Goal: Task Accomplishment & Management: Complete application form

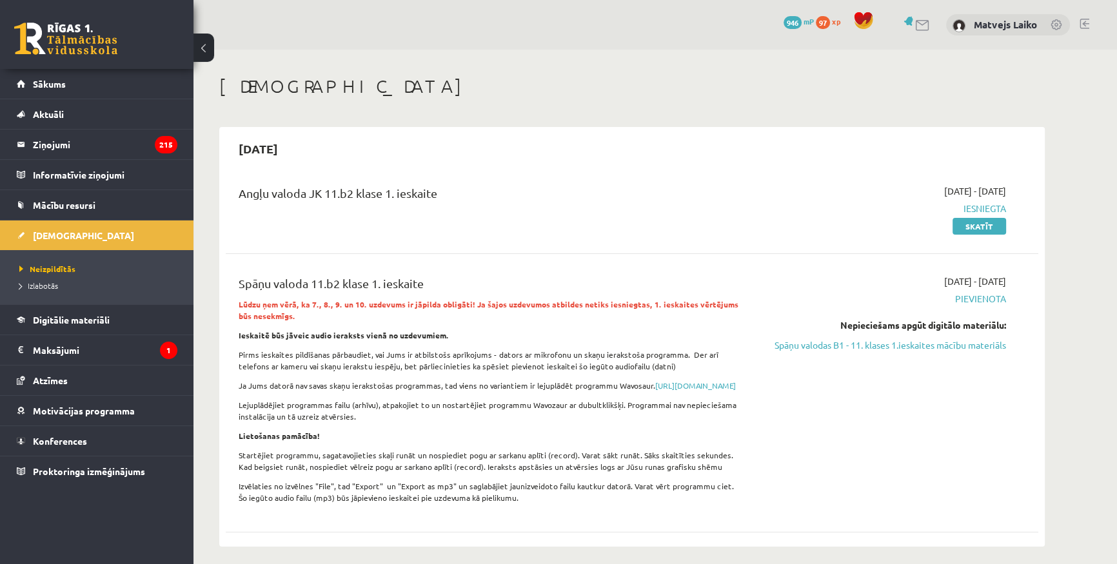
scroll to position [58, 0]
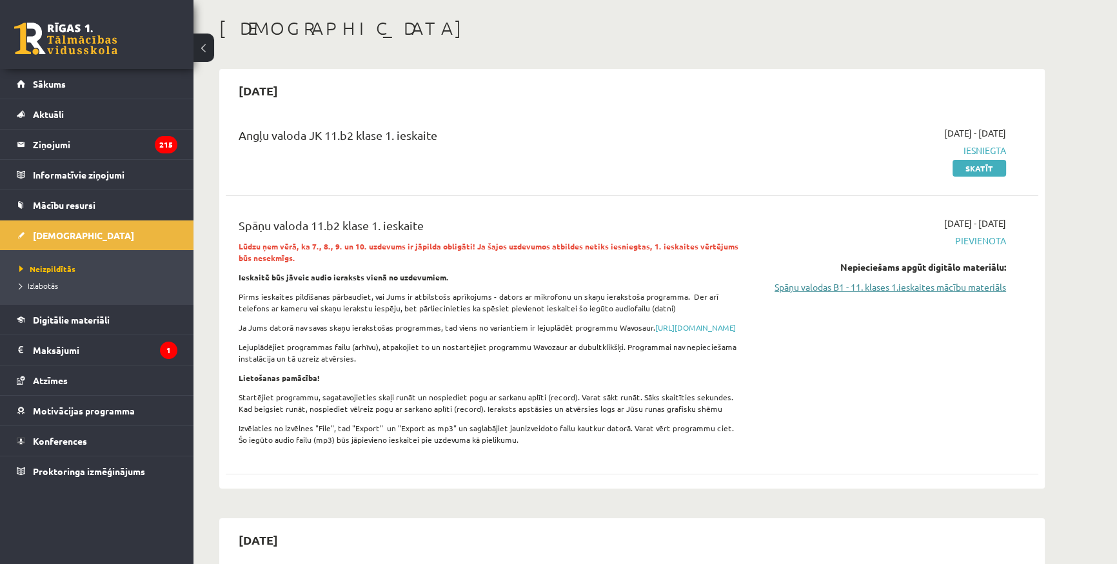
click at [842, 290] on link "Spāņu valodas B1 - 11. klases 1.ieskaites mācību materiāls" at bounding box center [884, 288] width 243 height 14
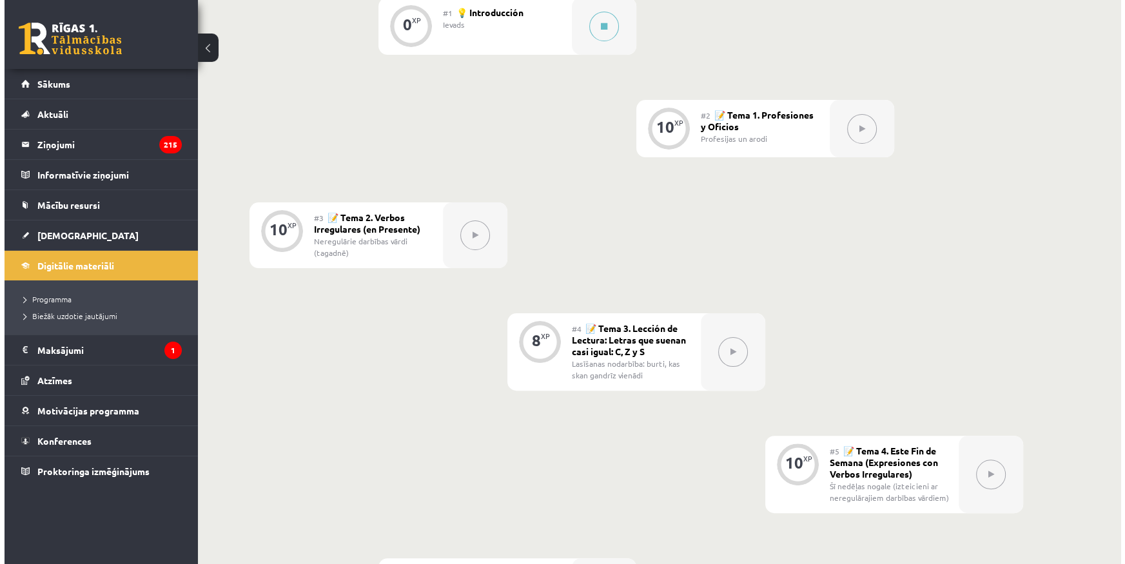
scroll to position [293, 0]
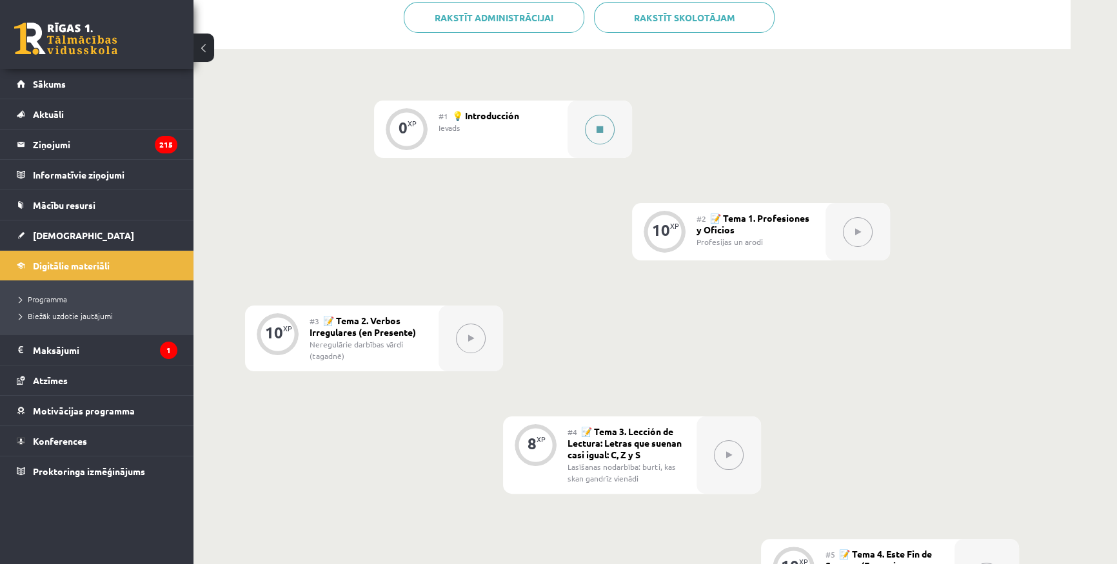
click at [606, 129] on button at bounding box center [600, 130] width 30 height 30
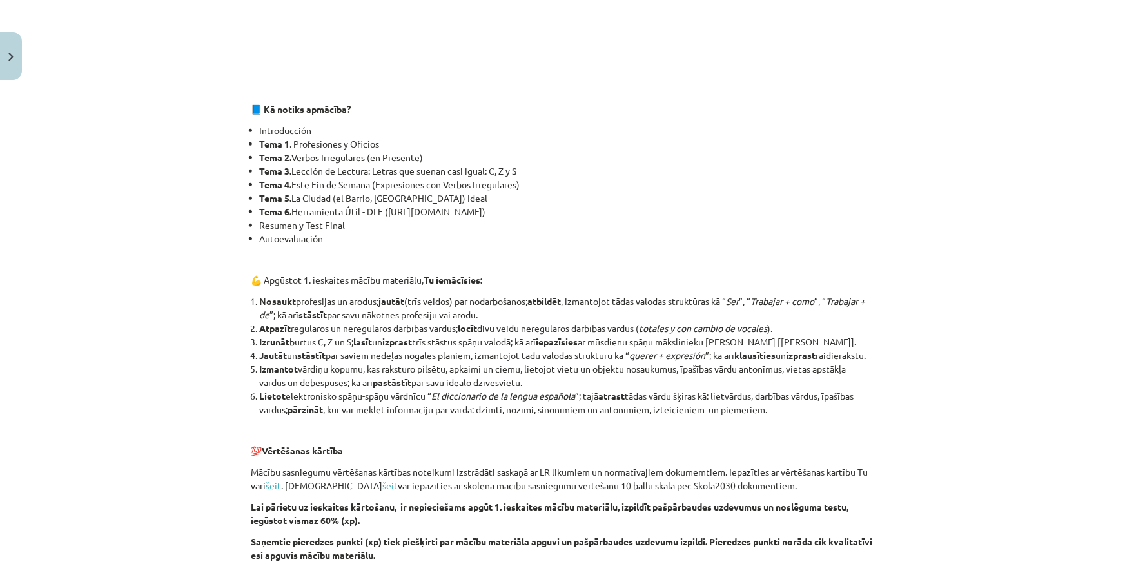
scroll to position [947, 0]
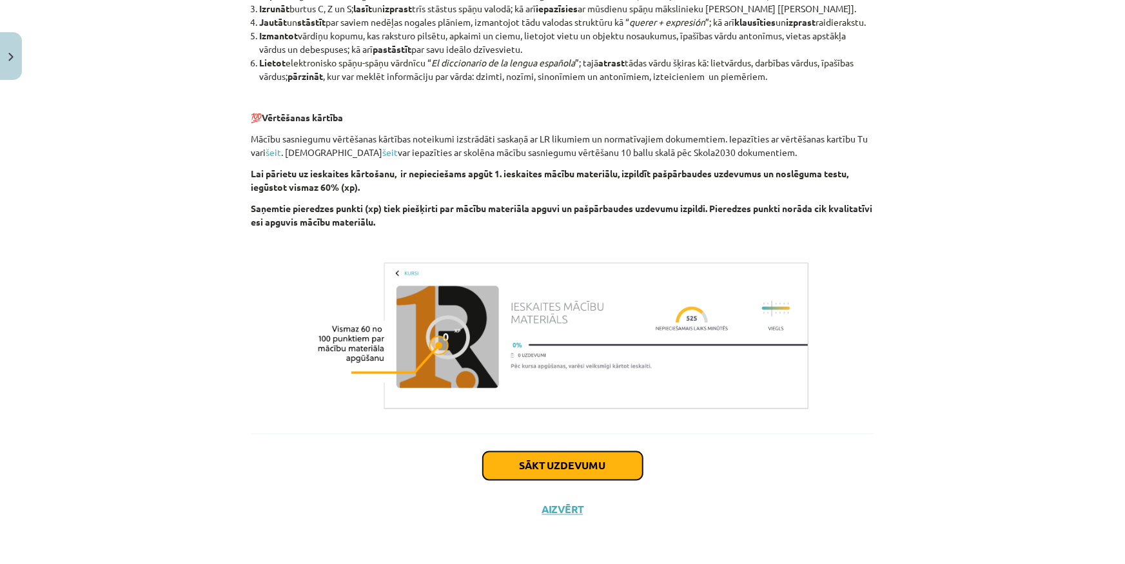
click at [590, 457] on button "Sākt uzdevumu" at bounding box center [563, 466] width 160 height 28
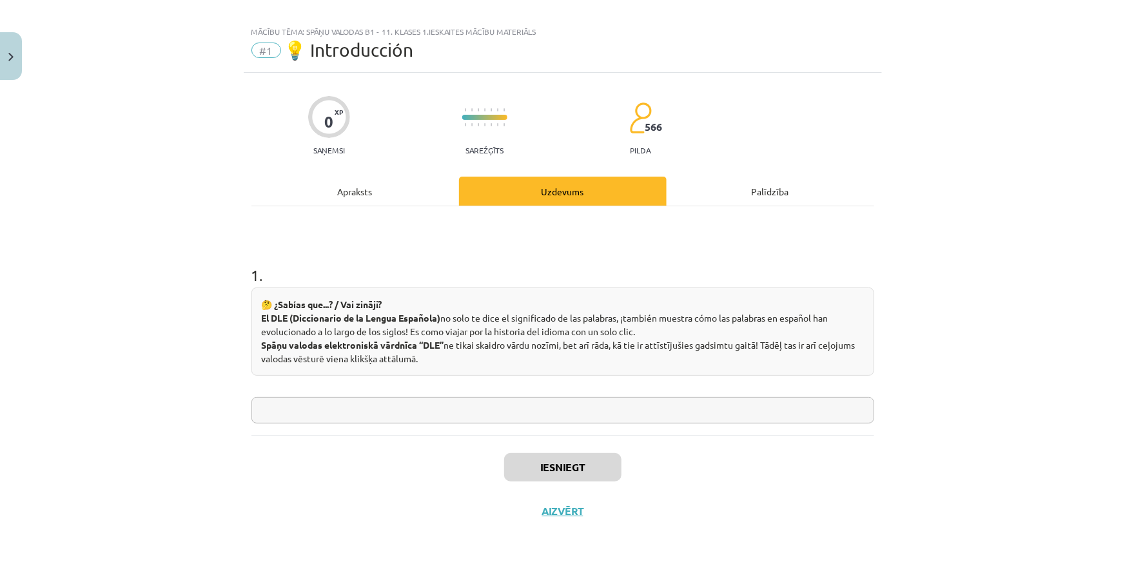
drag, startPoint x: 206, startPoint y: 376, endPoint x: 113, endPoint y: 393, distance: 95.1
click at [113, 393] on div "Mācību tēma: Spāņu valodas b1 - 11. klases 1.ieskaites mācību materiāls #1 💡 In…" at bounding box center [562, 282] width 1125 height 564
click at [377, 420] on input "text" at bounding box center [563, 410] width 623 height 26
drag, startPoint x: 494, startPoint y: 394, endPoint x: 399, endPoint y: 425, distance: 99.7
click at [399, 425] on div "1 . 🤔 ¿Sabías que...? / Vai zināji? El DLE (Diccionario de la Lengua Española) …" at bounding box center [563, 320] width 623 height 229
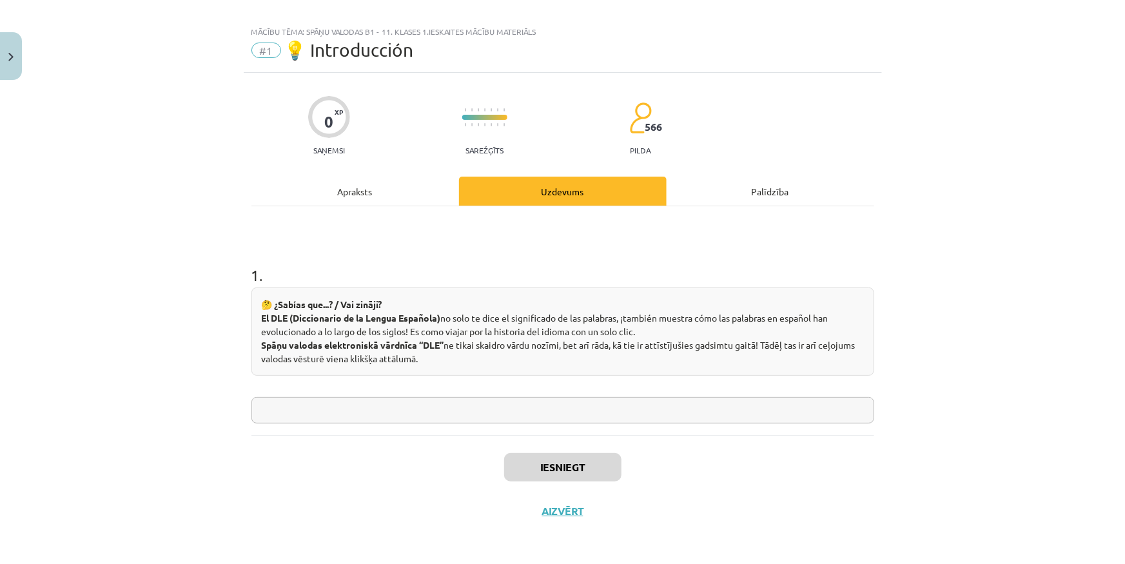
click at [395, 415] on input "text" at bounding box center [563, 410] width 623 height 26
type input "***"
click at [522, 474] on button "Iesniegt" at bounding box center [562, 467] width 117 height 28
click at [540, 524] on button "Nākamā nodarbība" at bounding box center [563, 520] width 126 height 30
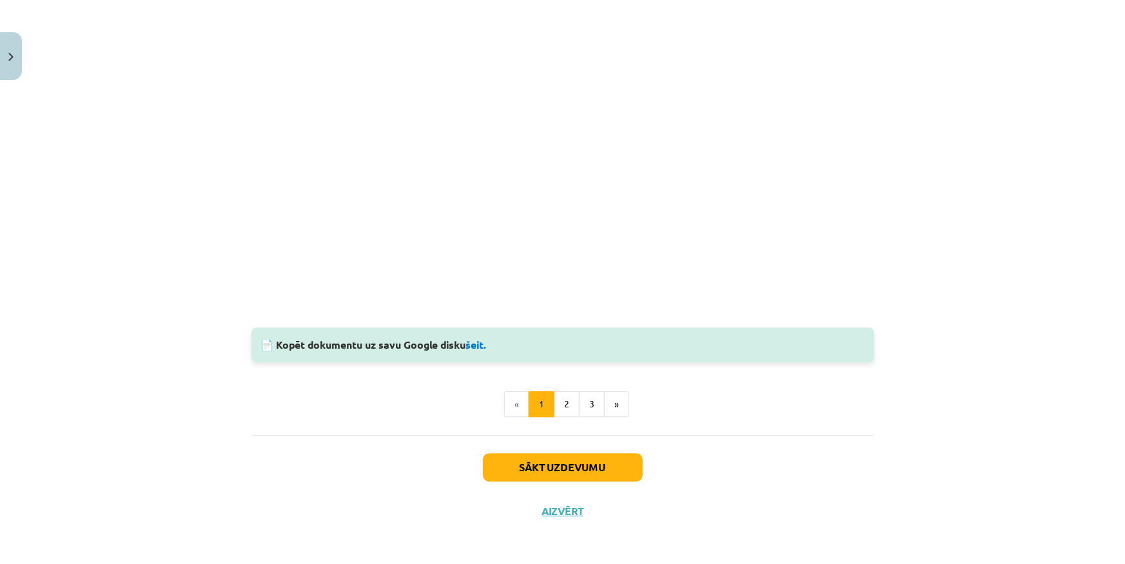
scroll to position [1281, 0]
click at [560, 467] on button "Sākt uzdevumu" at bounding box center [563, 467] width 160 height 28
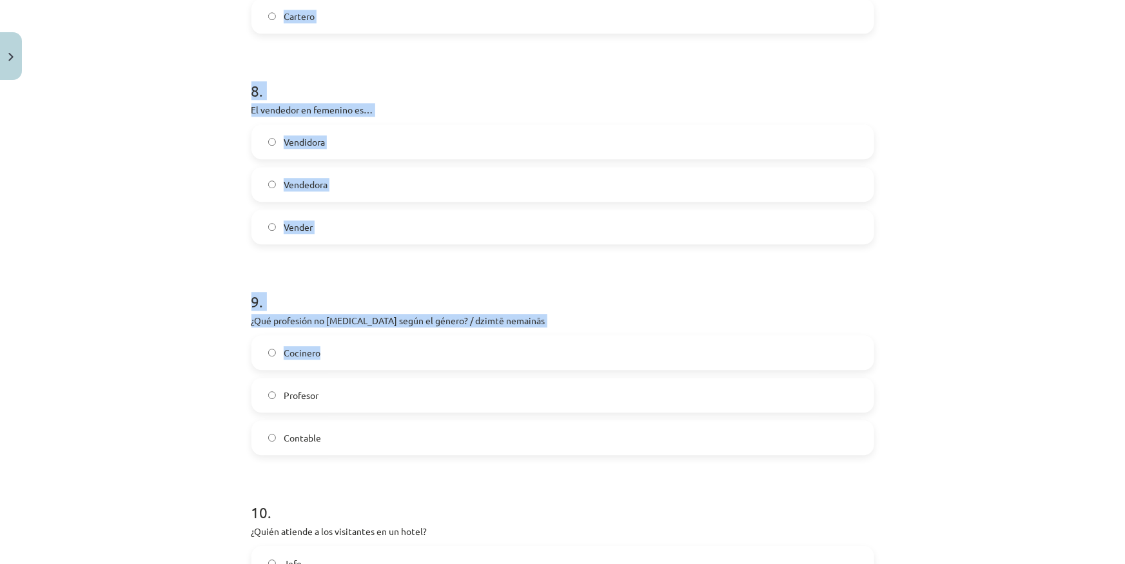
scroll to position [1924, 0]
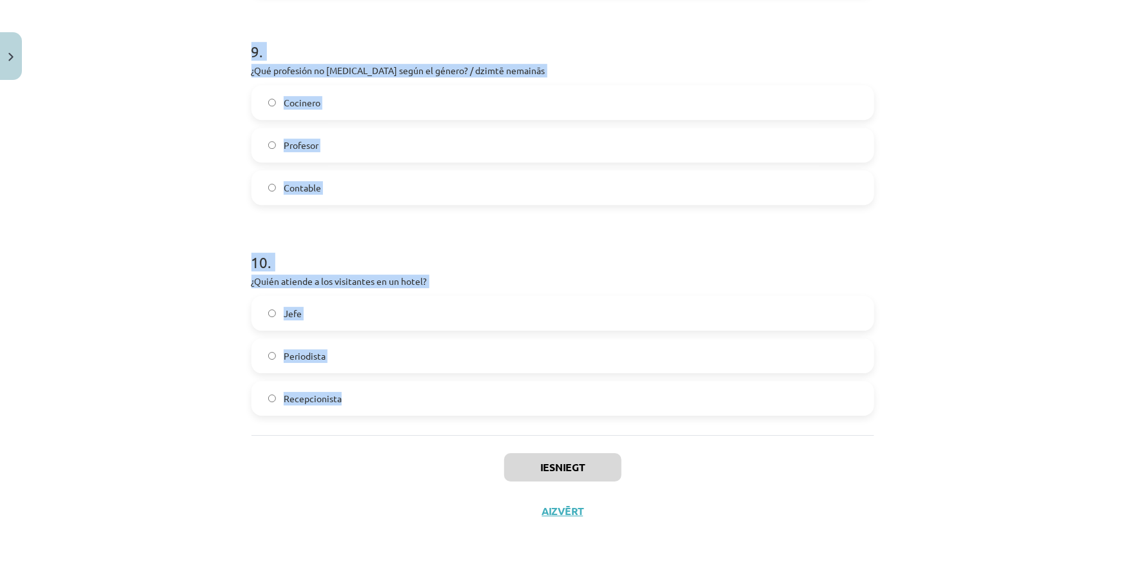
drag, startPoint x: 244, startPoint y: 270, endPoint x: 611, endPoint y: 420, distance: 396.6
copy form "Tie profesiju un arodu nosaukumi, kas beidzas ar “-or”, sieviešu dzimtē parasti…"
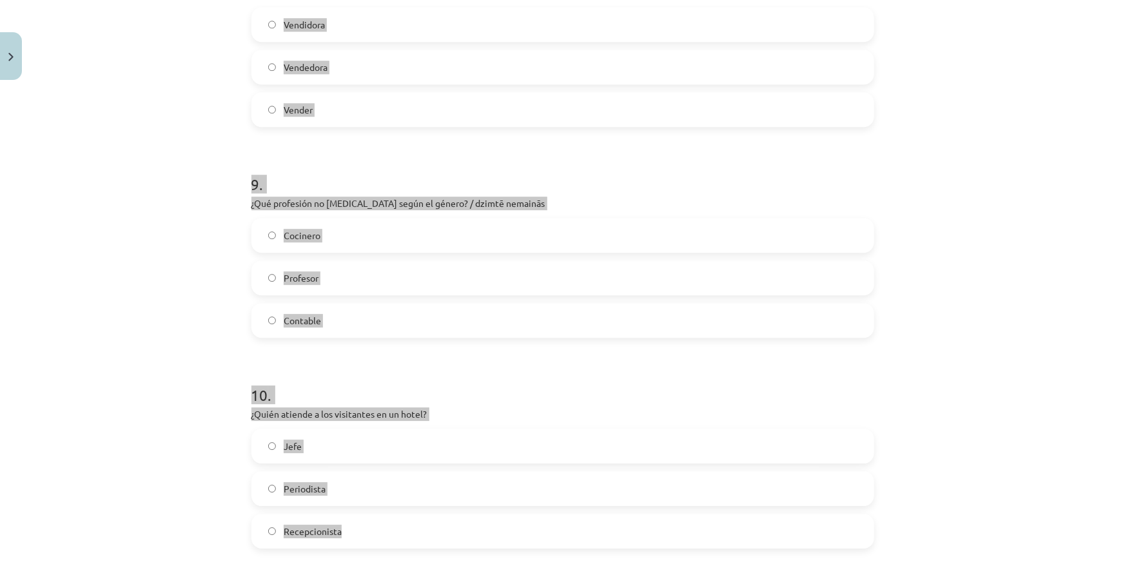
scroll to position [1865, 0]
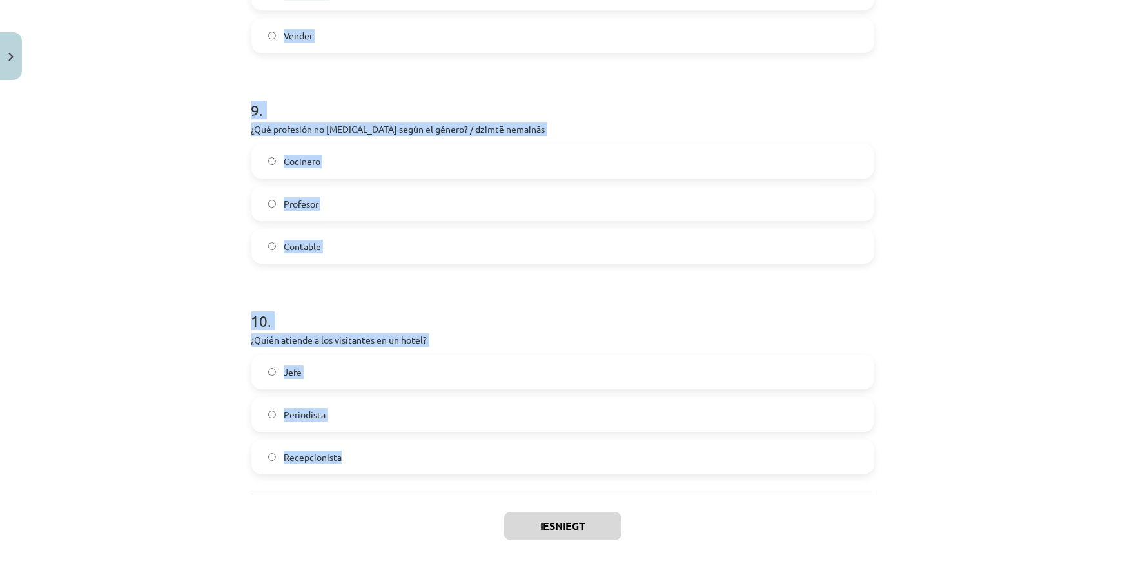
click at [418, 448] on label "Recepcionista" at bounding box center [563, 457] width 620 height 32
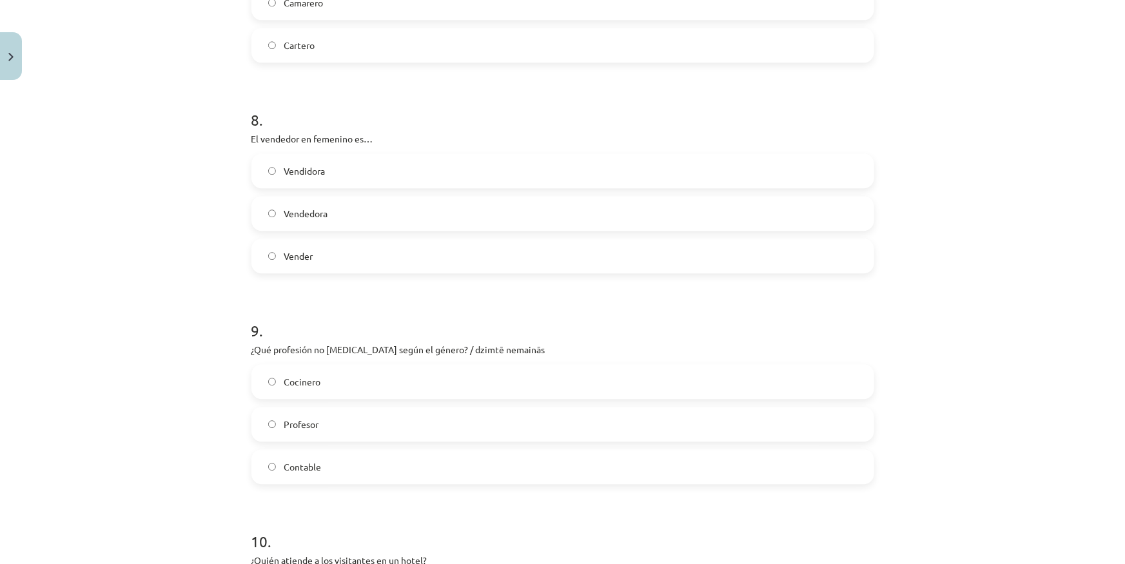
scroll to position [1631, 0]
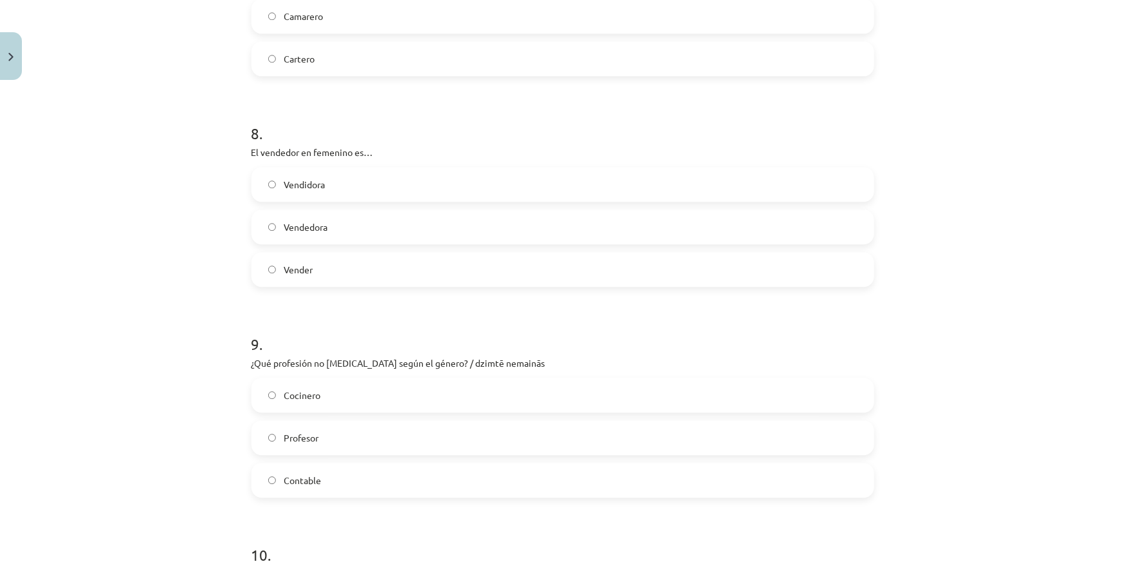
click at [374, 482] on label "Contable" at bounding box center [563, 480] width 620 height 32
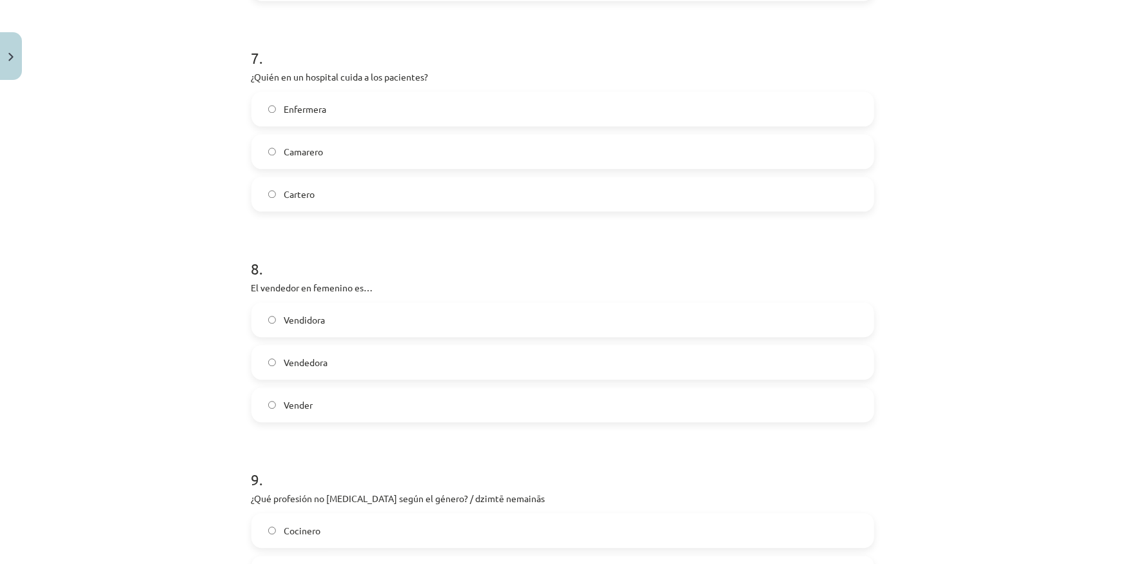
scroll to position [1455, 0]
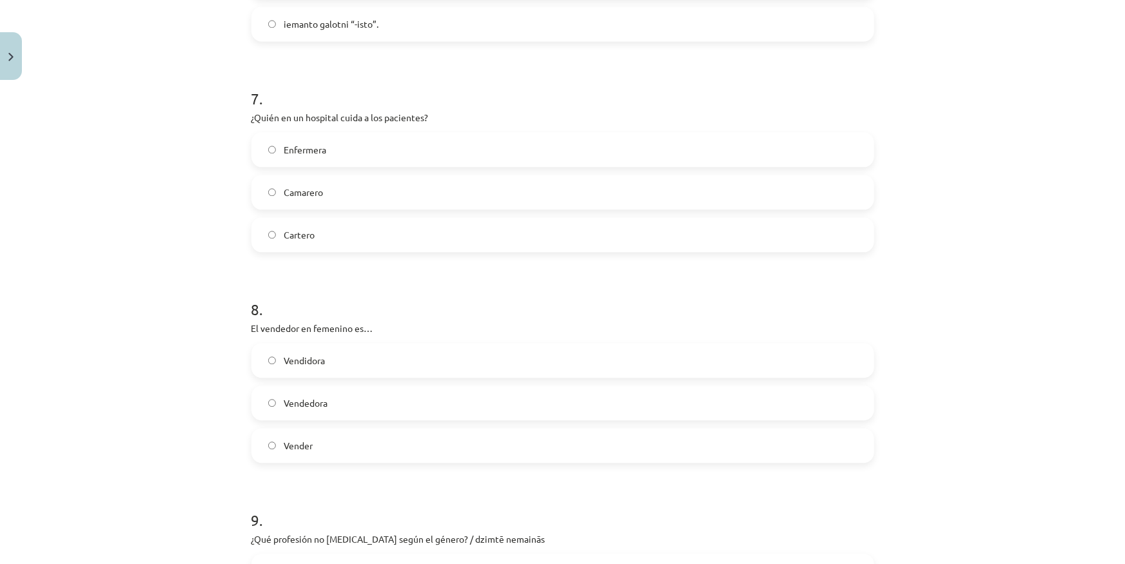
click at [366, 405] on label "Vendedora" at bounding box center [563, 403] width 620 height 32
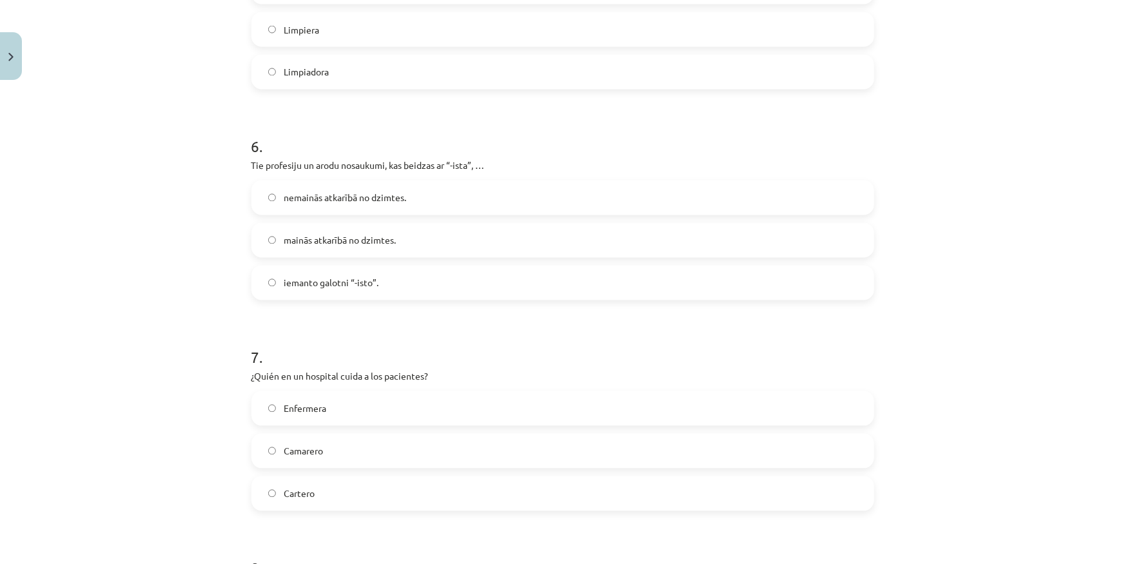
scroll to position [1162, 0]
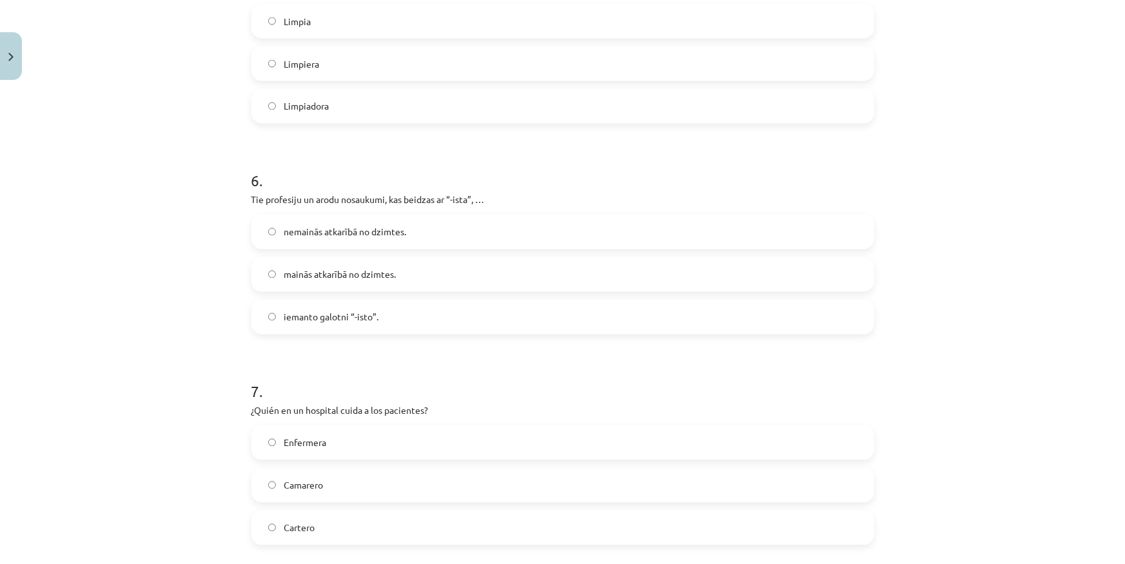
click at [388, 430] on label "Enfermera" at bounding box center [563, 443] width 620 height 32
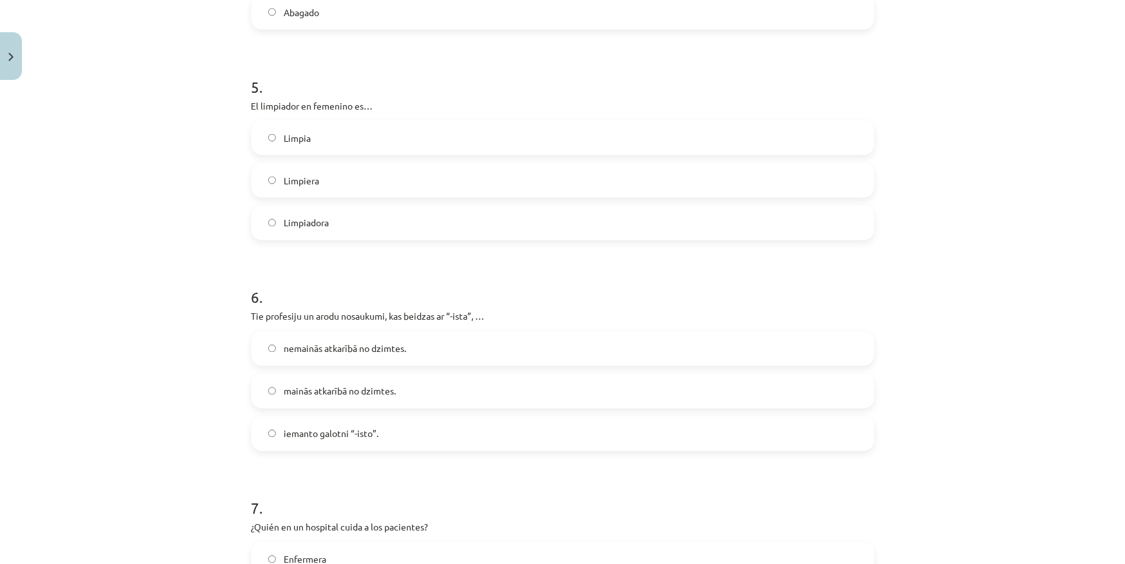
scroll to position [986, 0]
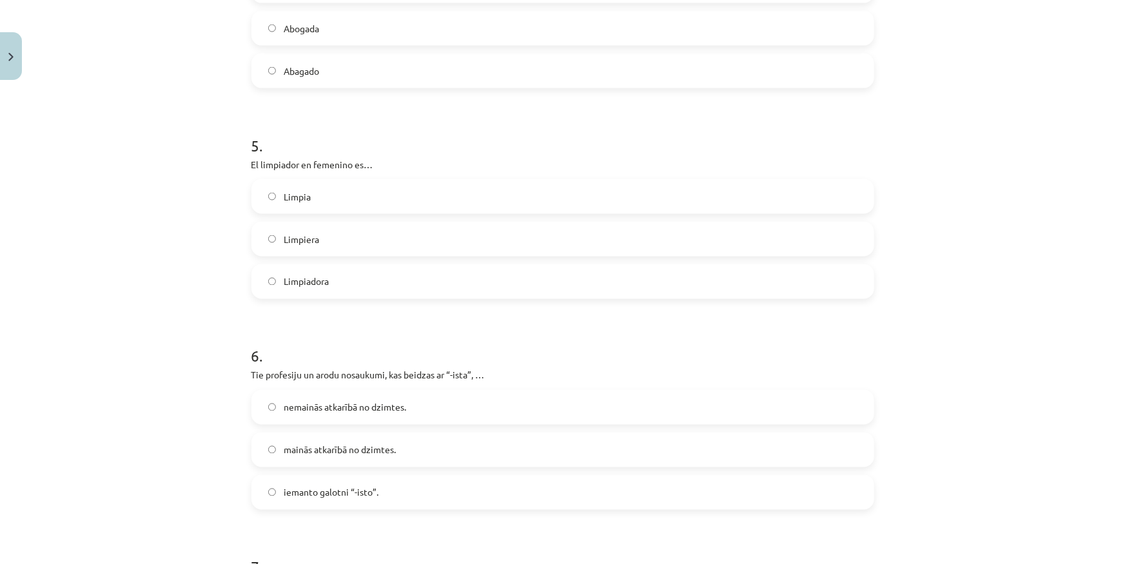
click at [430, 399] on label "nemainās atkarībā no dzimtes." at bounding box center [563, 407] width 620 height 32
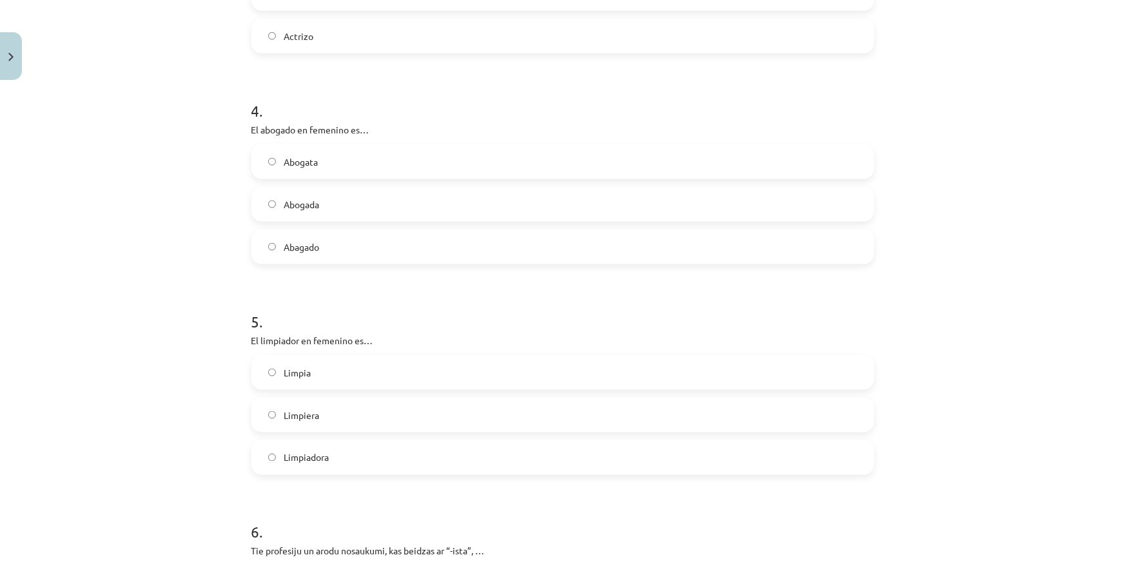
scroll to position [751, 0]
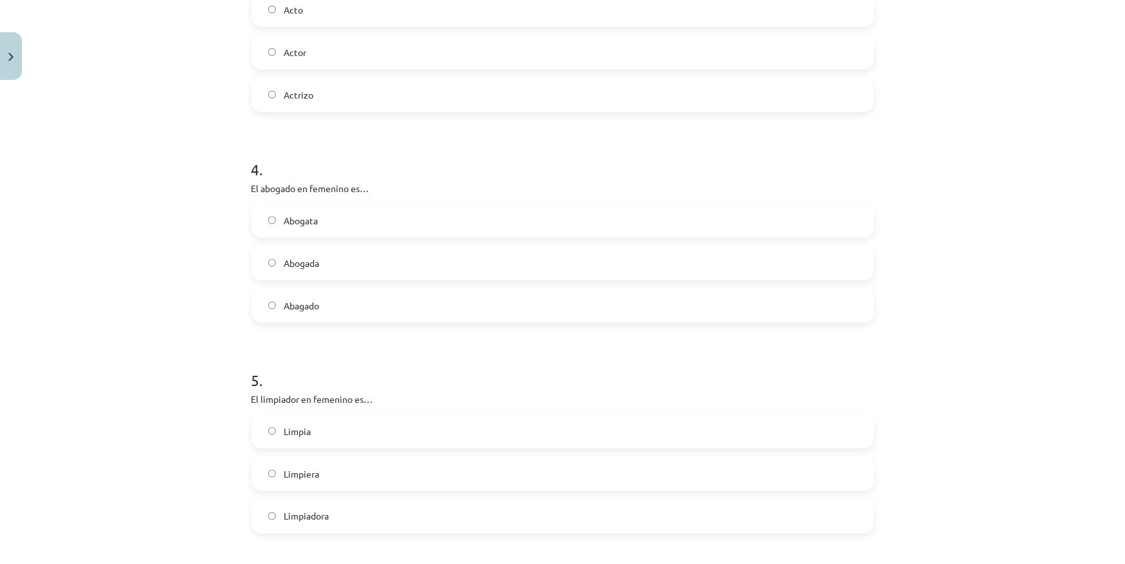
click at [361, 509] on label "Limpiadora" at bounding box center [563, 516] width 620 height 32
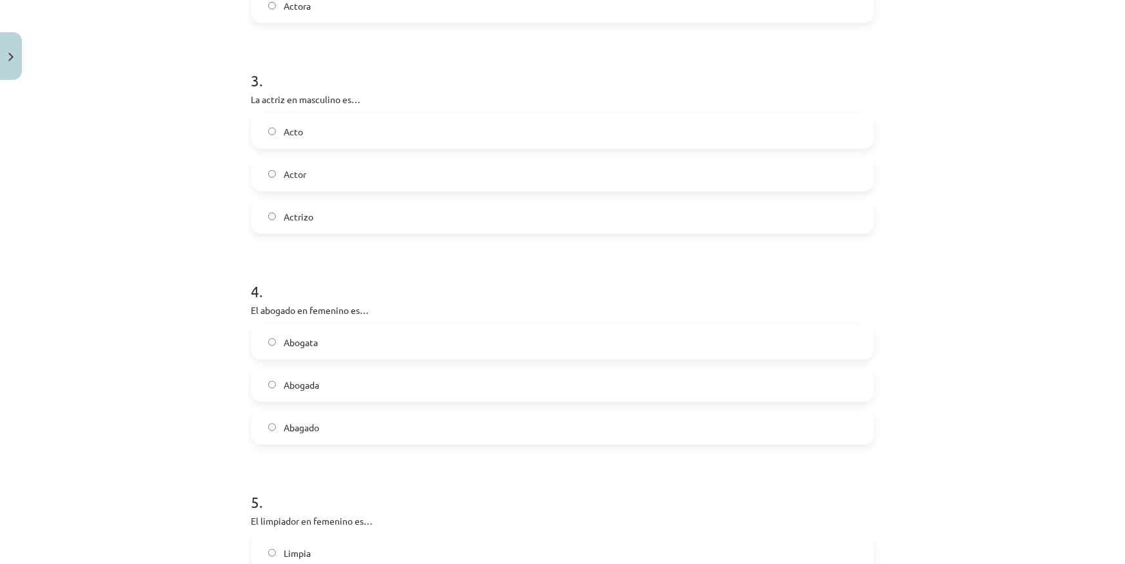
scroll to position [575, 0]
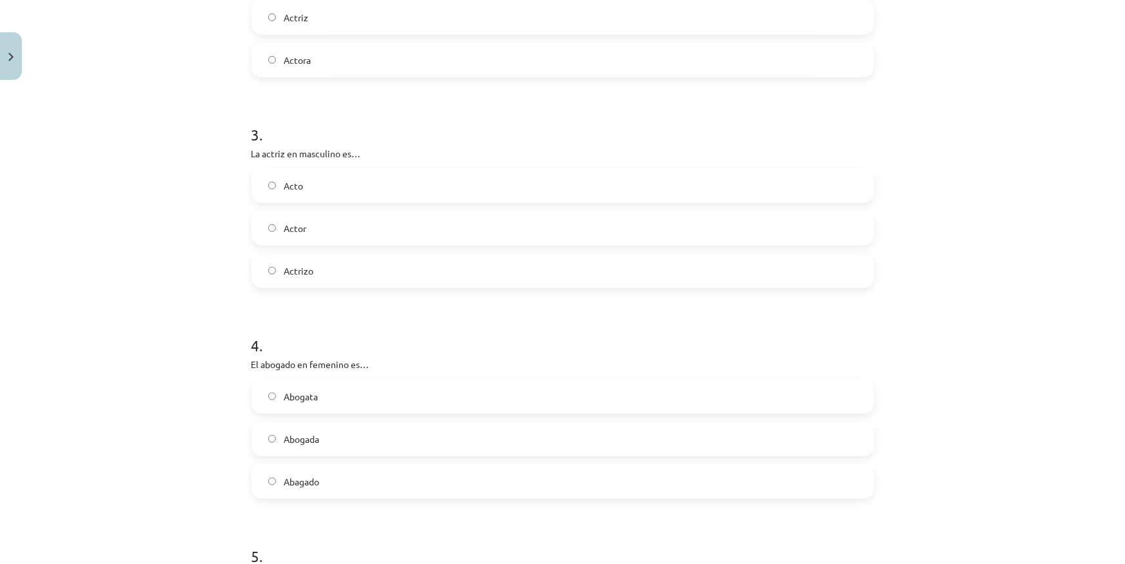
click at [339, 435] on label "Abogada" at bounding box center [563, 439] width 620 height 32
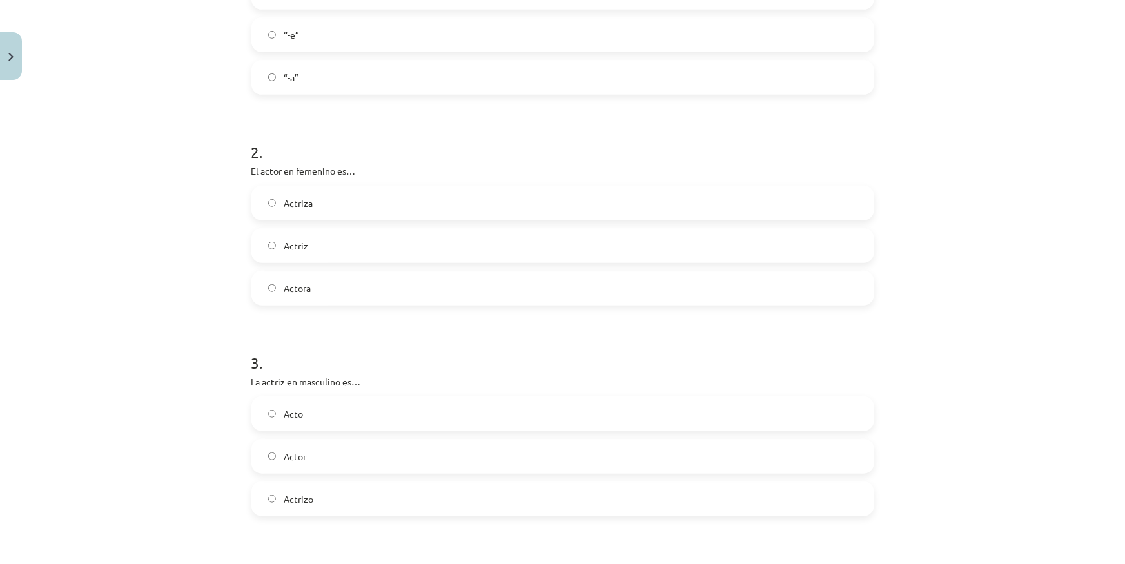
scroll to position [341, 0]
click at [304, 467] on label "Actor" at bounding box center [563, 462] width 620 height 32
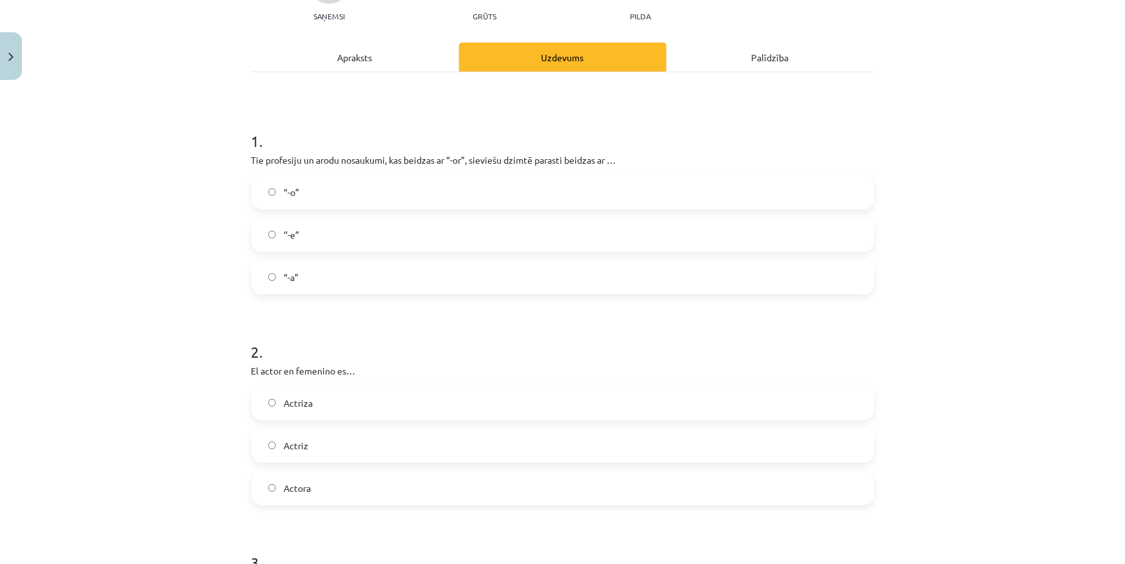
scroll to position [106, 0]
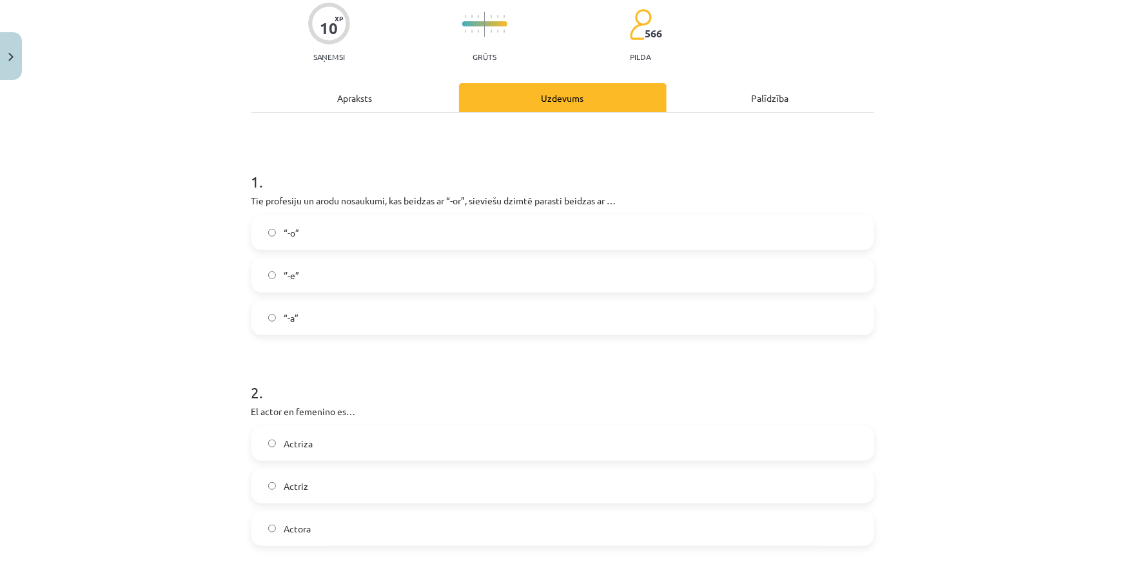
click at [328, 482] on label "Actriz" at bounding box center [563, 486] width 620 height 32
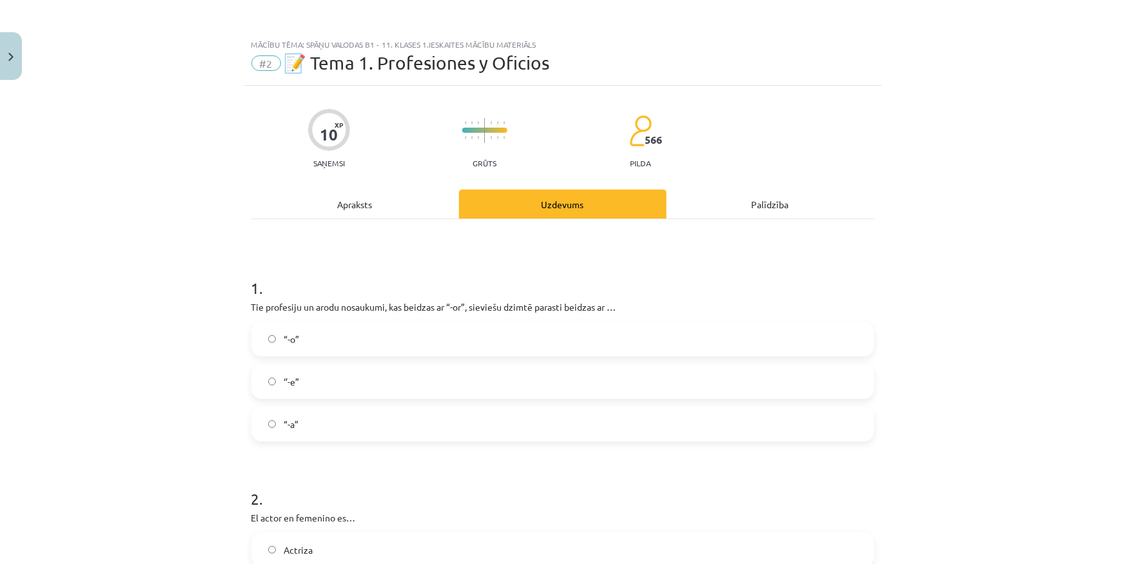
scroll to position [0, 0]
click at [371, 435] on label "“-a”" at bounding box center [563, 424] width 620 height 32
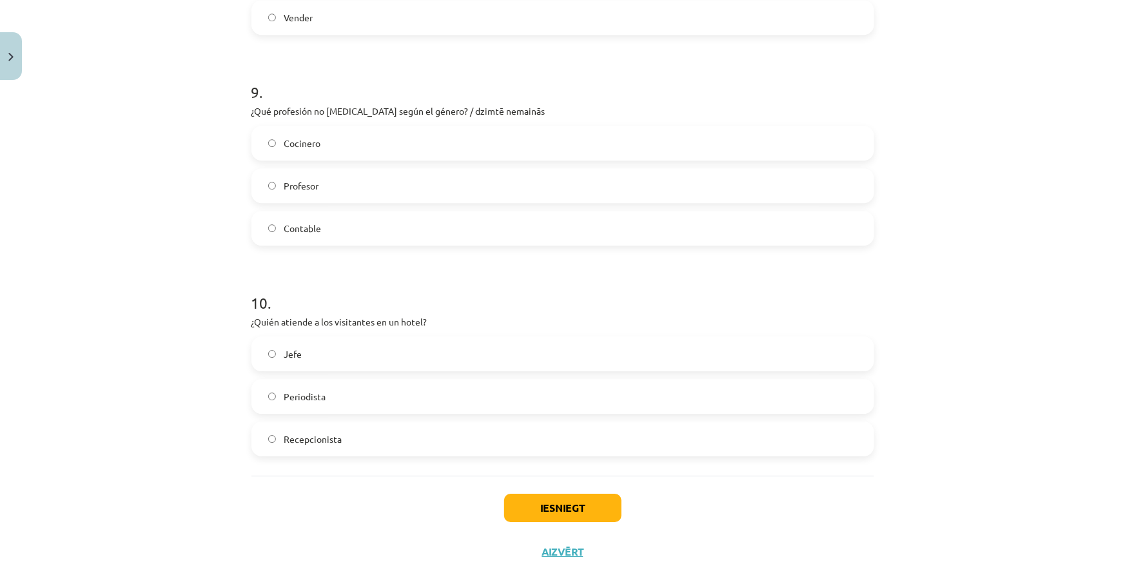
scroll to position [1924, 0]
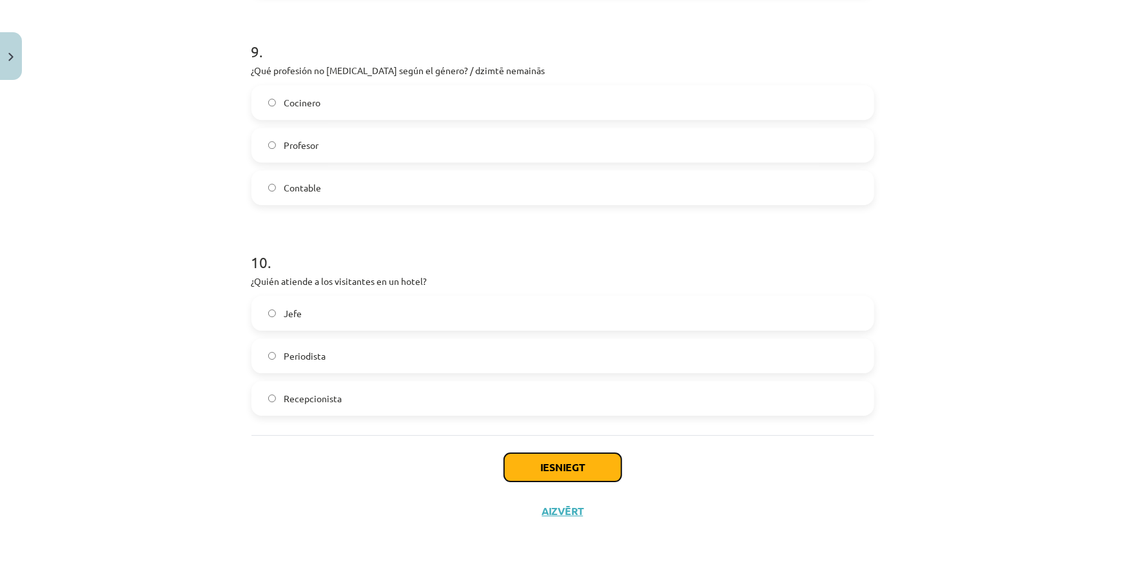
click at [510, 468] on button "Iesniegt" at bounding box center [562, 467] width 117 height 28
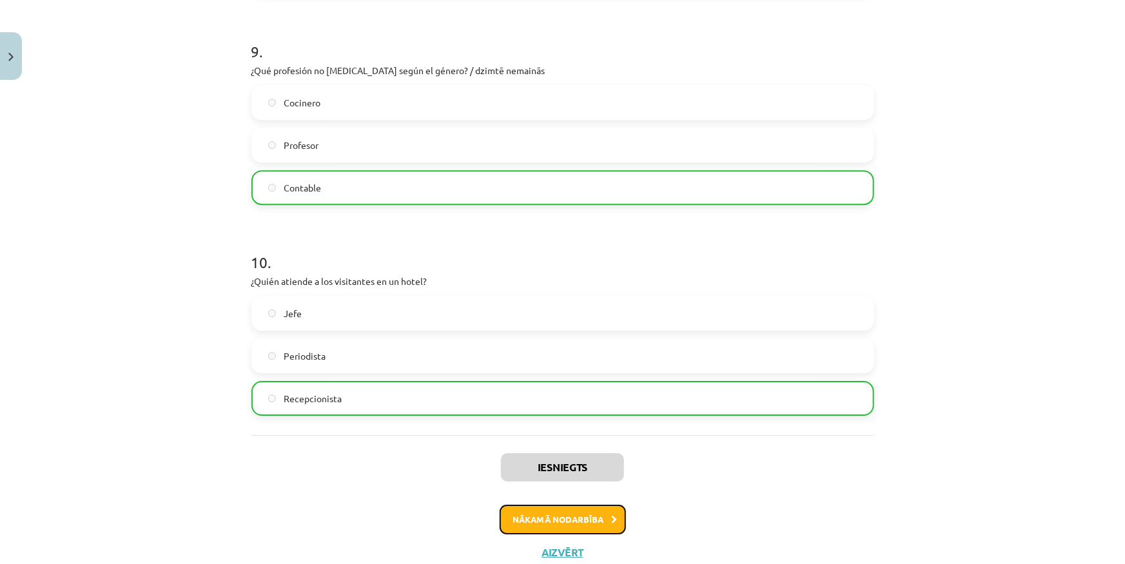
click at [513, 520] on button "Nākamā nodarbība" at bounding box center [563, 520] width 126 height 30
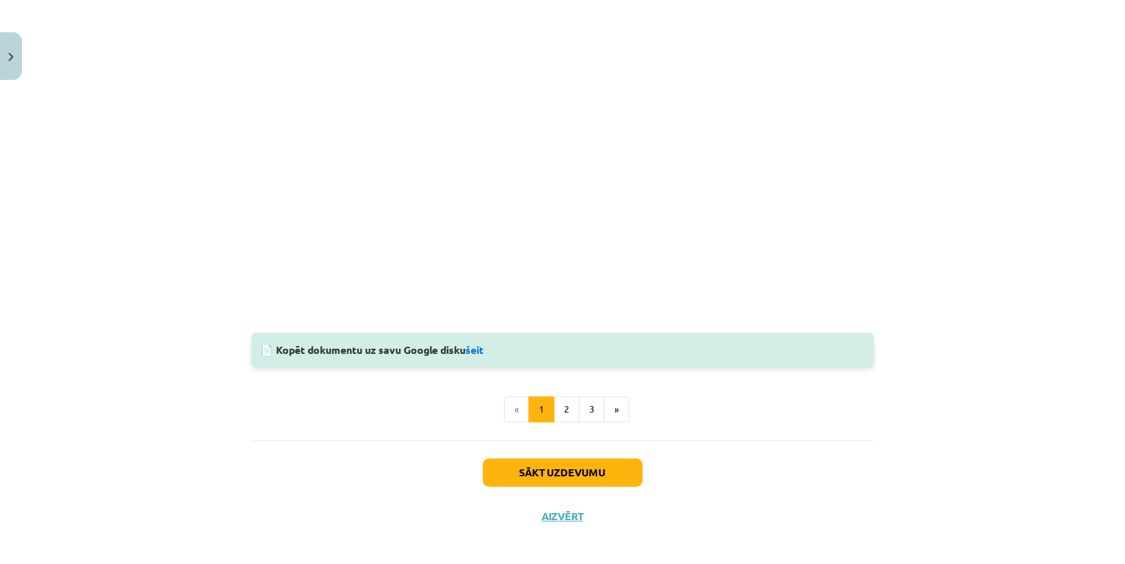
scroll to position [1644, 0]
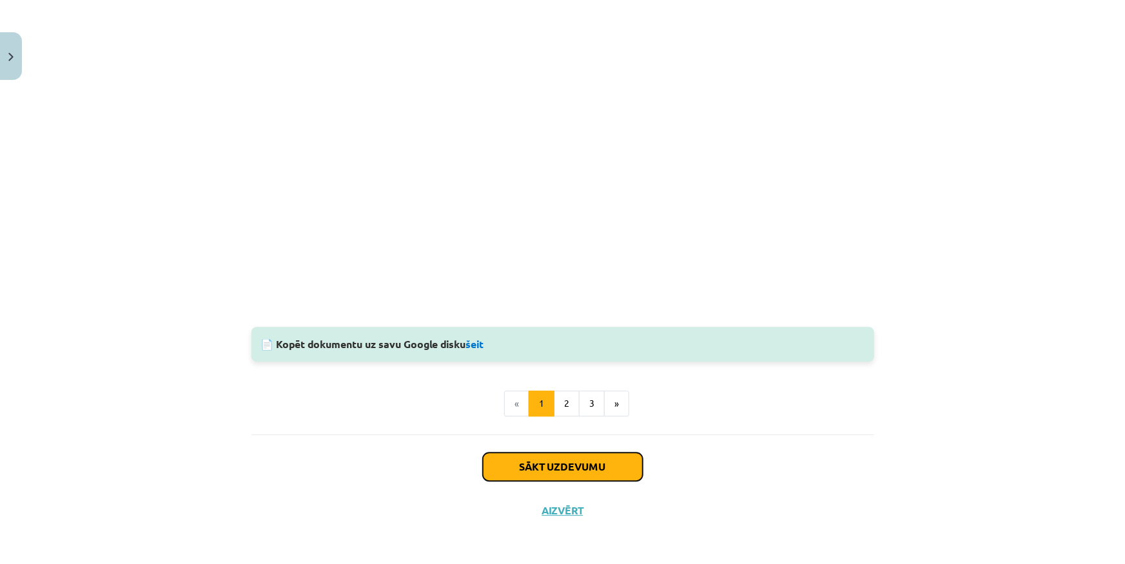
click at [579, 471] on button "Sākt uzdevumu" at bounding box center [563, 467] width 160 height 28
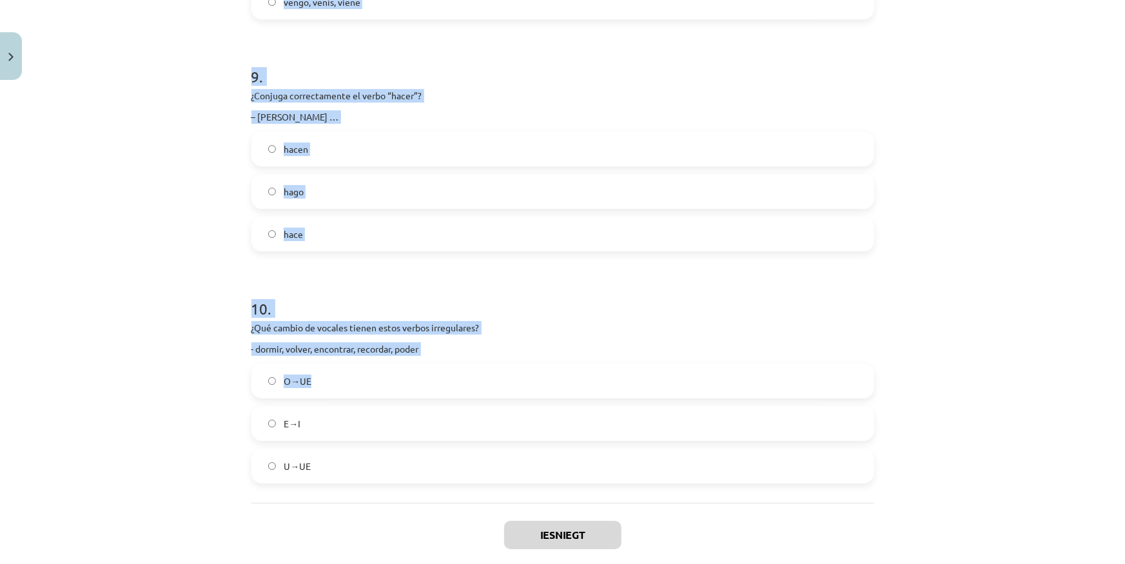
scroll to position [2052, 0]
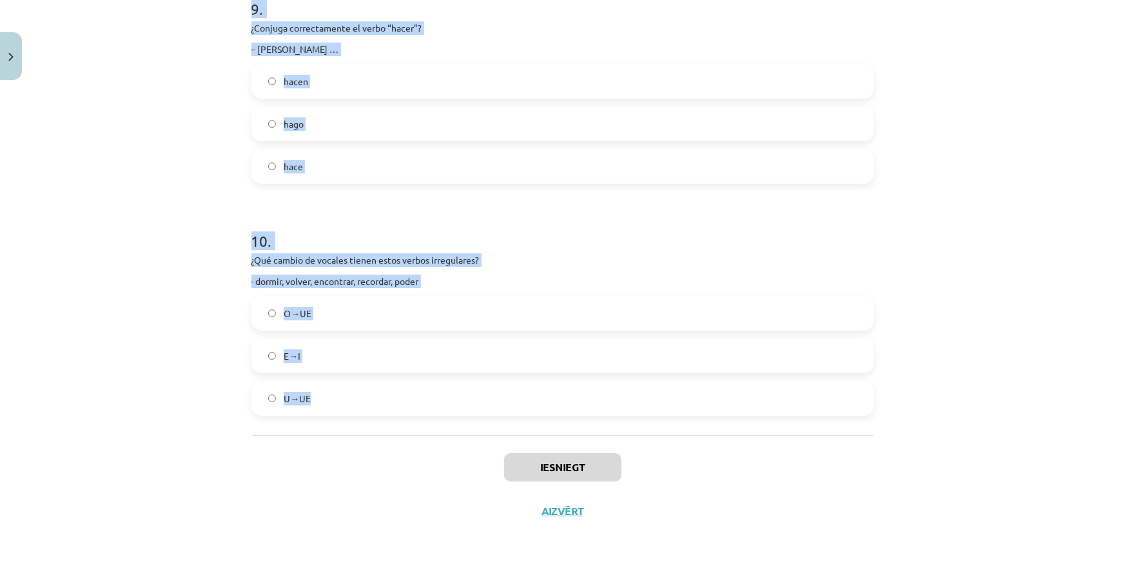
drag, startPoint x: 245, startPoint y: 272, endPoint x: 528, endPoint y: 387, distance: 305.5
copy form "¿Conjuga correctamente el verbo “hacer”? – Él … hace hago hacen 2 . ¿Conjuga co…"
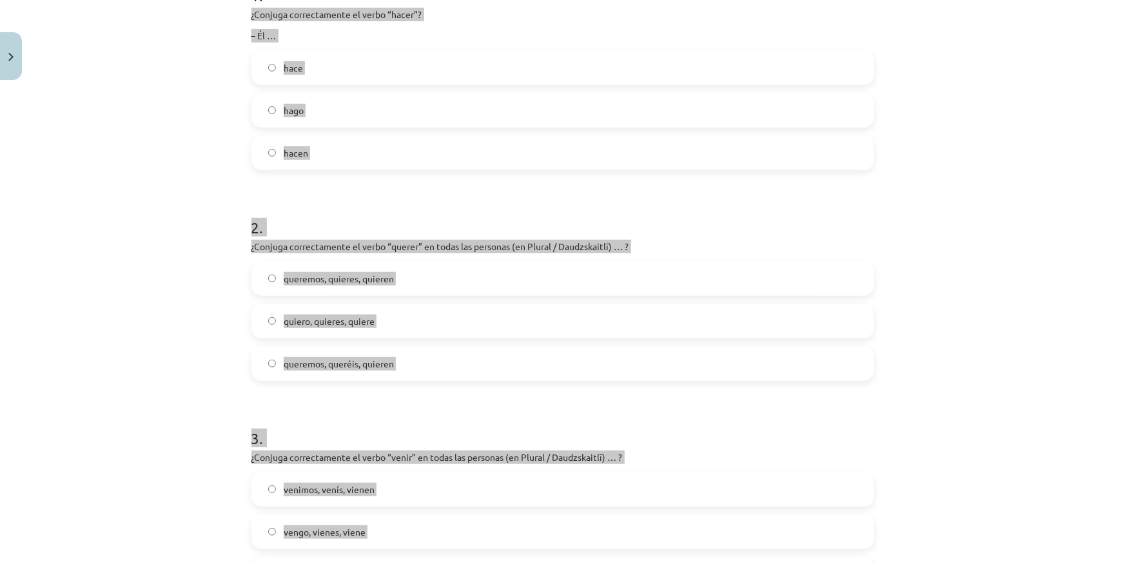
scroll to position [0, 0]
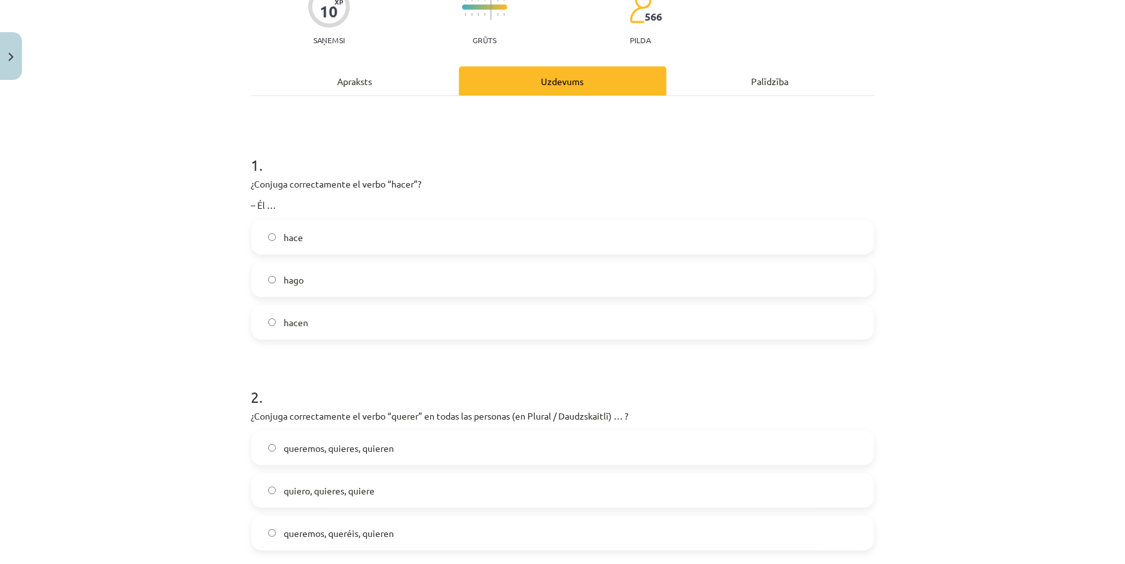
scroll to position [175, 0]
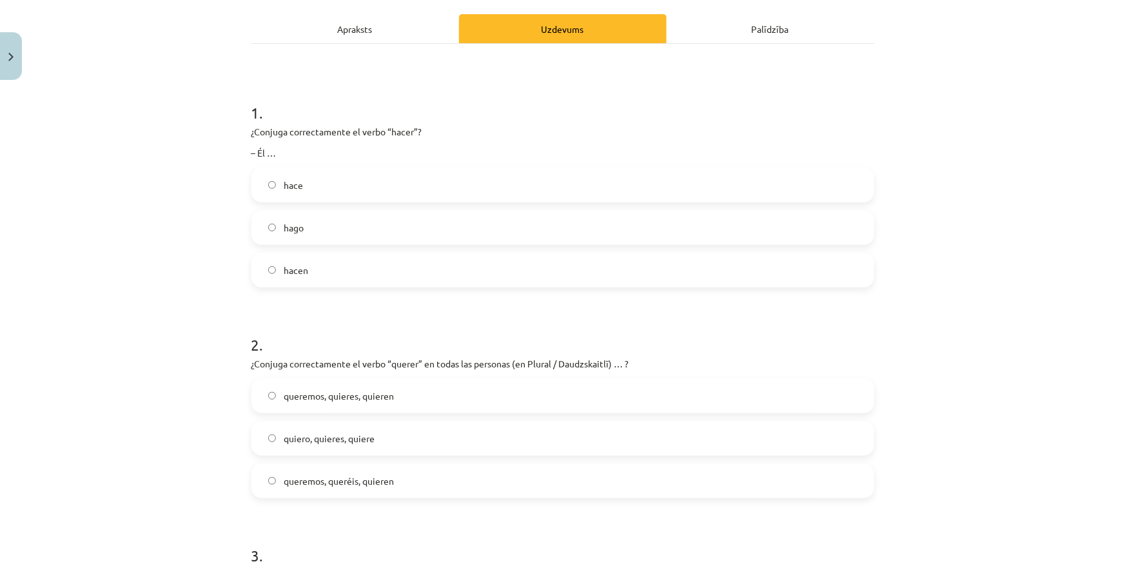
click at [304, 178] on label "hace" at bounding box center [563, 185] width 620 height 32
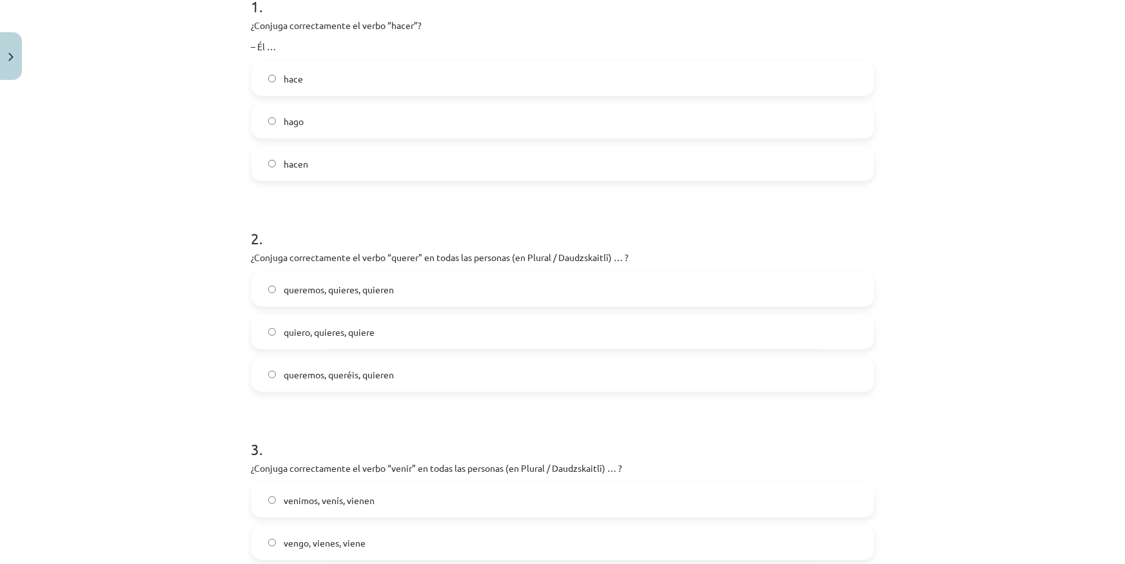
scroll to position [293, 0]
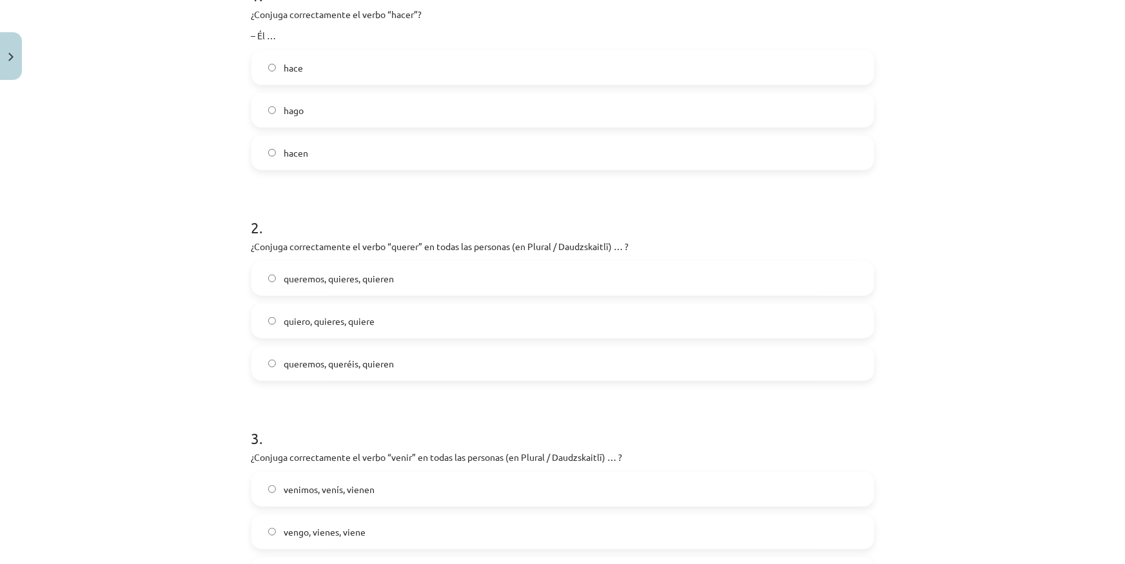
click at [404, 362] on label "queremos, queréis, quieren" at bounding box center [563, 364] width 620 height 32
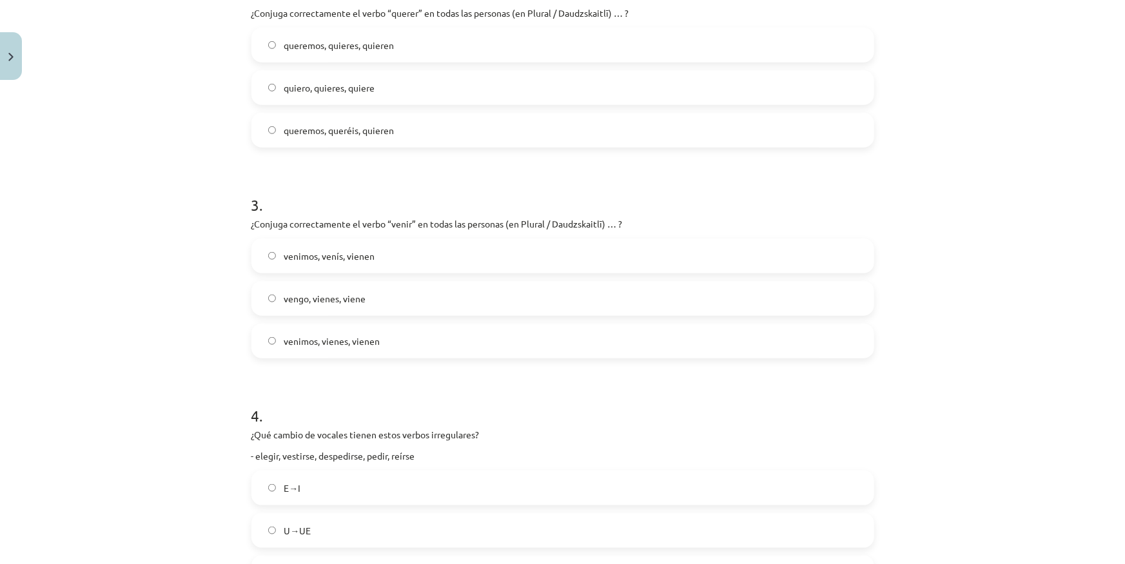
scroll to position [528, 0]
click at [405, 251] on label "venimos, venís, vienen" at bounding box center [563, 255] width 620 height 32
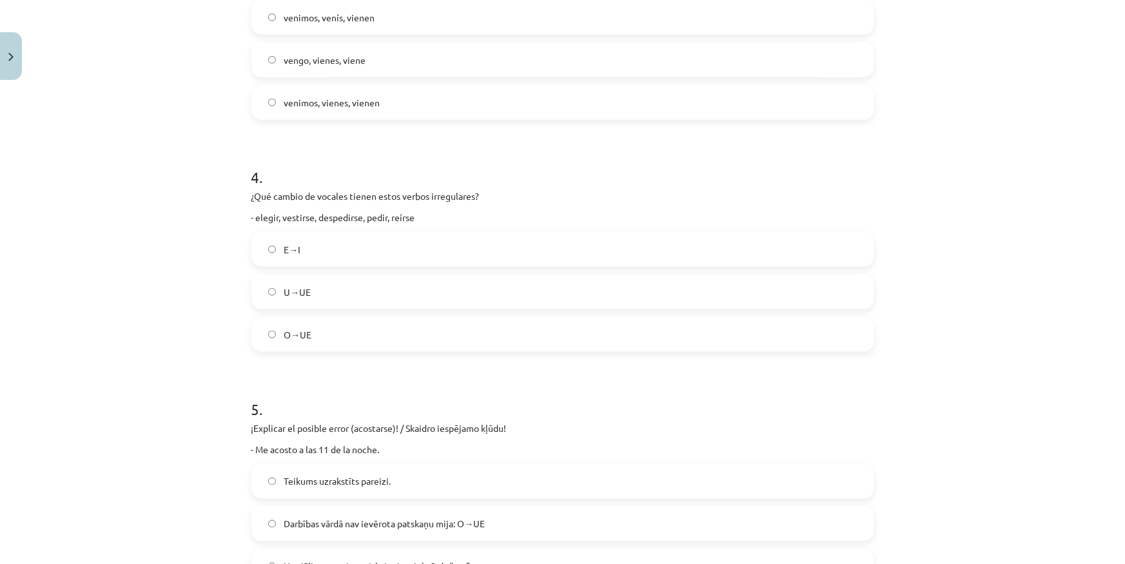
scroll to position [820, 0]
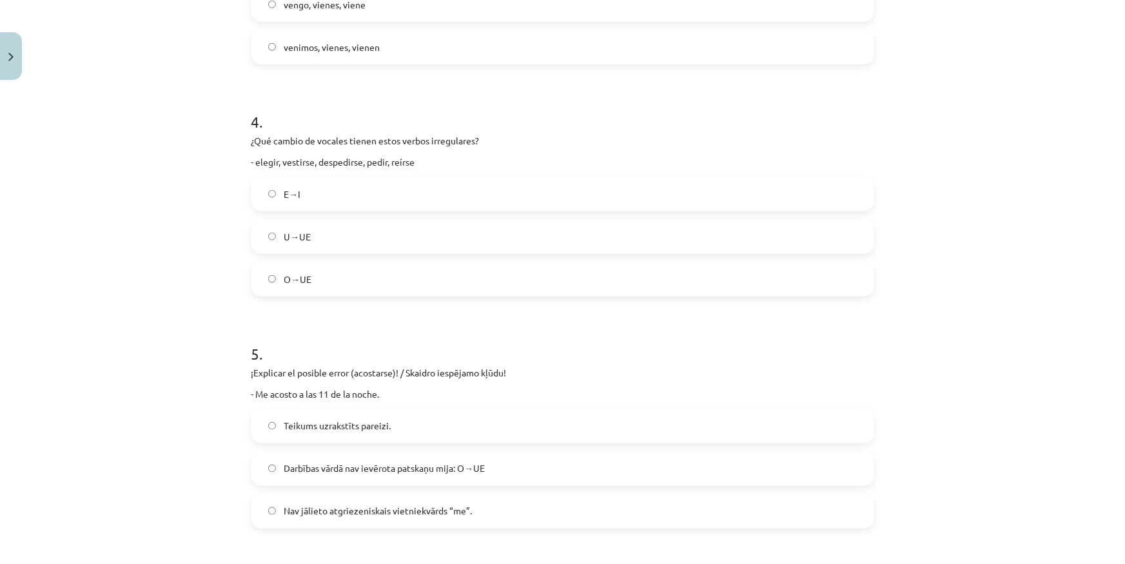
click at [361, 181] on label "E→I" at bounding box center [563, 194] width 620 height 32
click at [361, 195] on label "E→I" at bounding box center [563, 194] width 620 height 32
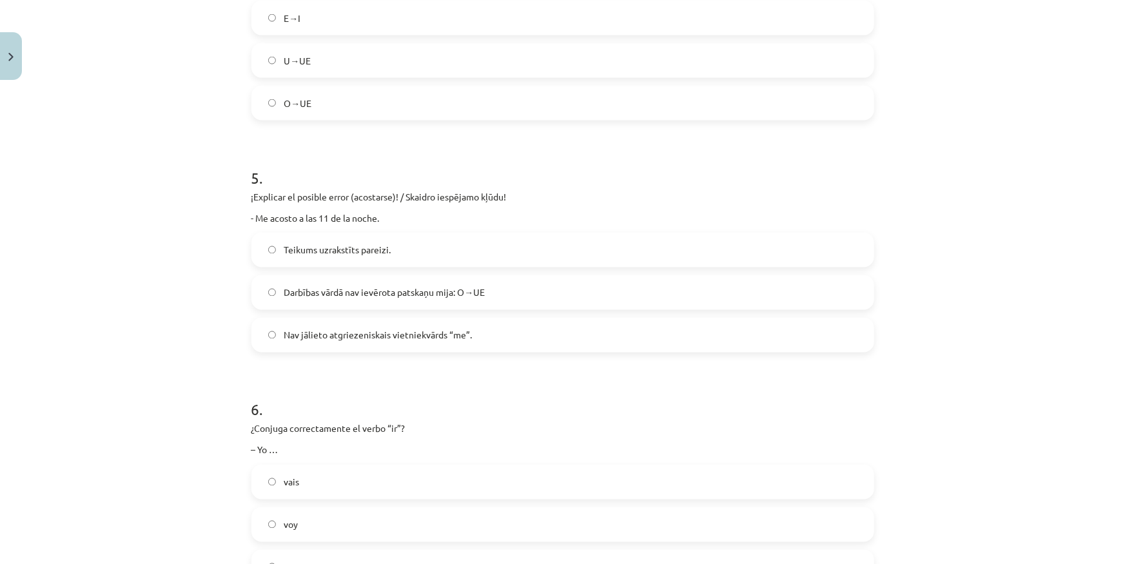
click at [374, 295] on span "Darbības vārdā nav ievērota patskaņu mija: O→UE" at bounding box center [384, 293] width 201 height 14
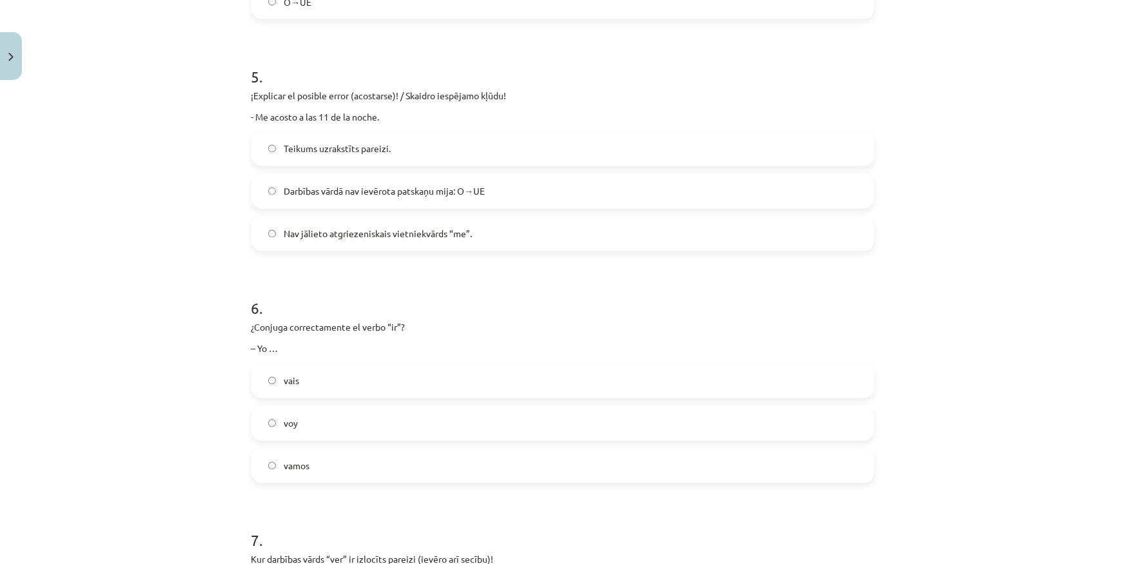
scroll to position [1173, 0]
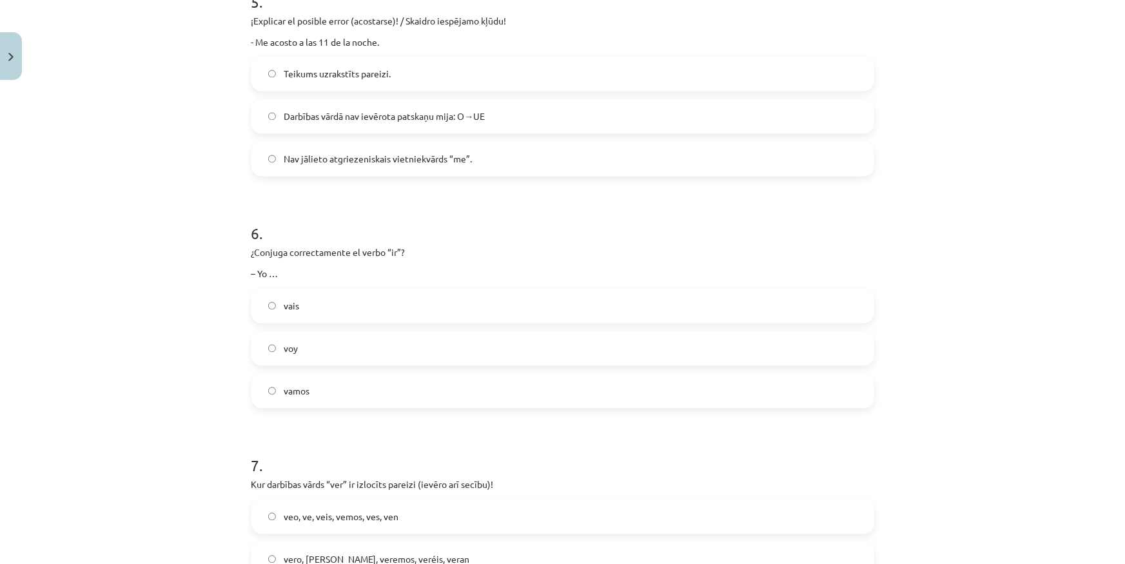
click at [276, 355] on label "voy" at bounding box center [563, 349] width 620 height 32
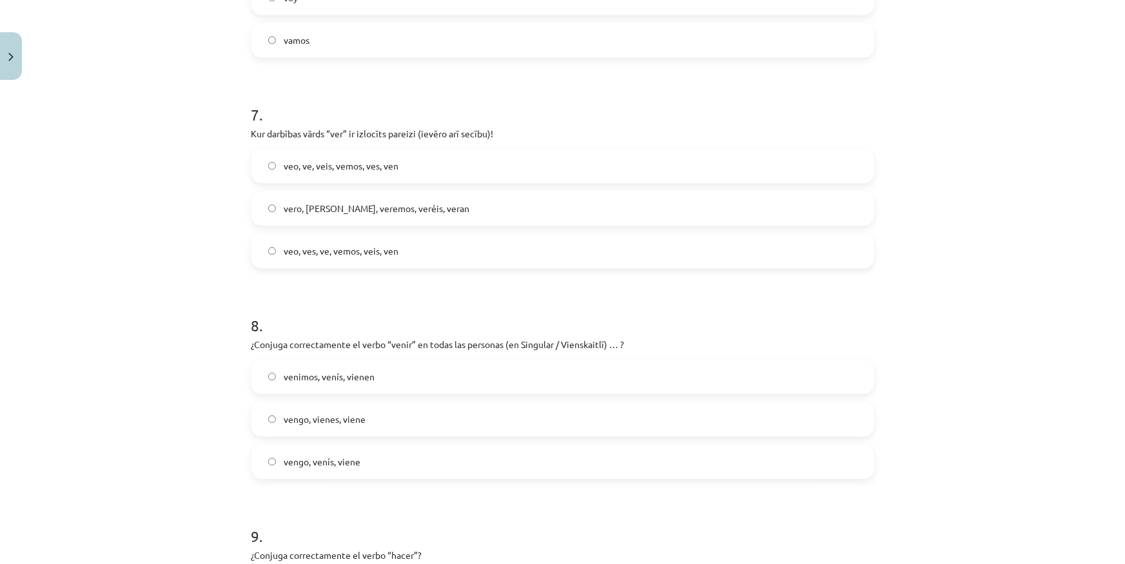
scroll to position [1465, 0]
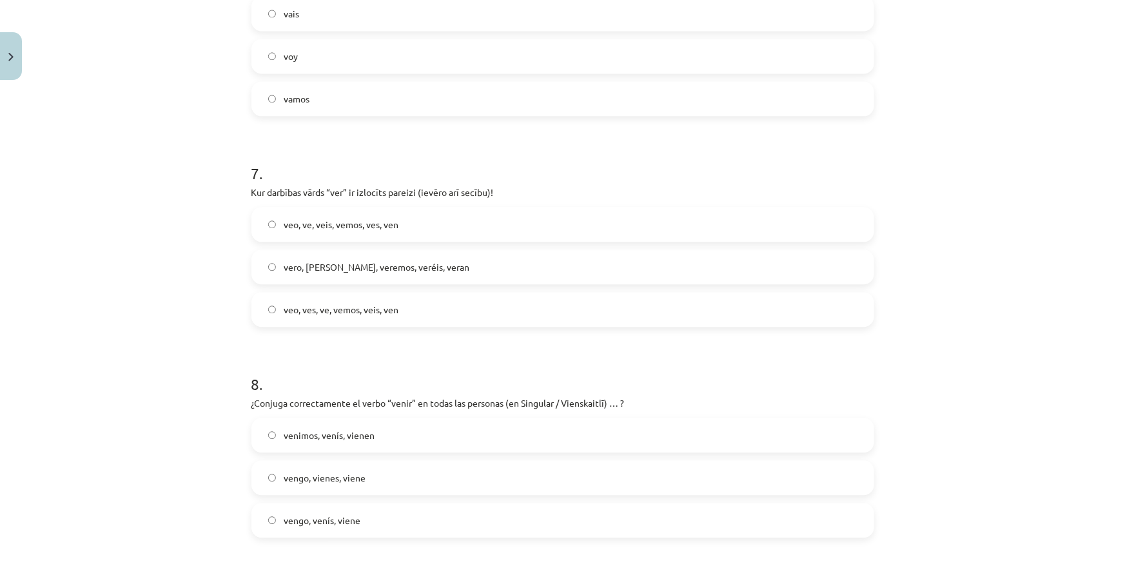
click at [373, 306] on span "veo, ves, ve, vemos, veis, ven" at bounding box center [341, 310] width 115 height 14
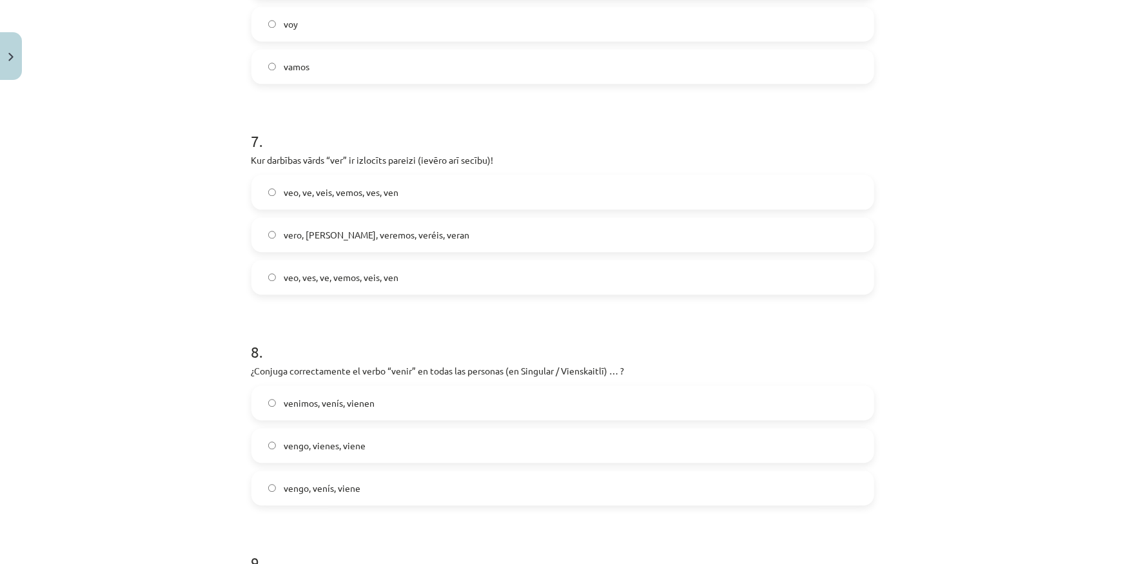
scroll to position [1700, 0]
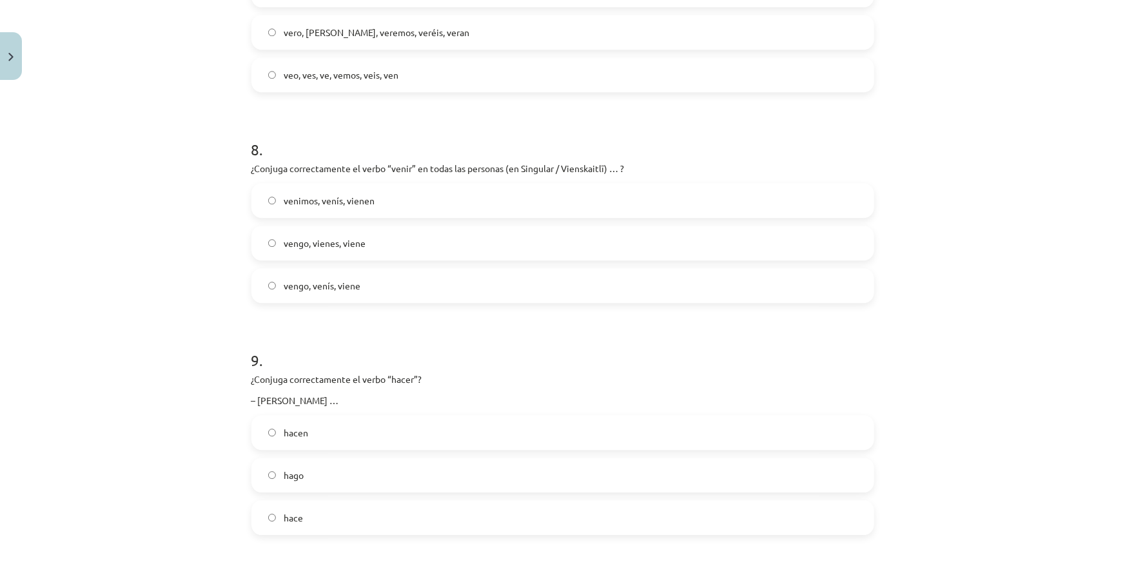
click at [373, 249] on label "vengo, vienes, viene" at bounding box center [563, 243] width 620 height 32
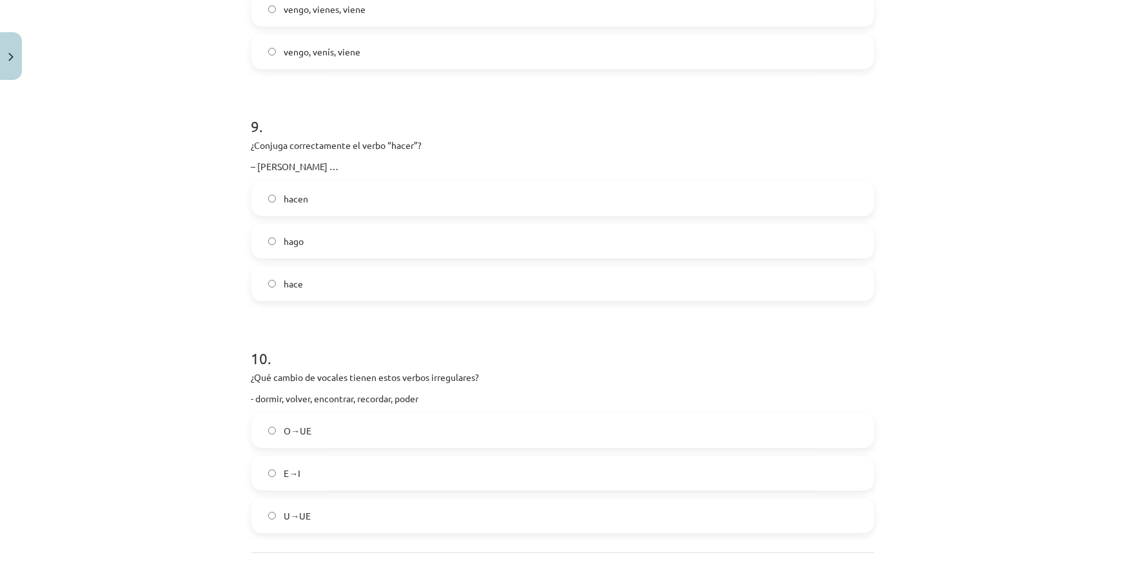
scroll to position [1935, 0]
click at [341, 291] on label "hace" at bounding box center [563, 283] width 620 height 32
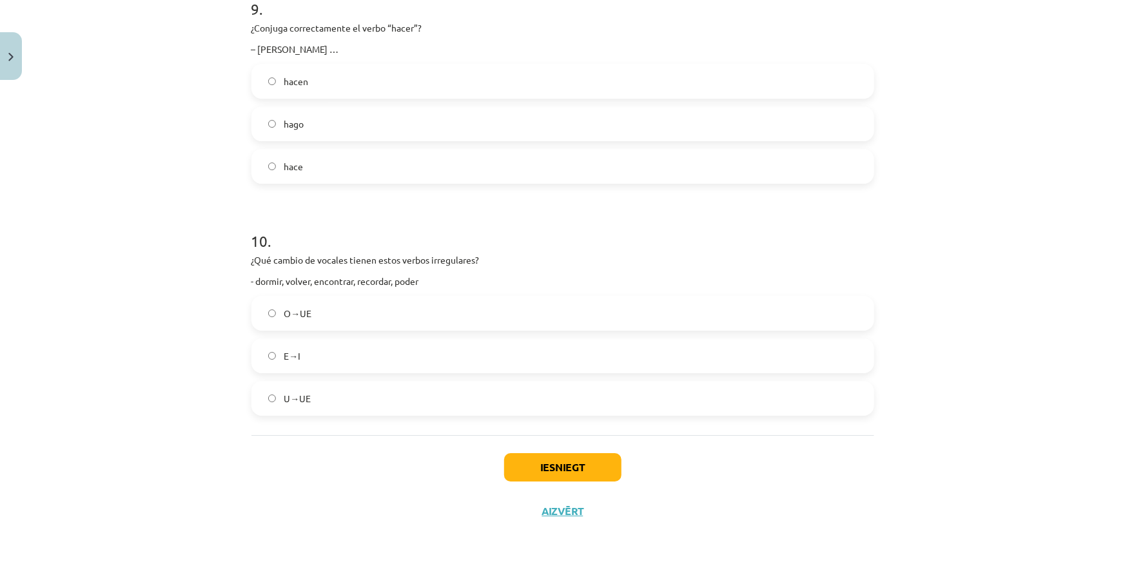
click at [346, 312] on label "O→UE" at bounding box center [563, 313] width 620 height 32
click at [560, 460] on button "Iesniegt" at bounding box center [562, 467] width 117 height 28
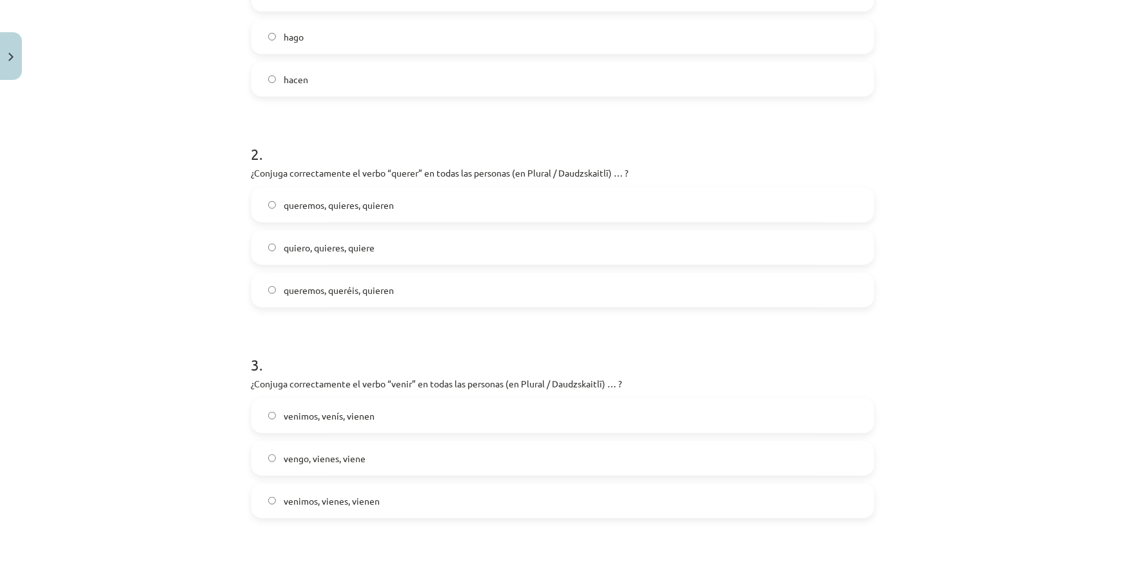
scroll to position [117, 0]
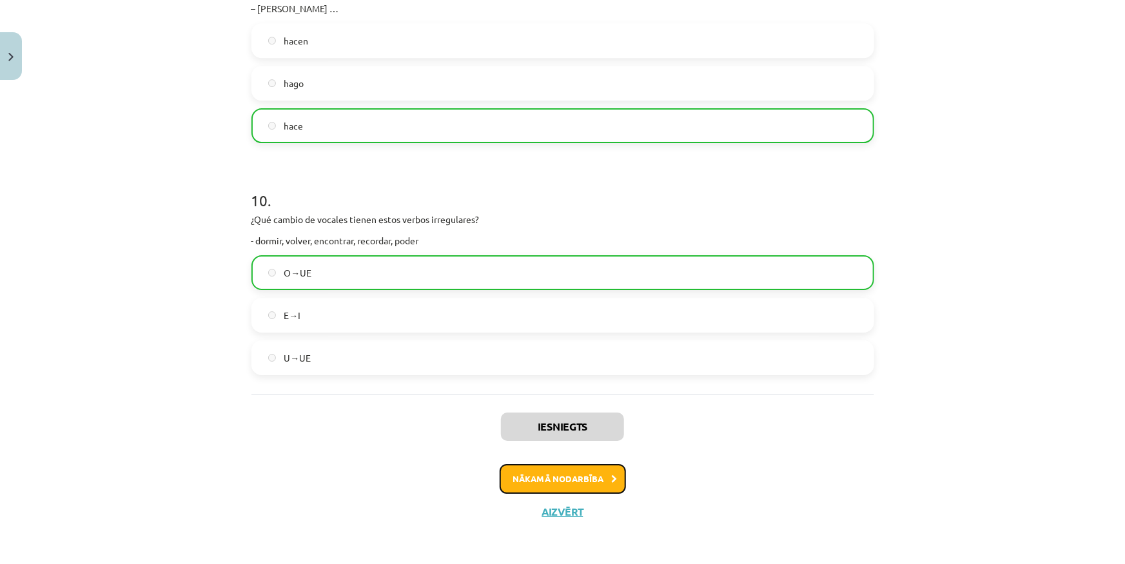
click at [603, 476] on button "Nākamā nodarbība" at bounding box center [563, 479] width 126 height 30
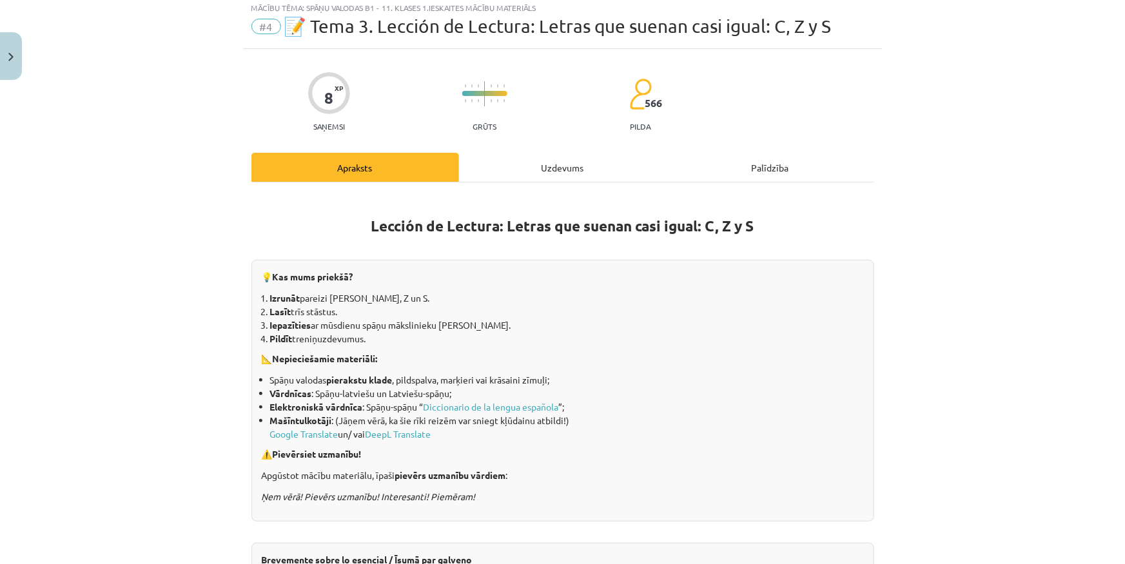
scroll to position [32, 0]
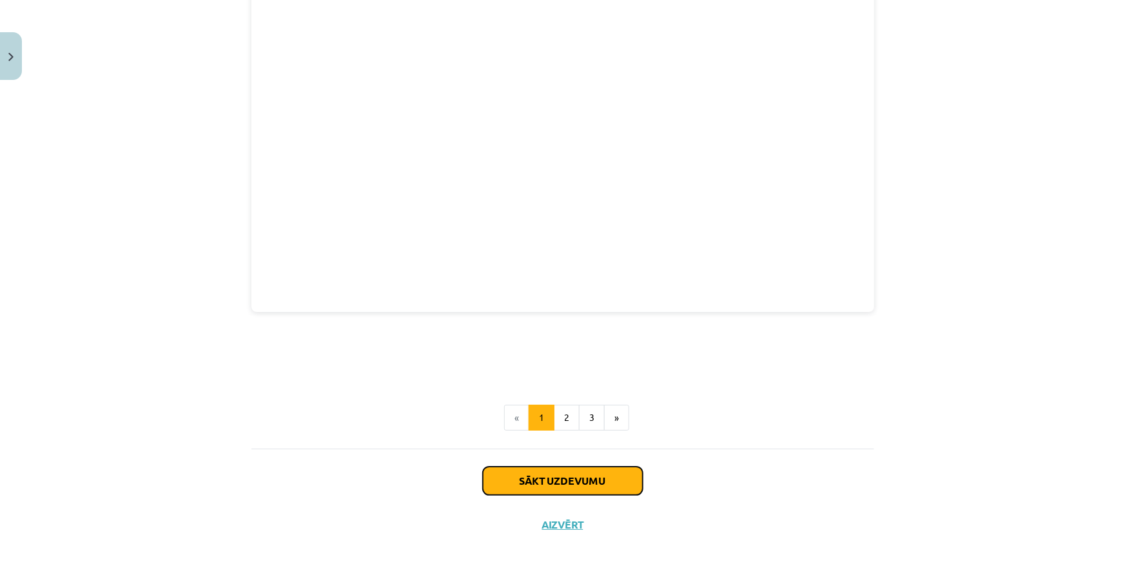
click at [586, 473] on button "Sākt uzdevumu" at bounding box center [563, 481] width 160 height 28
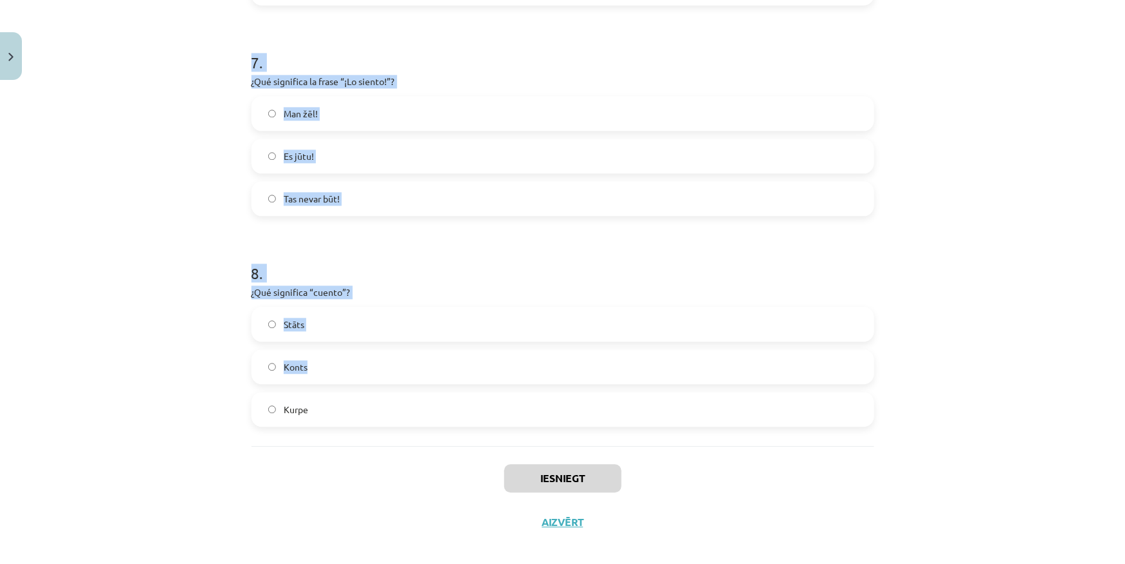
scroll to position [1503, 0]
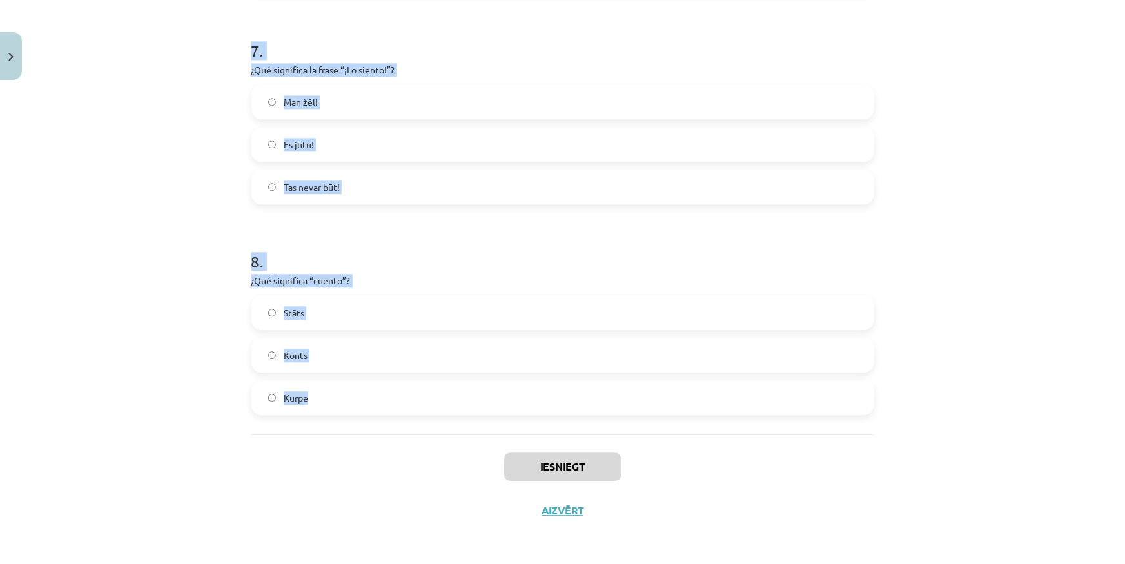
drag, startPoint x: 259, startPoint y: 283, endPoint x: 526, endPoint y: 393, distance: 288.9
copy form "¿Qué significa “el cuentacuentos”? Stāsts Stāstnieks Grāmatvedis 2 . ¿Cuál es e…"
click at [352, 313] on label "Stāts" at bounding box center [563, 313] width 620 height 32
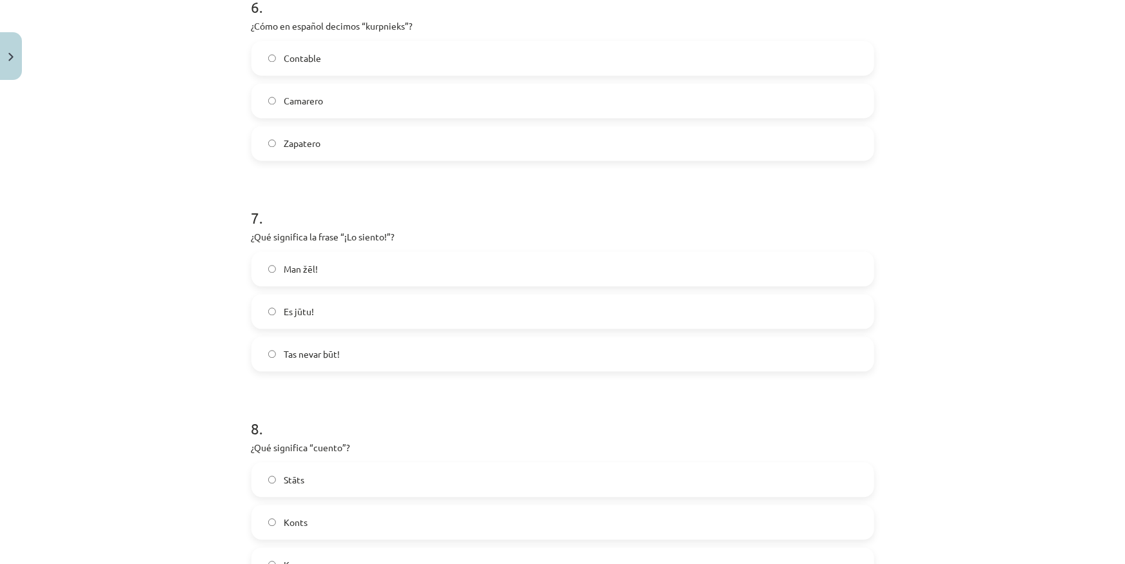
scroll to position [1327, 0]
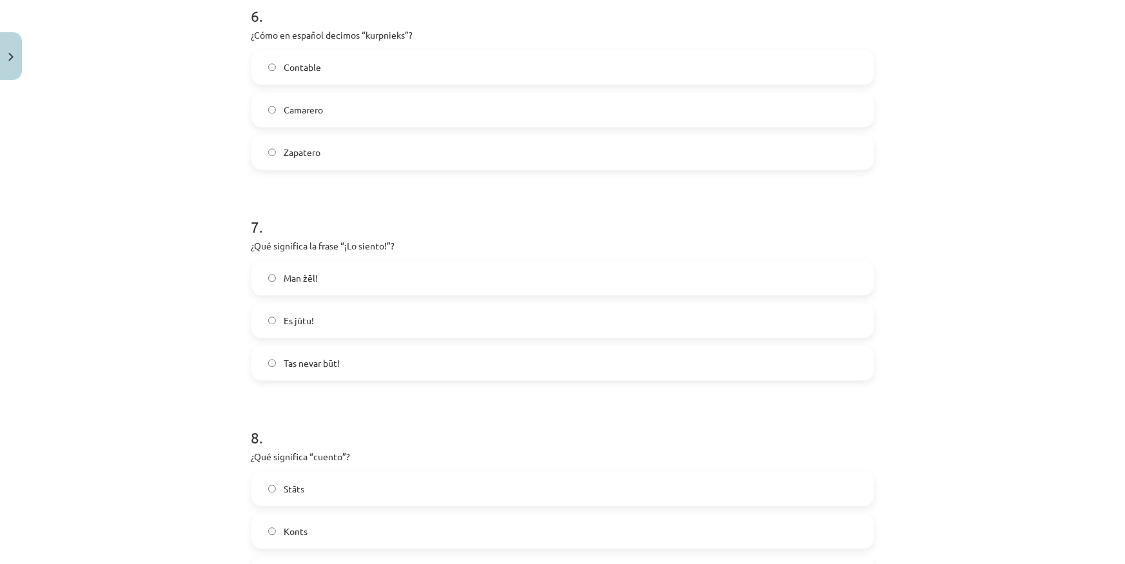
click at [330, 284] on label "Man žēl!" at bounding box center [563, 278] width 620 height 32
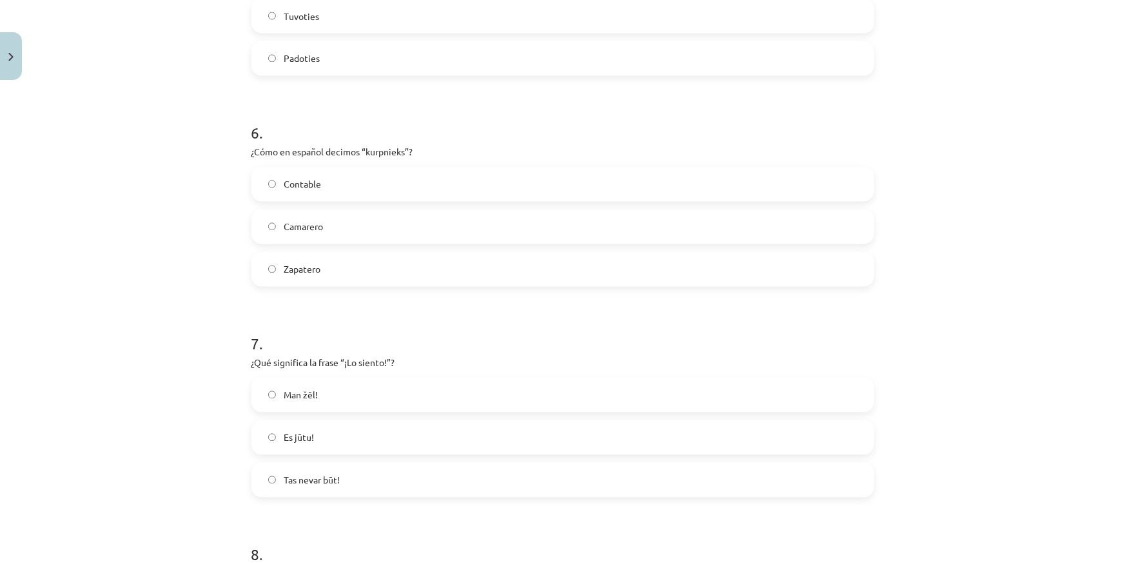
scroll to position [1151, 0]
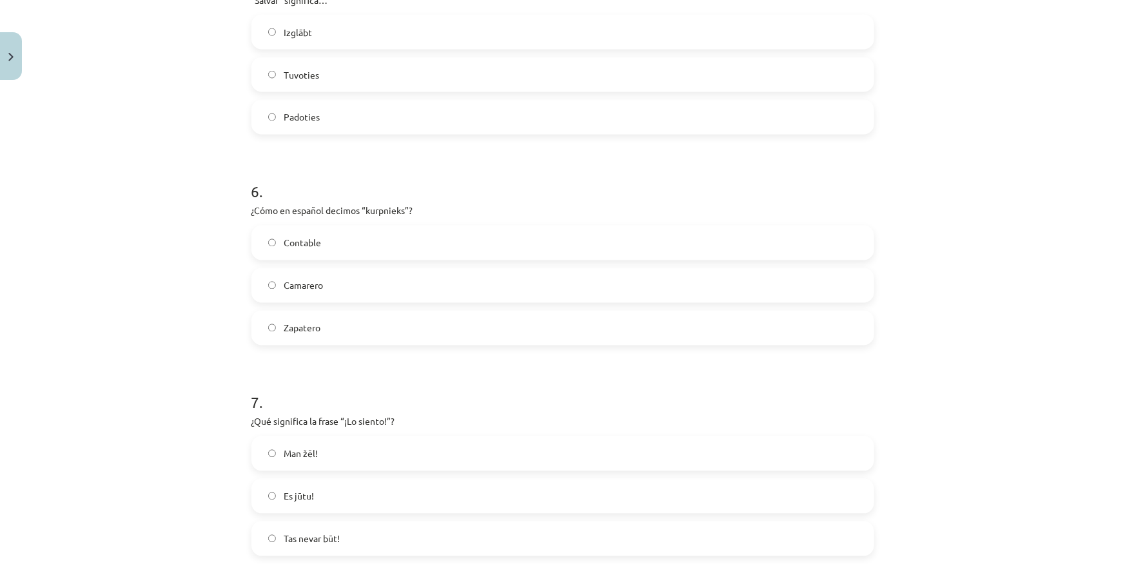
click at [368, 330] on label "Zapatero" at bounding box center [563, 328] width 620 height 32
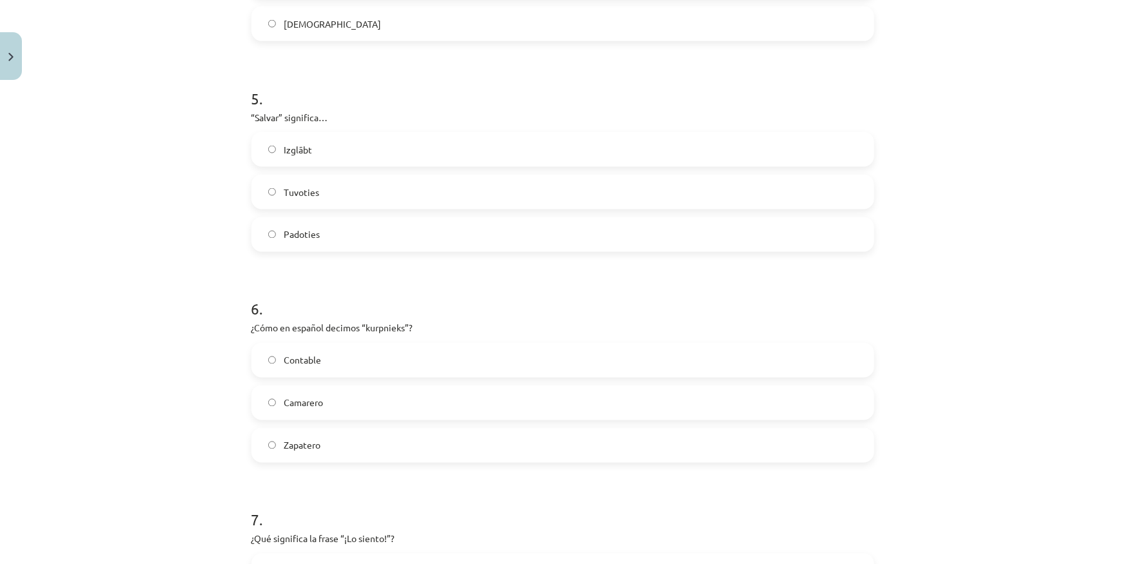
scroll to position [975, 0]
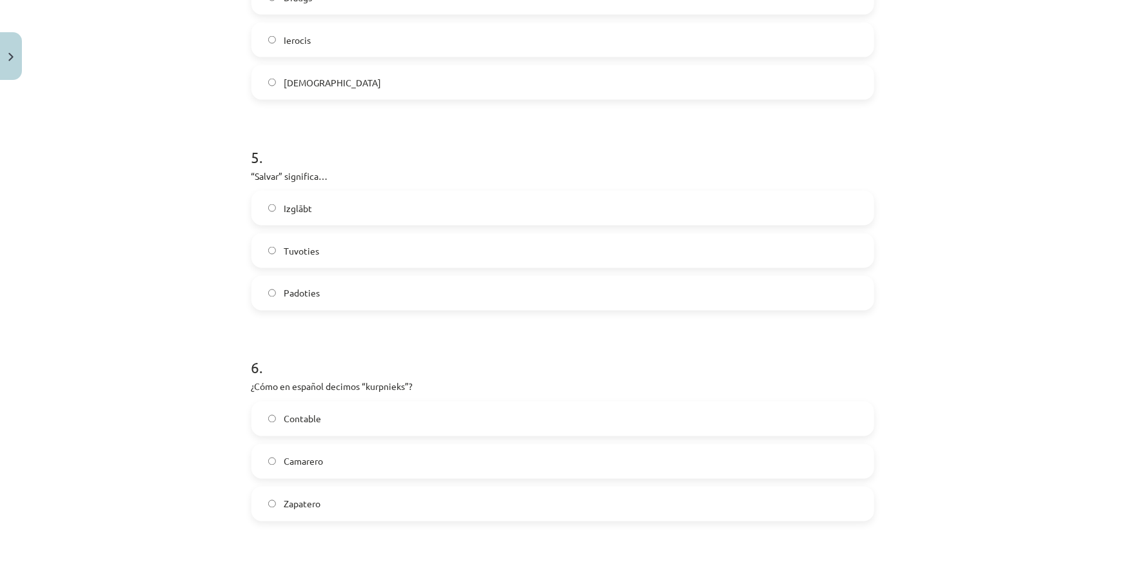
click at [342, 209] on label "Izglābt" at bounding box center [563, 208] width 620 height 32
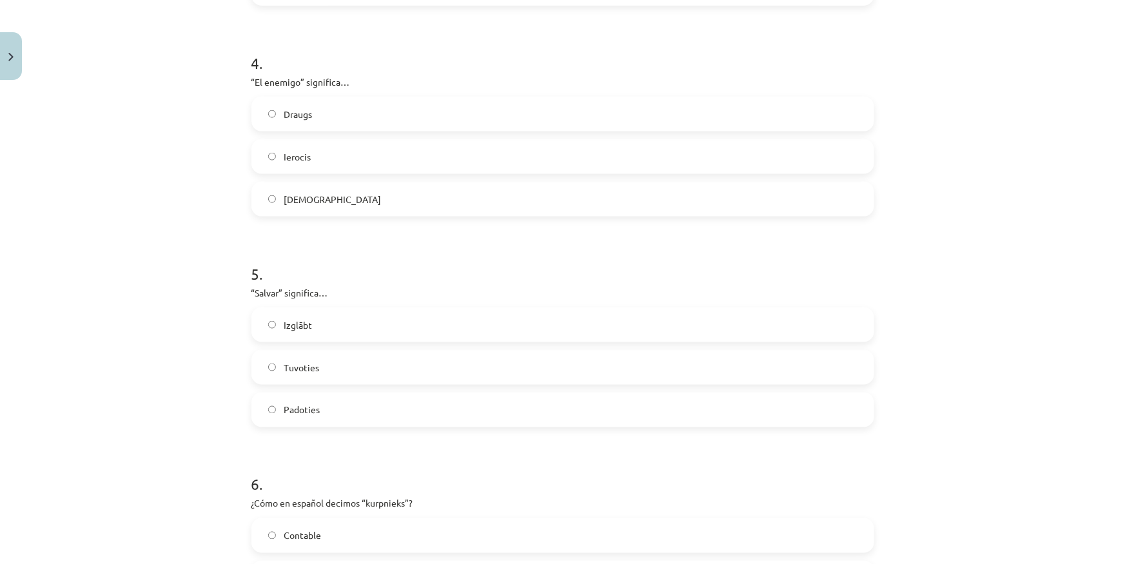
scroll to position [799, 0]
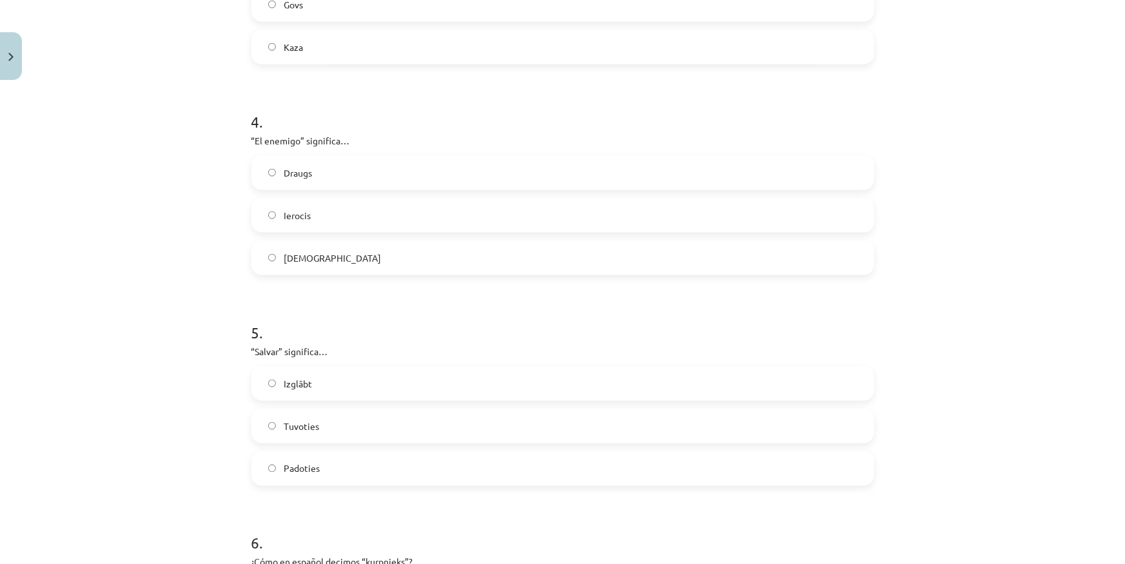
click at [339, 259] on label "Ienaidnieks" at bounding box center [563, 258] width 620 height 32
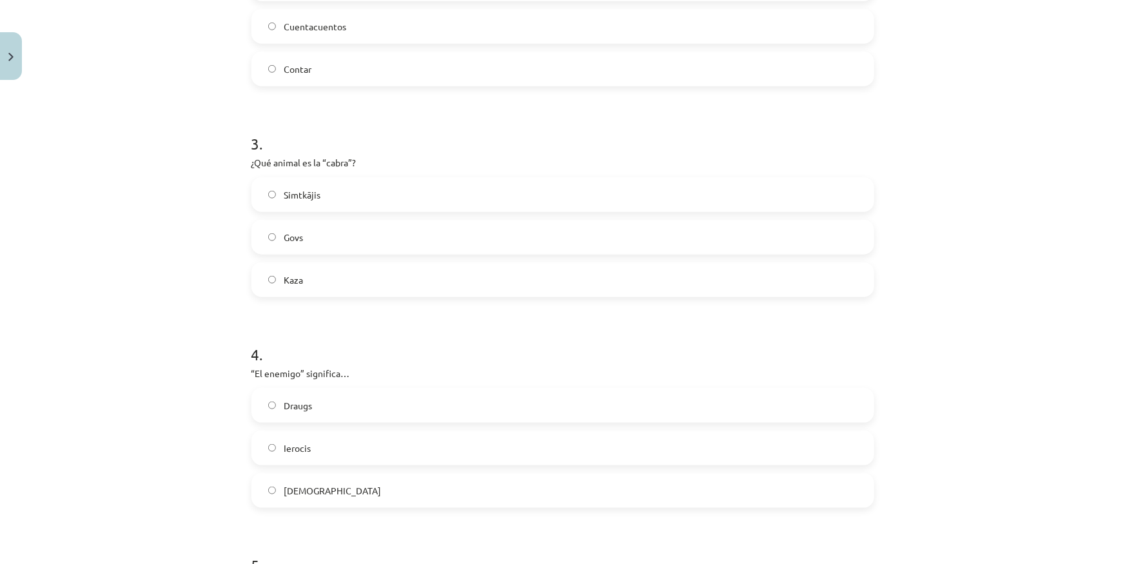
scroll to position [564, 0]
click at [306, 272] on label "Kaza" at bounding box center [563, 282] width 620 height 32
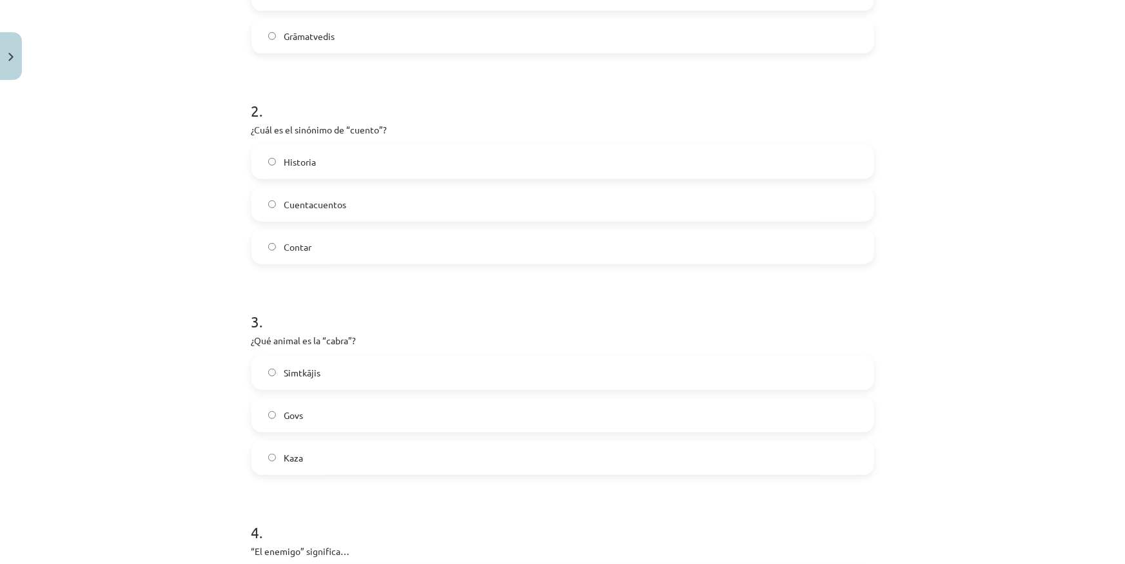
click at [322, 162] on label "Historia" at bounding box center [563, 162] width 620 height 32
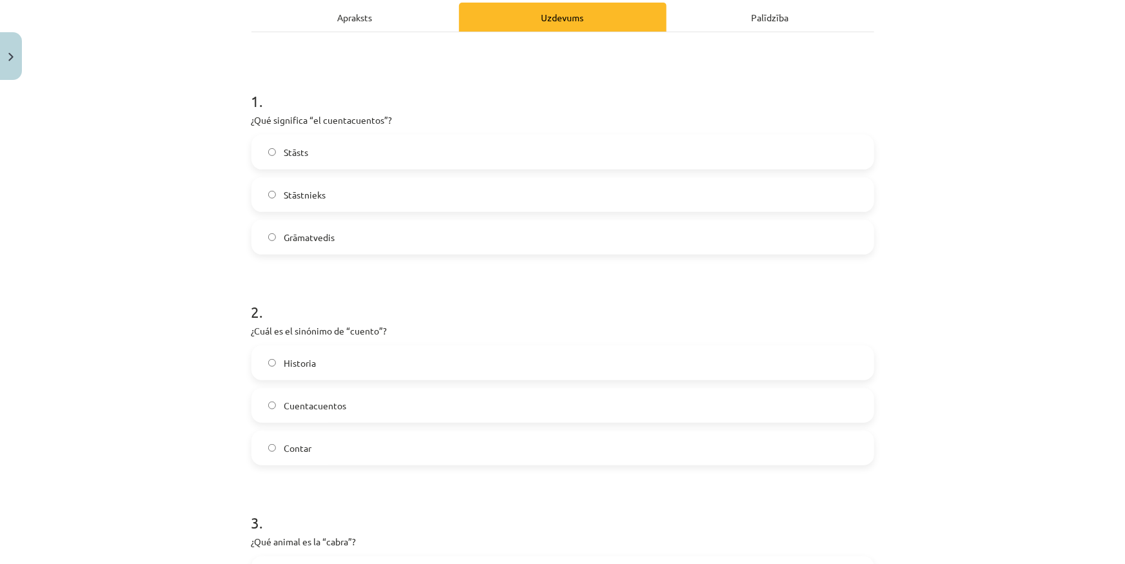
scroll to position [154, 0]
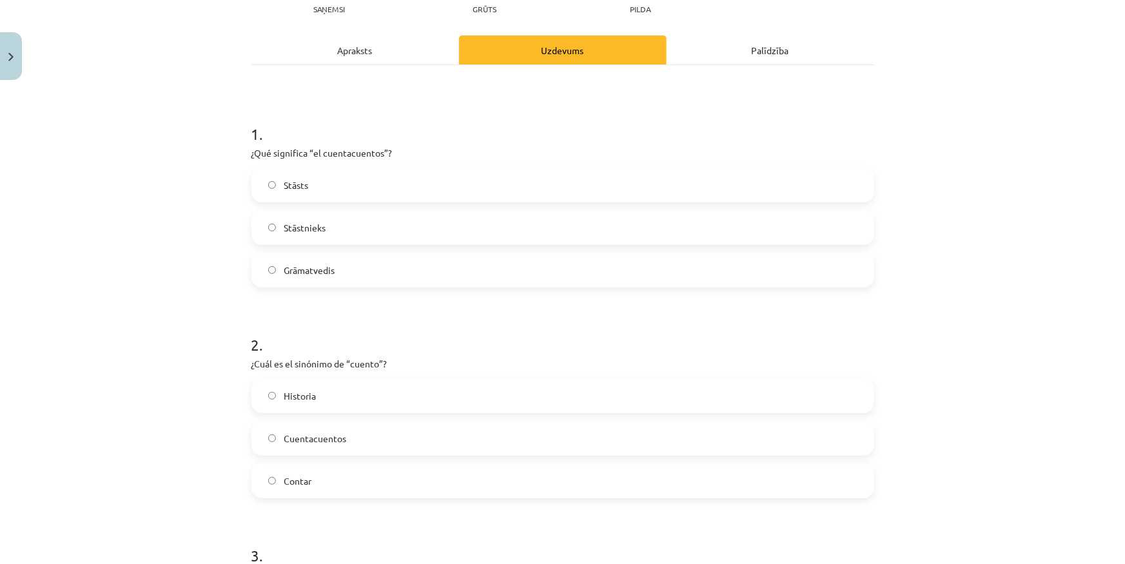
click at [310, 235] on label "Stāstnieks" at bounding box center [563, 228] width 620 height 32
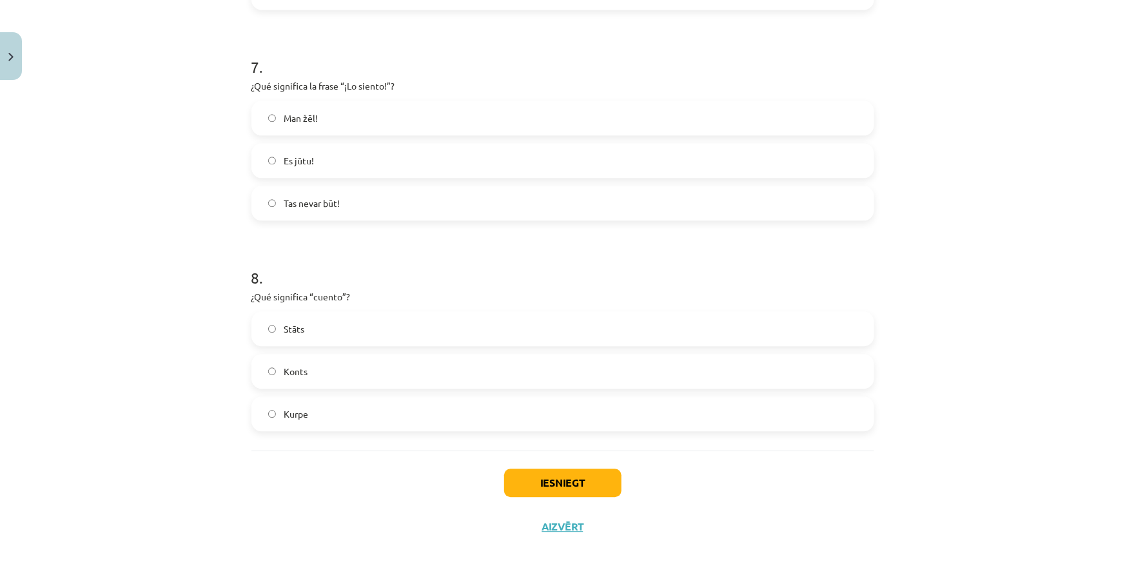
scroll to position [1503, 0]
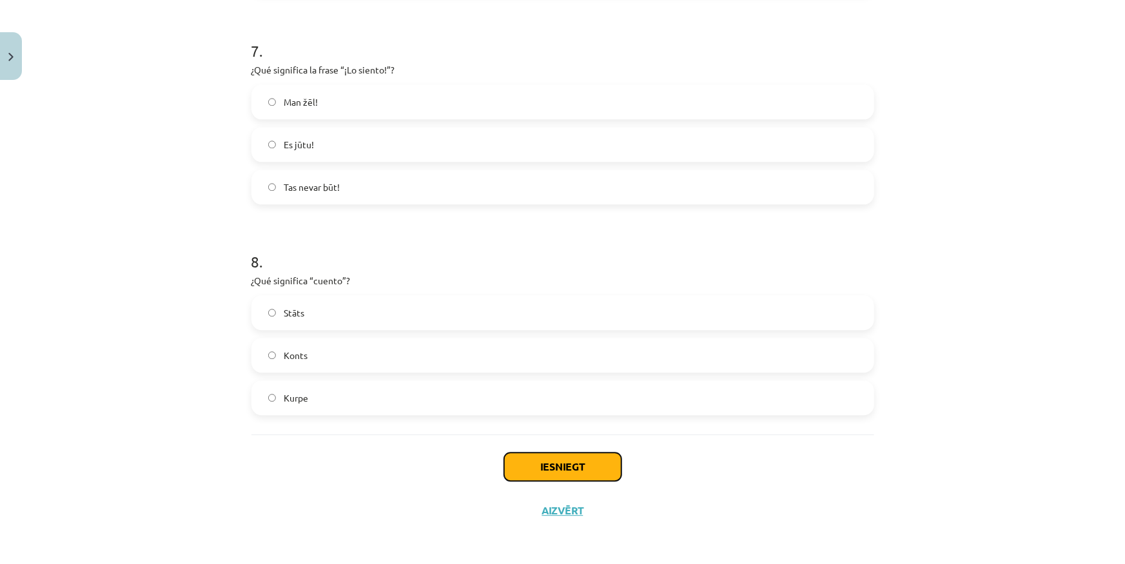
click at [529, 470] on button "Iesniegt" at bounding box center [562, 467] width 117 height 28
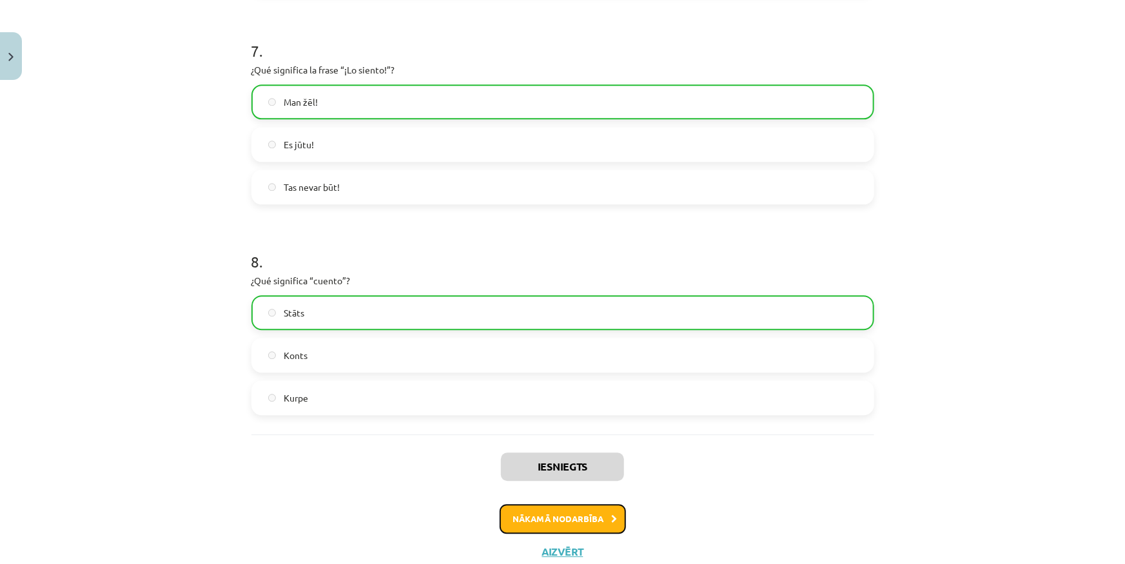
click at [568, 524] on button "Nākamā nodarbība" at bounding box center [563, 519] width 126 height 30
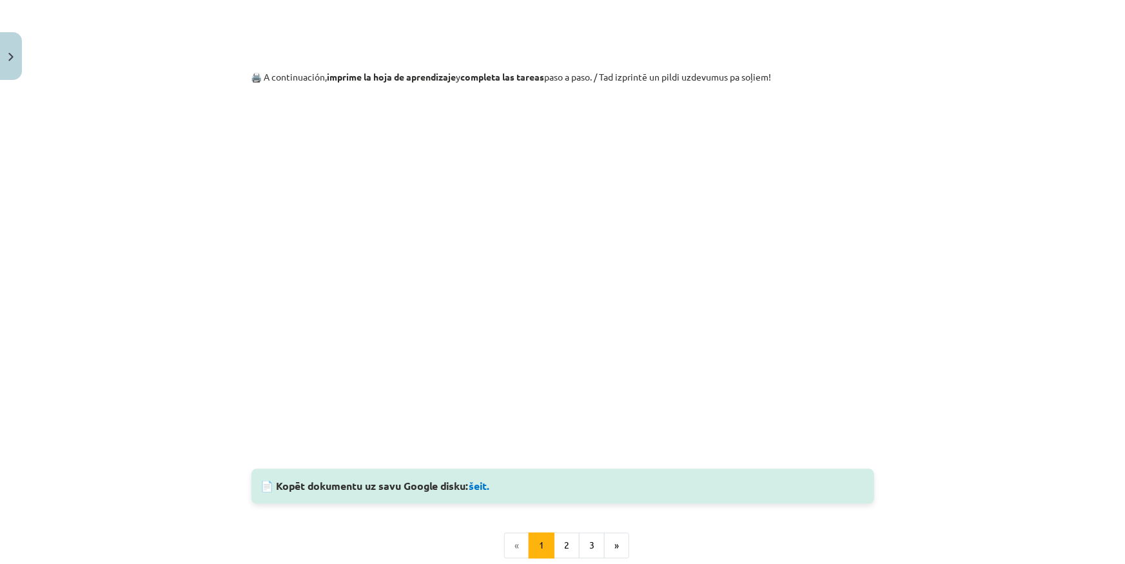
scroll to position [1271, 0]
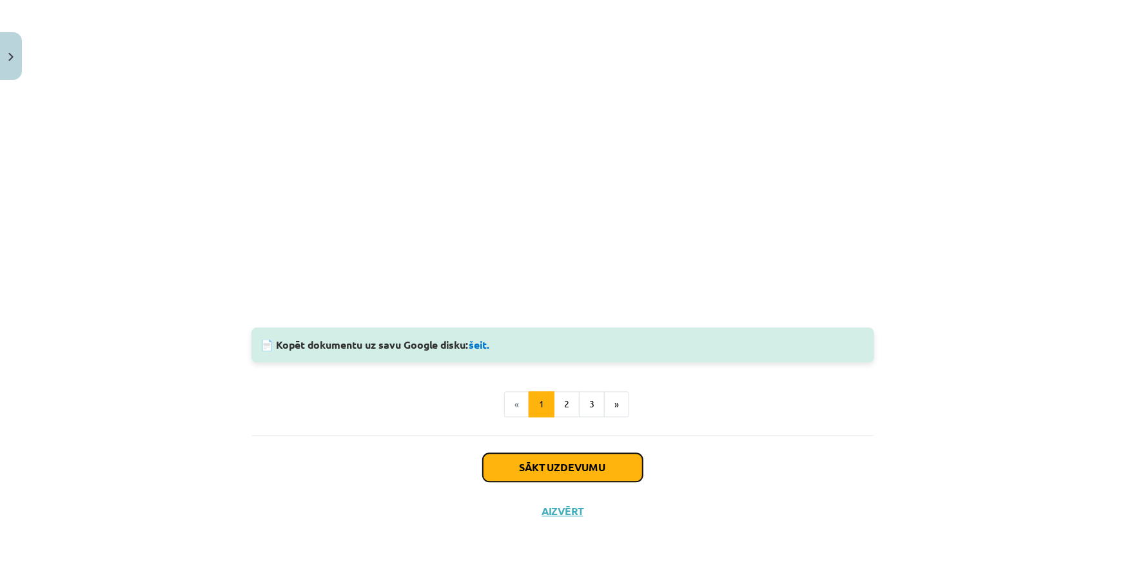
click at [545, 476] on button "Sākt uzdevumu" at bounding box center [563, 467] width 160 height 28
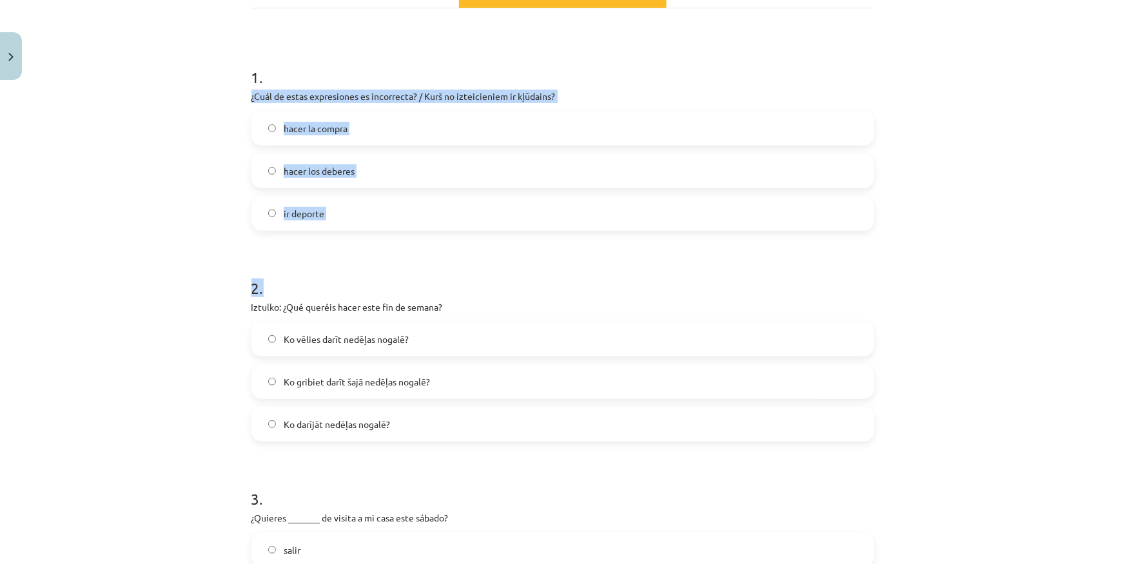
scroll to position [149, 0]
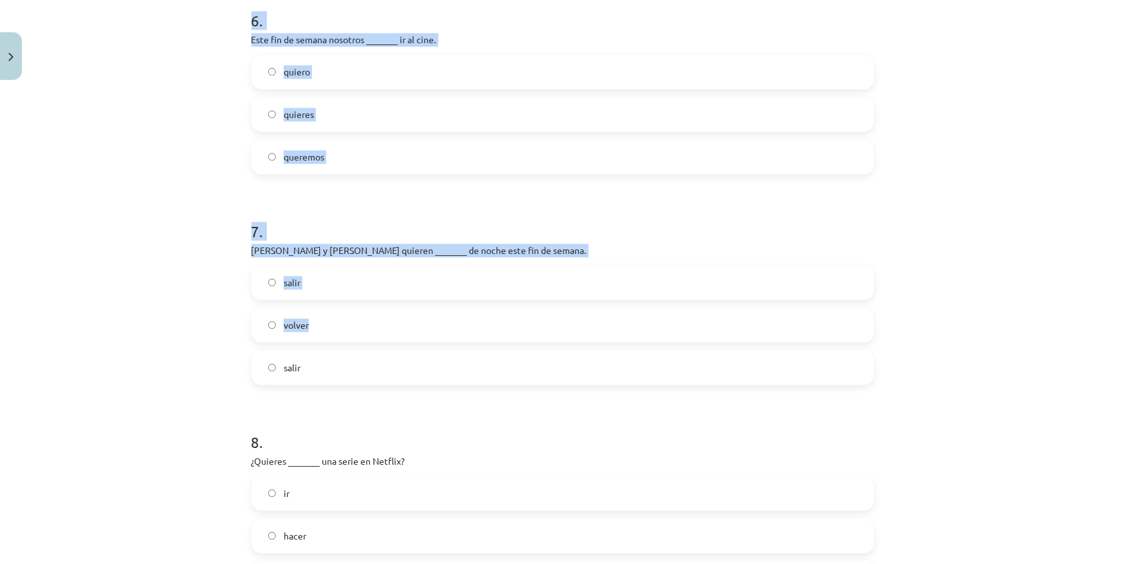
drag, startPoint x: 246, startPoint y: 270, endPoint x: 496, endPoint y: 338, distance: 258.6
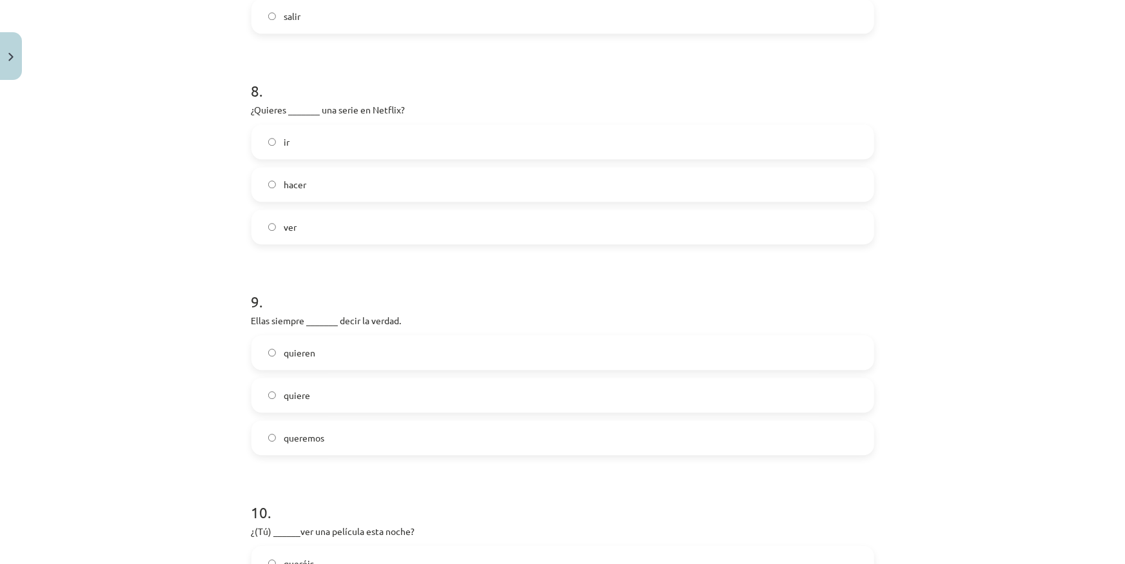
click at [496, 338] on label "quieren" at bounding box center [563, 353] width 620 height 32
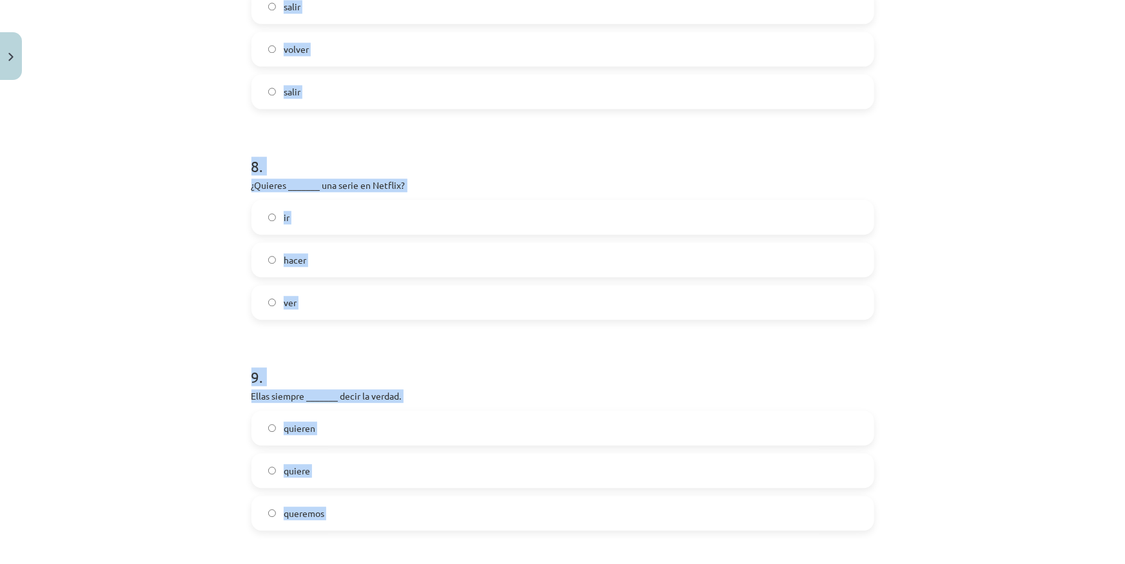
scroll to position [0, 0]
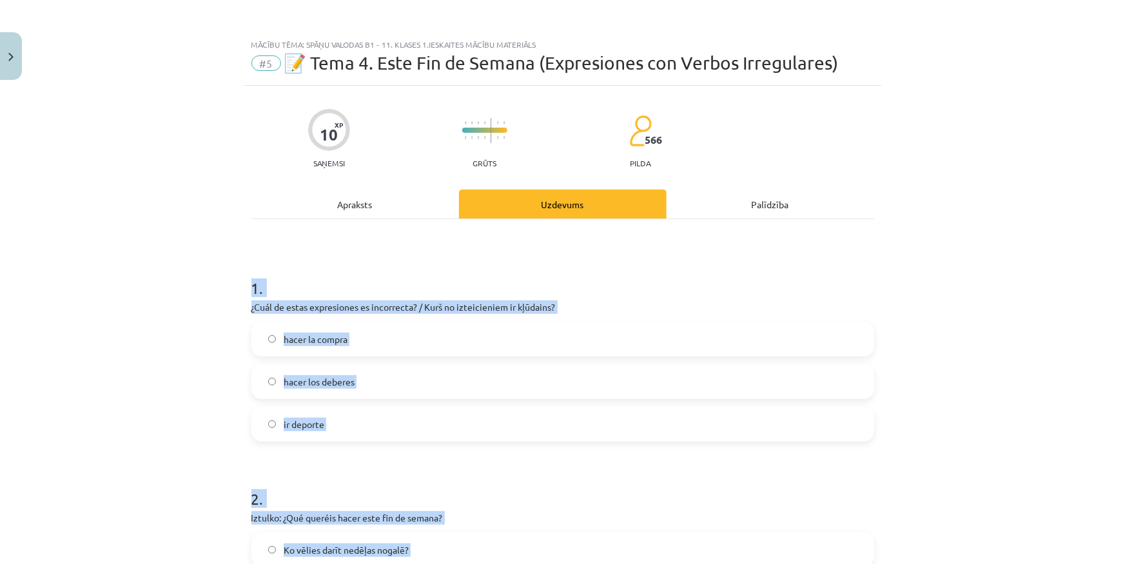
drag, startPoint x: 326, startPoint y: 396, endPoint x: 231, endPoint y: 285, distance: 145.9
click at [231, 285] on div "Mācību tēma: Spāņu valodas b1 - 11. klases 1.ieskaites mācību materiāls #5 📝 Te…" at bounding box center [562, 282] width 1125 height 564
copy form "1 . ¿Cuál de estas expresiones es incorrecta? / Kurš no izteicieniem ir kļūdain…"
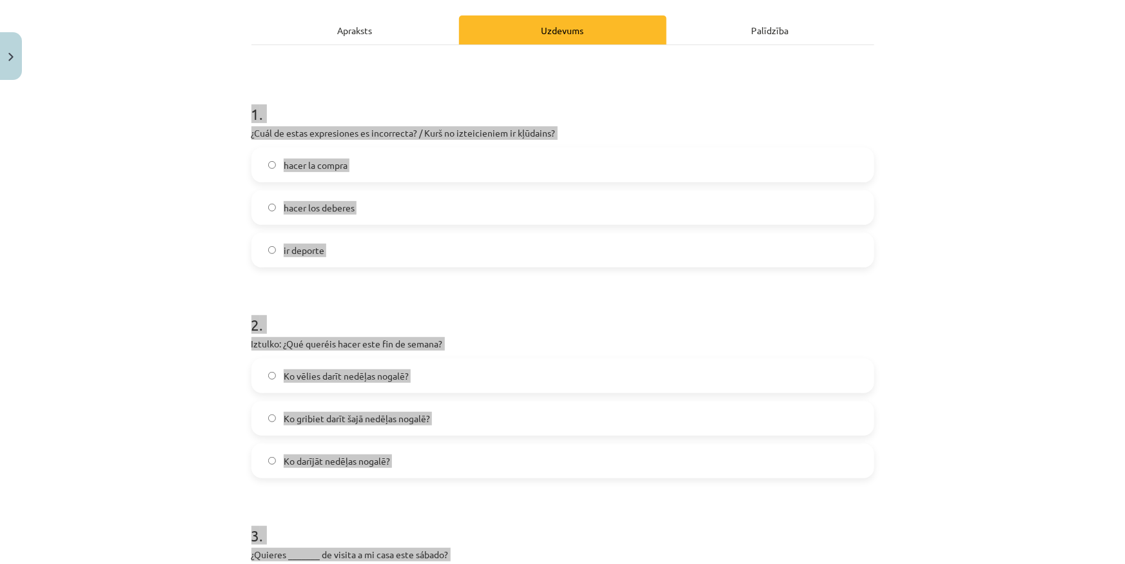
scroll to position [234, 0]
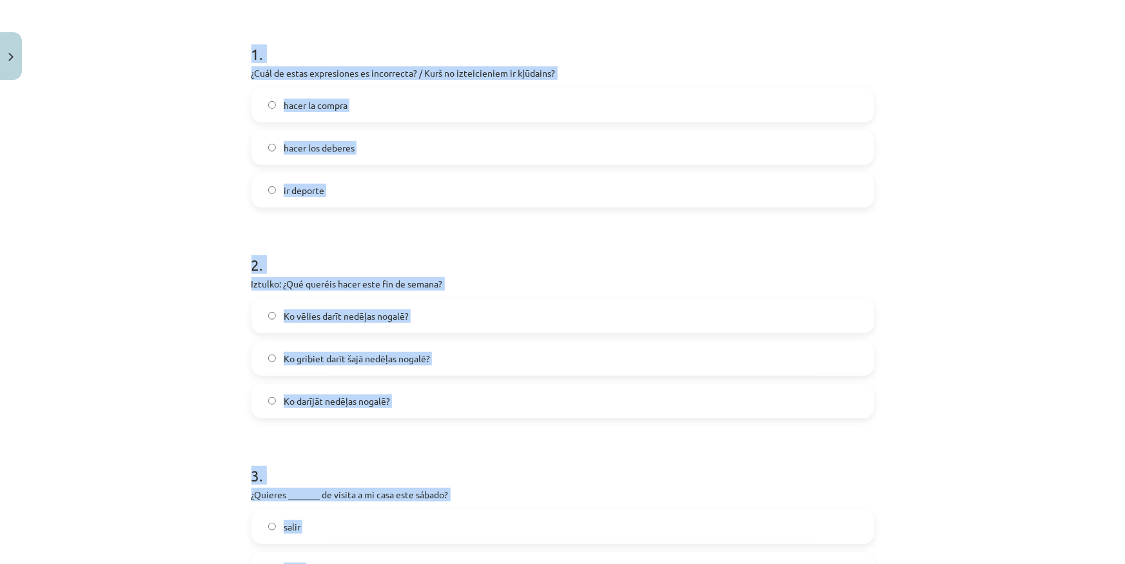
click at [183, 195] on div "Mācību tēma: Spāņu valodas b1 - 11. klases 1.ieskaites mācību materiāls #5 📝 Te…" at bounding box center [562, 282] width 1125 height 564
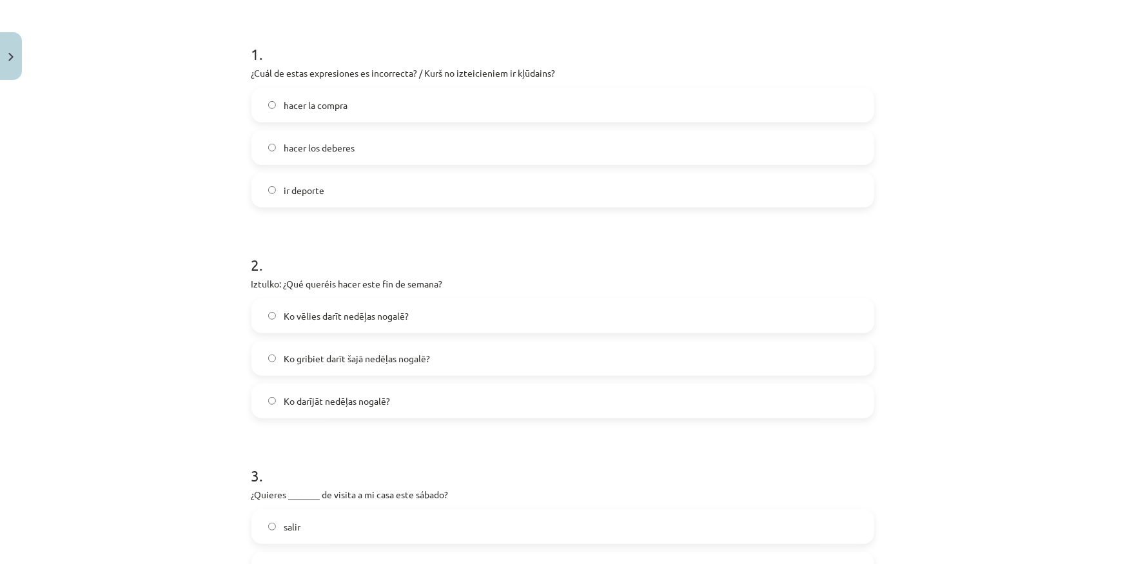
click at [378, 192] on label "ir deporte" at bounding box center [563, 190] width 620 height 32
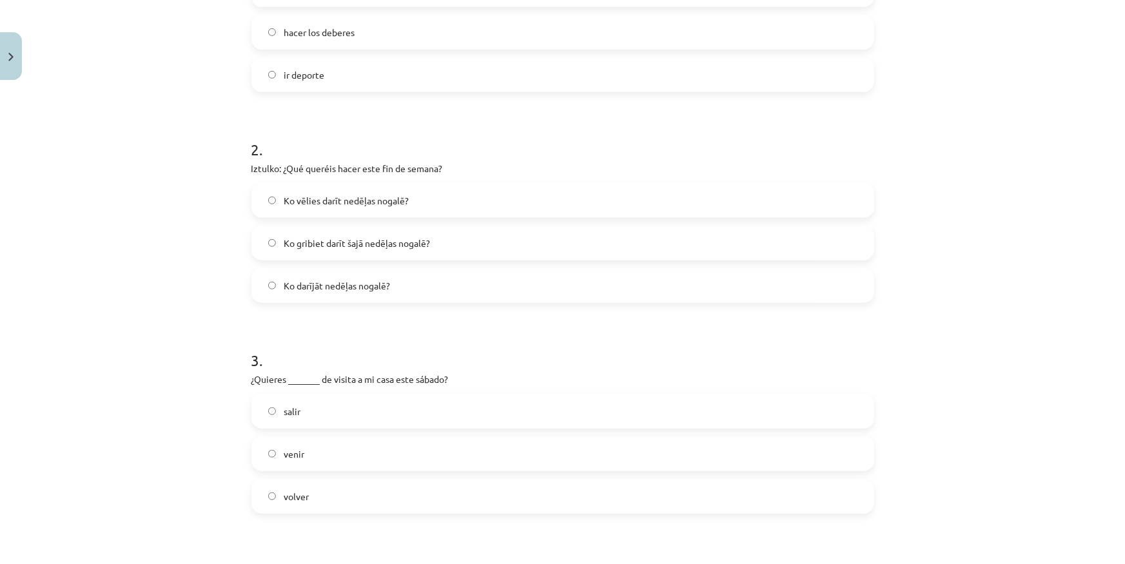
scroll to position [352, 0]
click at [423, 243] on span "Ko gribiet darīt šajā nedēļas nogalē?" at bounding box center [357, 242] width 146 height 14
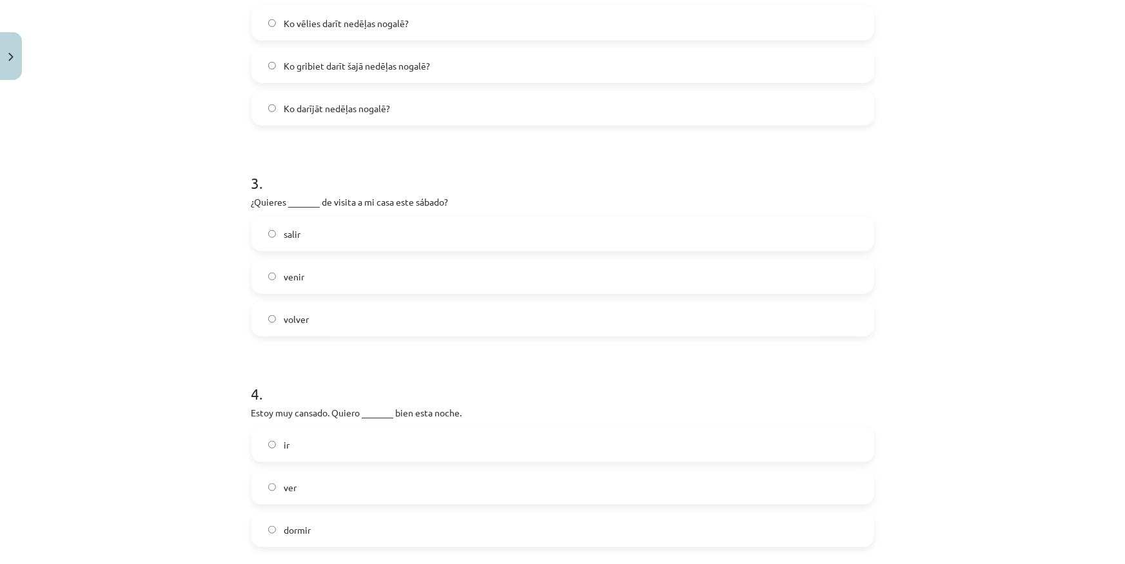
scroll to position [528, 0]
click at [343, 278] on label "venir" at bounding box center [563, 276] width 620 height 32
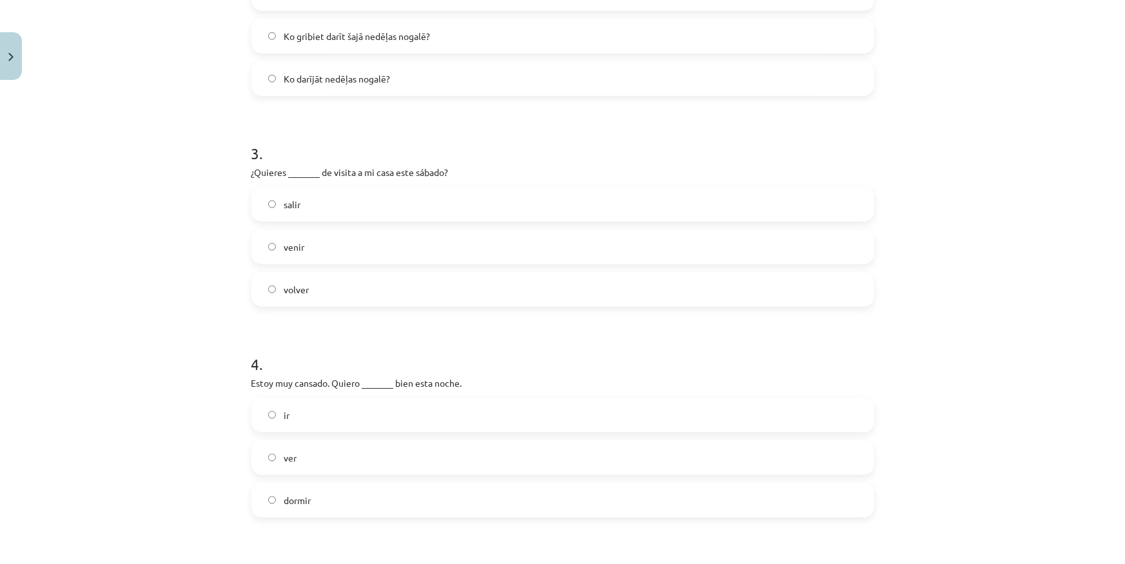
scroll to position [703, 0]
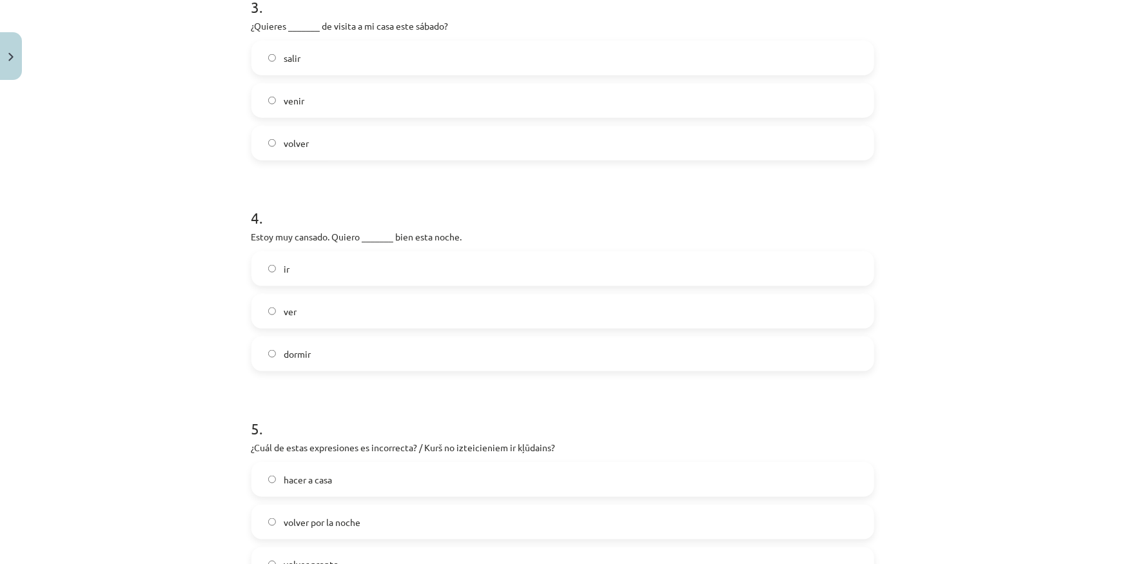
click at [330, 357] on label "dormir" at bounding box center [563, 354] width 620 height 32
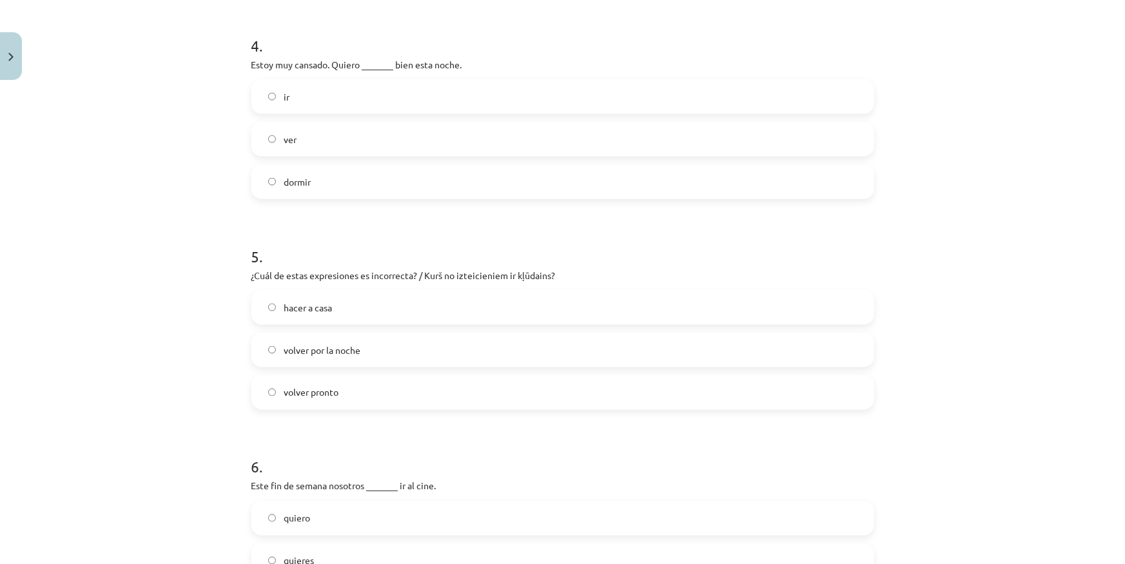
scroll to position [879, 0]
click at [350, 291] on label "hacer a casa" at bounding box center [563, 304] width 620 height 32
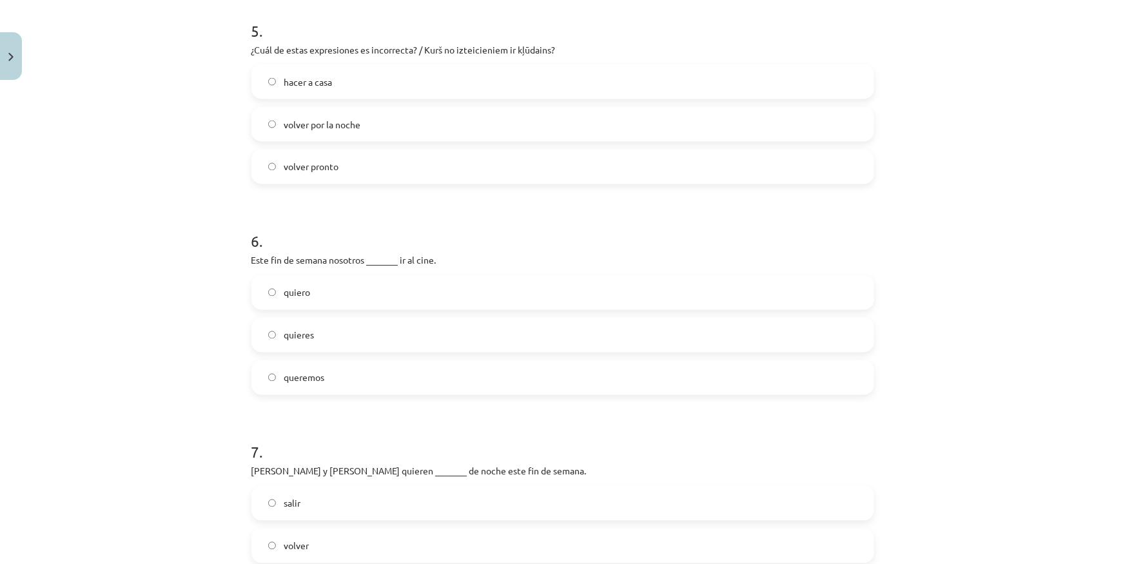
scroll to position [1114, 0]
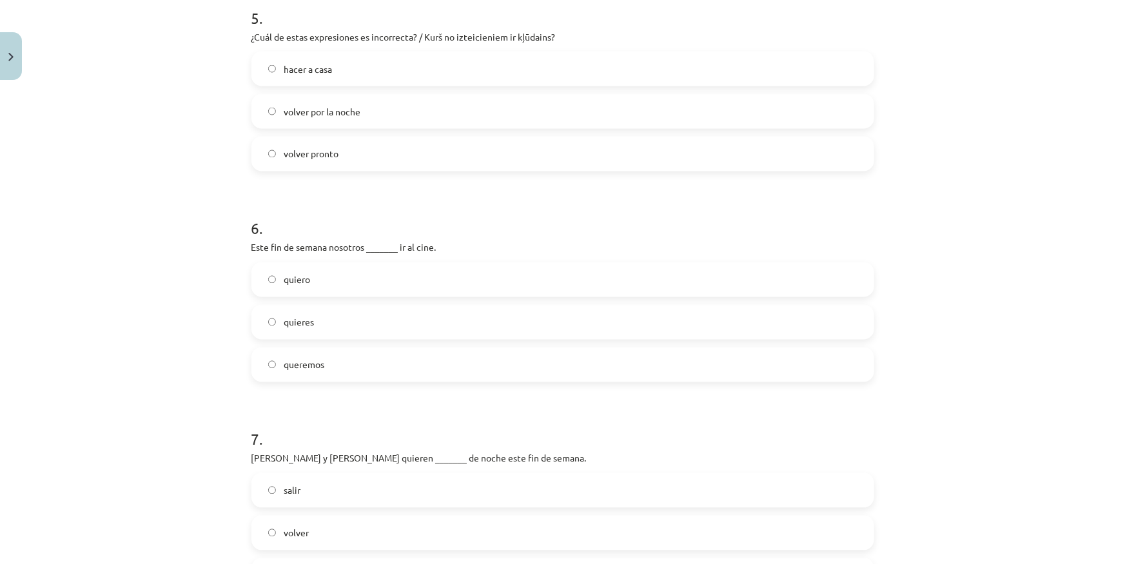
click at [371, 357] on label "queremos" at bounding box center [563, 365] width 620 height 32
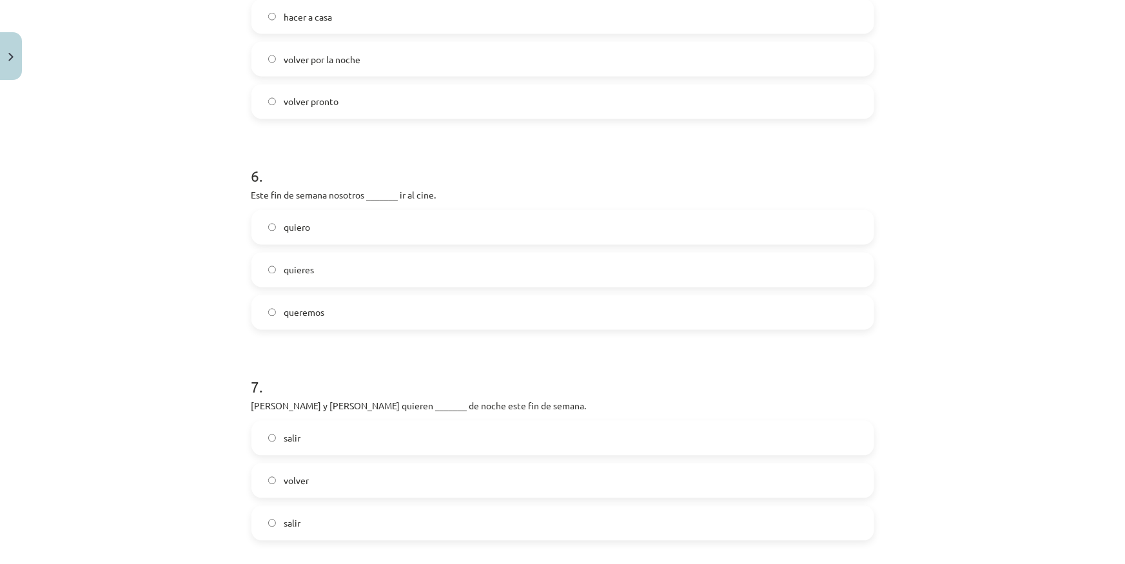
scroll to position [1407, 0]
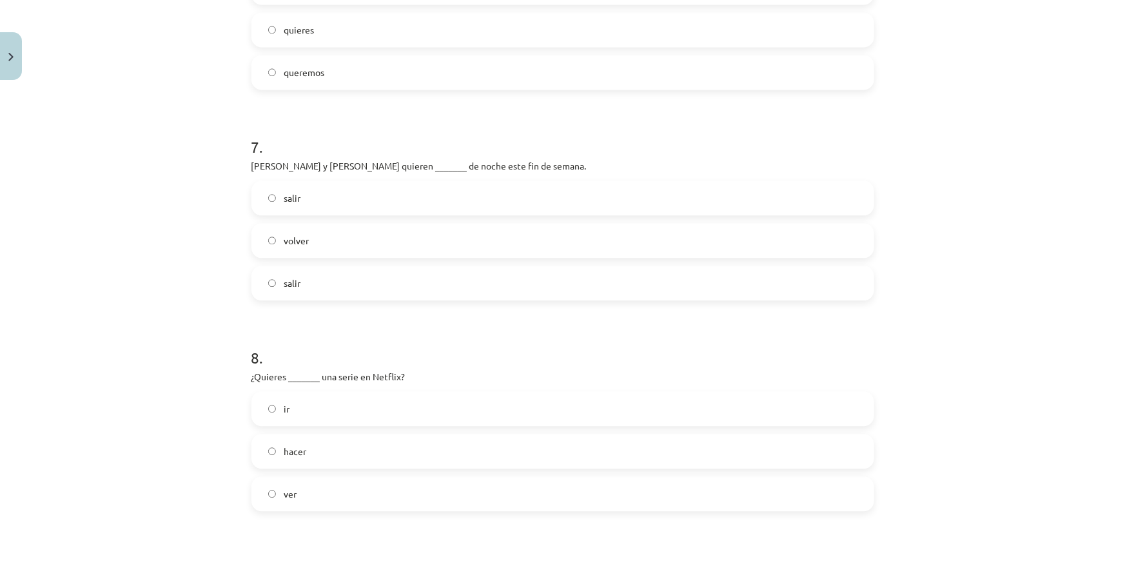
click at [312, 199] on label "salir" at bounding box center [563, 198] width 620 height 32
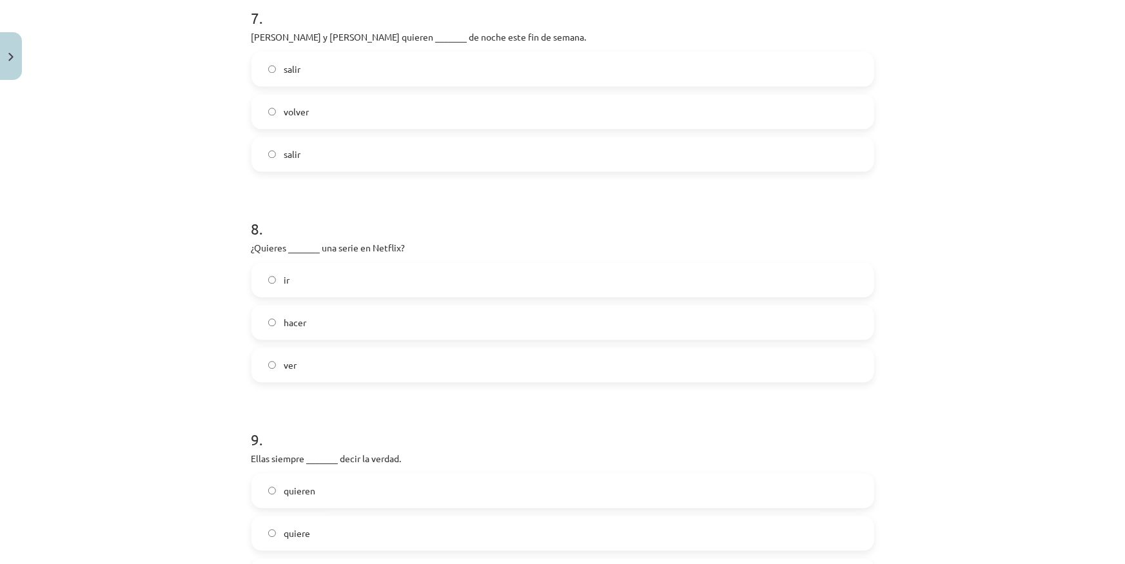
scroll to position [1524, 0]
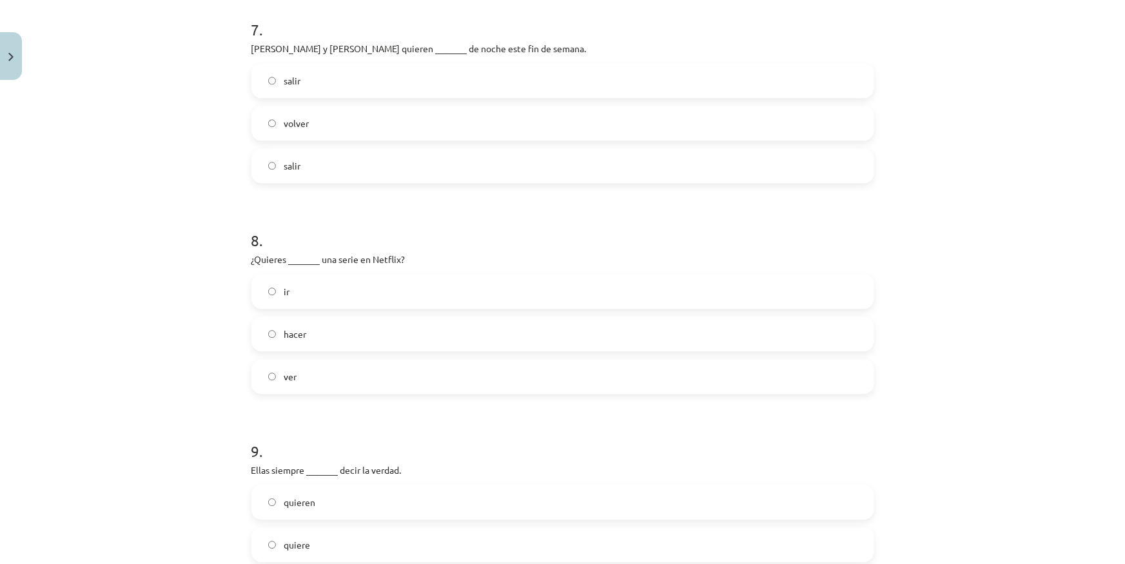
click at [364, 379] on label "ver" at bounding box center [563, 377] width 620 height 32
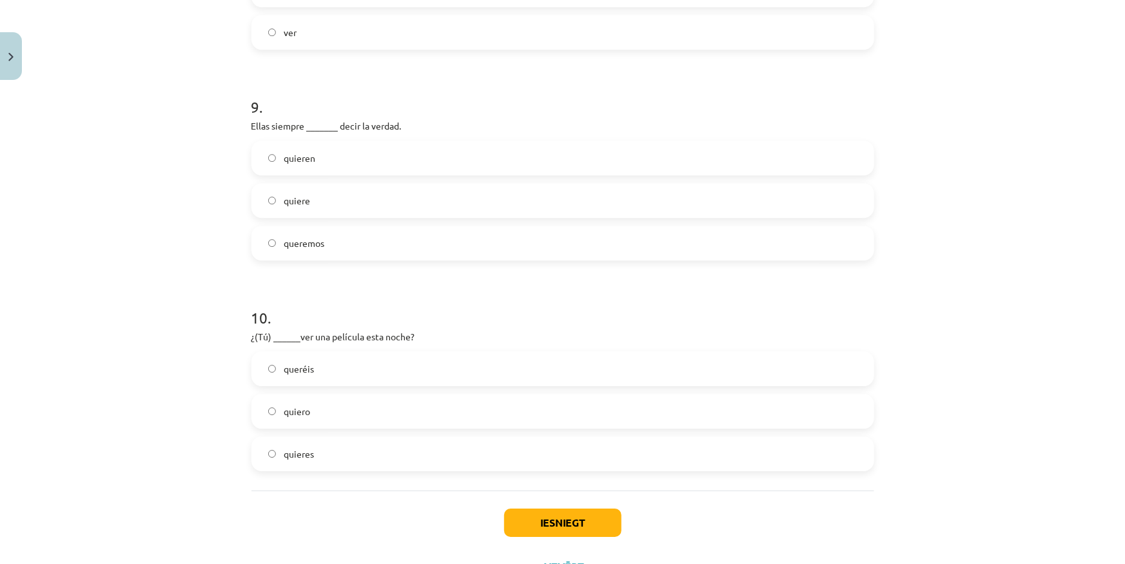
scroll to position [1876, 0]
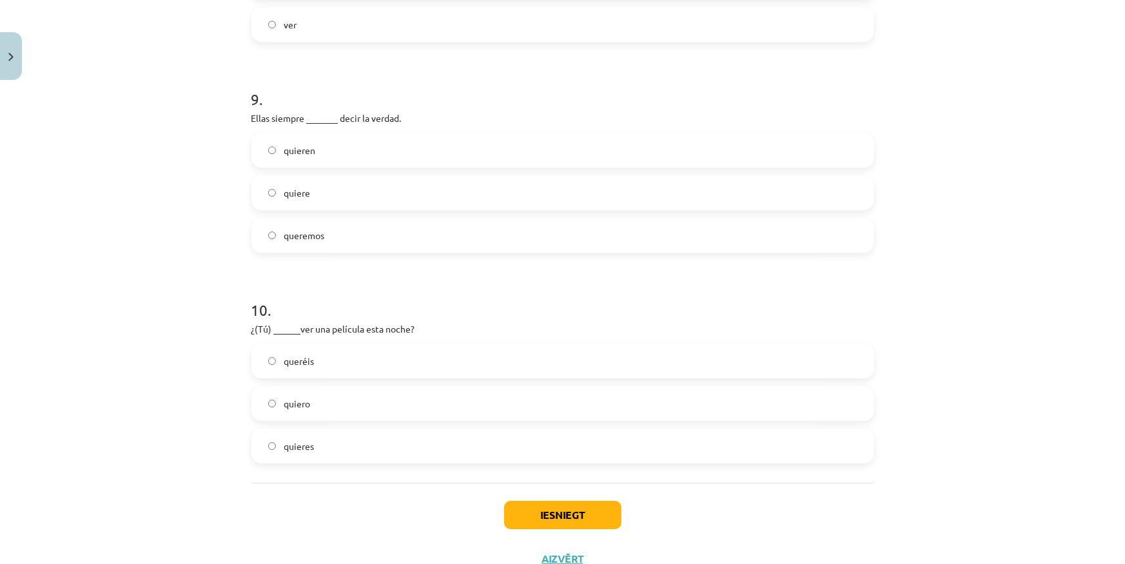
click at [353, 446] on label "quieres" at bounding box center [563, 446] width 620 height 32
click at [555, 515] on button "Iesniegt" at bounding box center [562, 515] width 117 height 28
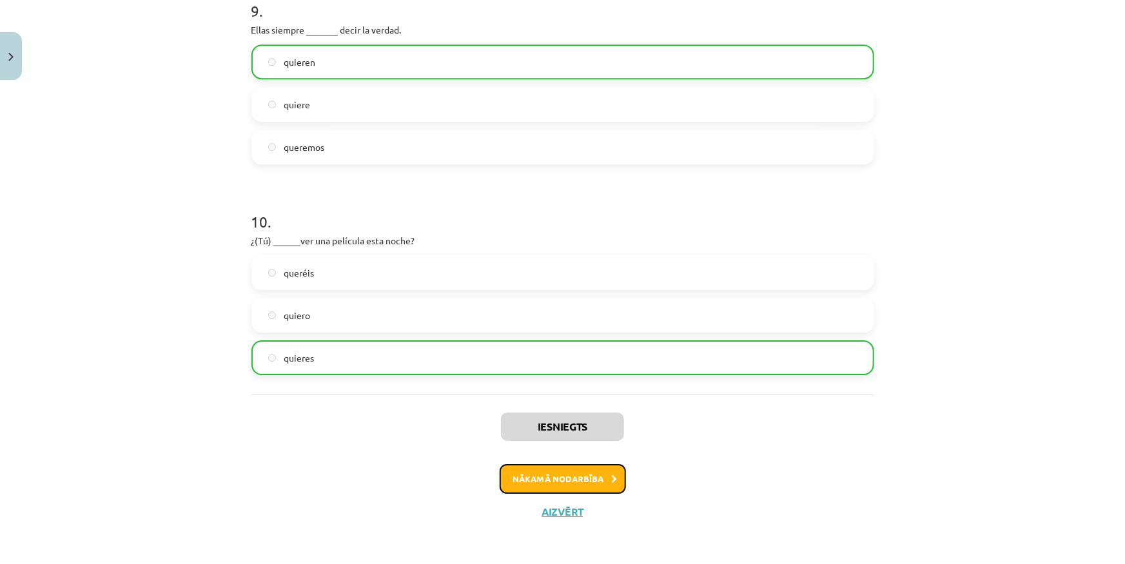
click at [549, 482] on button "Nākamā nodarbība" at bounding box center [563, 479] width 126 height 30
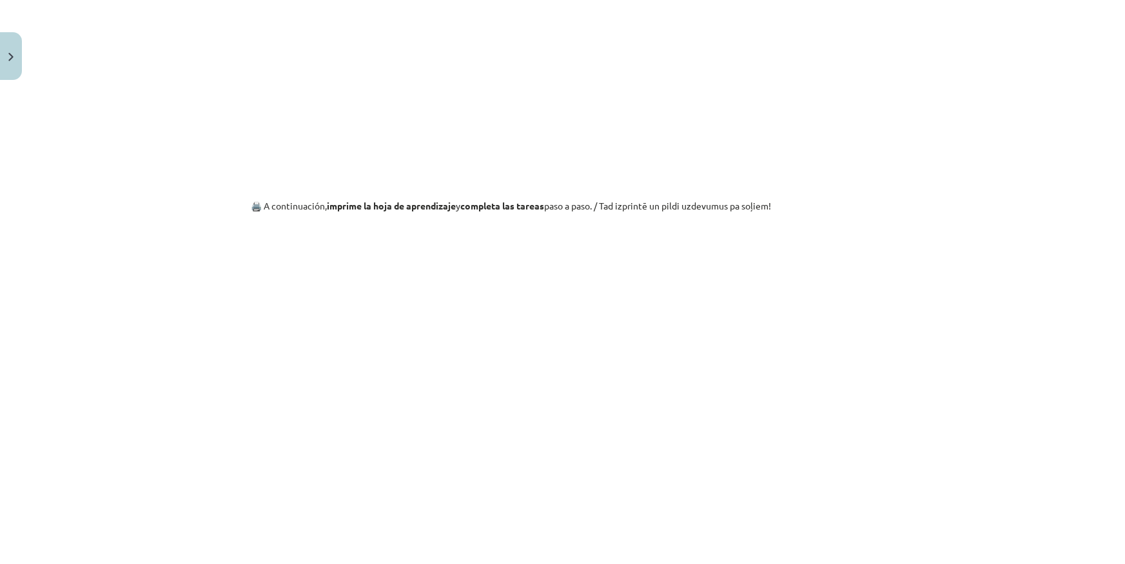
scroll to position [1241, 0]
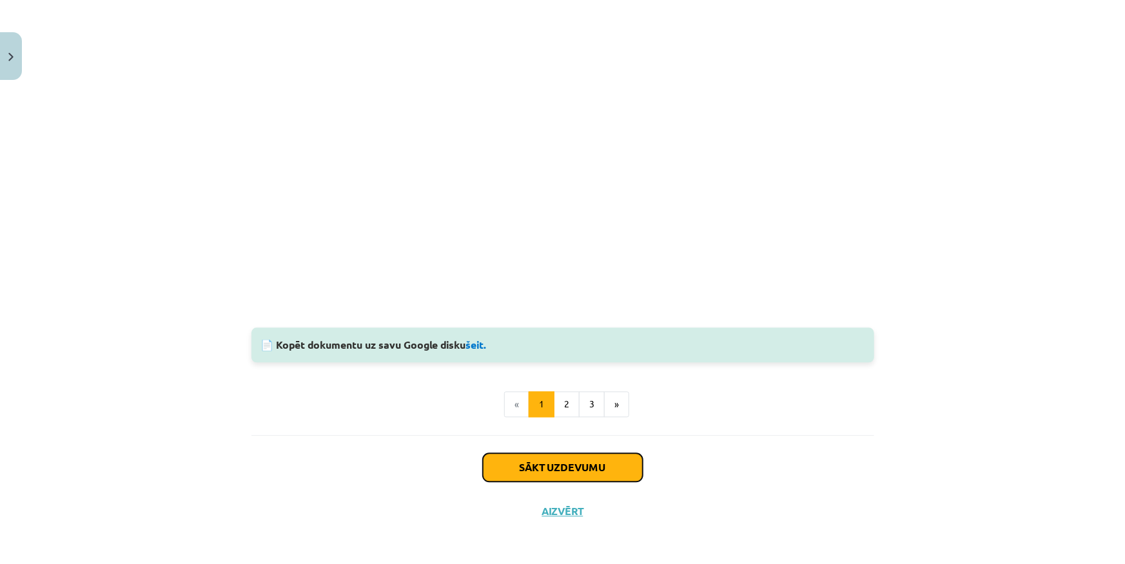
click at [560, 477] on button "Sākt uzdevumu" at bounding box center [563, 467] width 160 height 28
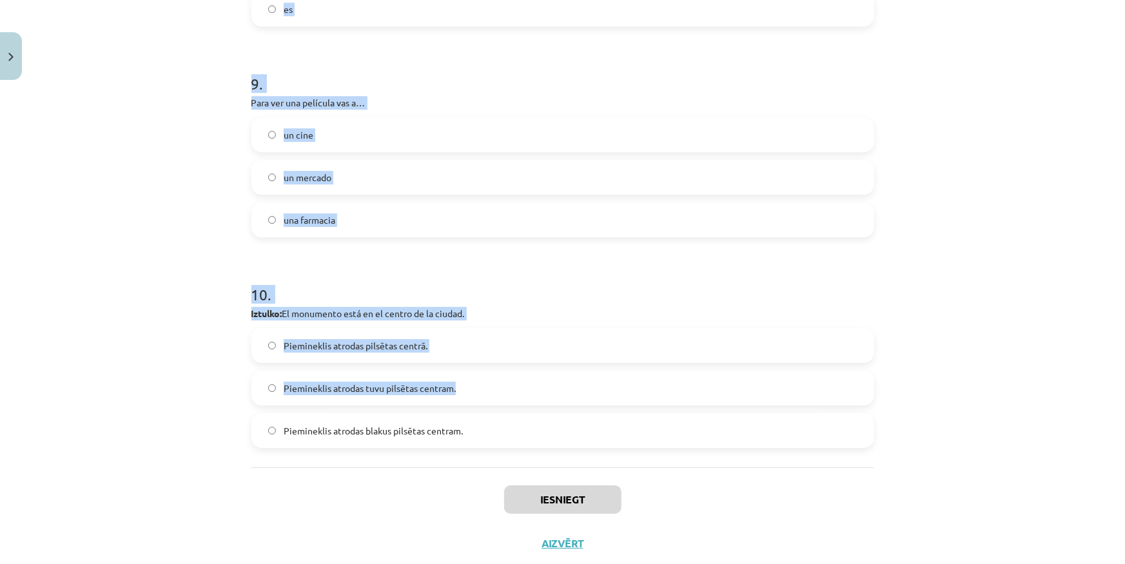
scroll to position [1924, 0]
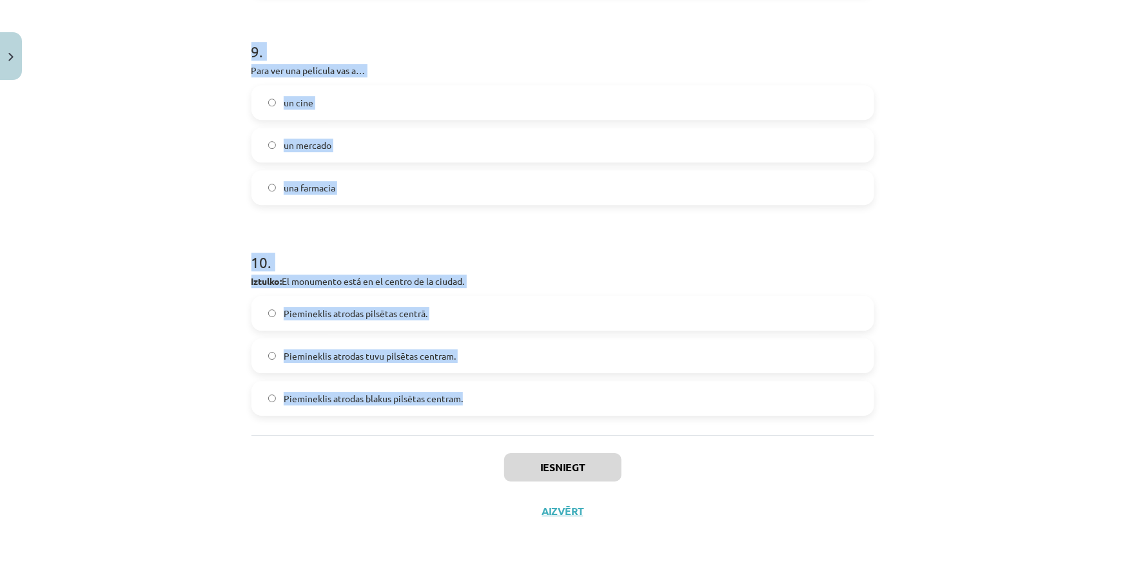
drag, startPoint x: 275, startPoint y: 290, endPoint x: 529, endPoint y: 384, distance: 270.2
click at [529, 384] on div "Mācību tēma: Spāņu valodas b1 - 11. klases 1.ieskaites mācību materiāls #6 📝 Te…" at bounding box center [562, 282] width 1125 height 564
copy form "Un lugar ruidoso es… muy peligroso con muchas fiestas sin mucho ruido 2 . Me gu…"
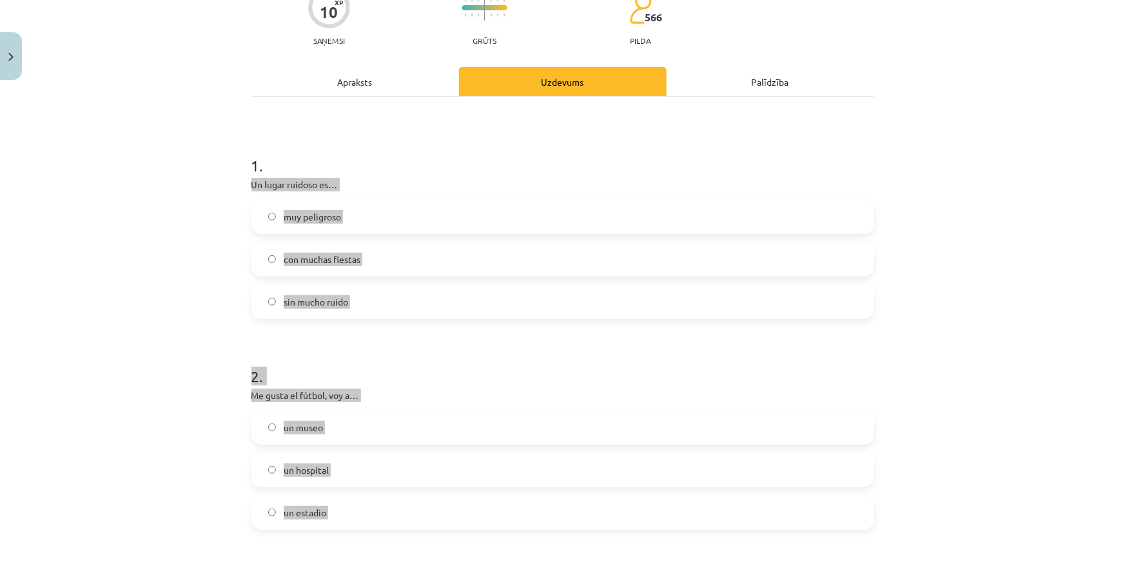
scroll to position [106, 0]
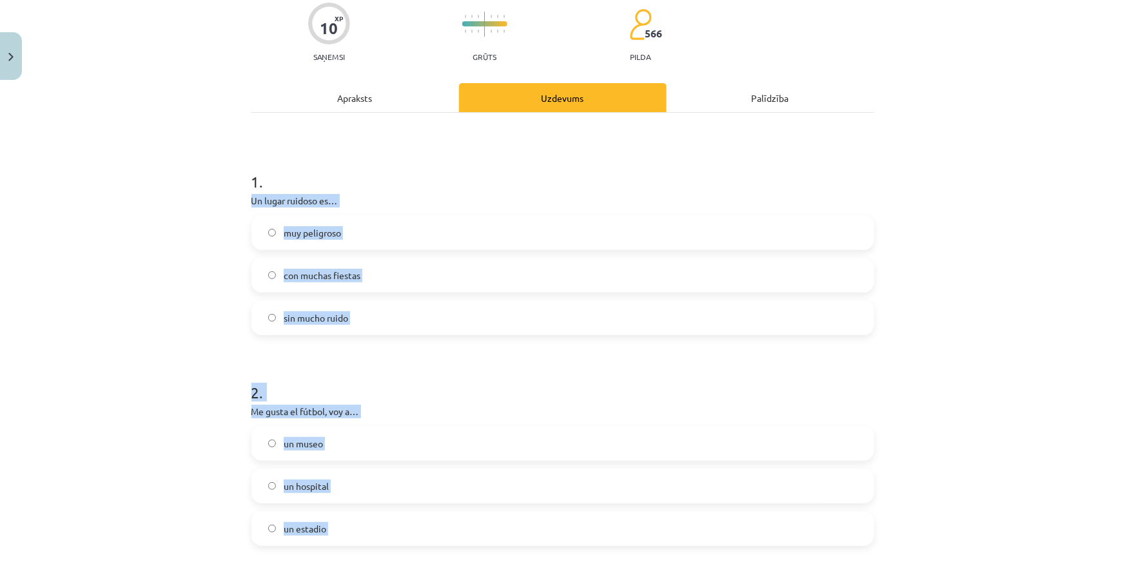
click at [367, 272] on label "con muchas fiestas" at bounding box center [563, 275] width 620 height 32
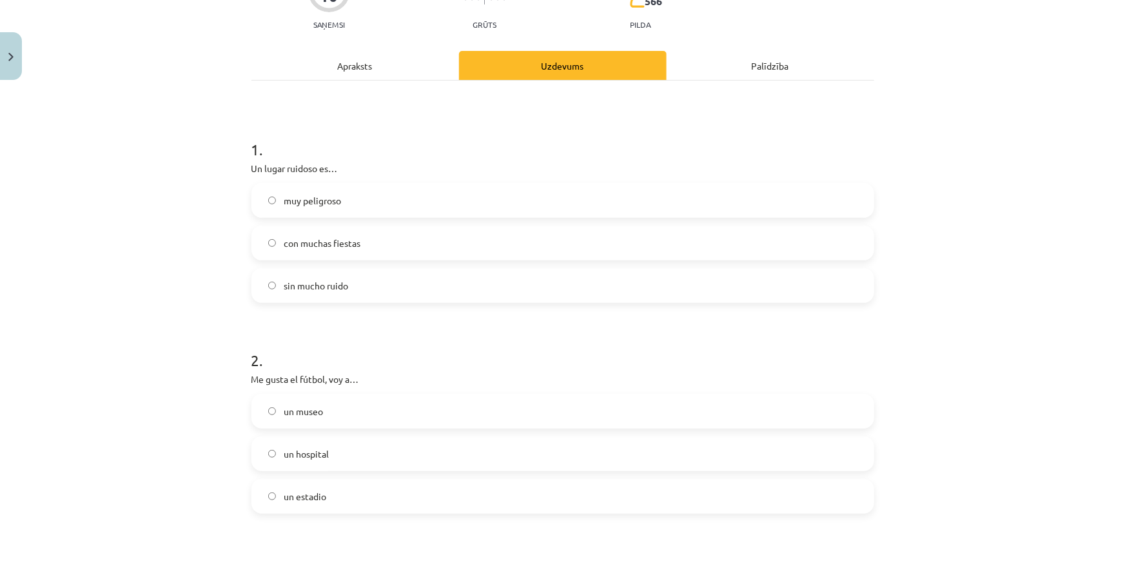
scroll to position [282, 0]
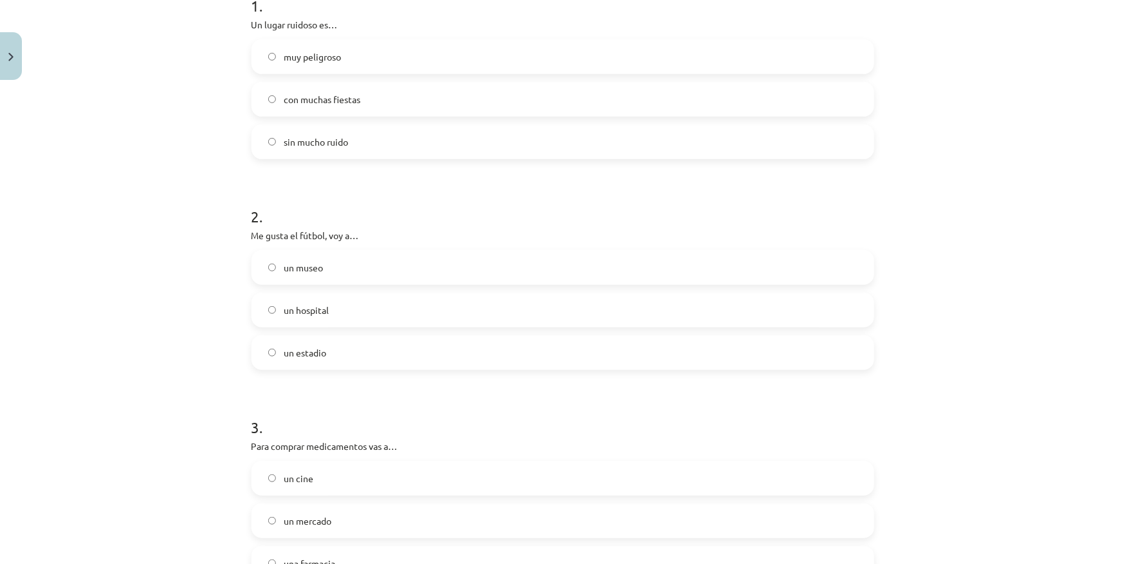
click at [350, 347] on label "un estadio" at bounding box center [563, 353] width 620 height 32
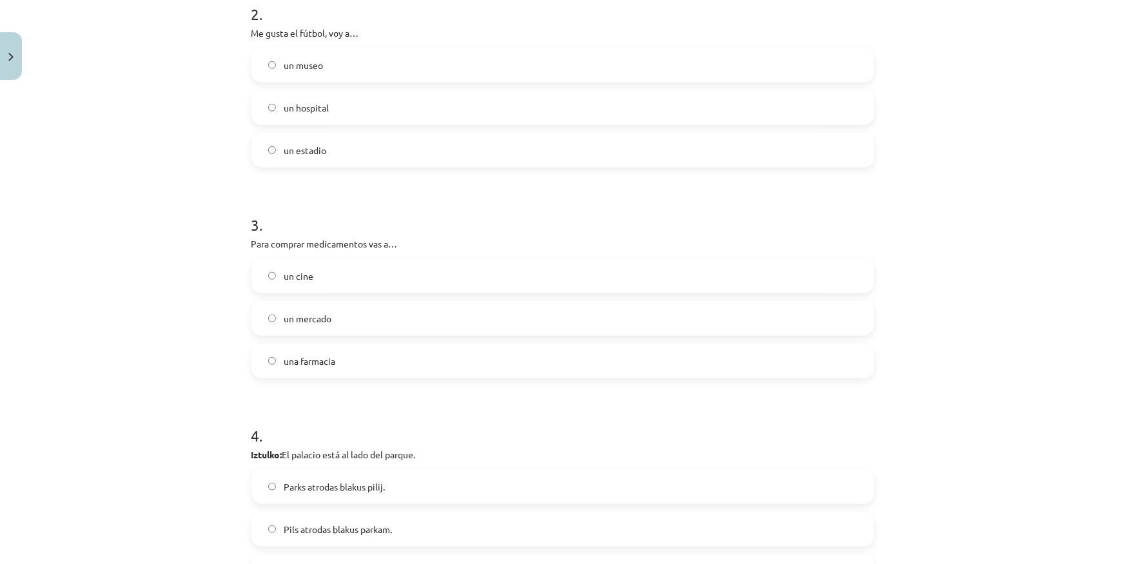
scroll to position [517, 0]
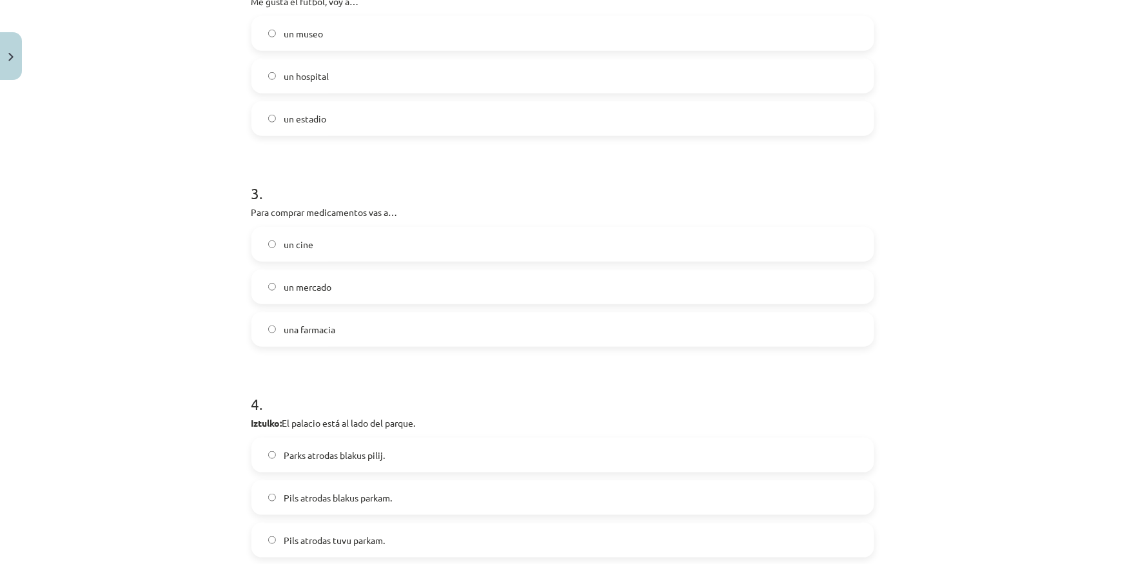
click at [336, 339] on label "una farmacia" at bounding box center [563, 329] width 620 height 32
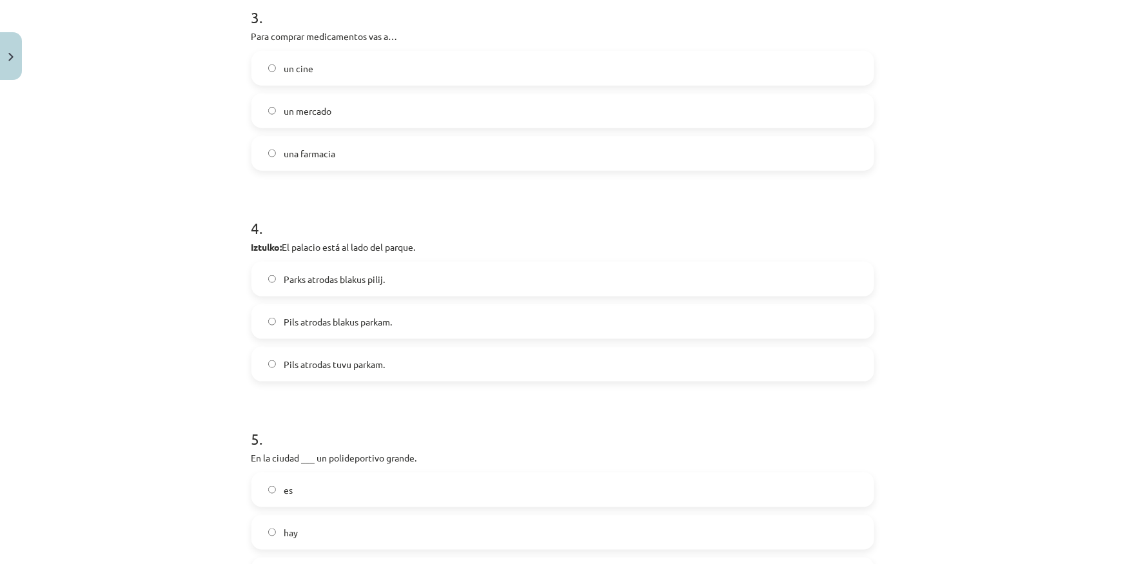
click at [392, 324] on label "Pils atrodas blakus parkam." at bounding box center [563, 322] width 620 height 32
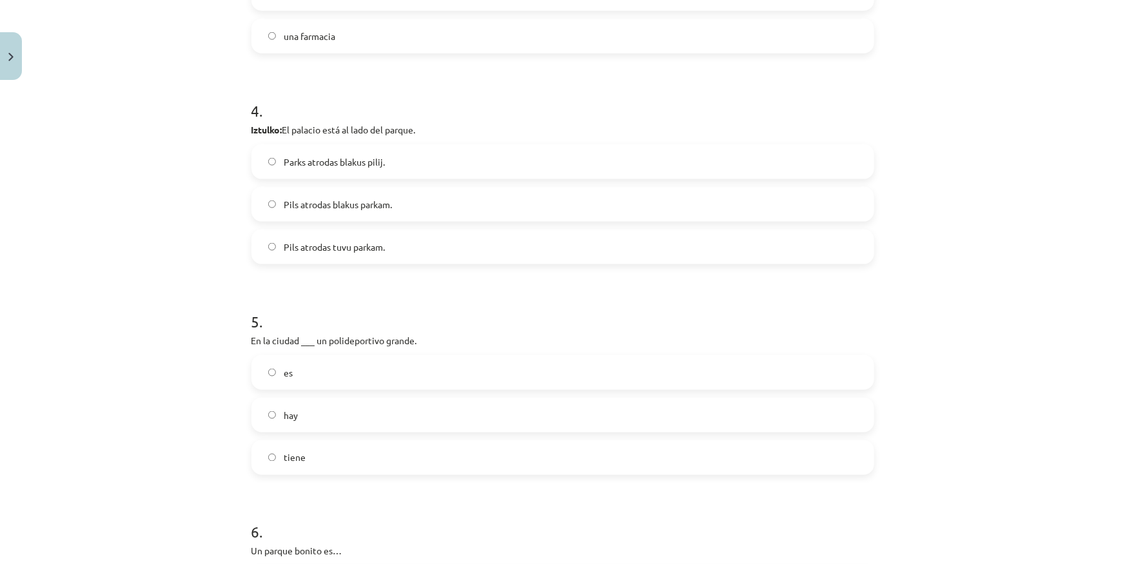
scroll to position [869, 0]
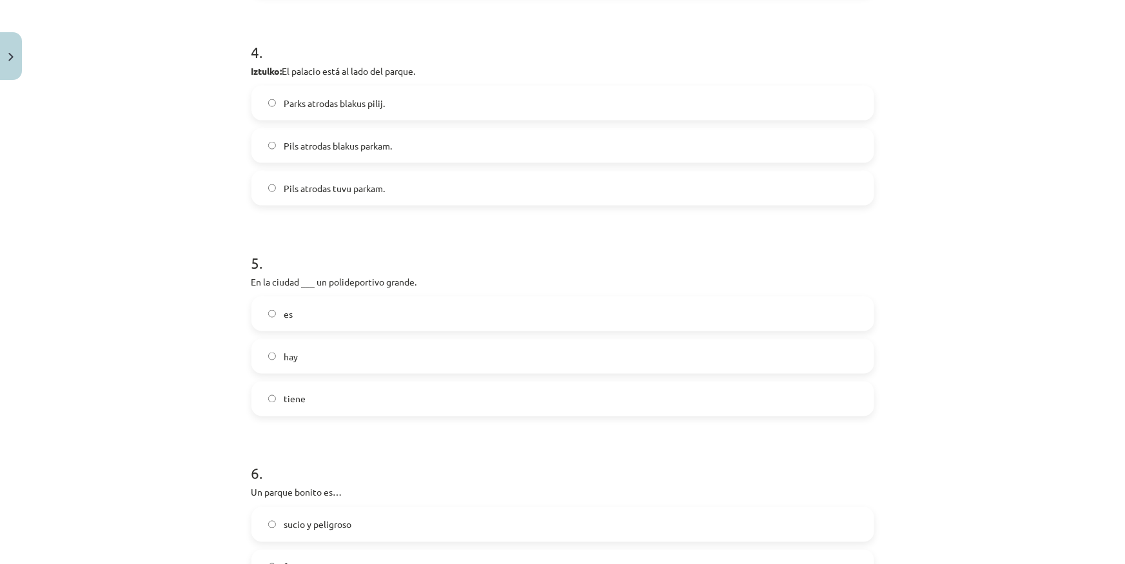
click at [305, 356] on label "hay" at bounding box center [563, 357] width 620 height 32
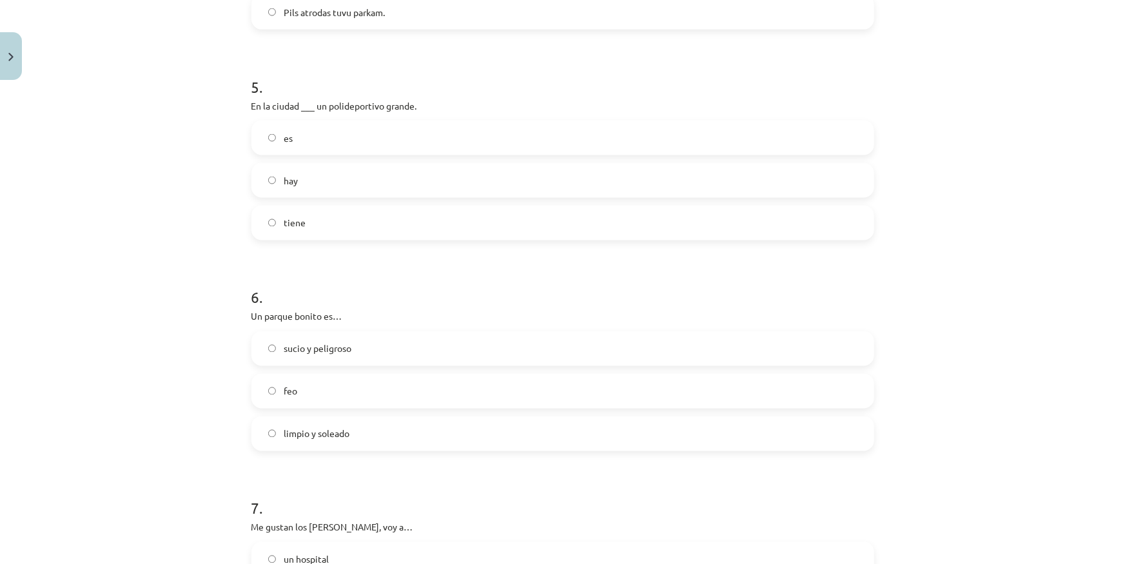
scroll to position [1103, 0]
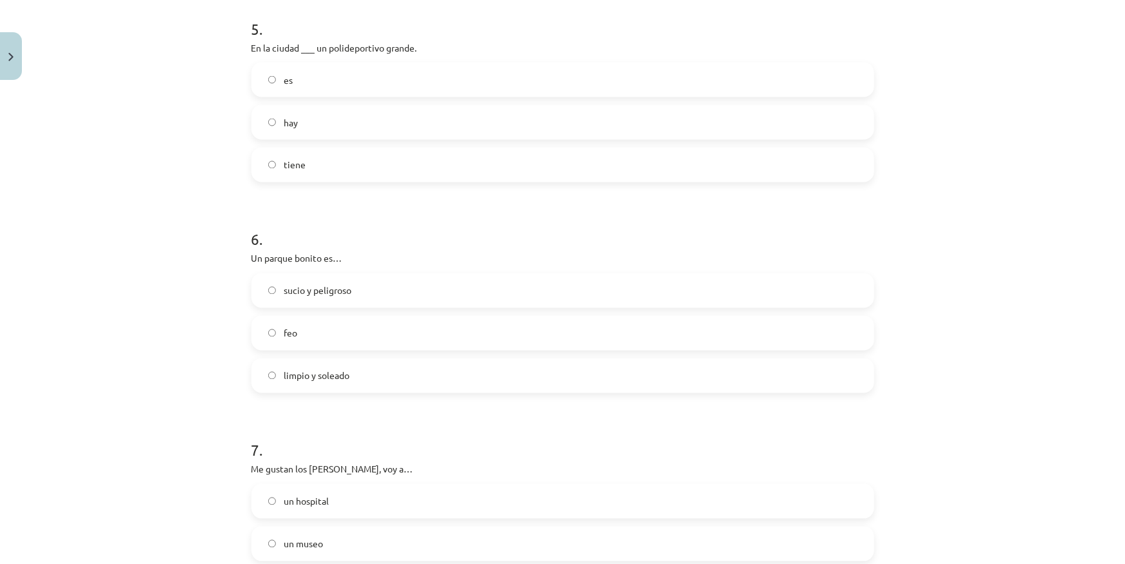
click at [341, 372] on span "limpio y soleado" at bounding box center [317, 377] width 66 height 14
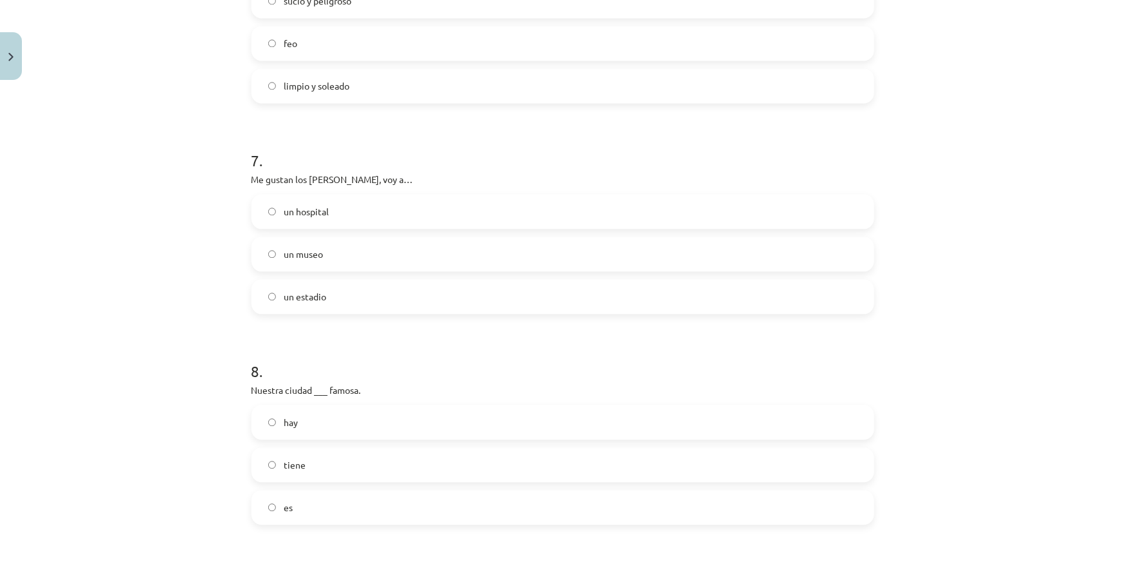
scroll to position [1396, 0]
click at [348, 251] on label "un museo" at bounding box center [563, 251] width 620 height 32
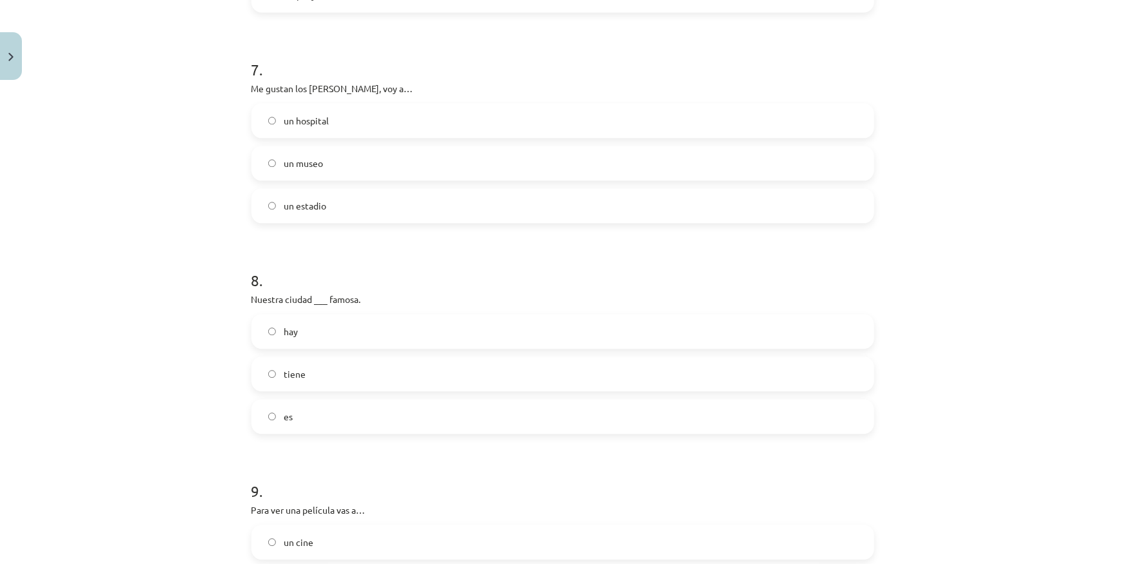
scroll to position [1514, 0]
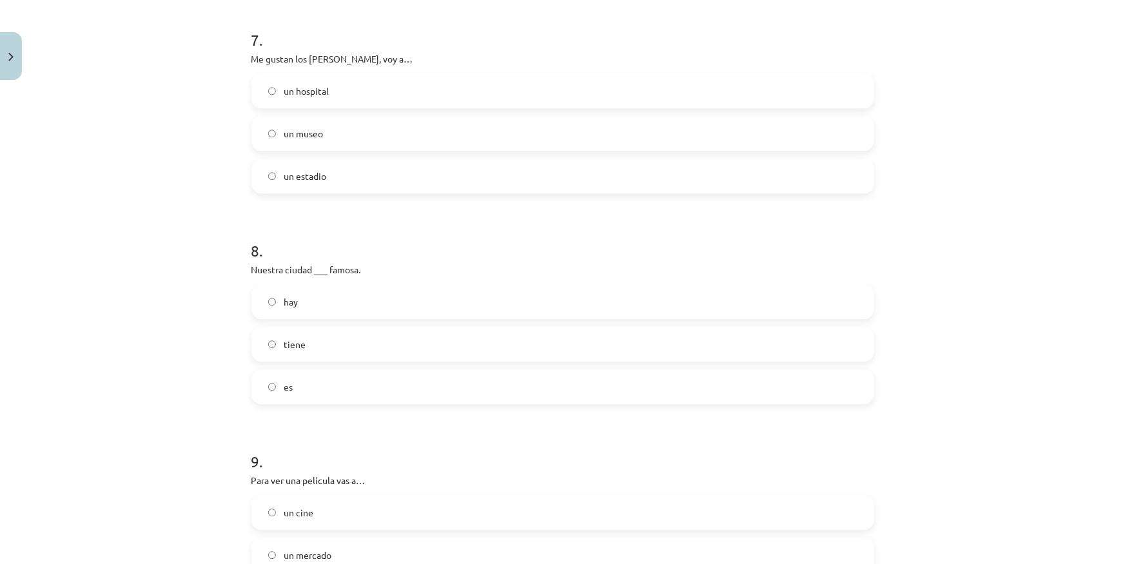
click at [324, 397] on label "es" at bounding box center [563, 387] width 620 height 32
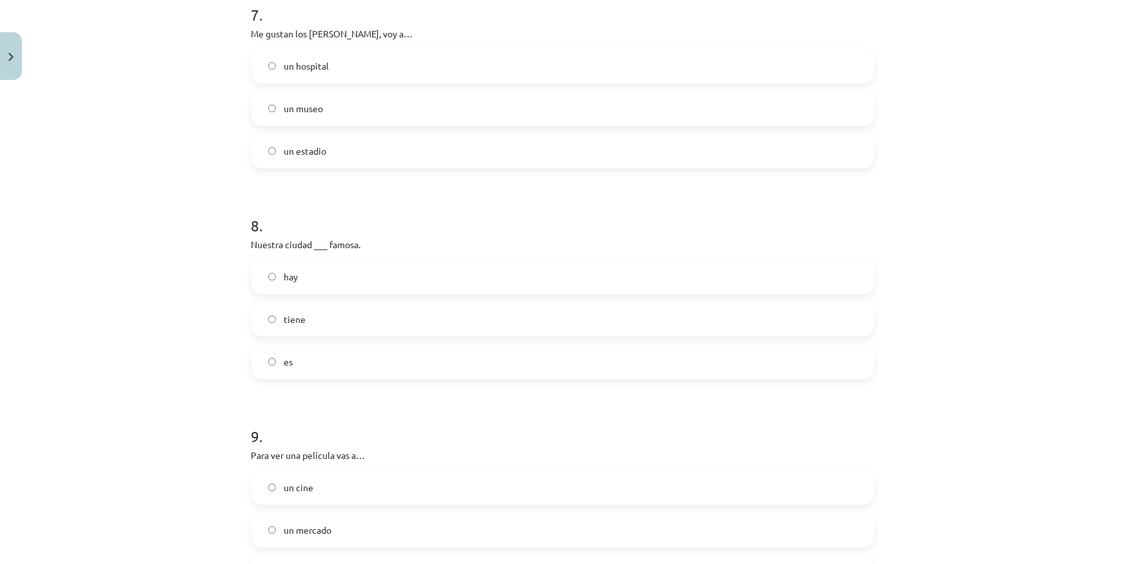
scroll to position [1748, 0]
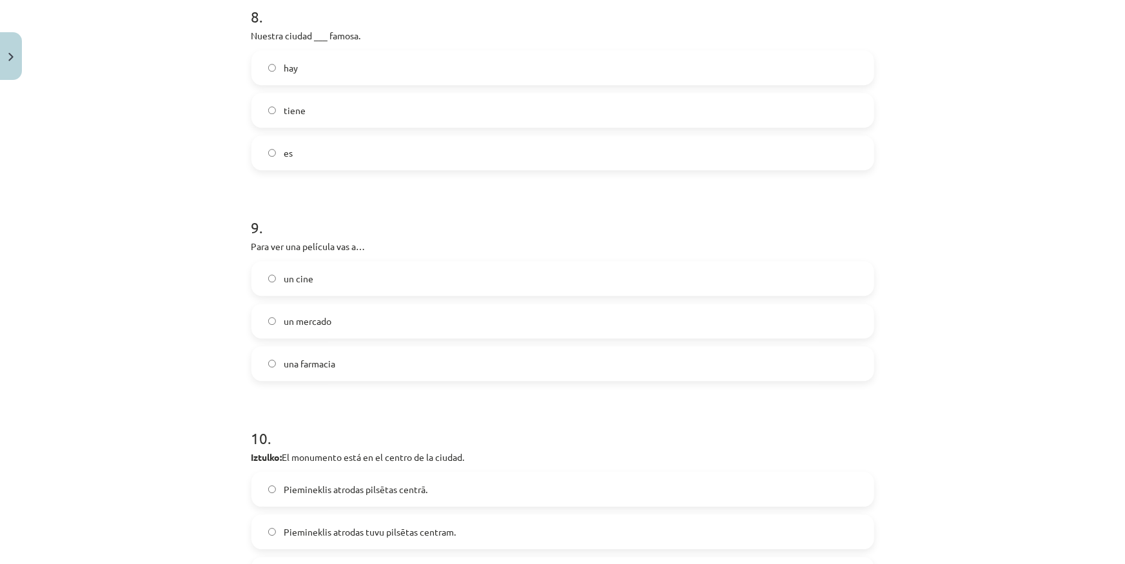
click at [321, 281] on label "un cine" at bounding box center [563, 278] width 620 height 32
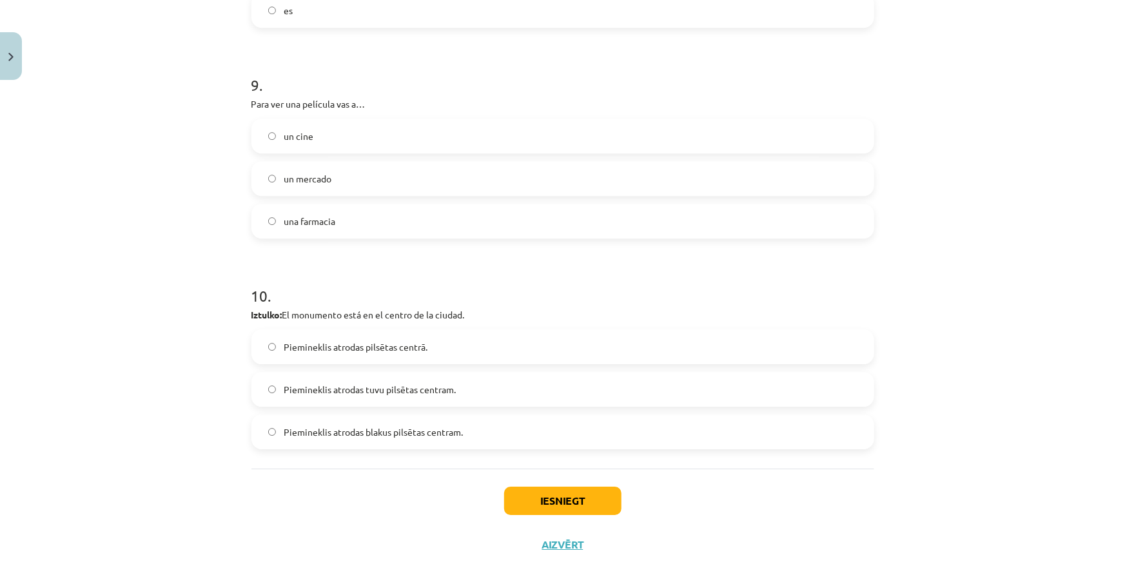
scroll to position [1924, 0]
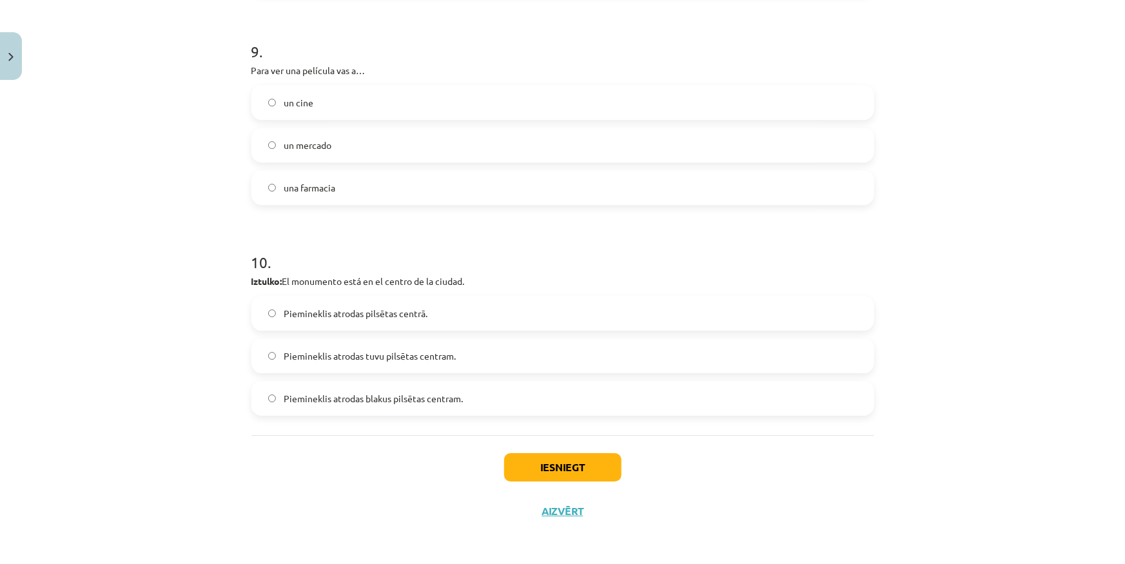
click at [410, 309] on span "Piemineklis atrodas pilsētas centrā." at bounding box center [356, 314] width 144 height 14
click at [524, 462] on button "Iesniegt" at bounding box center [562, 467] width 117 height 28
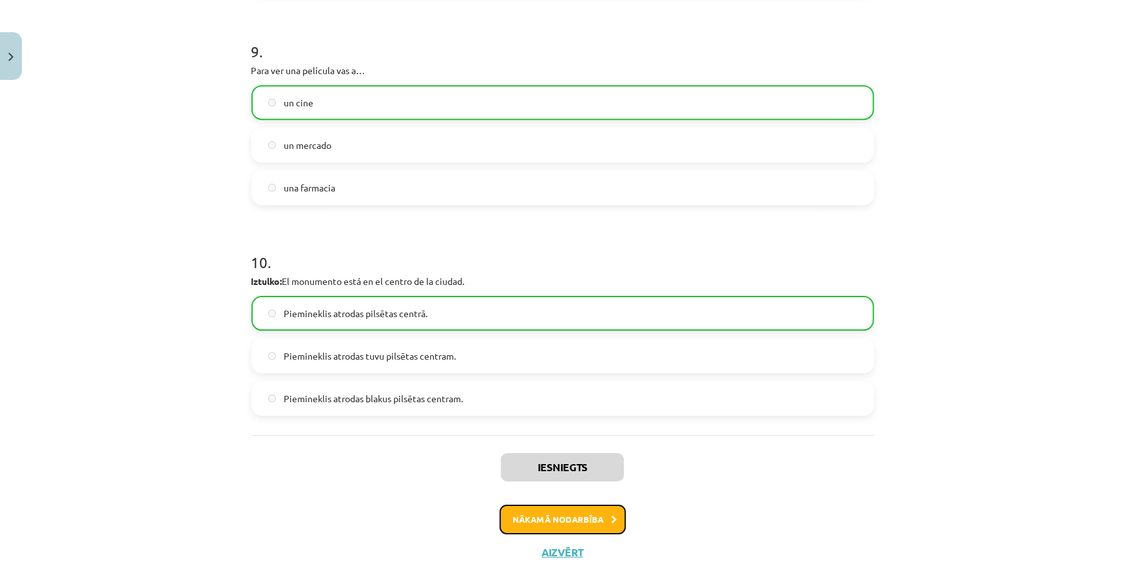
click at [589, 529] on button "Nākamā nodarbība" at bounding box center [563, 520] width 126 height 30
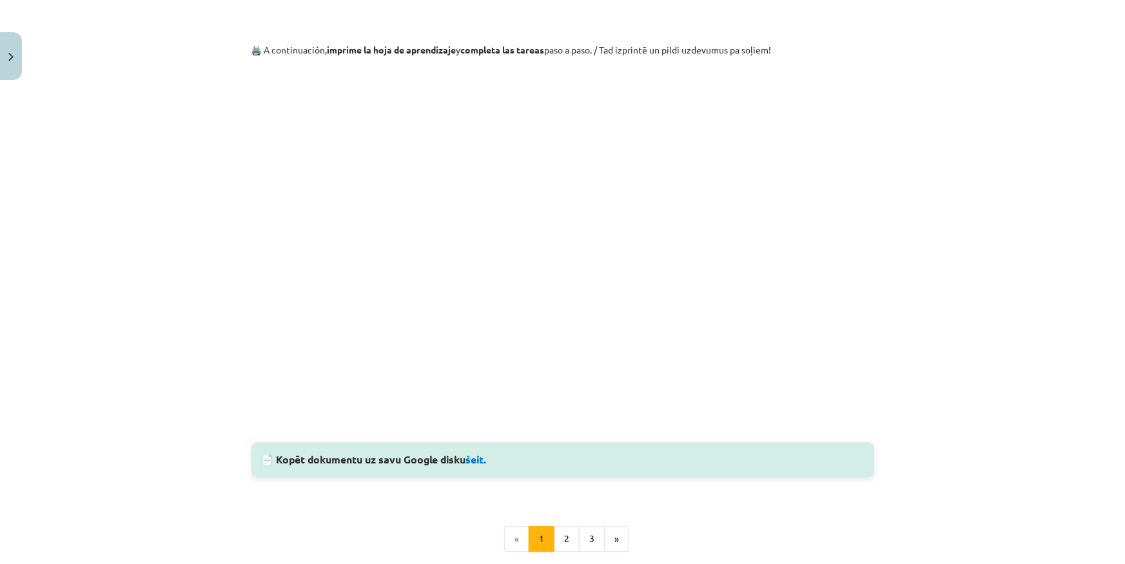
scroll to position [1434, 0]
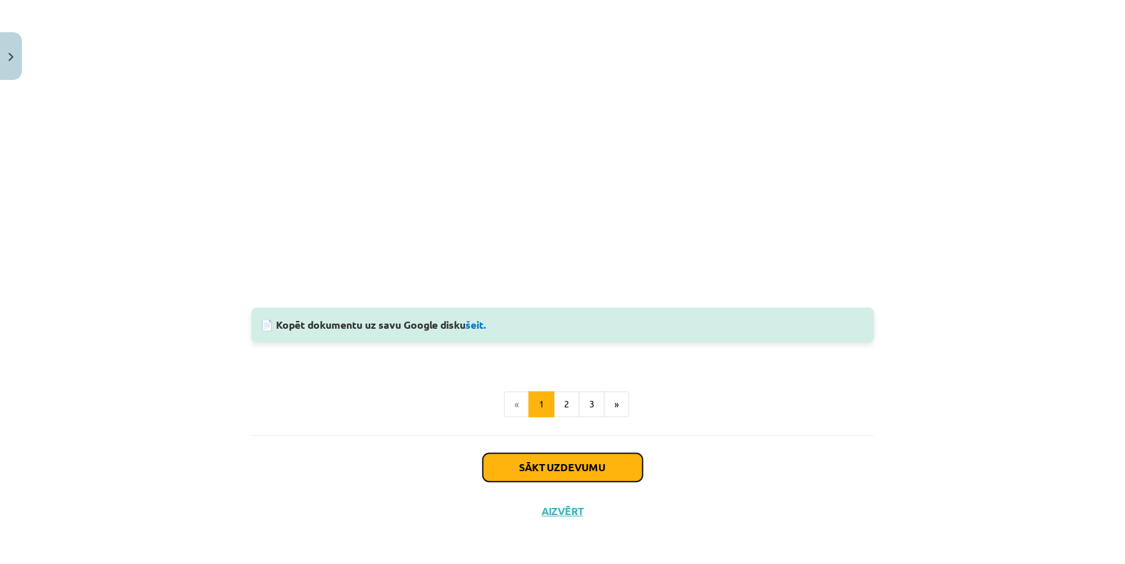
click at [510, 464] on button "Sākt uzdevumu" at bounding box center [563, 467] width 160 height 28
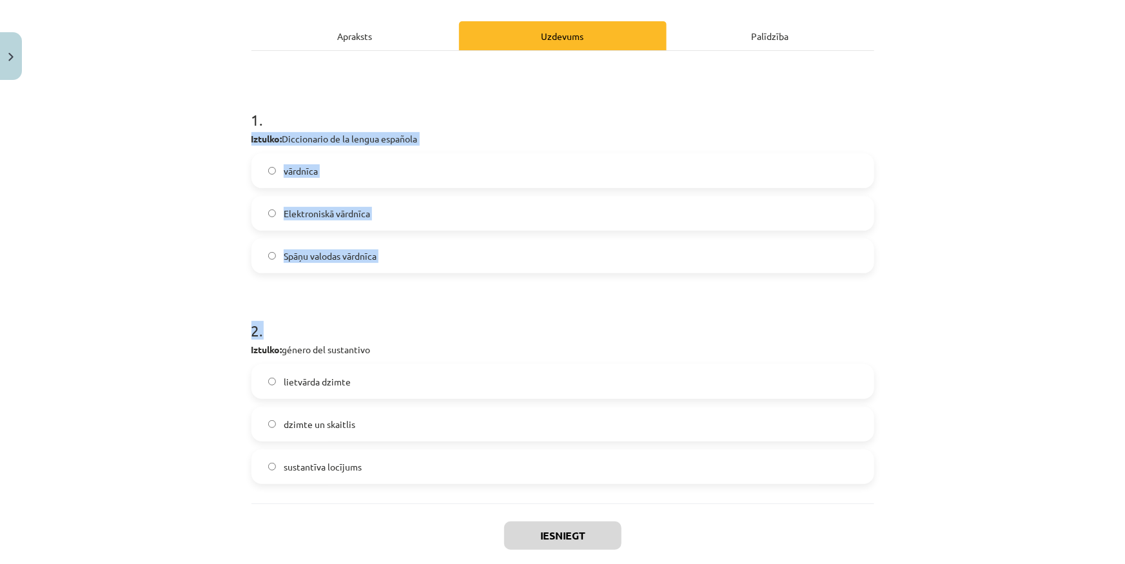
scroll to position [237, 0]
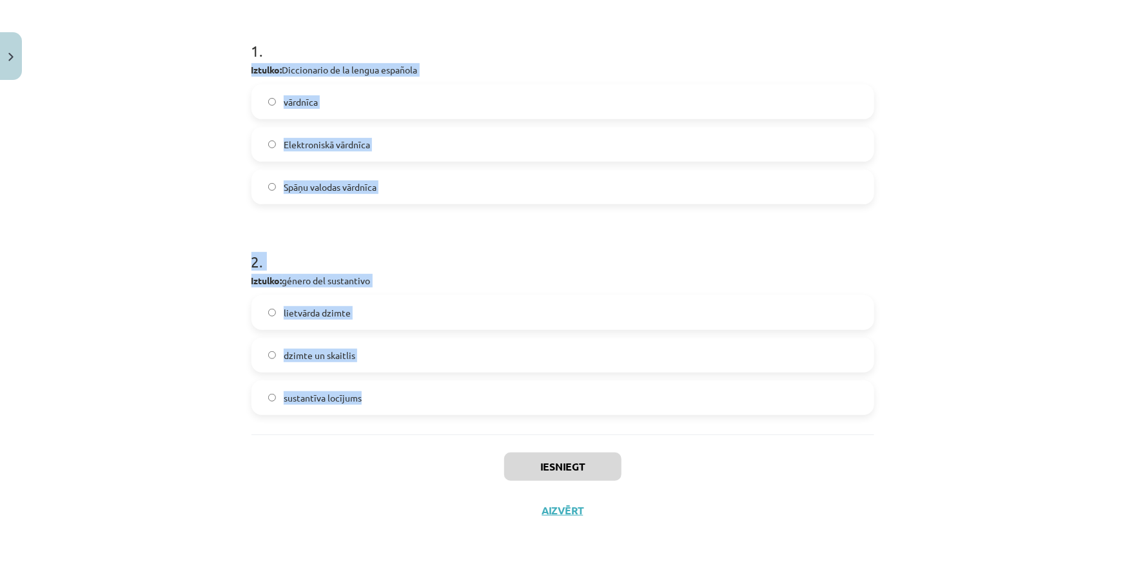
drag, startPoint x: 245, startPoint y: 271, endPoint x: 516, endPoint y: 381, distance: 292.5
click at [516, 381] on div "2 XP Saņemsi Viegls 566 pilda Apraksts Uzdevums Palīdzība 1 . Iztulko: Dicciona…" at bounding box center [563, 190] width 639 height 684
copy form "Iztulko: Diccionario de la lengua española vārdnīca Elektroniskā vārdnīca Spāņu…"
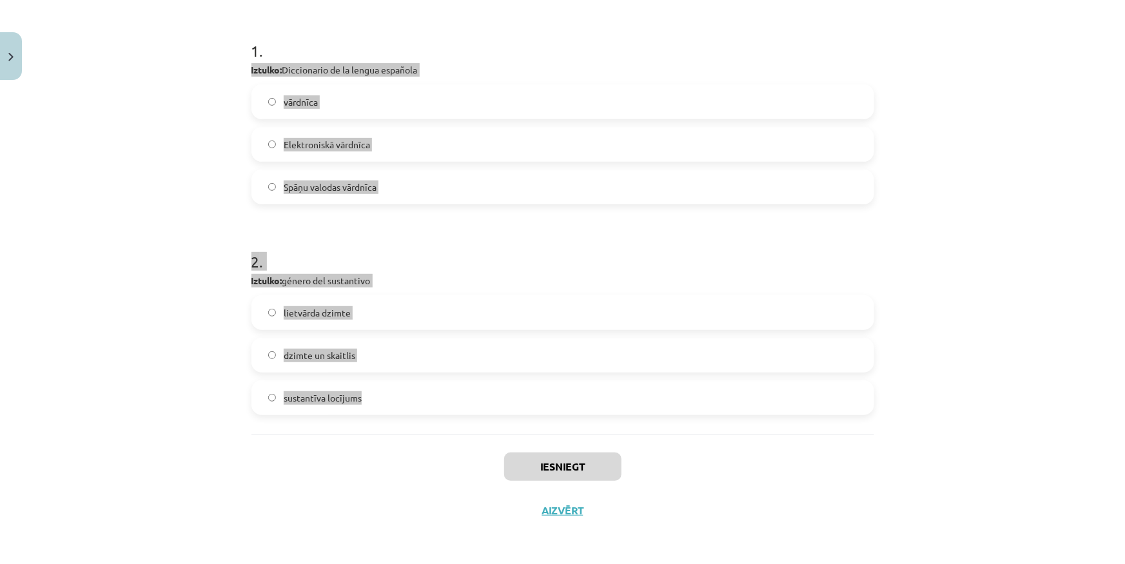
scroll to position [179, 0]
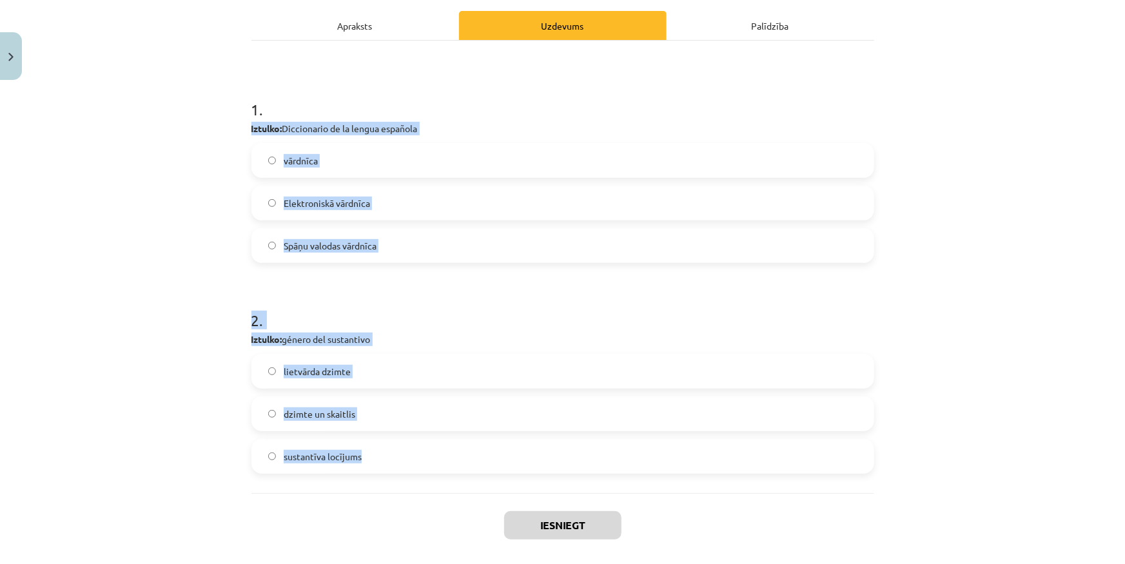
click at [177, 300] on div "Mācību tēma: Spāņu valodas b1 - 11. klases 1.ieskaites mācību materiāls #7 📝 Te…" at bounding box center [562, 282] width 1125 height 564
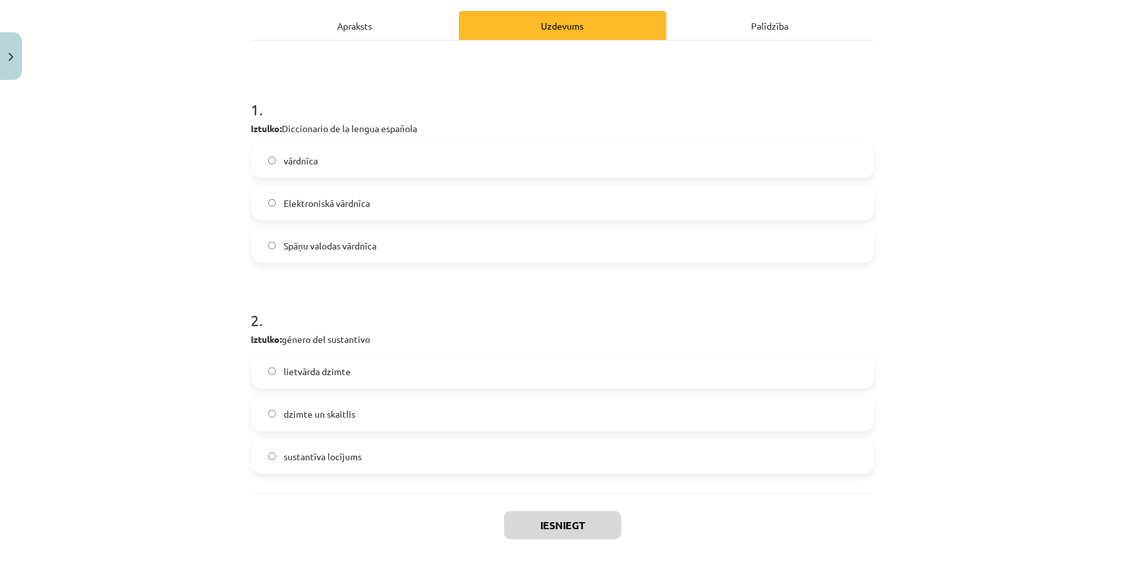
click at [344, 250] on span "Spāņu valodas vārdnīca" at bounding box center [330, 246] width 93 height 14
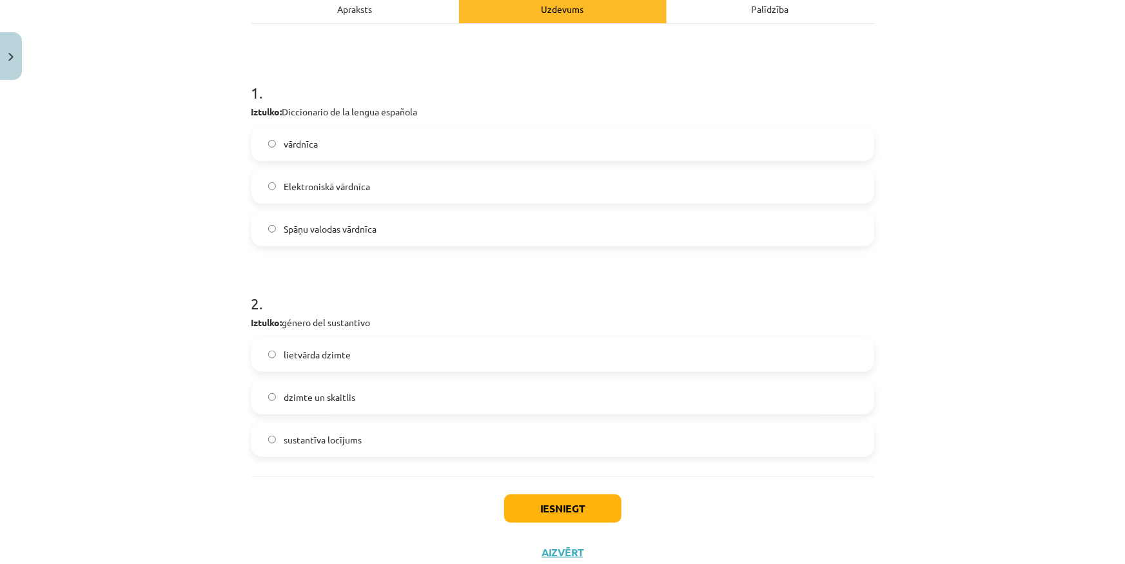
scroll to position [237, 0]
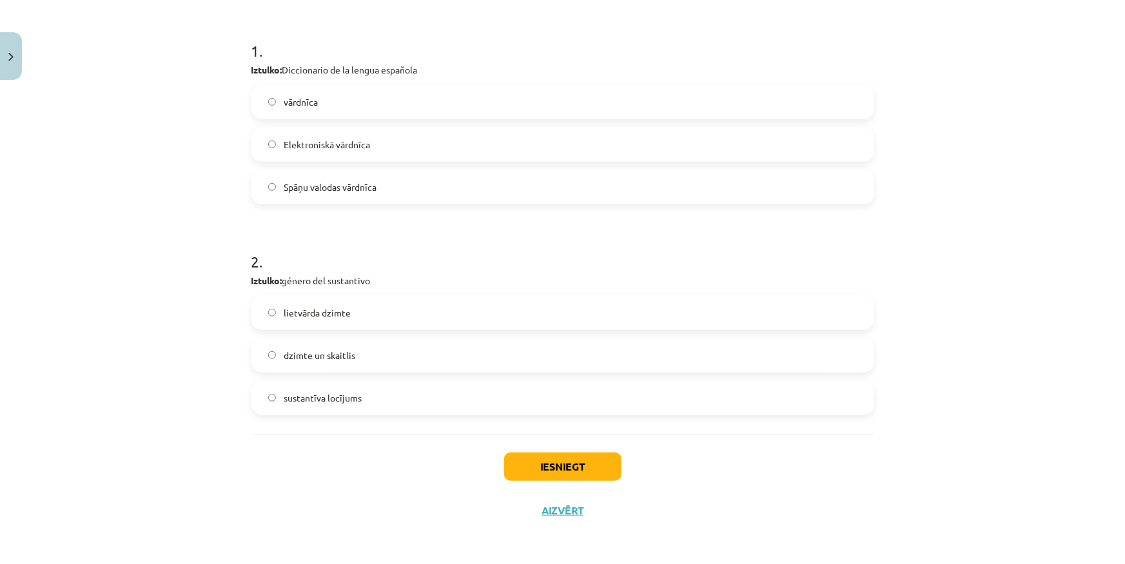
click at [364, 309] on label "lietvārda dzimte" at bounding box center [563, 313] width 620 height 32
click at [555, 445] on div "Iesniegt Aizvērt" at bounding box center [563, 480] width 623 height 90
click at [546, 465] on button "Iesniegt" at bounding box center [562, 467] width 117 height 28
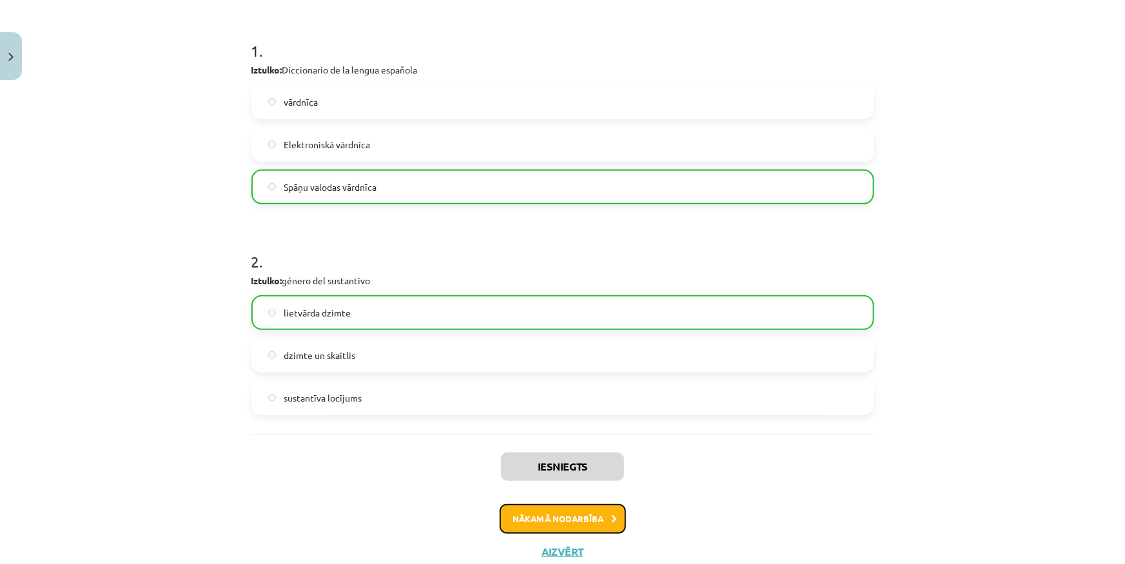
click at [576, 512] on button "Nākamā nodarbība" at bounding box center [563, 519] width 126 height 30
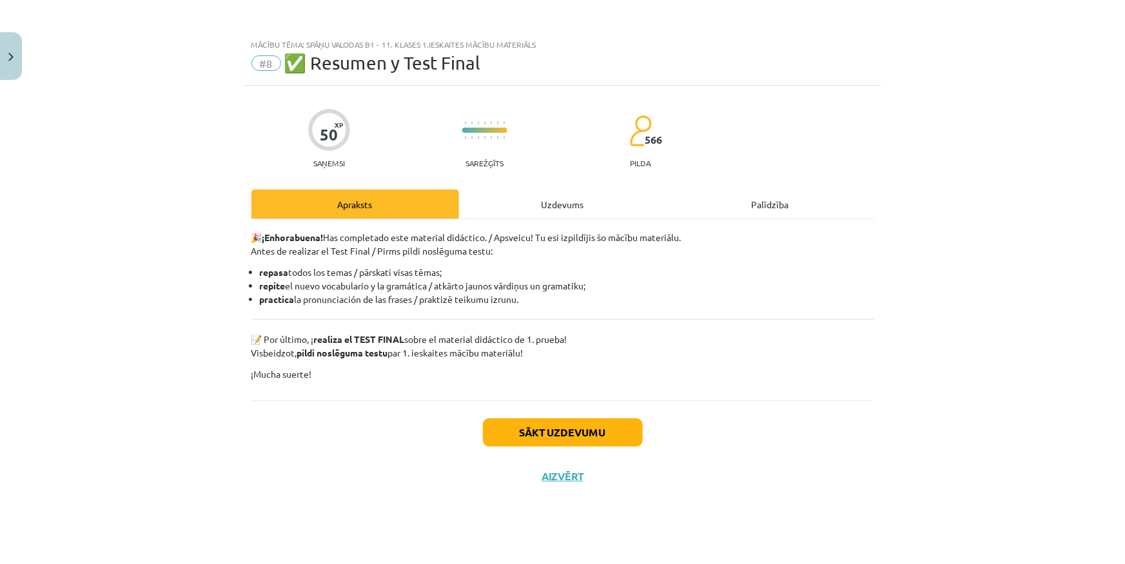
scroll to position [0, 0]
click at [572, 420] on button "Sākt uzdevumu" at bounding box center [563, 433] width 160 height 28
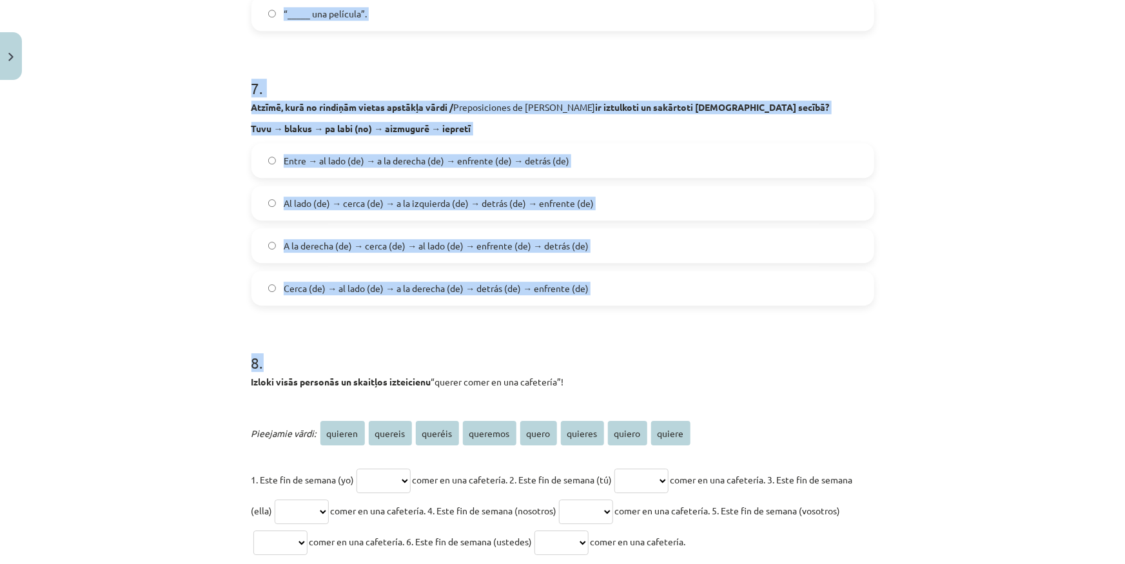
scroll to position [1817, 0]
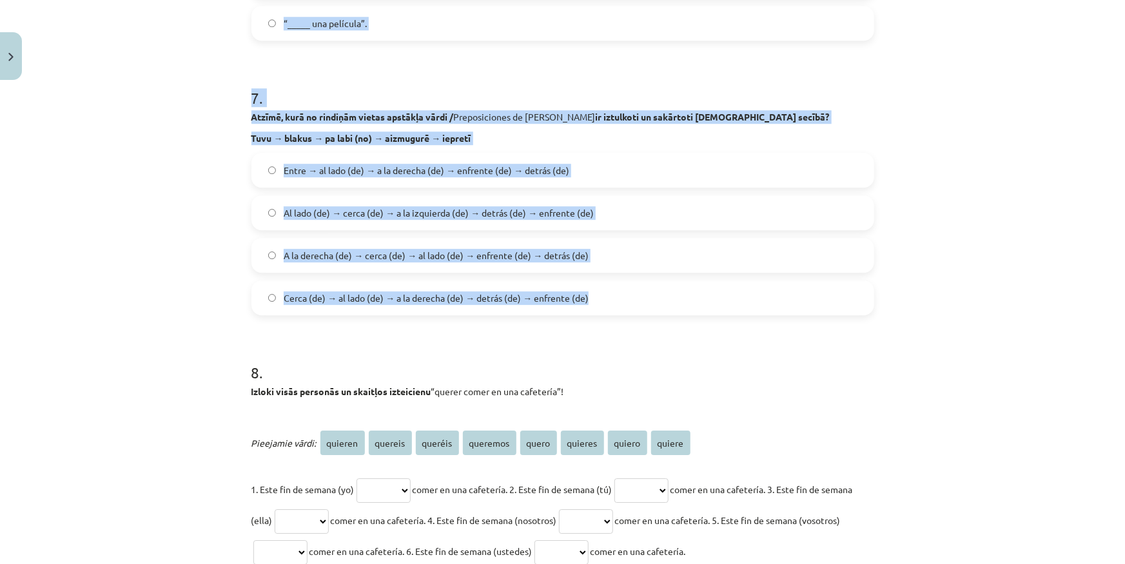
drag, startPoint x: 290, startPoint y: 313, endPoint x: 635, endPoint y: 286, distance: 345.4
click at [635, 286] on div "Mācību tēma: Spāņu valodas b1 - 11. klases 1.ieskaites mācību materiāls #8 ✅ Re…" at bounding box center [562, 282] width 1125 height 564
copy form "Kuriem no šiem profesiju un arodu nosaukumiem / Profesiones y Oficios sieviešu …"
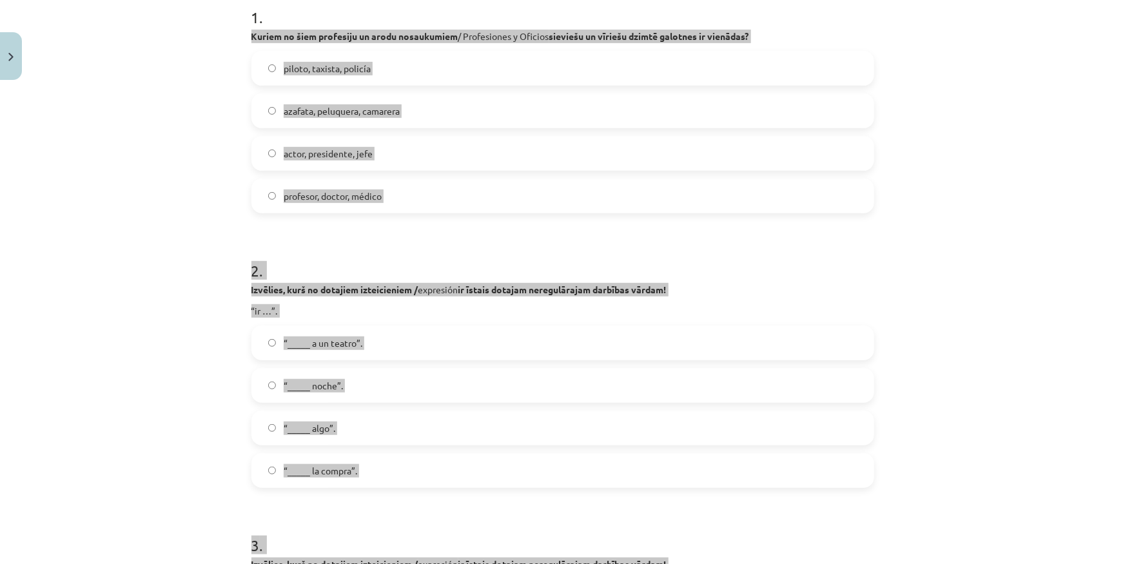
scroll to position [0, 0]
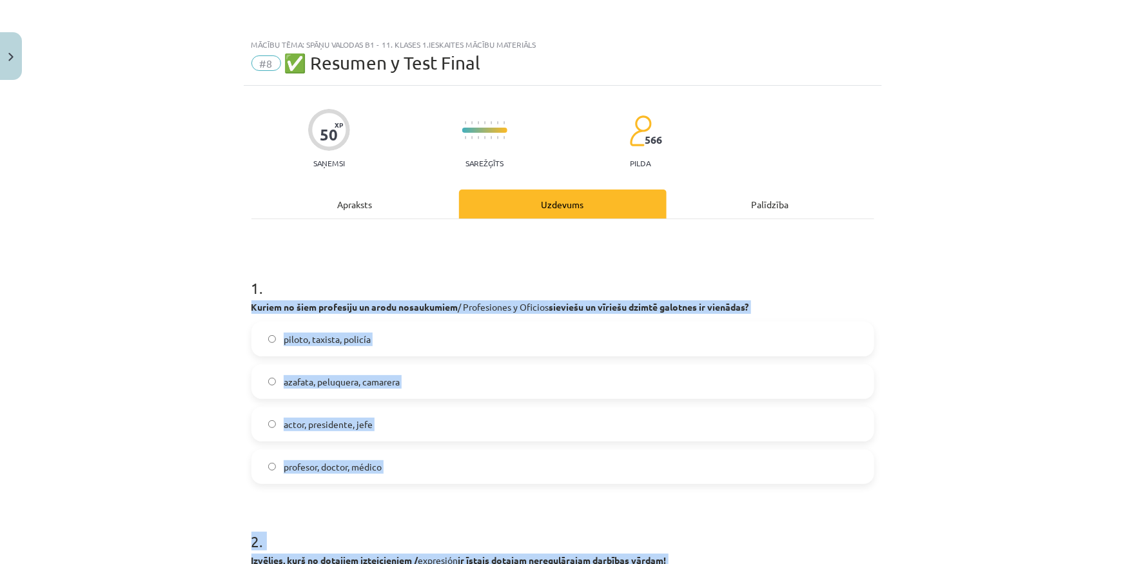
click at [161, 326] on div "Mācību tēma: Spāņu valodas b1 - 11. klases 1.ieskaites mācību materiāls #8 ✅ Re…" at bounding box center [562, 282] width 1125 height 564
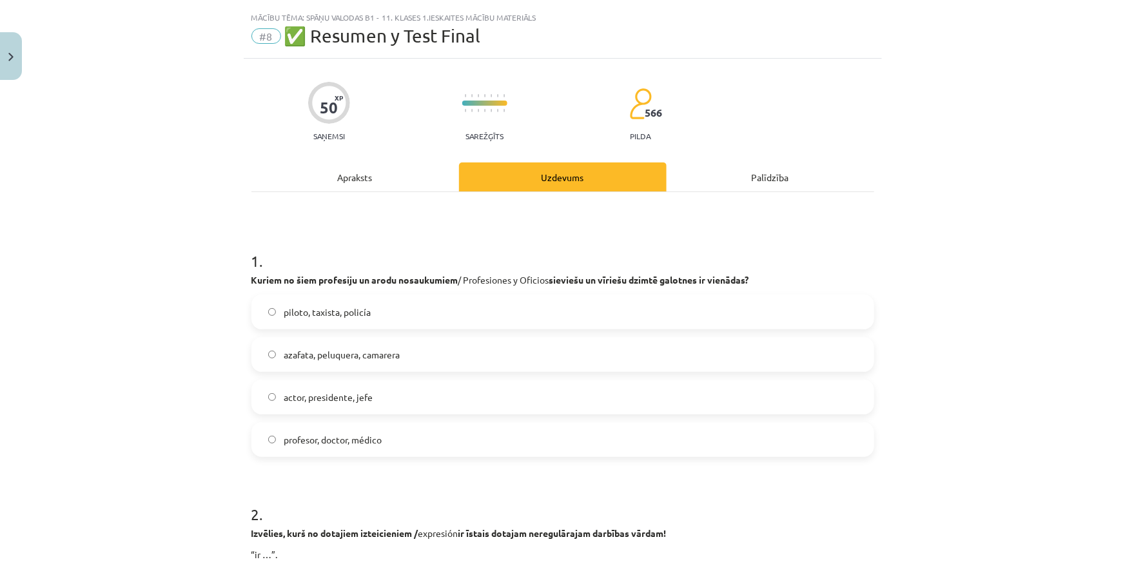
scroll to position [117, 0]
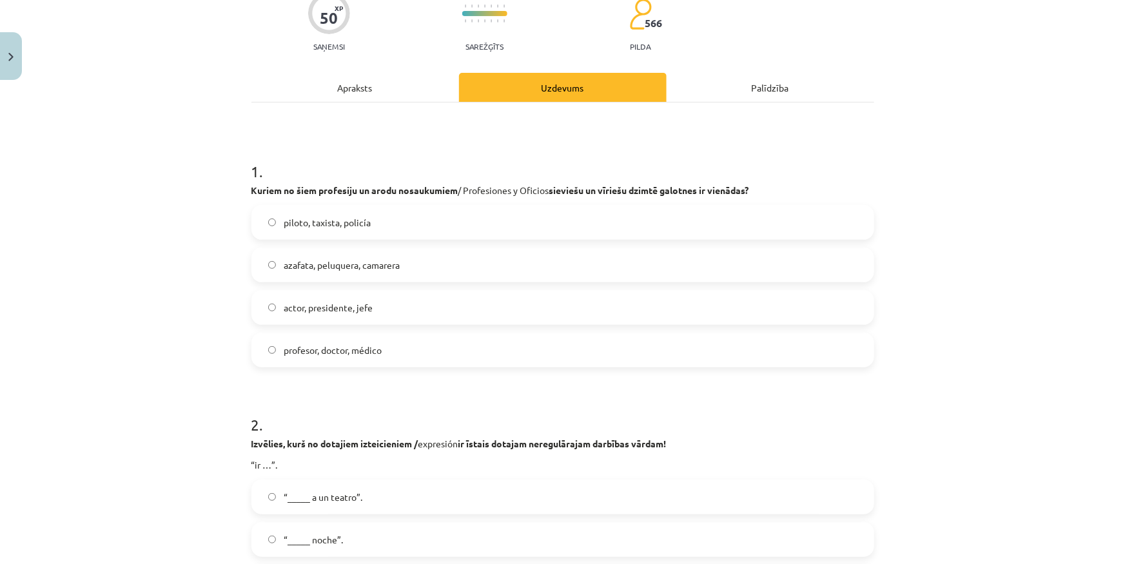
click at [348, 219] on span "piloto, taxista, policía" at bounding box center [327, 223] width 87 height 14
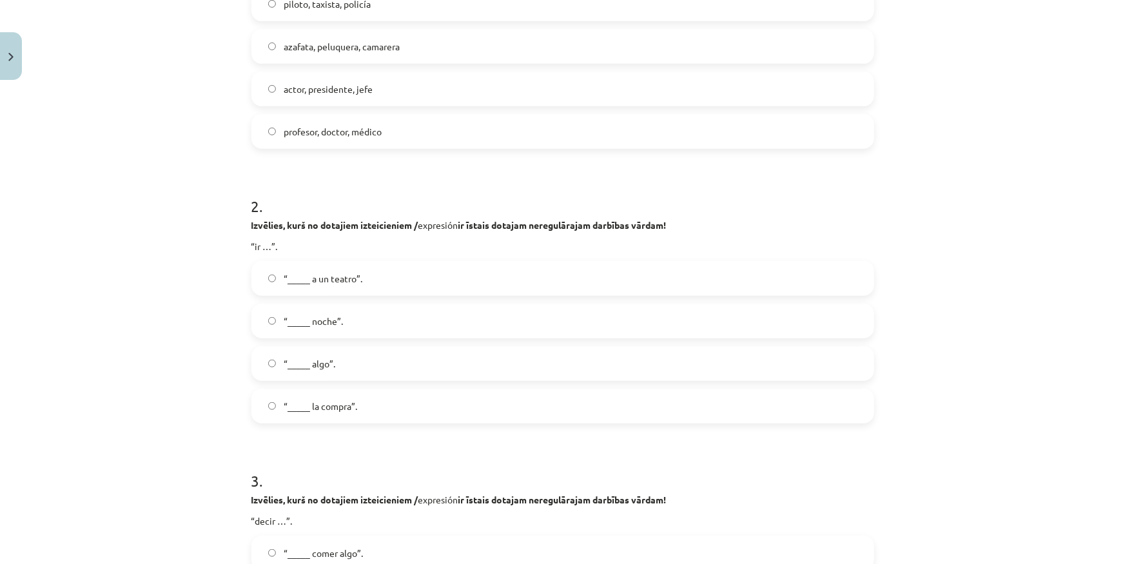
scroll to position [410, 0]
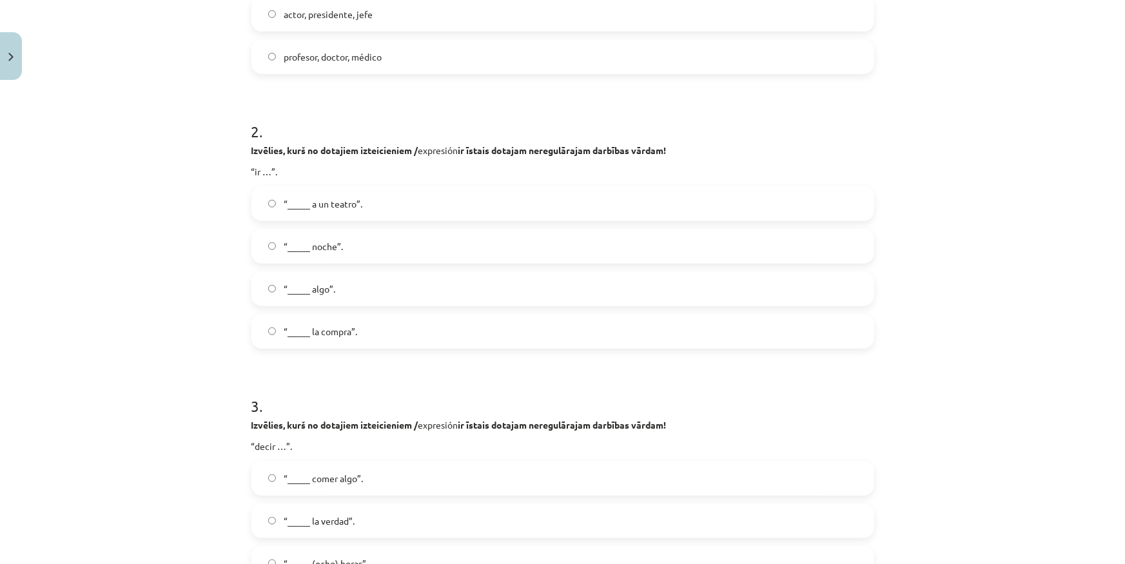
click at [368, 194] on label "“_____ a un teatro”." at bounding box center [563, 204] width 620 height 32
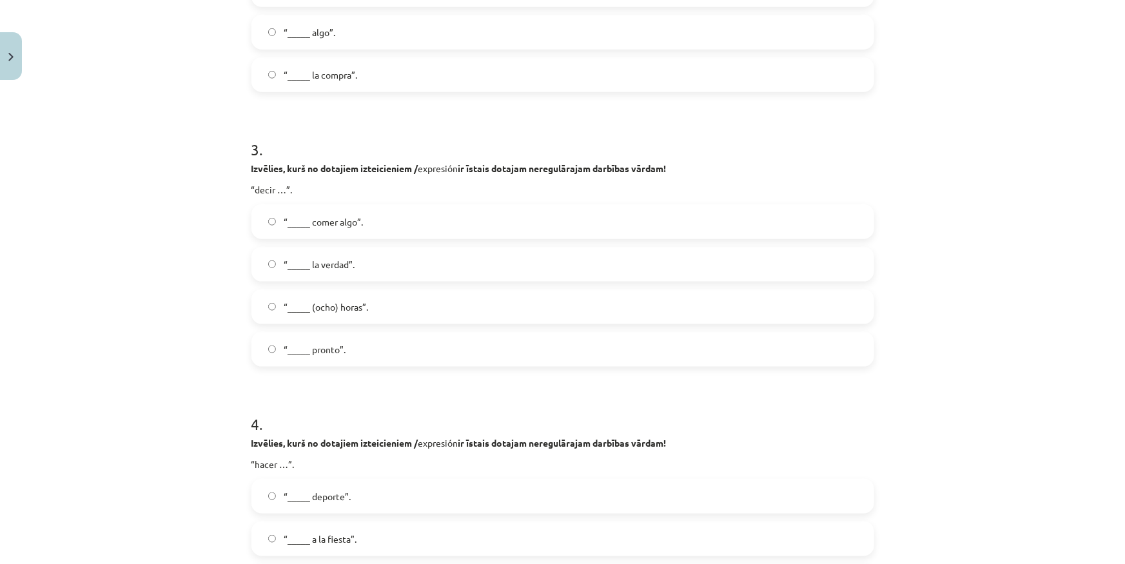
scroll to position [703, 0]
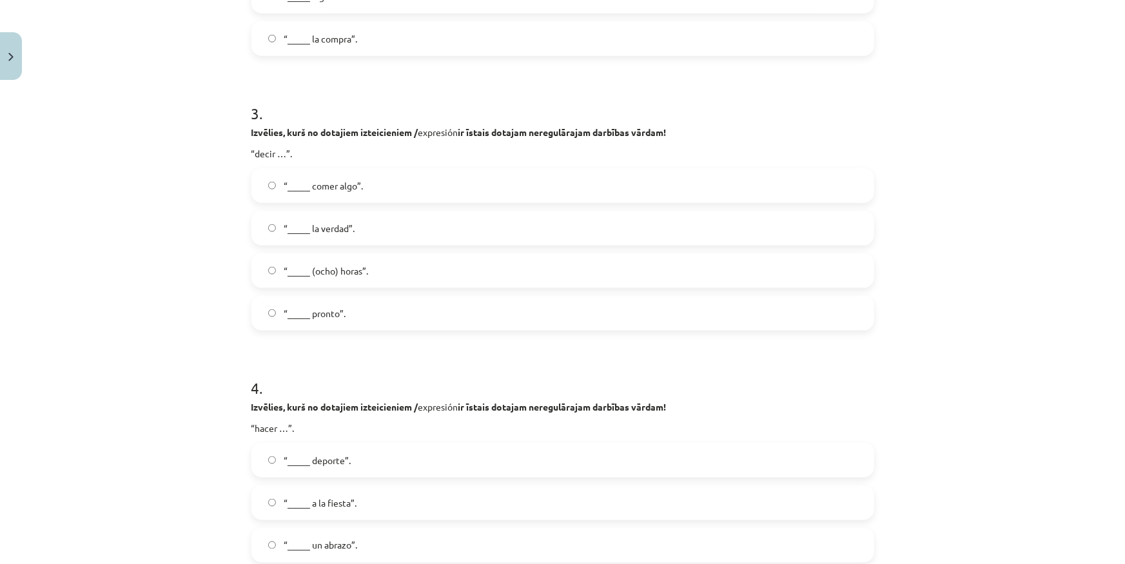
click at [353, 235] on label "“_____ la verdad”." at bounding box center [563, 228] width 620 height 32
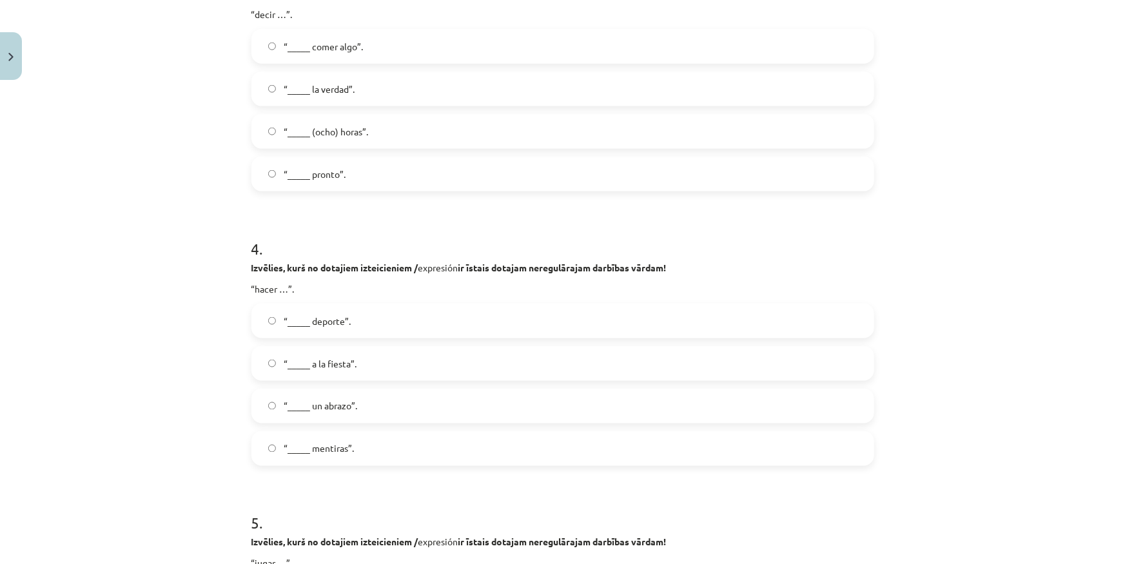
scroll to position [879, 0]
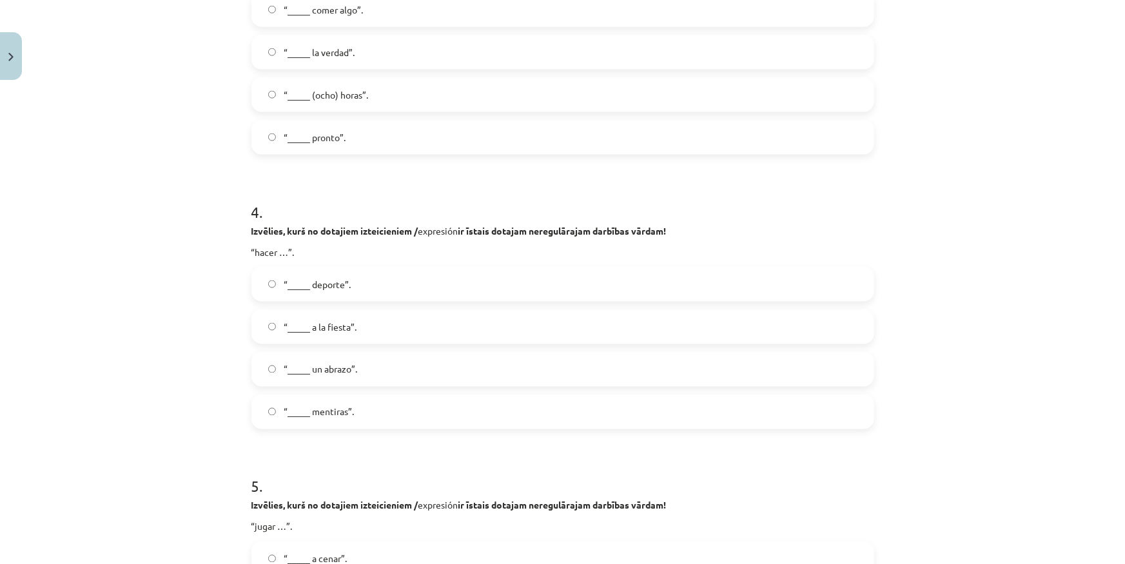
click at [362, 281] on label "“_____ deporte”." at bounding box center [563, 284] width 620 height 32
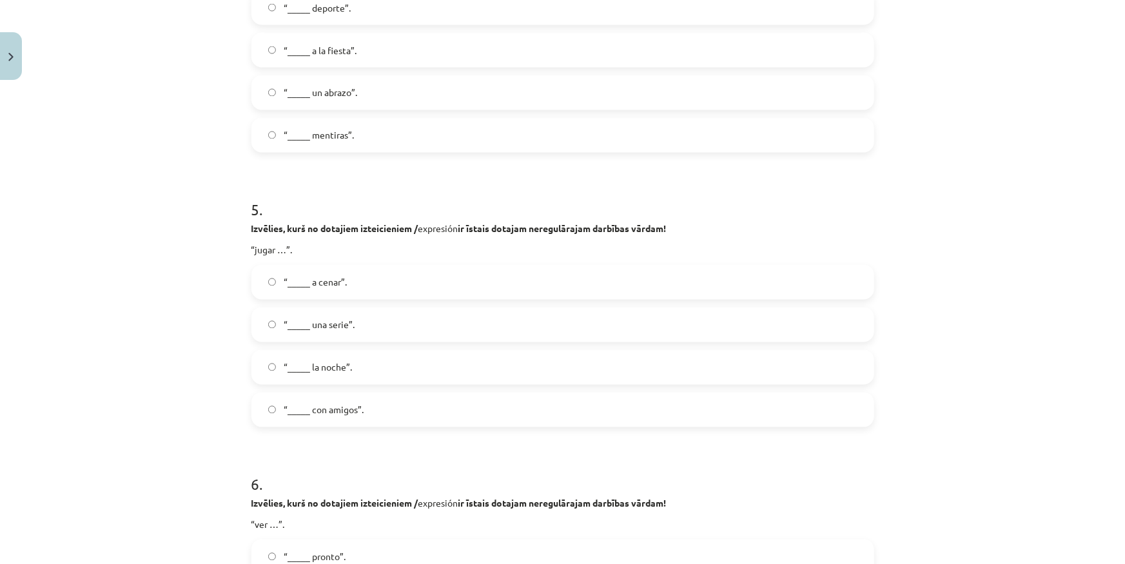
scroll to position [1173, 0]
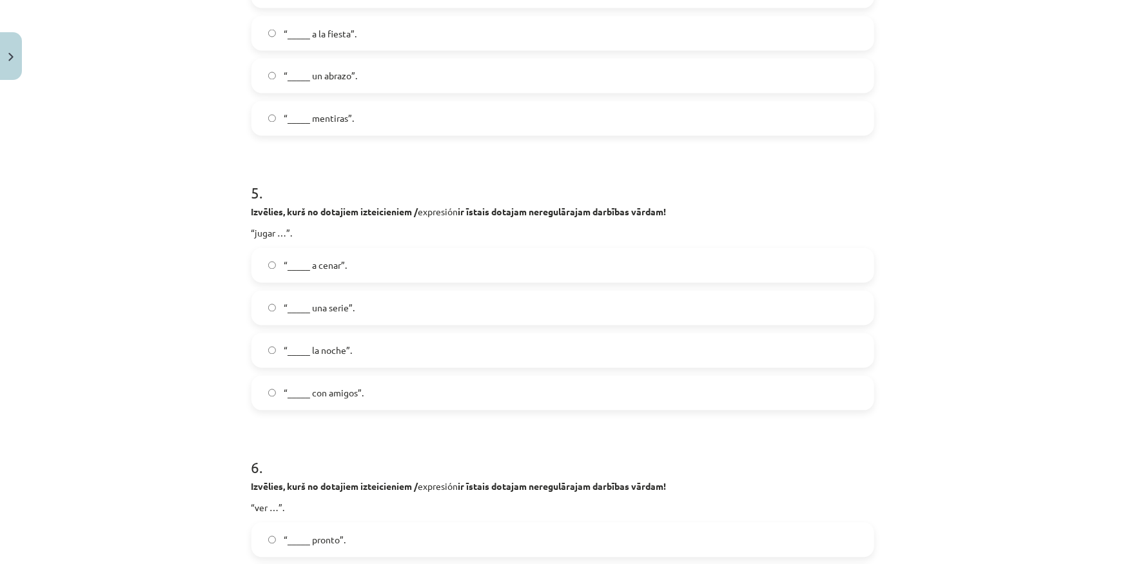
click at [393, 391] on label "“_____ con amigos”." at bounding box center [563, 393] width 620 height 32
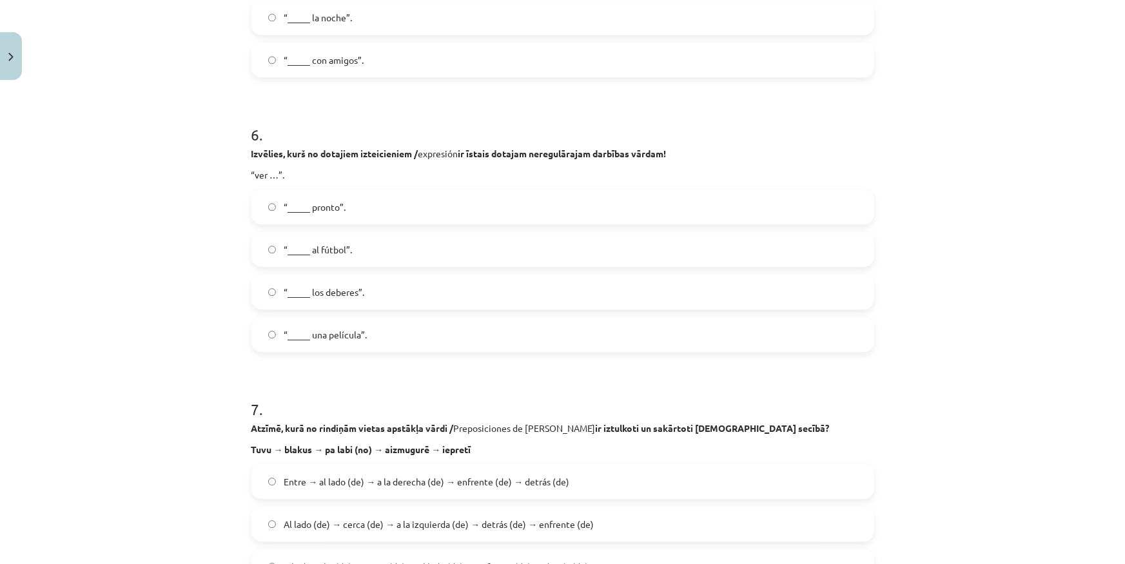
scroll to position [1465, 0]
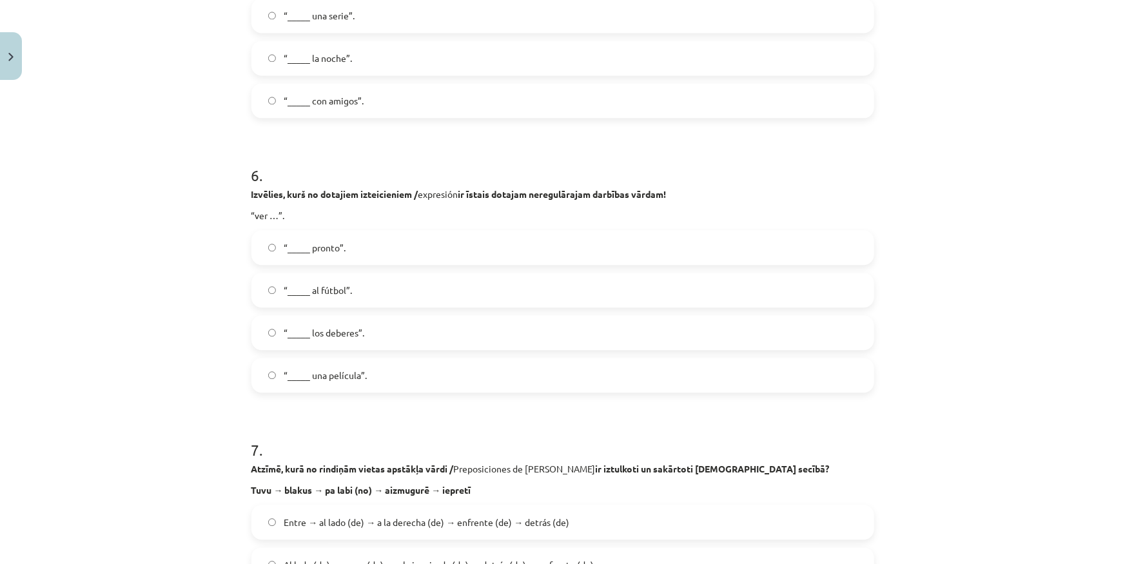
click at [373, 379] on label "“_____ una película”." at bounding box center [563, 375] width 620 height 32
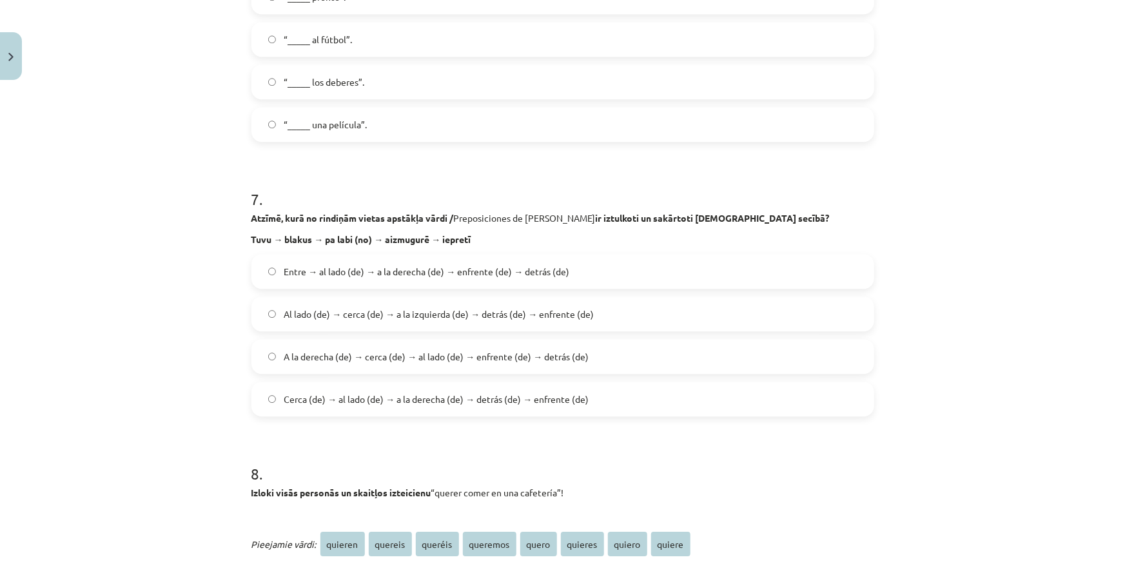
scroll to position [1759, 0]
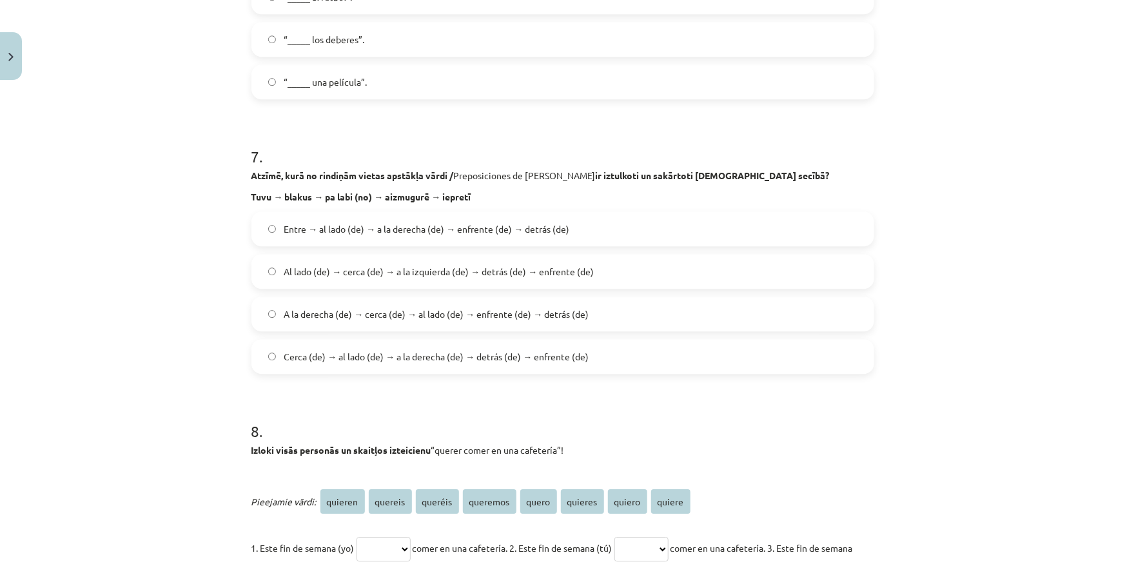
click at [374, 359] on span "Cerca (de) → al lado (de) → a la derecha (de) → detrás (de) → enfrente (de)" at bounding box center [436, 357] width 305 height 14
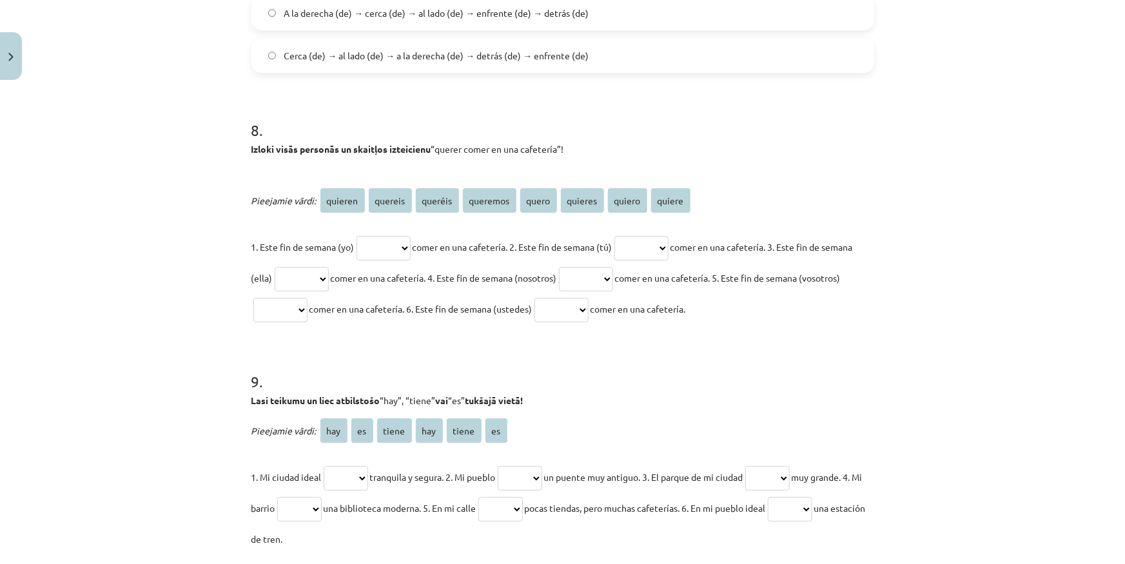
scroll to position [2052, 0]
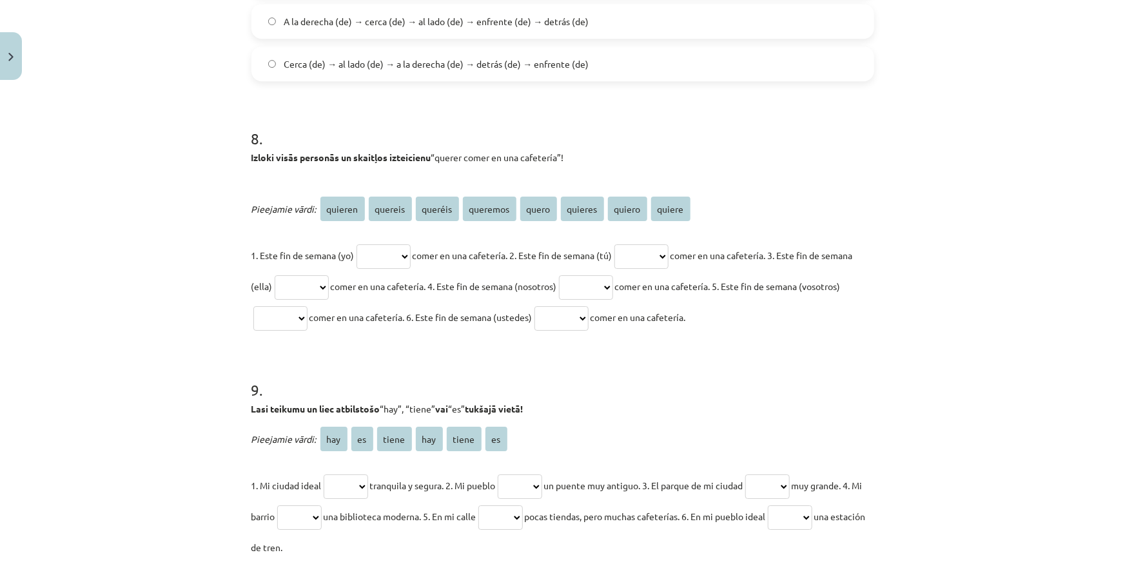
click at [70, 258] on div "Mācību tēma: Spāņu valodas b1 - 11. klases 1.ieskaites mācību materiāls #8 ✅ Re…" at bounding box center [562, 282] width 1125 height 564
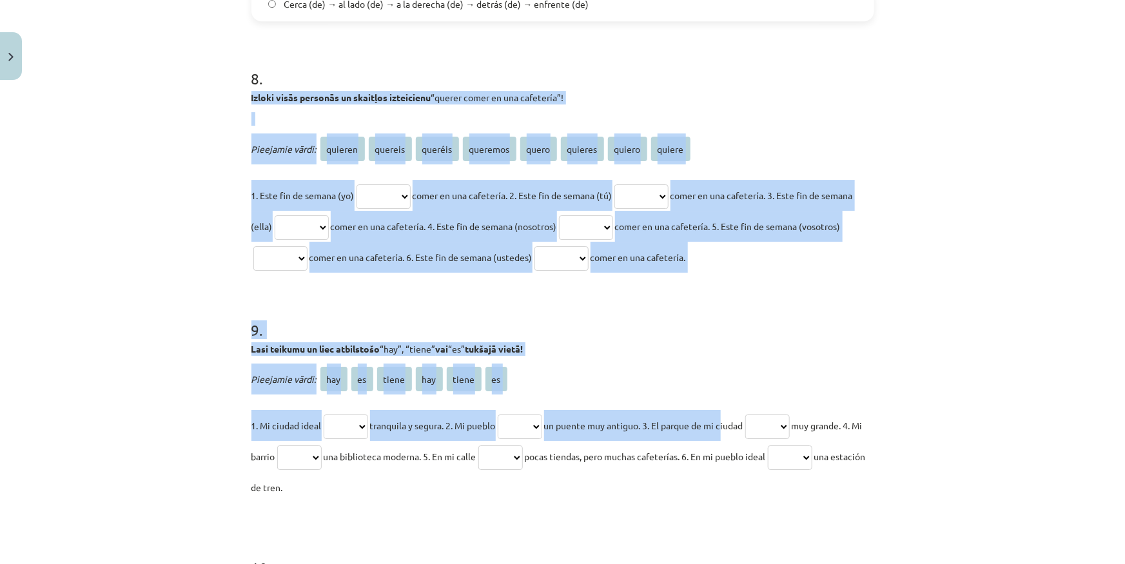
scroll to position [2110, 0]
drag, startPoint x: 246, startPoint y: 272, endPoint x: 454, endPoint y: 484, distance: 297.4
copy form "Izloki visās personās un skaitļos izteicienu “querer comer en una cafetería”! P…"
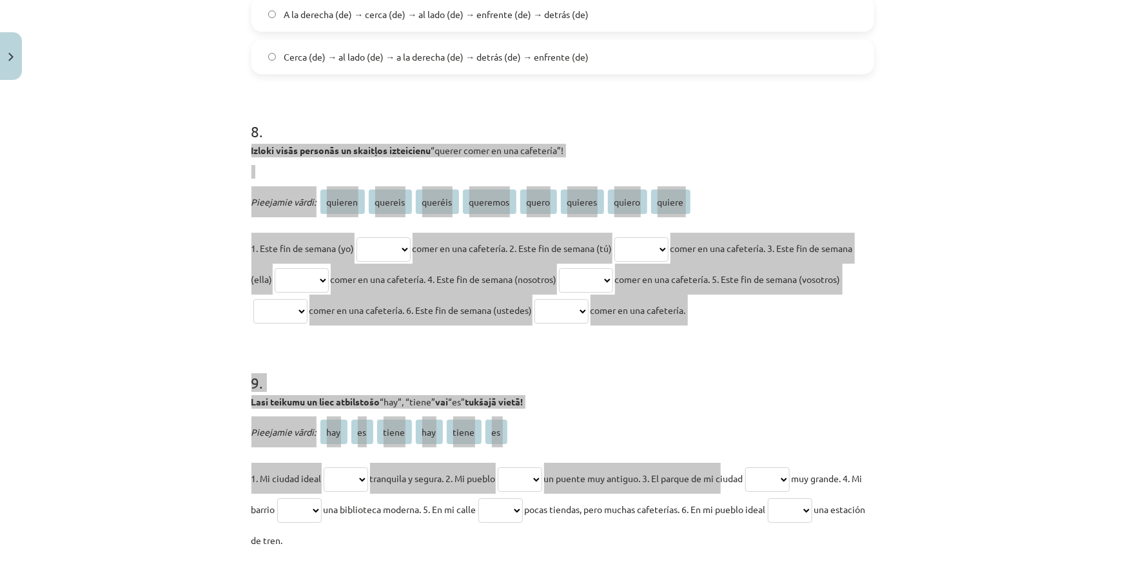
scroll to position [2052, 0]
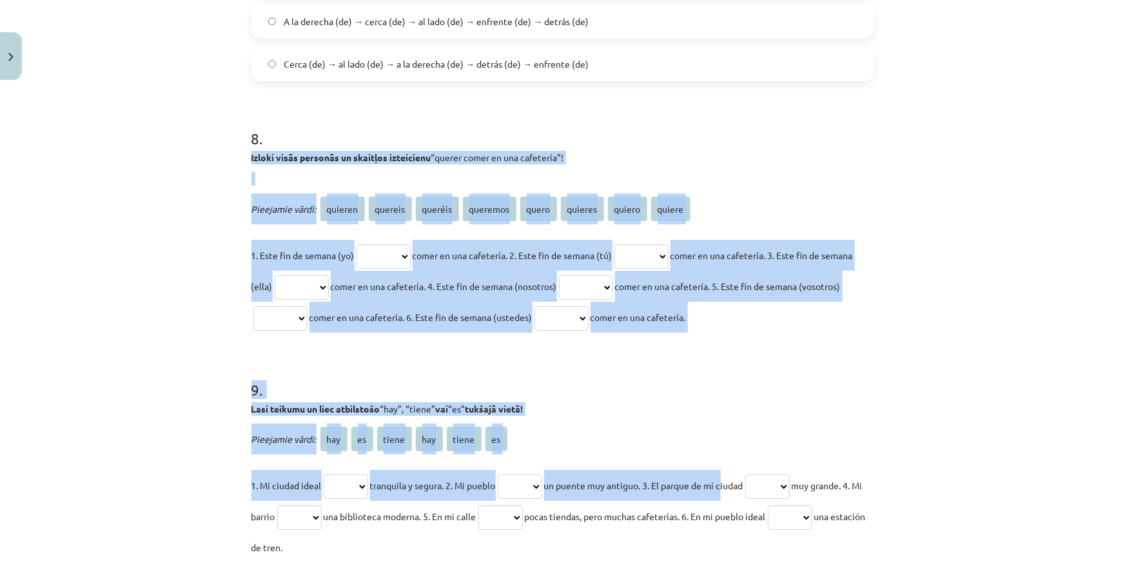
click at [407, 252] on select "******* ******* ******* ******** ***** ******* ****** ******" at bounding box center [384, 256] width 54 height 25
select select "*****"
click at [357, 244] on select "******* ******* ******* ******** ***** ******* ****** ******" at bounding box center [384, 256] width 54 height 25
click at [183, 292] on div "Mācību tēma: Spāņu valodas b1 - 11. klases 1.ieskaites mācību materiāls #8 ✅ Re…" at bounding box center [562, 282] width 1125 height 564
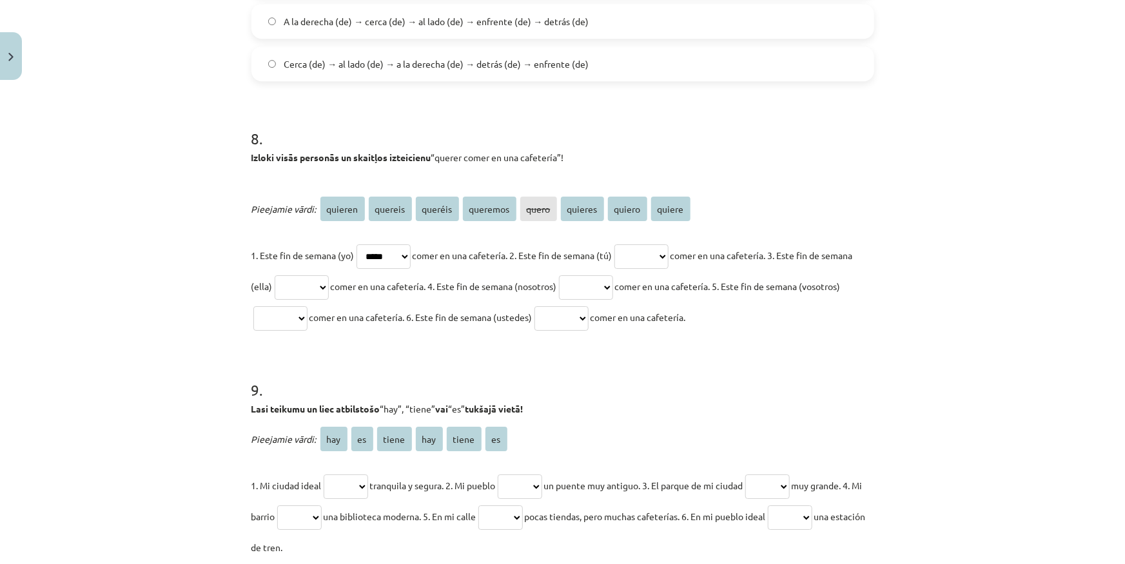
click at [669, 247] on select "******* ******* ******* ******** ***** ******* ****** ******" at bounding box center [642, 256] width 54 height 25
select select "*******"
click at [631, 244] on select "******* ******* ******* ******** ***** ******* ****** ******" at bounding box center [642, 256] width 54 height 25
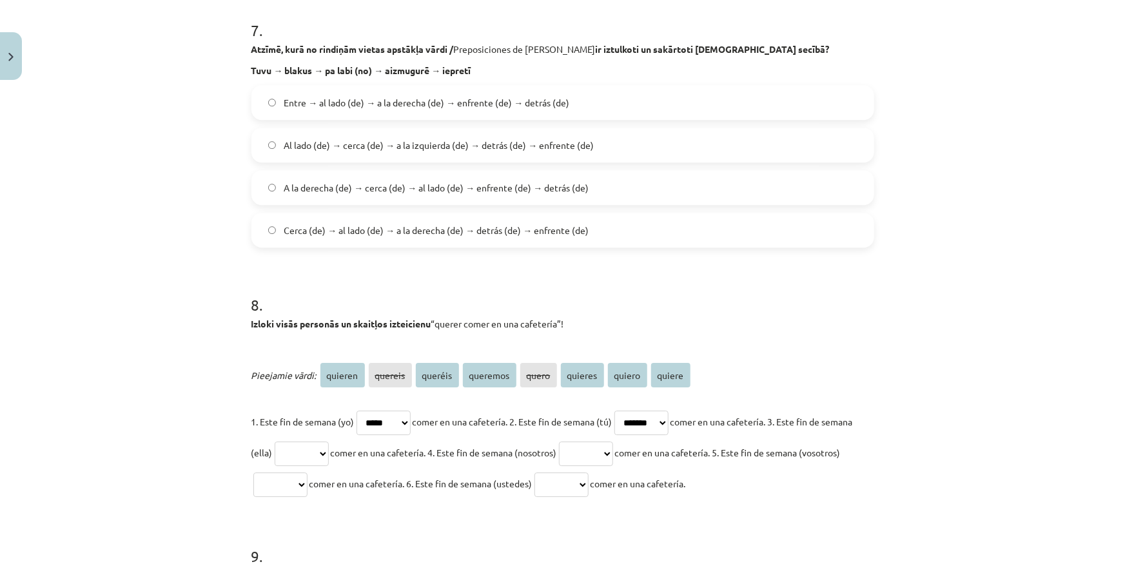
scroll to position [1876, 0]
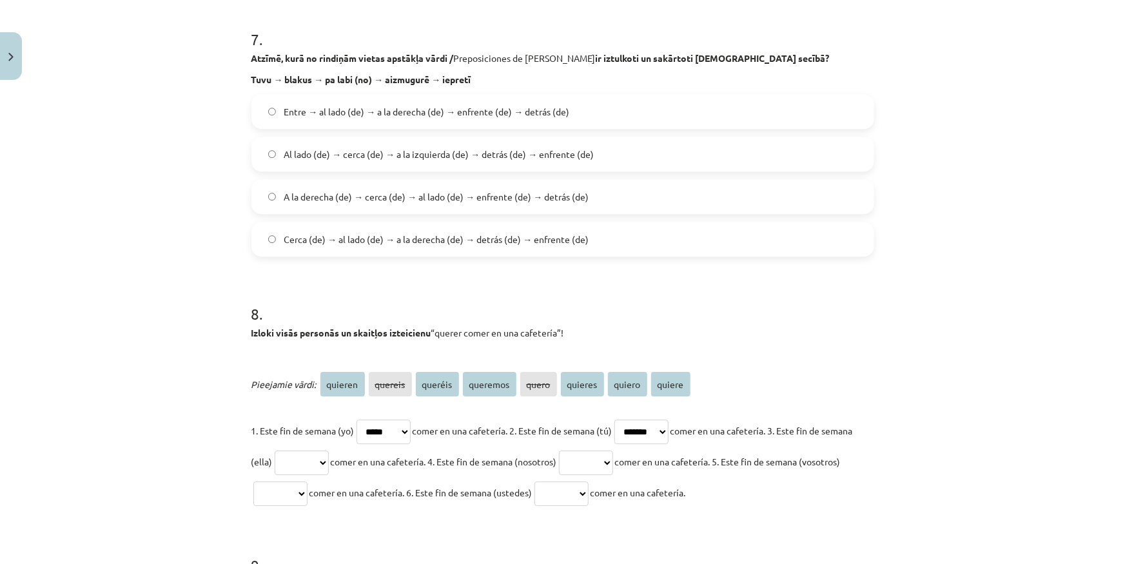
click at [329, 458] on select "******* ******* ******* ******** ***** ******* ****** ******" at bounding box center [302, 463] width 54 height 25
select select "******"
click at [304, 451] on select "******* ******* ******* ******** ***** ******* ****** ******" at bounding box center [302, 463] width 54 height 25
click at [613, 459] on select "******* ******* ******* ******** ***** ******* ****** ******" at bounding box center [586, 463] width 54 height 25
select select "********"
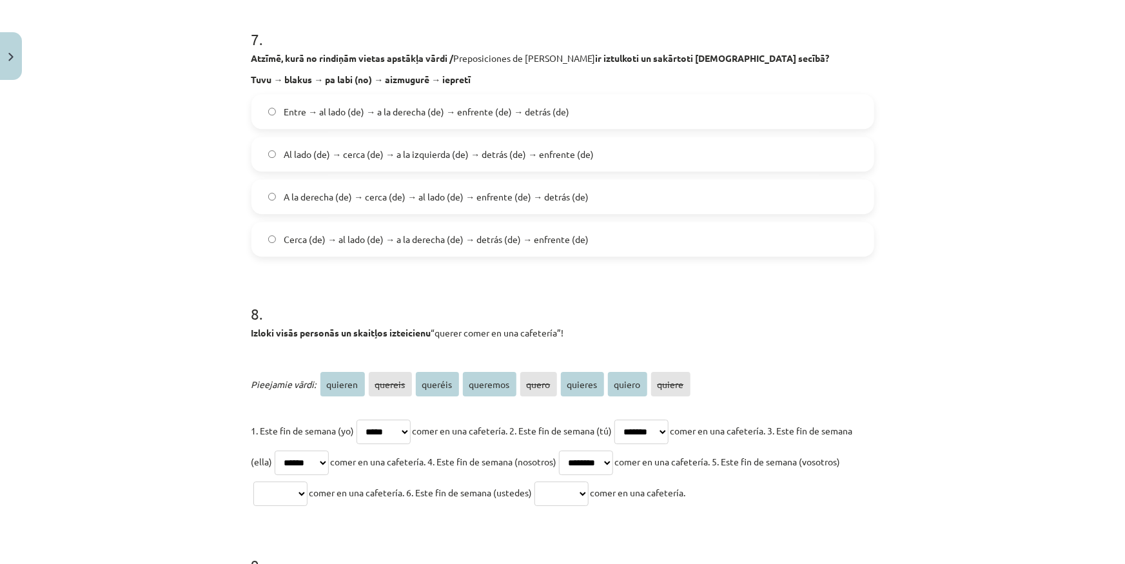
click at [609, 451] on select "******* ******* ******* ******** ***** ******* ****** ******" at bounding box center [586, 463] width 54 height 25
click at [308, 498] on select "******* ******* ******* ******** ***** ******* ****** ******" at bounding box center [280, 494] width 54 height 25
click at [292, 482] on select "******* ******* ******* ******** ***** ******* ****** ******" at bounding box center [280, 494] width 54 height 25
click at [308, 498] on select "******* ******* ******* ******** ***** ******* ****** ******" at bounding box center [280, 494] width 54 height 25
select select "*******"
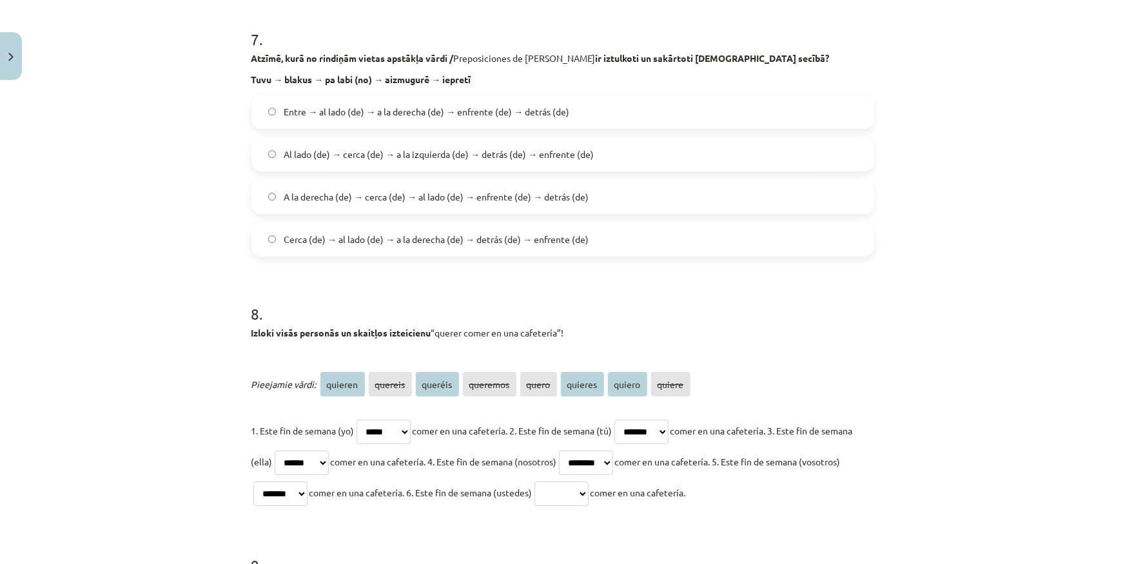
click at [292, 482] on select "******* ******* ******* ******** ***** ******* ****** ******" at bounding box center [280, 494] width 54 height 25
click at [589, 486] on select "******* ******* ******* ******** ***** ******* ****** ******" at bounding box center [562, 494] width 54 height 25
select select "*******"
click at [589, 482] on select "******* ******* ******* ******** ***** ******* ****** ******" at bounding box center [562, 494] width 54 height 25
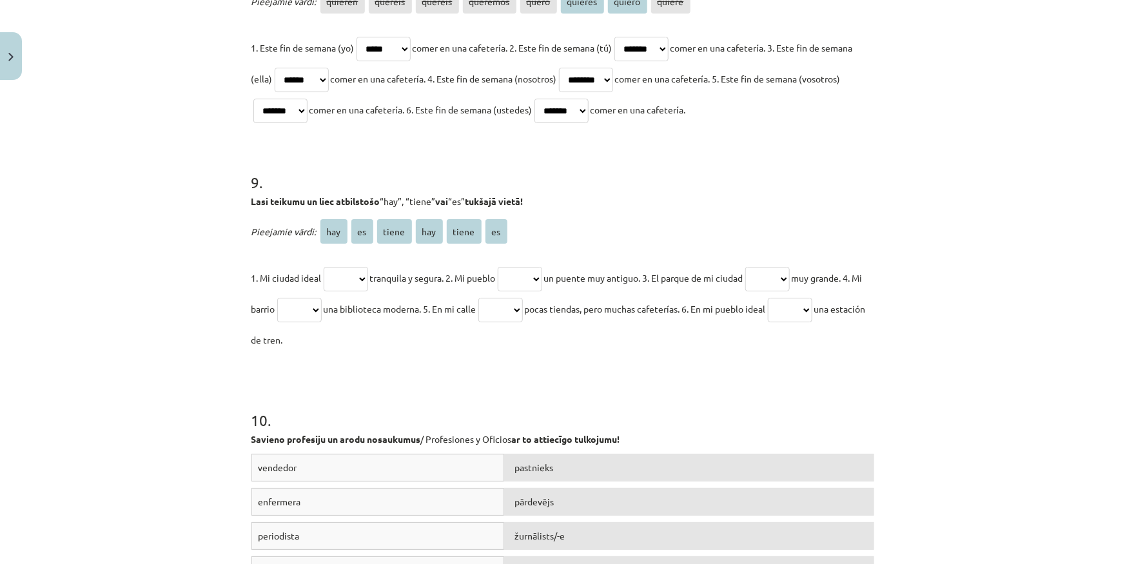
scroll to position [2228, 0]
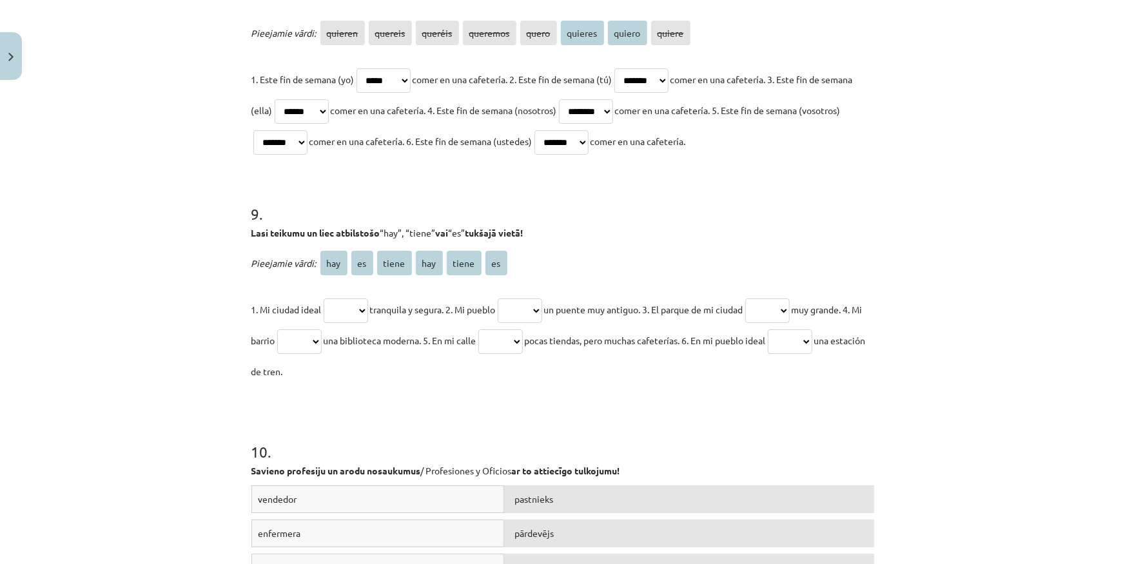
click at [349, 306] on select "*** ** ***** *** ***** **" at bounding box center [346, 311] width 45 height 25
select select "**"
click at [324, 299] on select "*** ** ***** *** ***** **" at bounding box center [346, 311] width 45 height 25
click at [527, 306] on select "*** ** ***** *** ***** **" at bounding box center [520, 311] width 45 height 25
select select "*****"
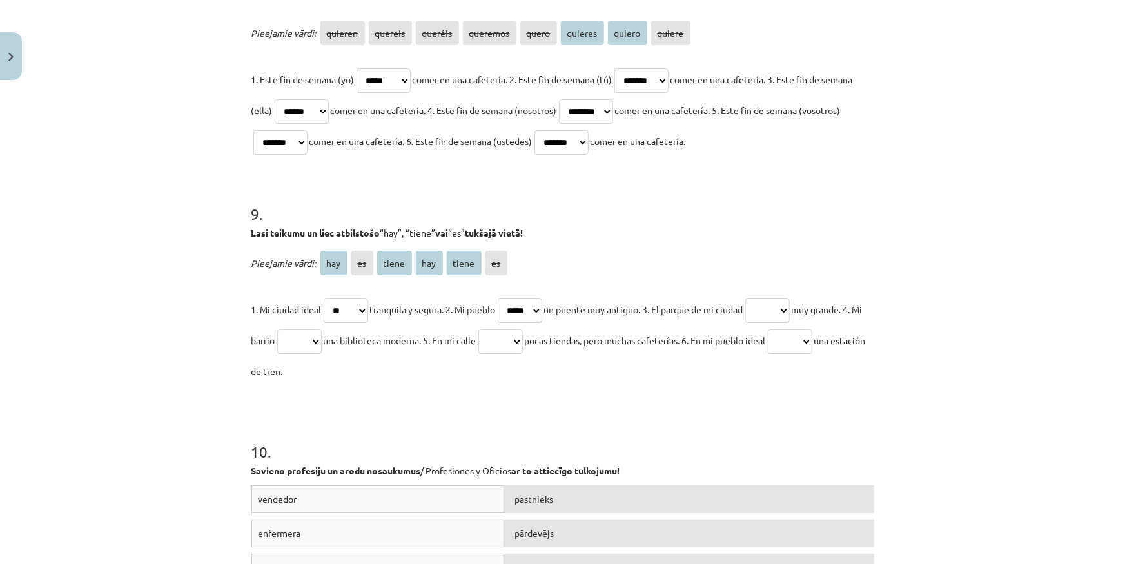
click at [505, 299] on select "*** ** ***** *** ***** **" at bounding box center [520, 311] width 45 height 25
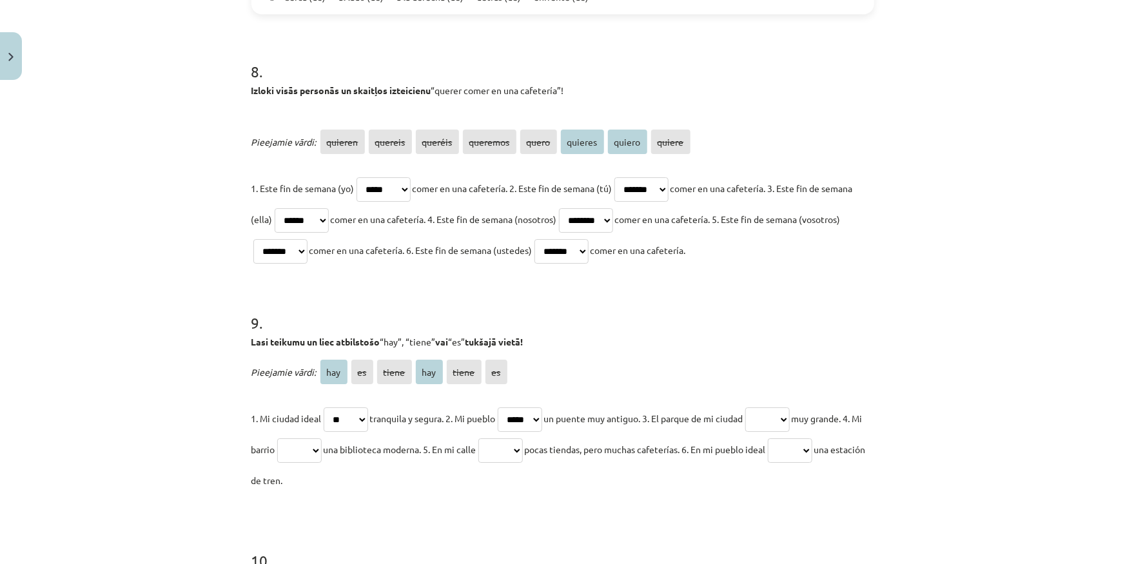
scroll to position [2110, 0]
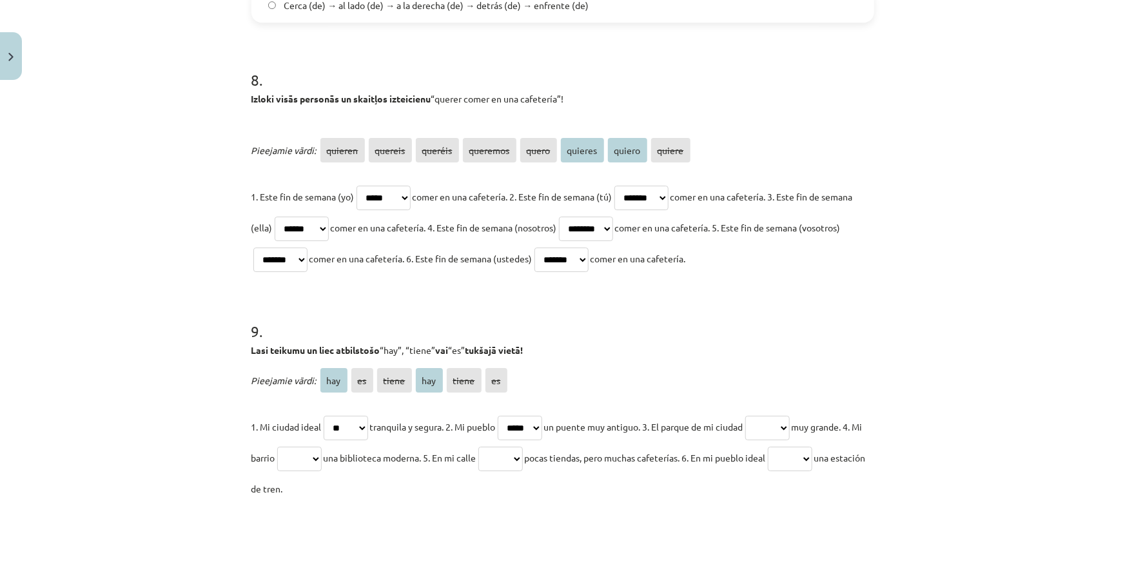
click at [744, 428] on span "un puente muy antiguo. 3. El parque de mi ciudad" at bounding box center [643, 427] width 199 height 12
click at [790, 416] on select "*** ** ***** *** ***** **" at bounding box center [768, 428] width 45 height 25
select select "**"
click at [762, 416] on select "*** ** ***** *** ***** **" at bounding box center [768, 428] width 45 height 25
click at [322, 464] on select "*** ** ***** *** ***** **" at bounding box center [299, 459] width 45 height 25
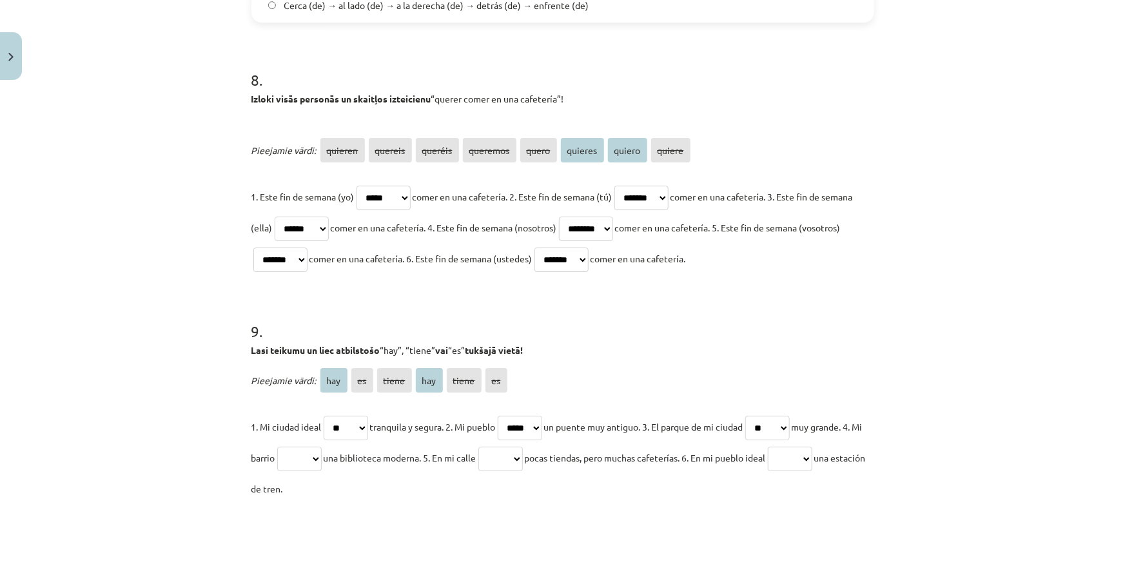
select select "*****"
click at [297, 447] on select "*** ** ***** *** ***** **" at bounding box center [299, 459] width 45 height 25
click at [523, 455] on select "*** ** ***** *** ***** **" at bounding box center [501, 459] width 45 height 25
select select "***"
click at [507, 447] on select "*** ** ***** *** ***** **" at bounding box center [501, 459] width 45 height 25
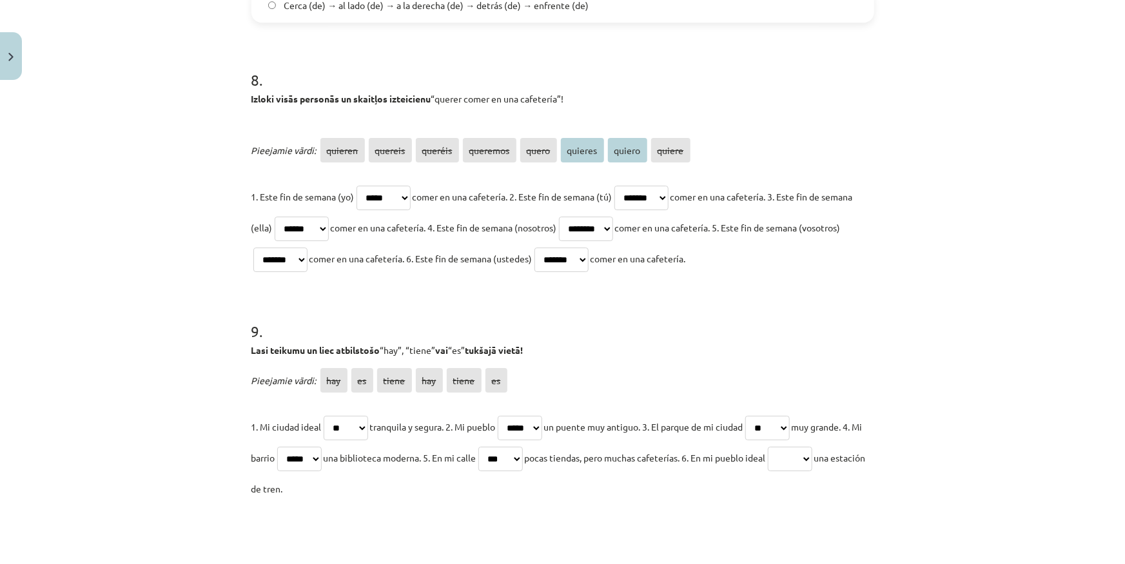
click at [813, 462] on select "*** ** ***** *** ***** **" at bounding box center [790, 459] width 45 height 25
select select "***"
click at [807, 447] on select "*** ** ***** *** ***** **" at bounding box center [790, 459] width 45 height 25
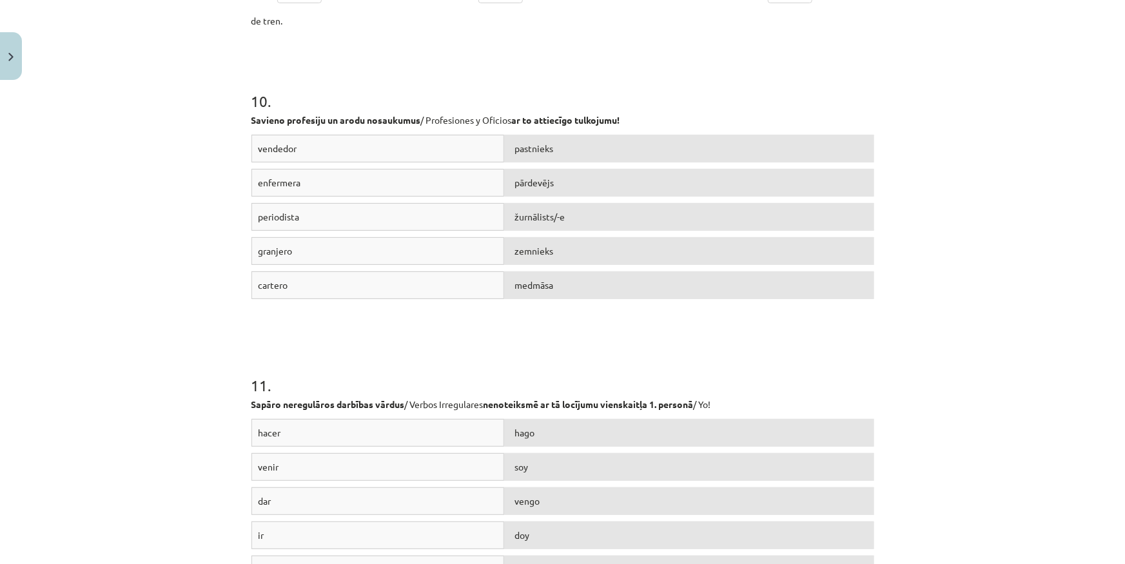
scroll to position [2580, 0]
click at [187, 319] on div "Mācību tēma: Spāņu valodas b1 - 11. klases 1.ieskaites mācību materiāls #8 ✅ Re…" at bounding box center [562, 282] width 1125 height 564
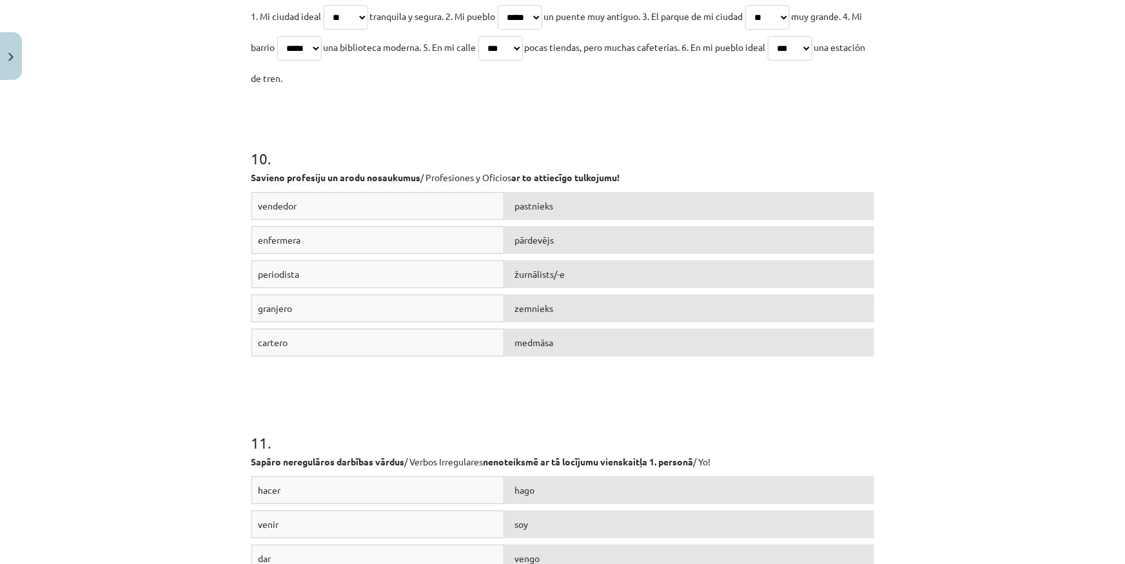
scroll to position [2462, 0]
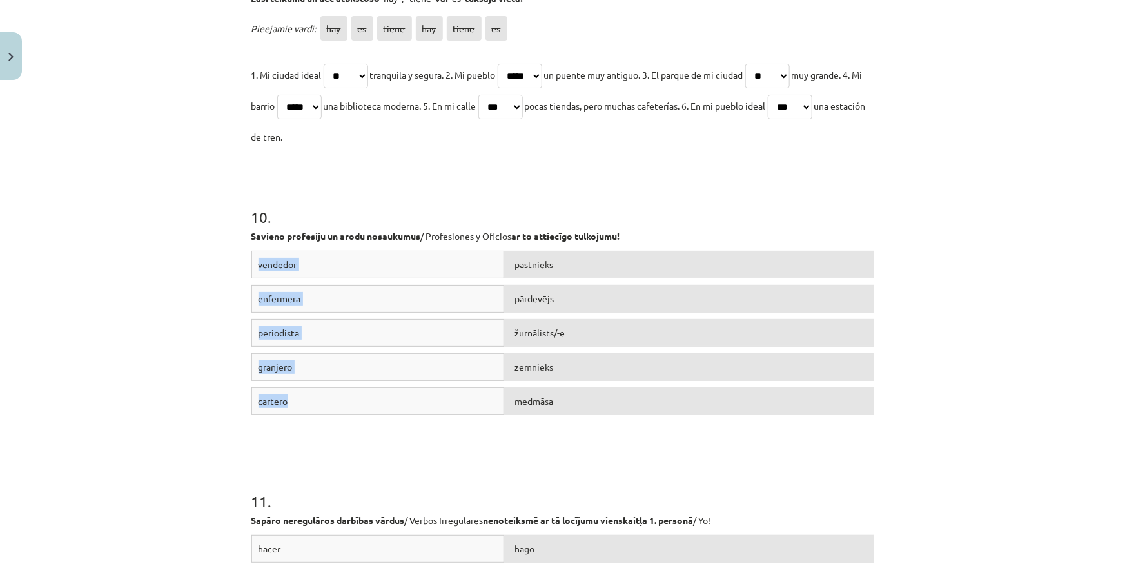
drag, startPoint x: 237, startPoint y: 258, endPoint x: 386, endPoint y: 409, distance: 212.5
click at [386, 409] on div "Mācību tēma: Spāņu valodas b1 - 11. klases 1.ieskaites mācību materiāls #8 ✅ Re…" at bounding box center [562, 282] width 1125 height 564
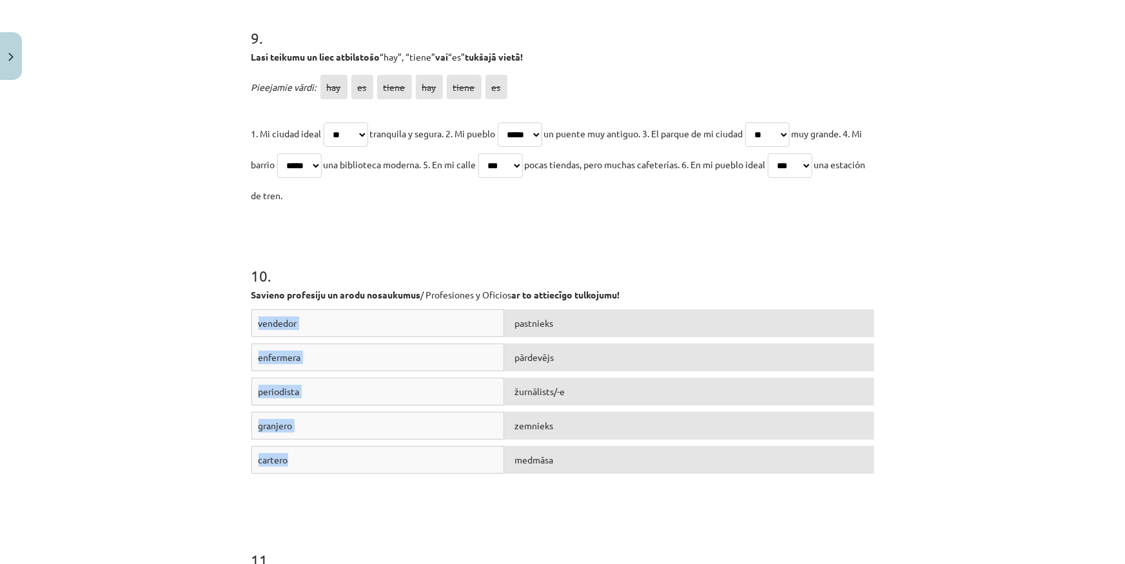
click at [118, 324] on div "Mācību tēma: Spāņu valodas b1 - 11. klases 1.ieskaites mācību materiāls #8 ✅ Re…" at bounding box center [562, 282] width 1125 height 564
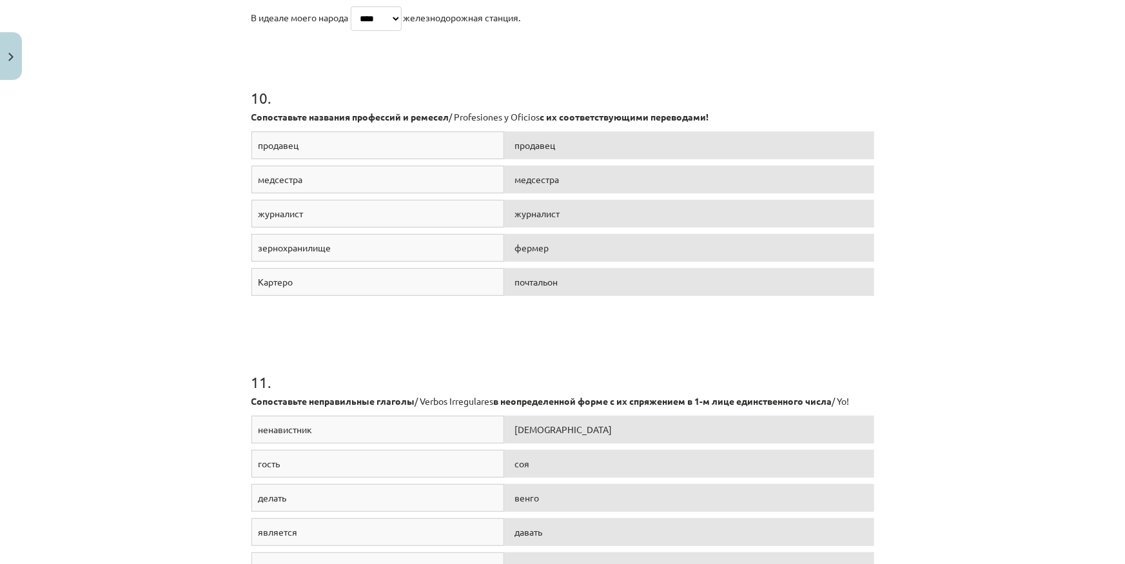
scroll to position [2814, 0]
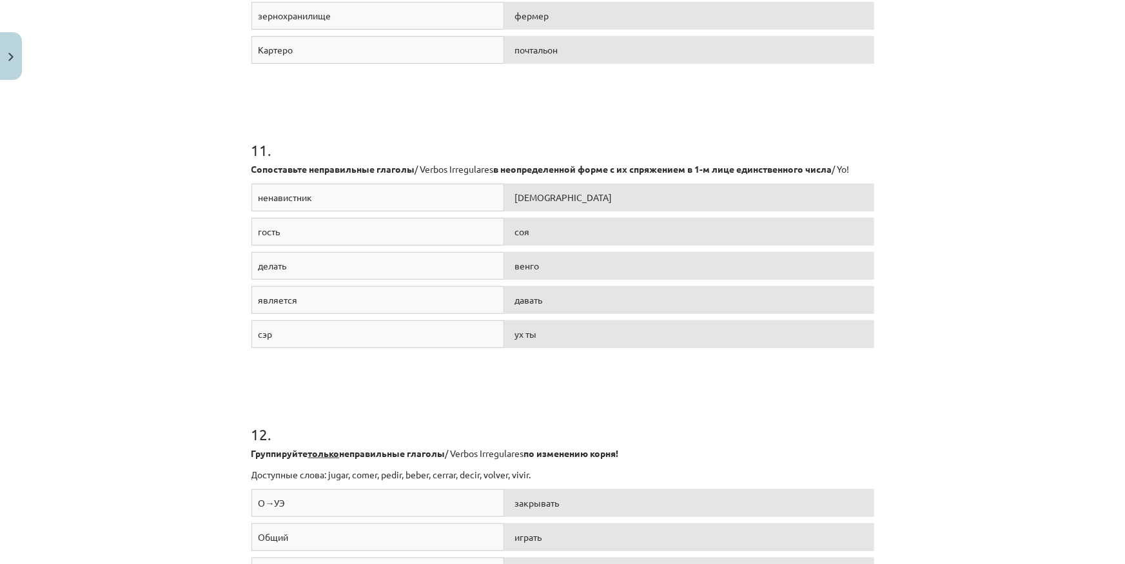
drag, startPoint x: 148, startPoint y: 240, endPoint x: 147, endPoint y: 251, distance: 11.0
click at [77, 309] on div "Тема обучения: Испанский язык b1 - 11 класс, 1-й тест, учебный материал #8 ✅ По…" at bounding box center [562, 282] width 1125 height 564
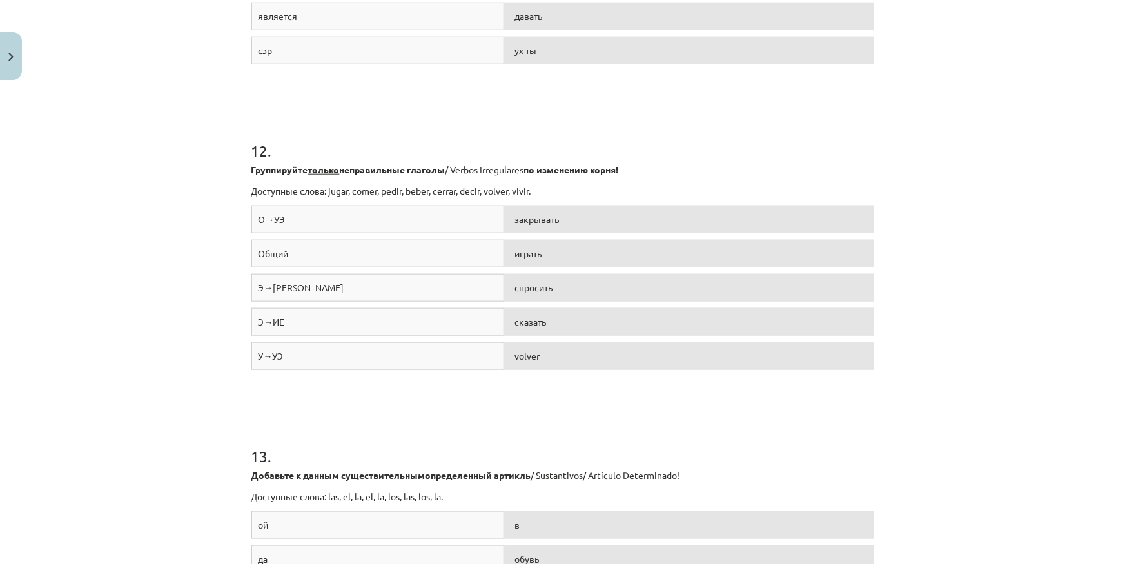
scroll to position [3107, 0]
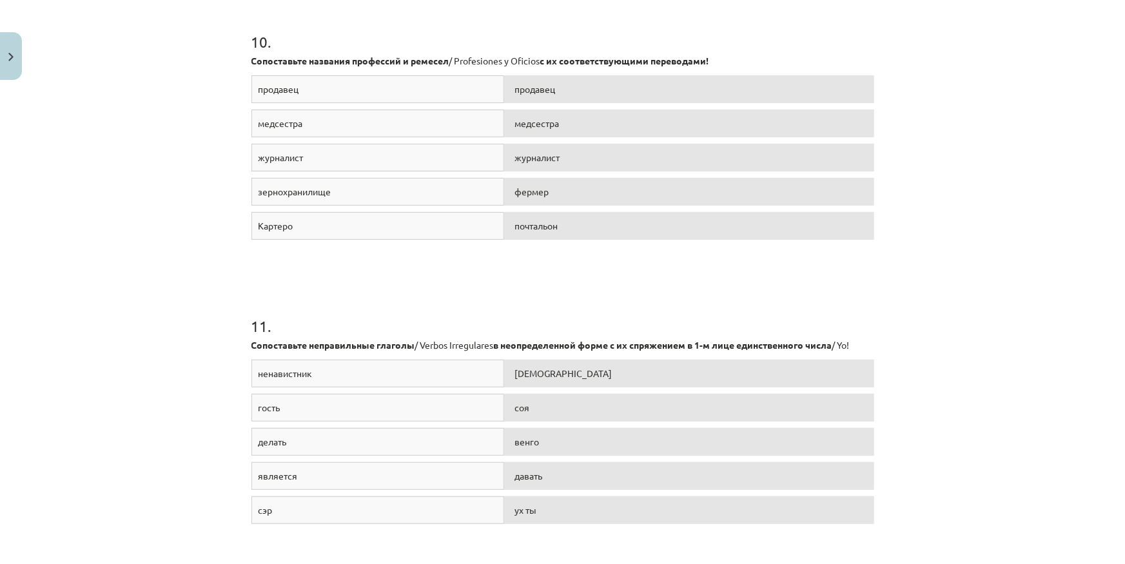
click at [59, 276] on div "Тема обучения: Испанский язык b1 - 11 класс, 1-й тест, учебный материал #8 ✅ По…" at bounding box center [562, 282] width 1125 height 564
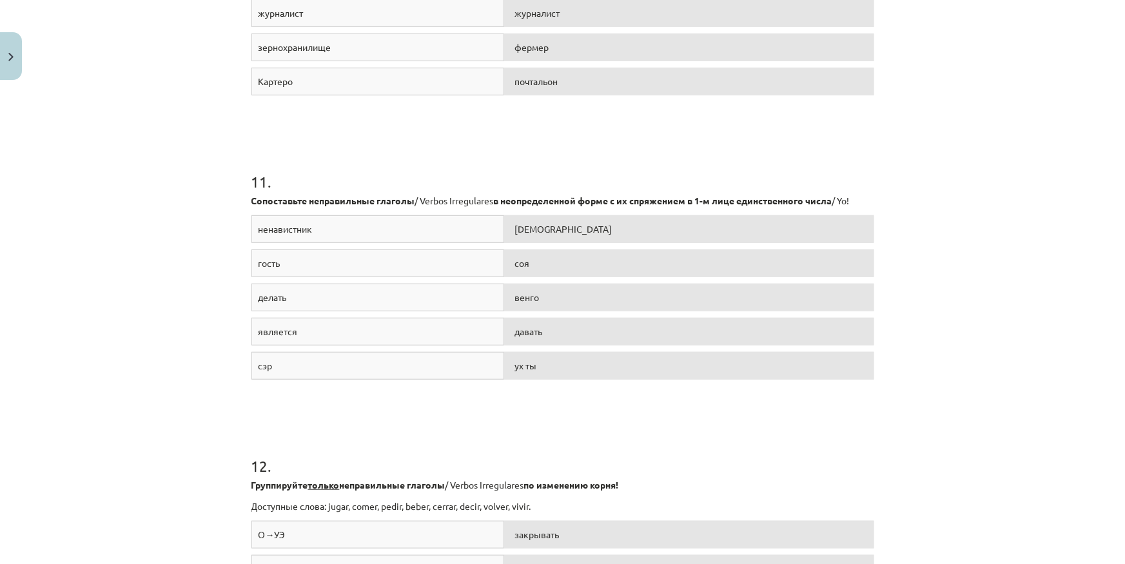
scroll to position [2873, 0]
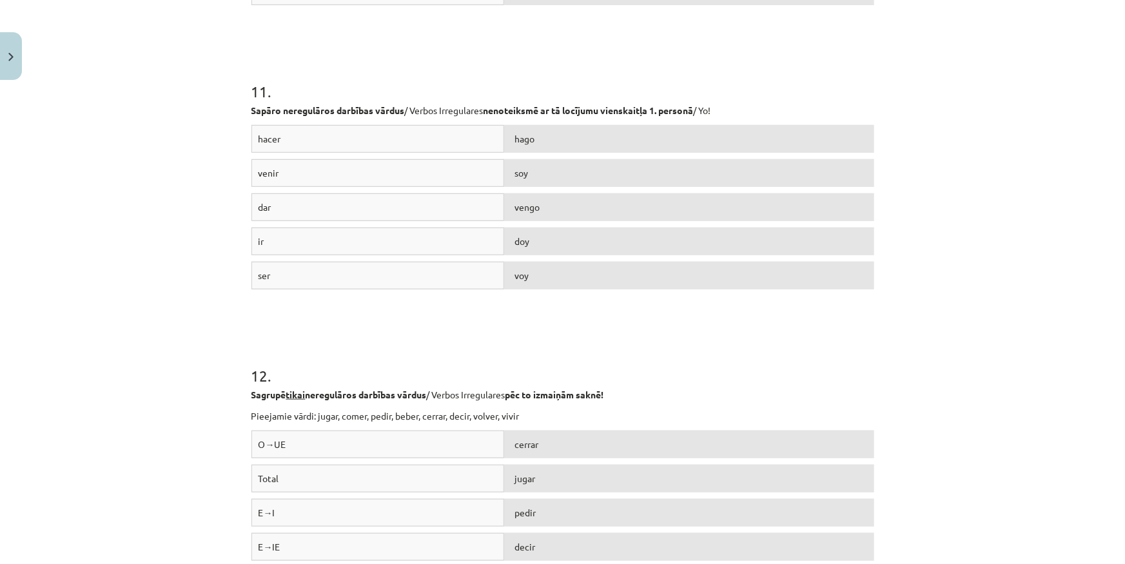
click at [172, 269] on div "Mācību tēma: Spāņu valodas b1 - 11. klases 1.ieskaites mācību materiāls #8 ✅ Re…" at bounding box center [562, 282] width 1125 height 564
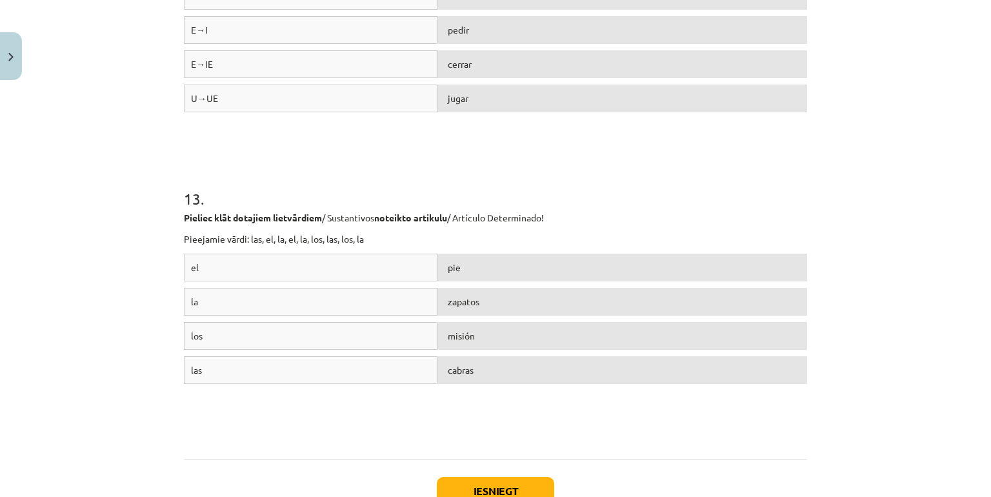
scroll to position [3426, 0]
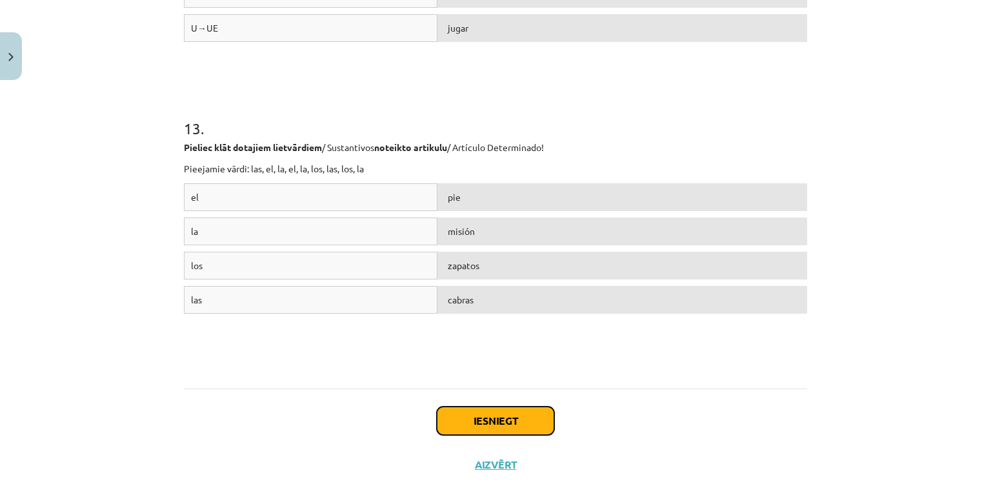
click at [488, 416] on button "Iesniegt" at bounding box center [495, 420] width 117 height 28
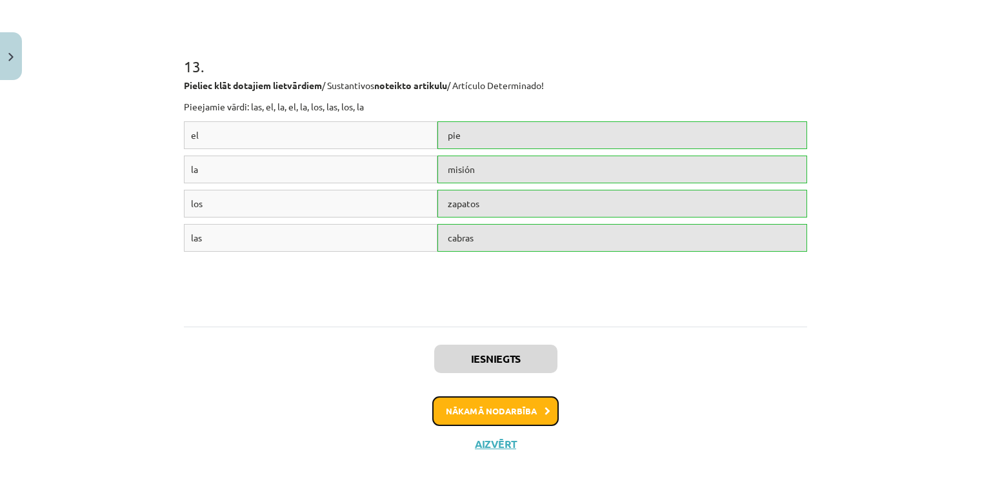
click at [483, 405] on button "Nākamā nodarbība" at bounding box center [495, 411] width 126 height 30
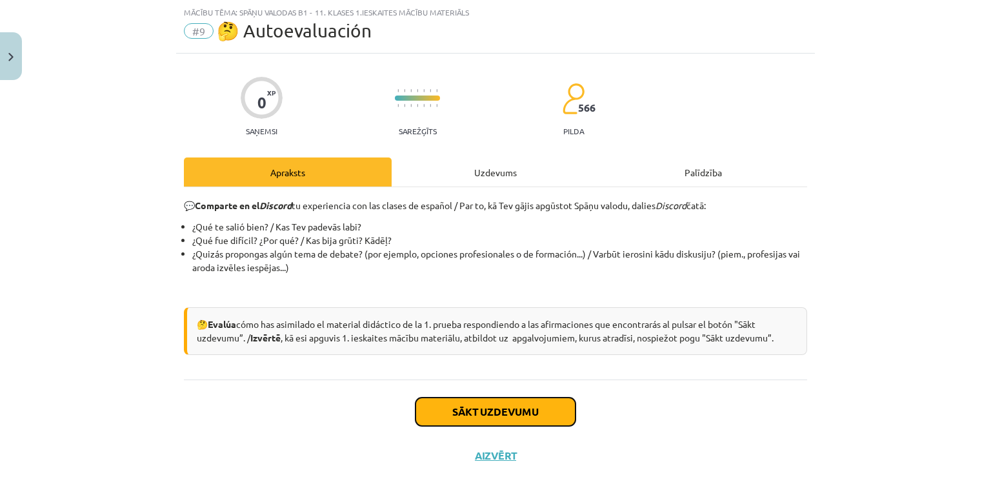
click at [483, 405] on button "Sākt uzdevumu" at bounding box center [495, 411] width 160 height 28
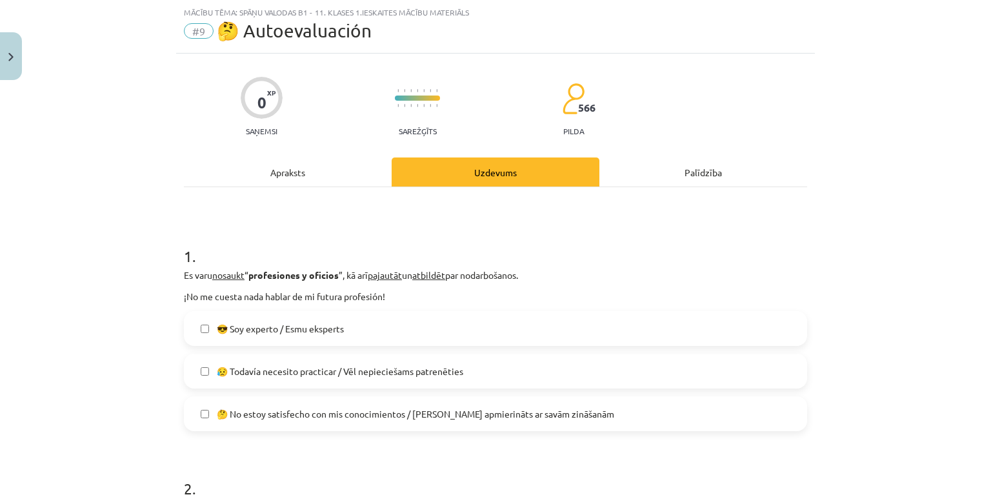
click at [452, 369] on span "😥 Todavía necesito practicar / Vēl nepieciešams patrenēties" at bounding box center [340, 371] width 246 height 14
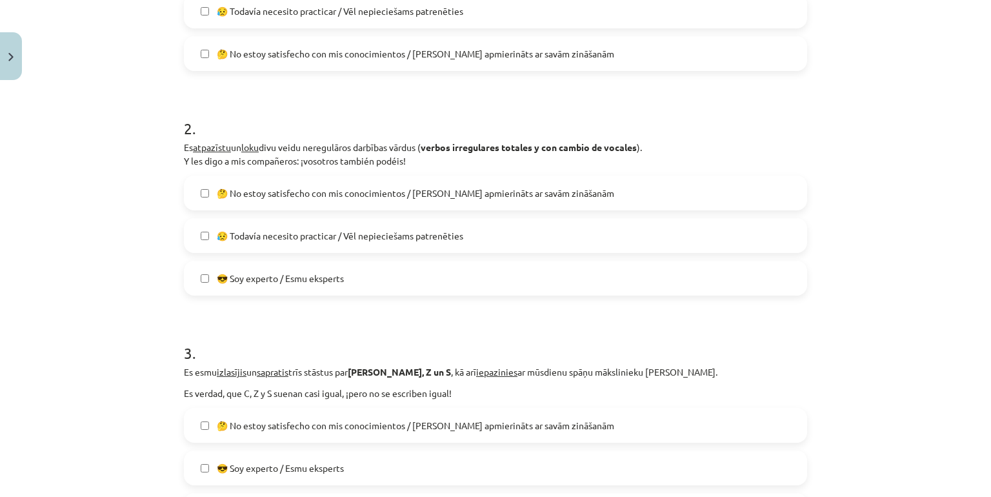
scroll to position [393, 0]
click at [450, 238] on span "😥 Todavía necesito practicar / Vēl nepieciešams patrenēties" at bounding box center [340, 235] width 246 height 14
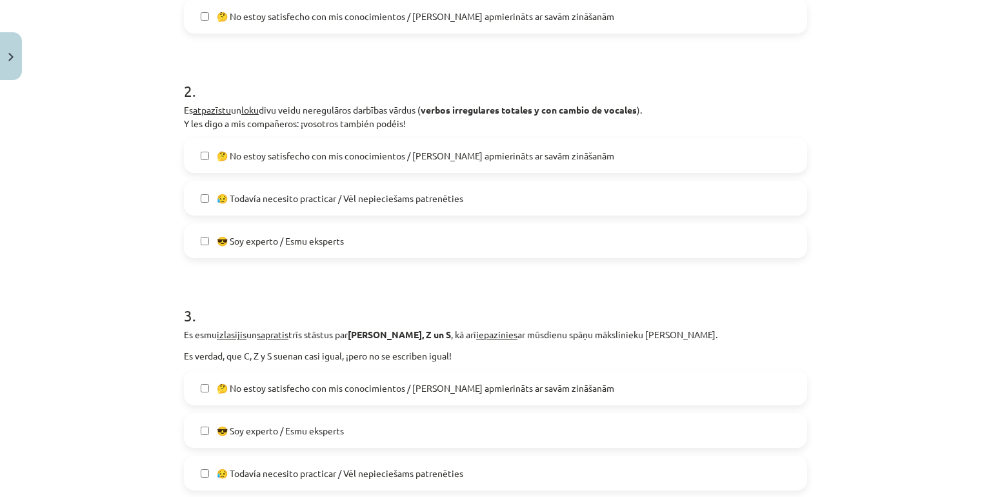
scroll to position [600, 0]
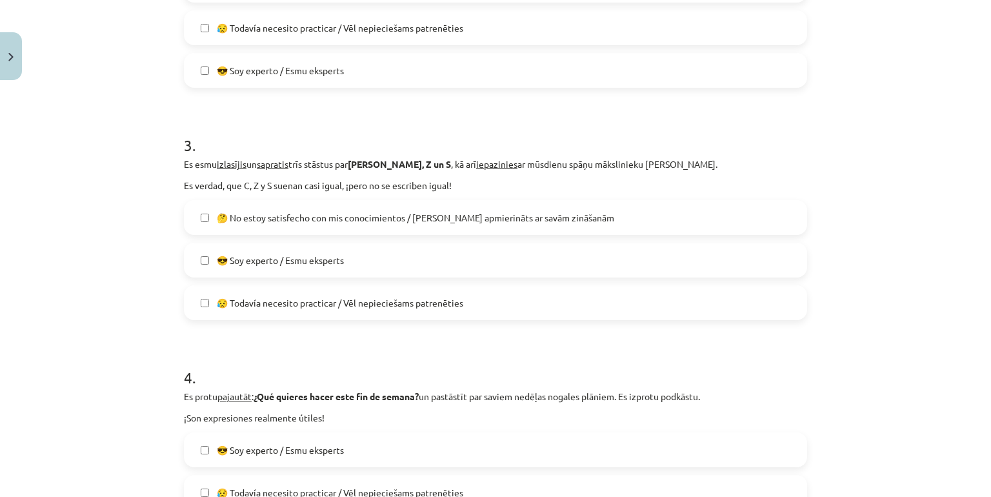
click at [455, 308] on span "😥 Todavía necesito practicar / Vēl nepieciešams patrenēties" at bounding box center [340, 303] width 246 height 14
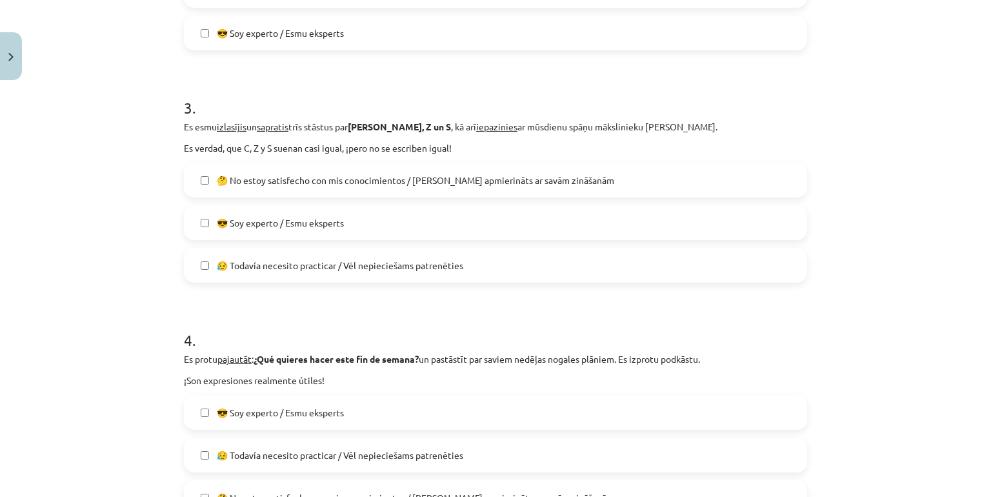
scroll to position [806, 0]
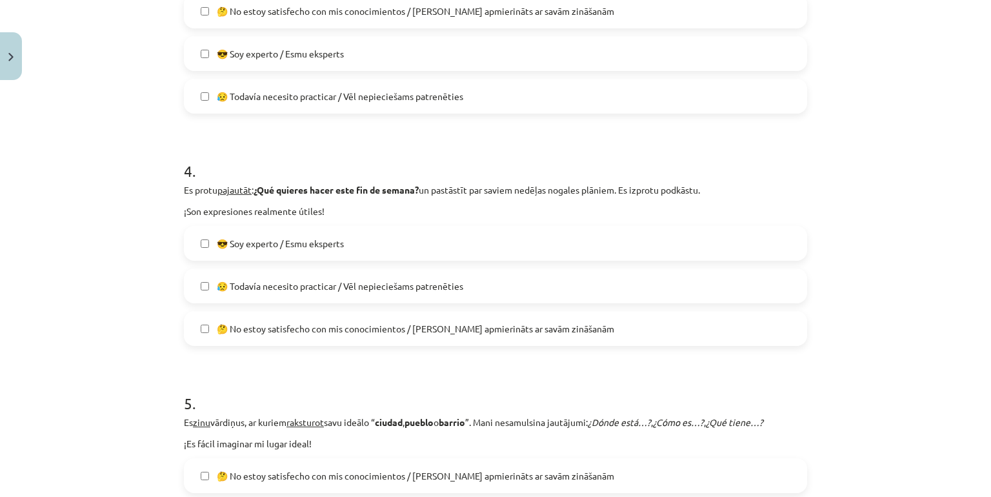
click at [410, 284] on span "😥 Todavía necesito practicar / Vēl nepieciešams patrenēties" at bounding box center [340, 286] width 246 height 14
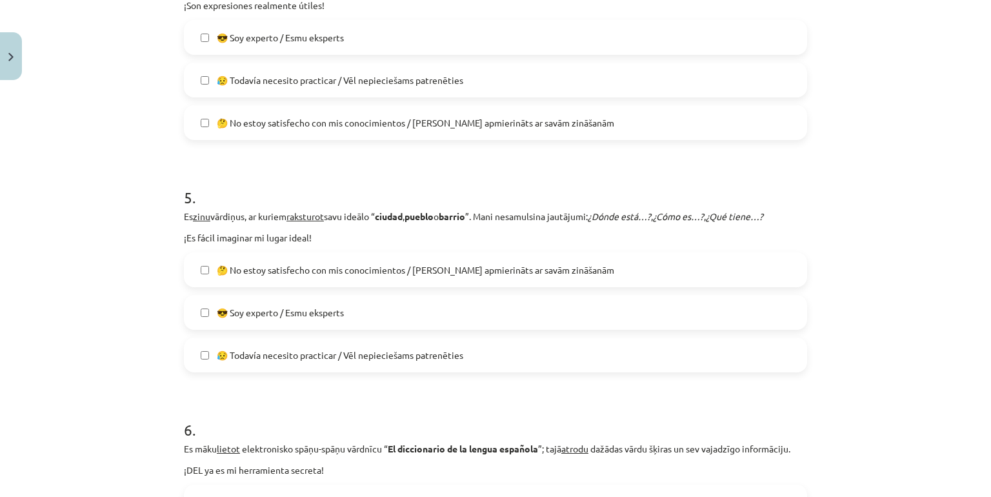
scroll to position [1013, 0]
click at [433, 353] on span "😥 Todavía necesito practicar / Vēl nepieciešams patrenēties" at bounding box center [340, 355] width 246 height 14
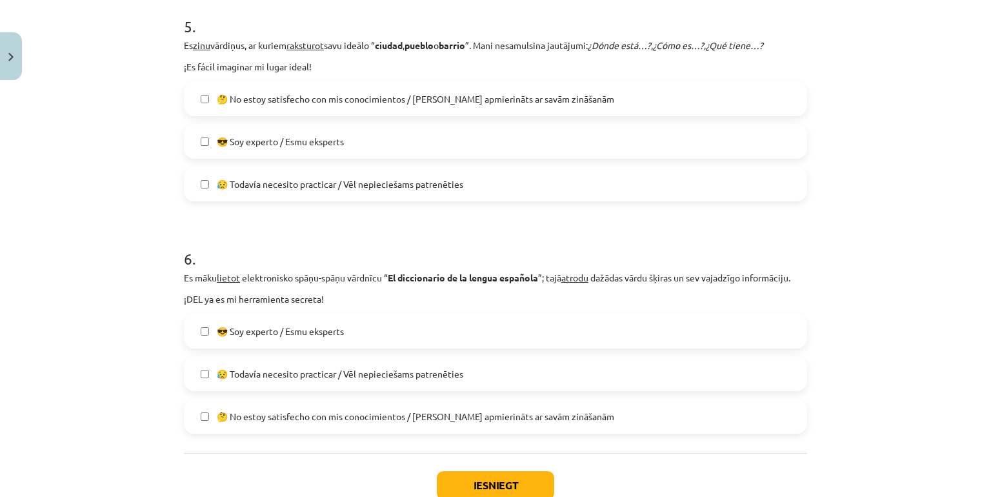
scroll to position [1269, 0]
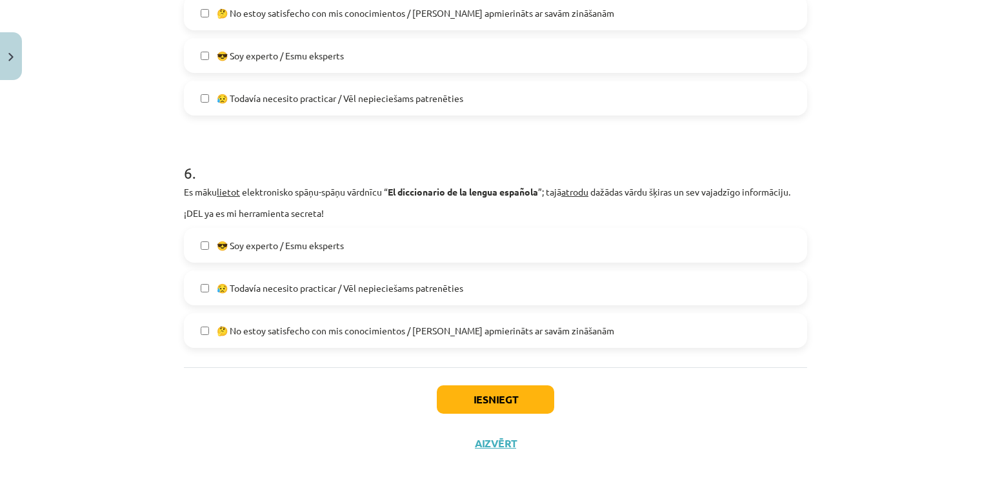
click at [403, 291] on span "😥 Todavía necesito practicar / Vēl nepieciešams patrenēties" at bounding box center [340, 288] width 246 height 14
click at [484, 390] on button "Iesniegt" at bounding box center [495, 399] width 117 height 28
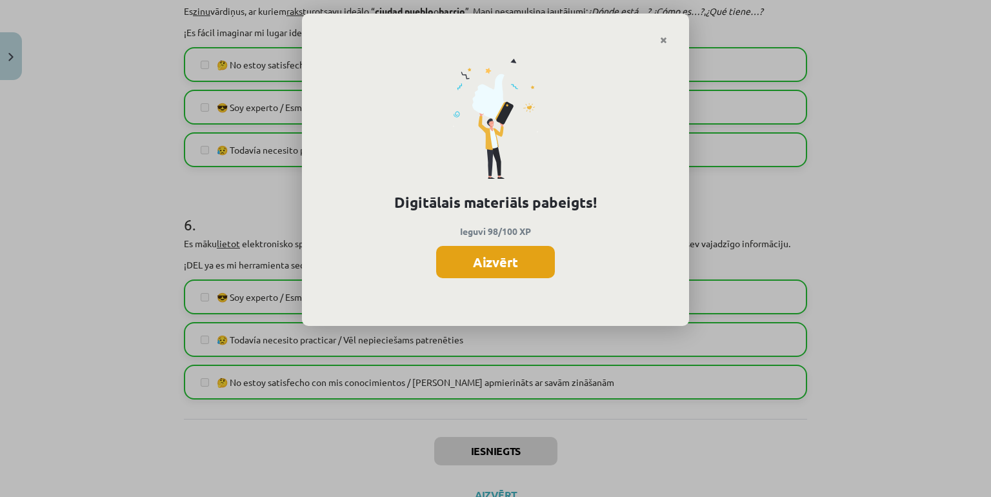
click at [479, 257] on button "Aizvērt" at bounding box center [495, 262] width 119 height 32
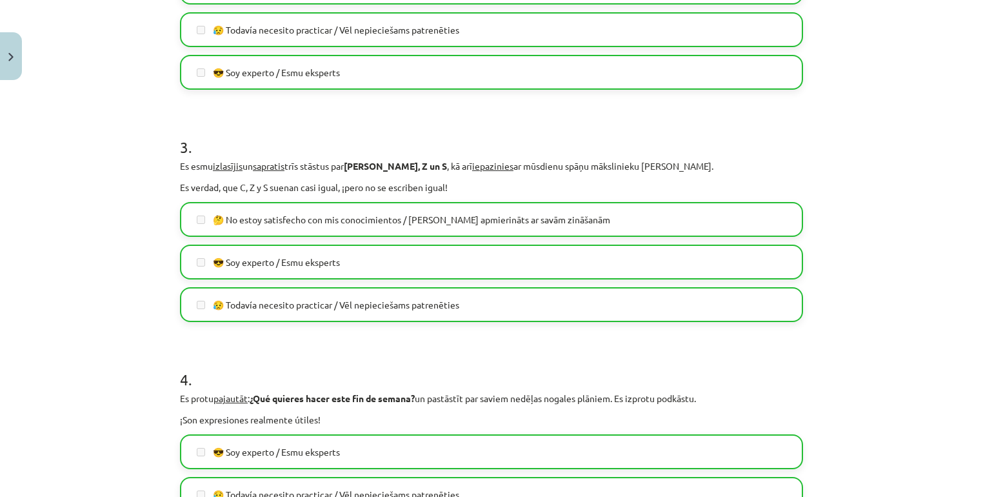
scroll to position [340, 0]
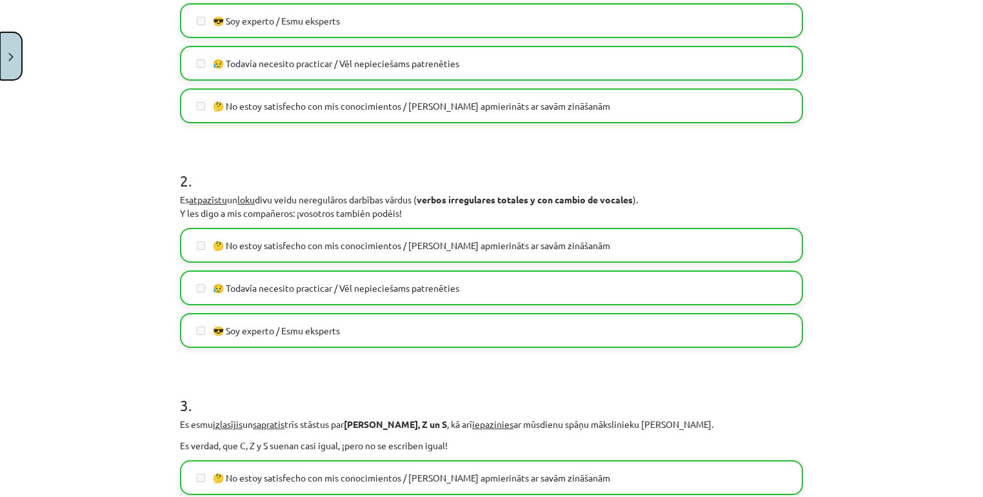
click at [6, 41] on button "Close" at bounding box center [11, 56] width 22 height 48
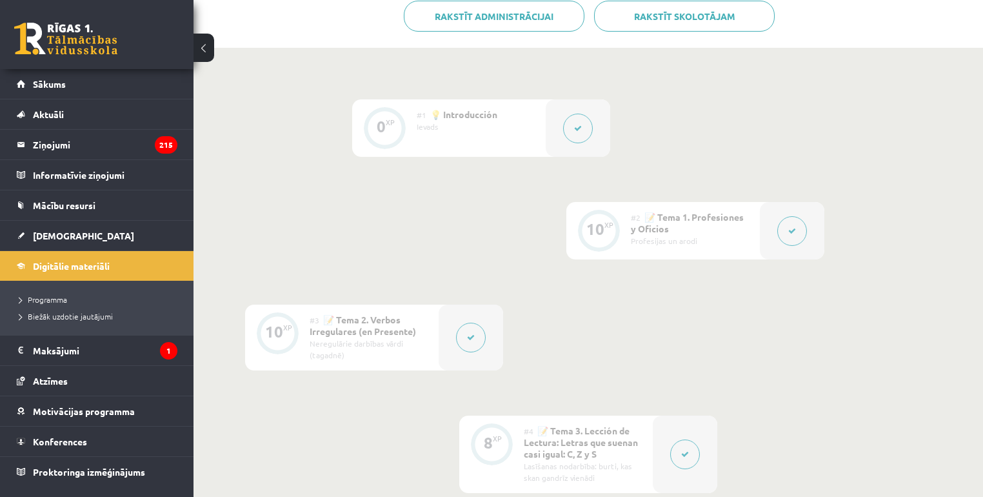
click at [55, 230] on span "[DEMOGRAPHIC_DATA]" at bounding box center [83, 236] width 101 height 12
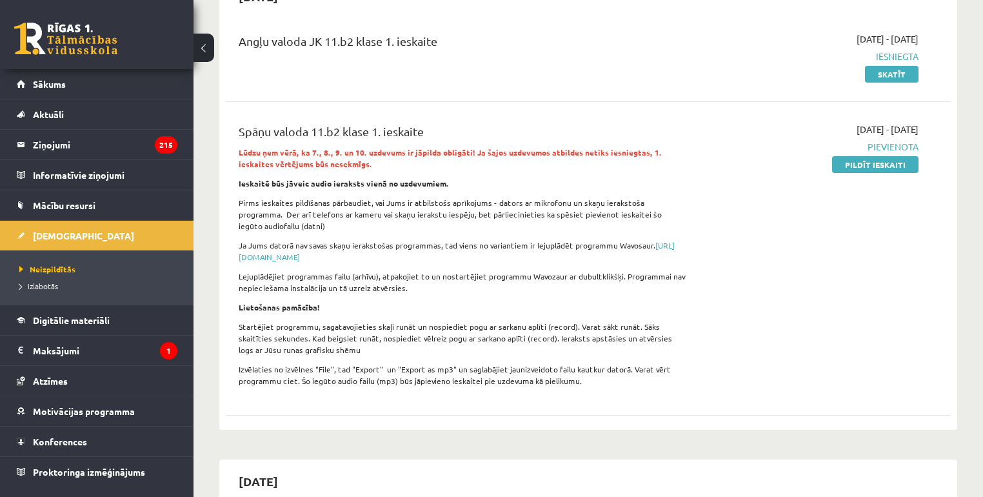
scroll to position [155, 0]
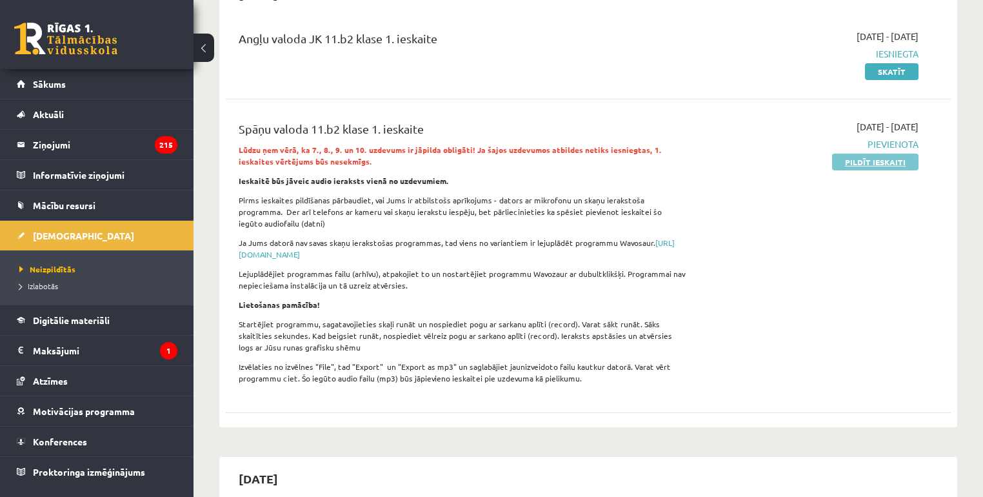
click at [880, 164] on link "Pildīt ieskaiti" at bounding box center [875, 161] width 86 height 17
click at [891, 164] on link "Pildīt ieskaiti" at bounding box center [875, 161] width 86 height 17
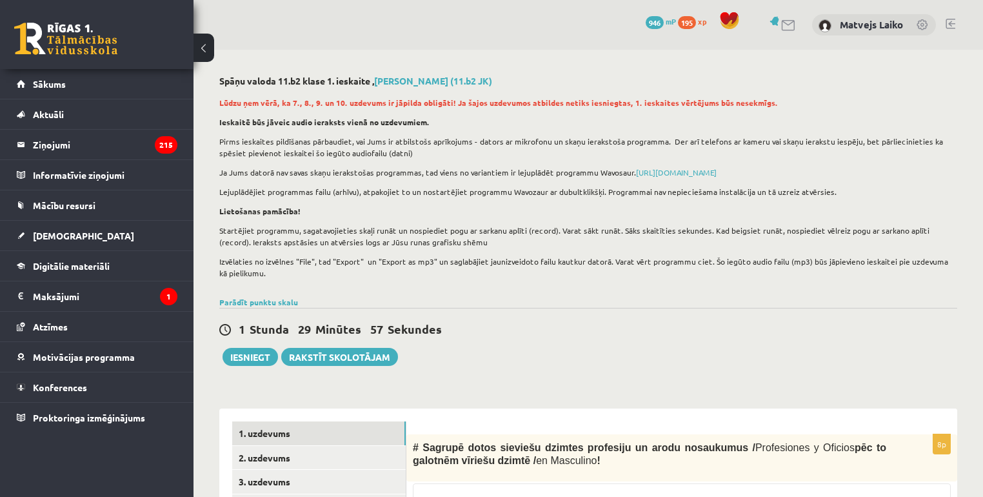
scroll to position [258, 0]
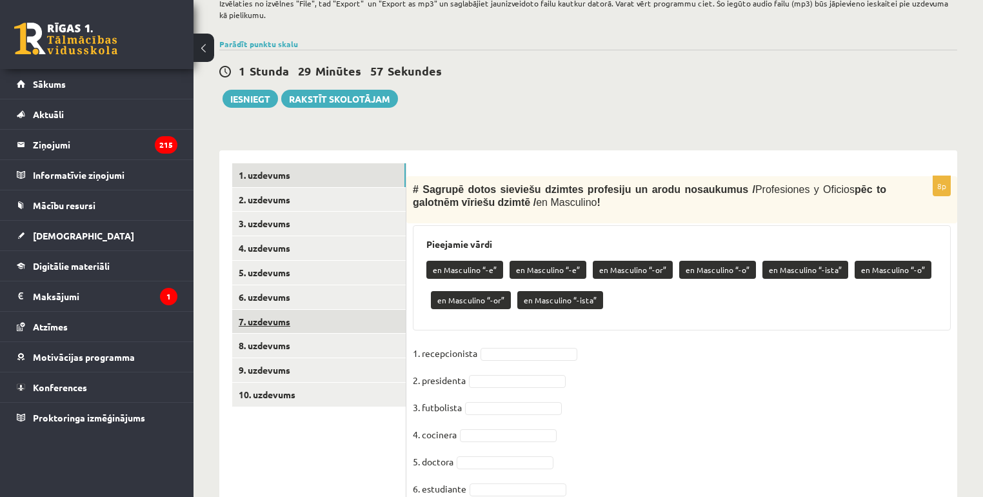
click at [297, 324] on link "7. uzdevums" at bounding box center [318, 322] width 173 height 24
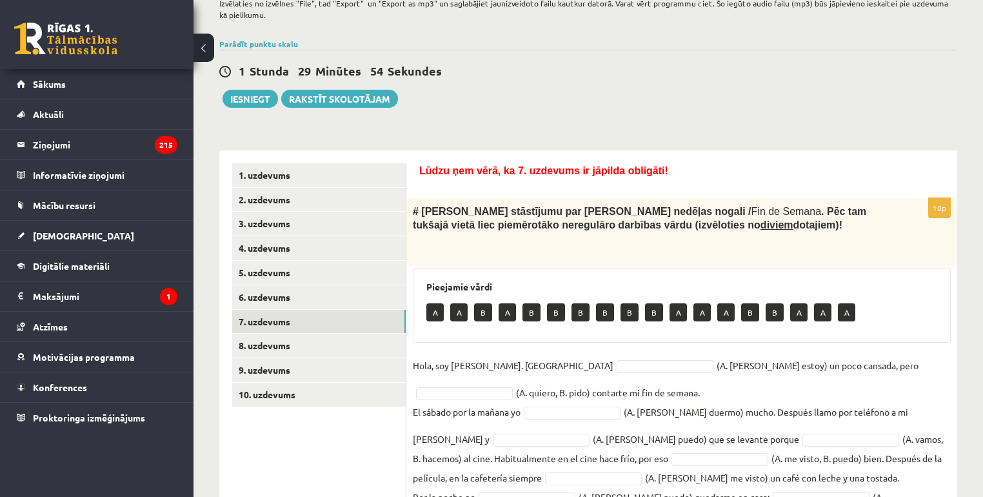
scroll to position [359, 0]
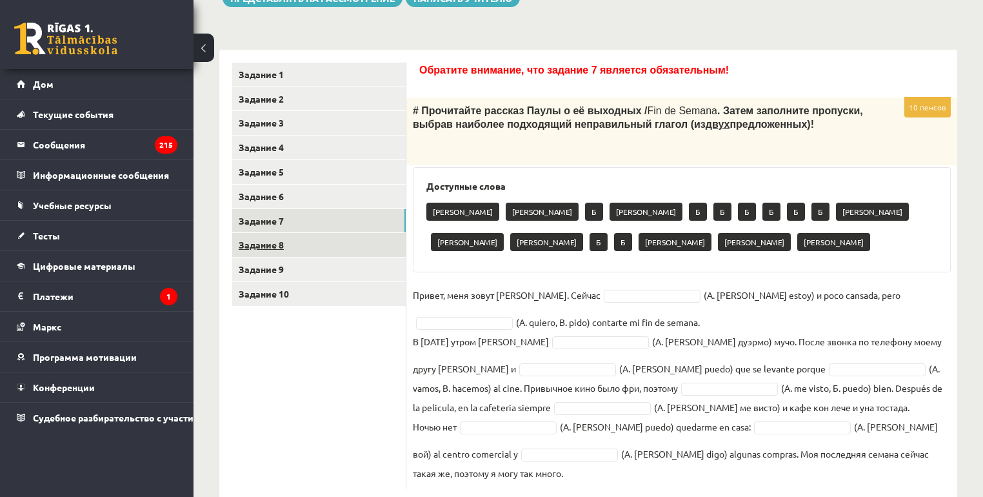
click at [299, 252] on link "Задание 8" at bounding box center [318, 245] width 173 height 24
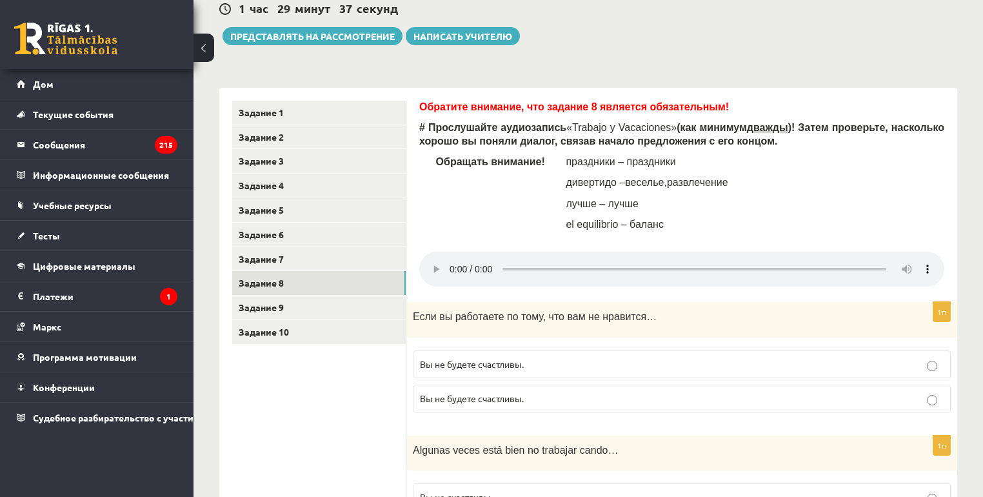
scroll to position [307, 0]
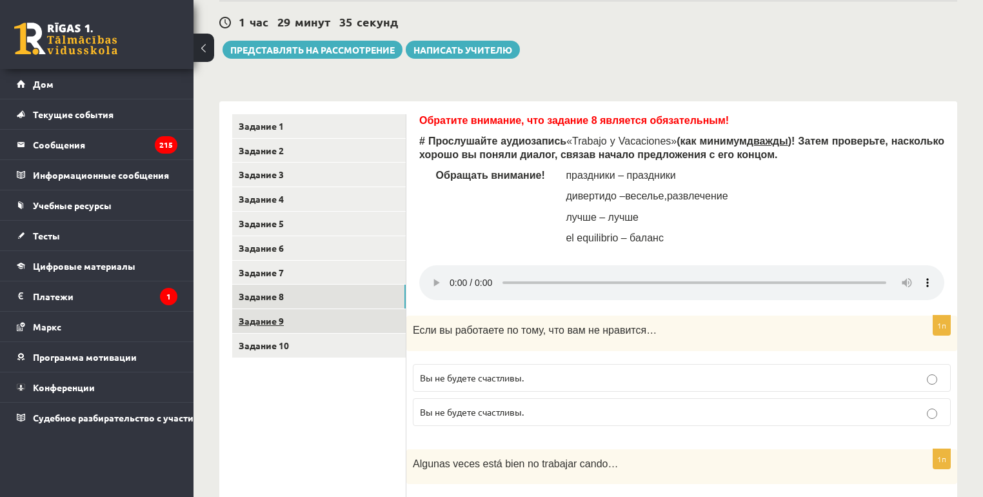
click at [316, 322] on link "Задание 9" at bounding box center [318, 321] width 173 height 24
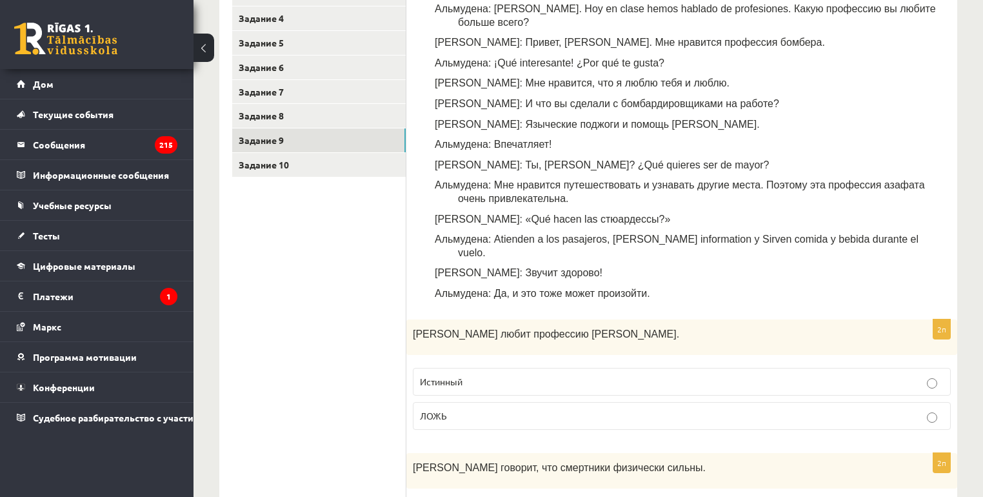
scroll to position [255, 0]
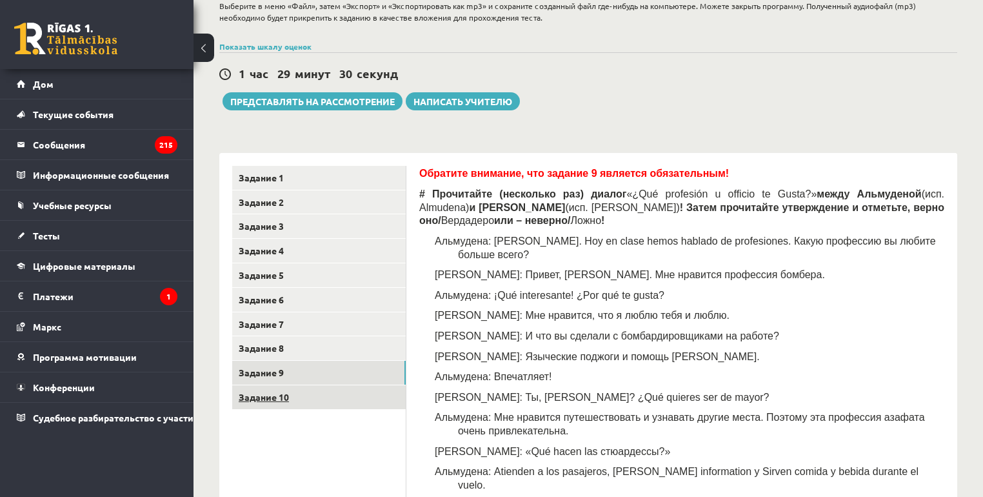
click at [343, 400] on link "Задание 10" at bounding box center [318, 397] width 173 height 24
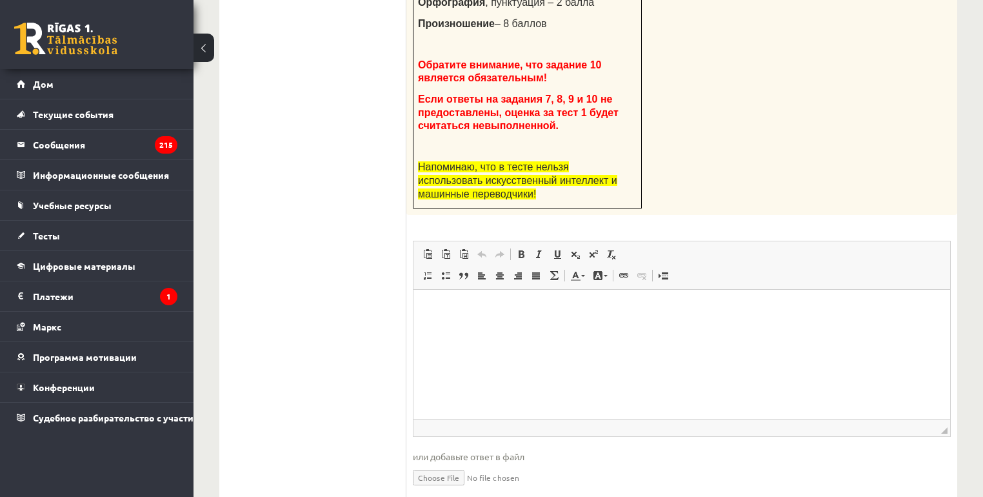
scroll to position [720, 0]
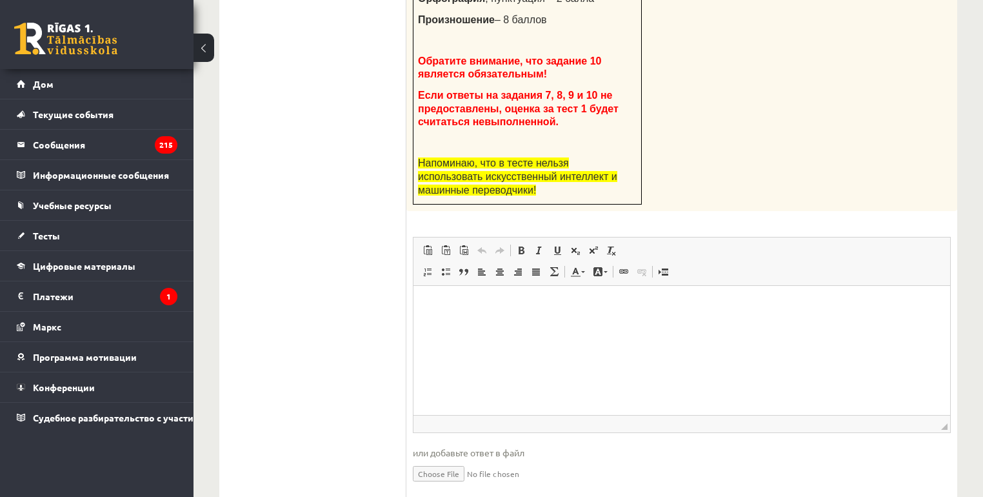
click at [579, 325] on html at bounding box center [681, 305] width 537 height 39
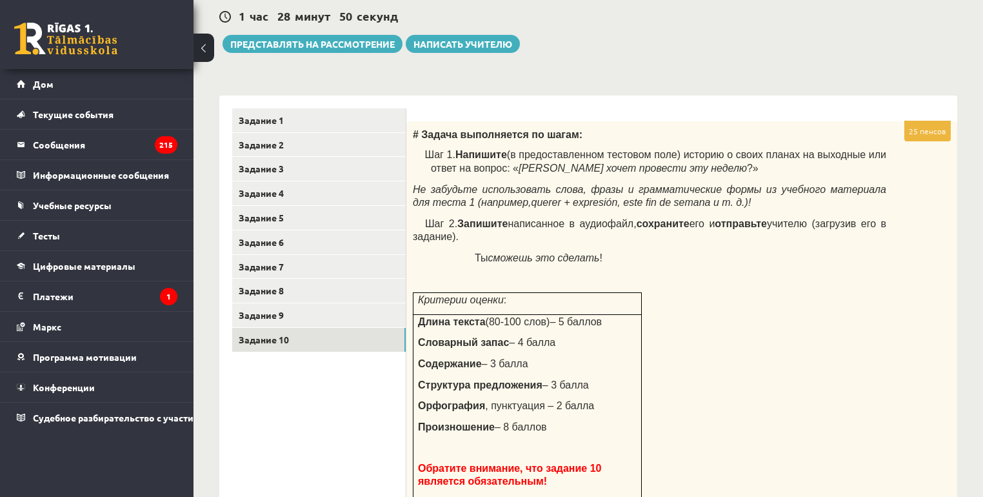
scroll to position [307, 0]
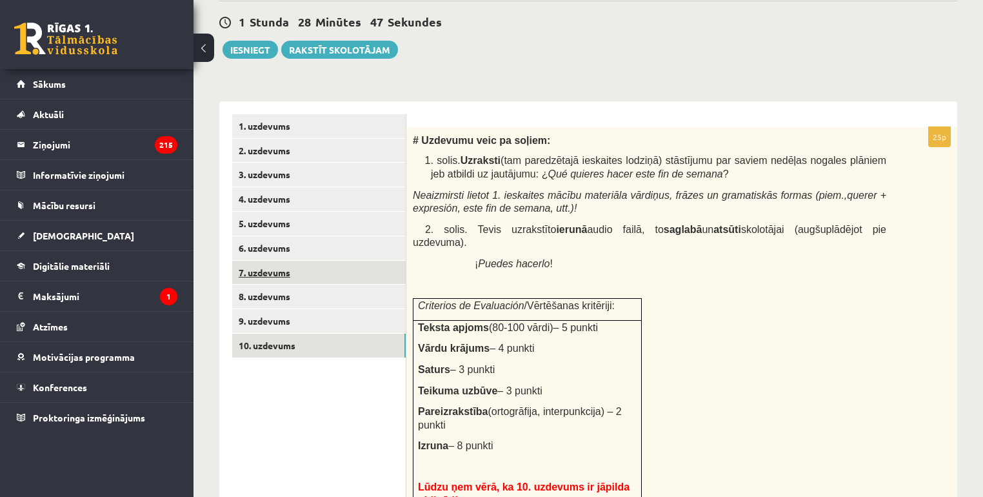
click at [277, 273] on link "7. uzdevums" at bounding box center [318, 273] width 173 height 24
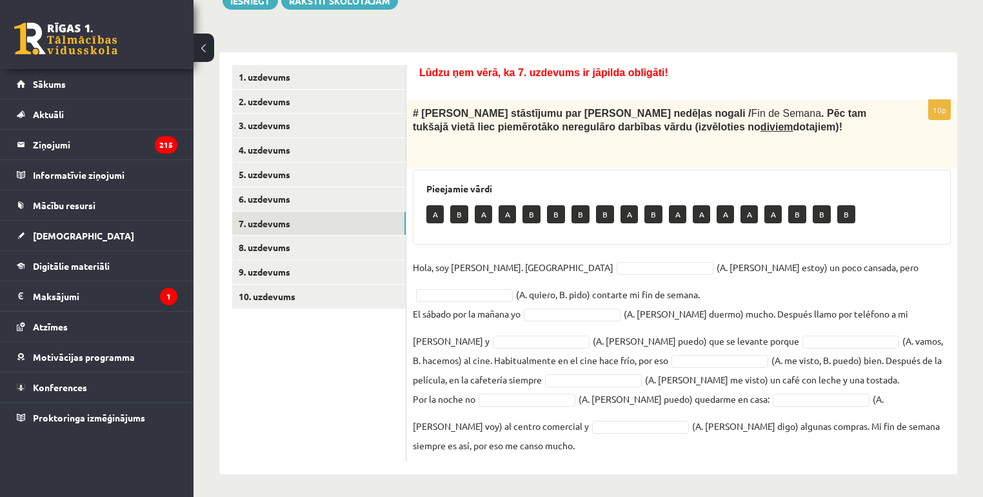
scroll to position [359, 0]
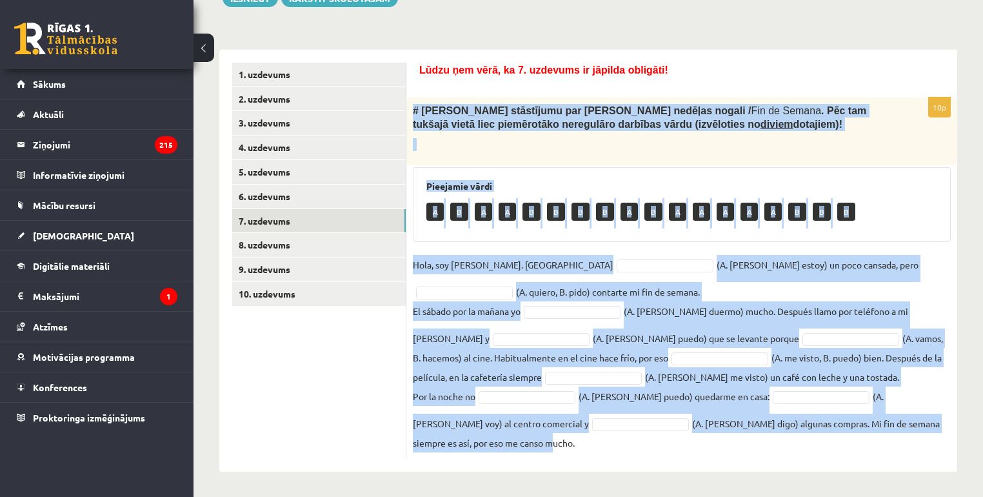
drag, startPoint x: 413, startPoint y: 106, endPoint x: 831, endPoint y: 435, distance: 530.9
click at [831, 435] on div "10p # Lasi Paulas stāstījumu par viņas nedēļas nogali / Fin de Semana . Pēc tam…" at bounding box center [681, 277] width 551 height 361
copy div "# Lasi Paulas stāstījumu par viņas nedēļas nogali / Fin de Semana . Pēc tam tuk…"
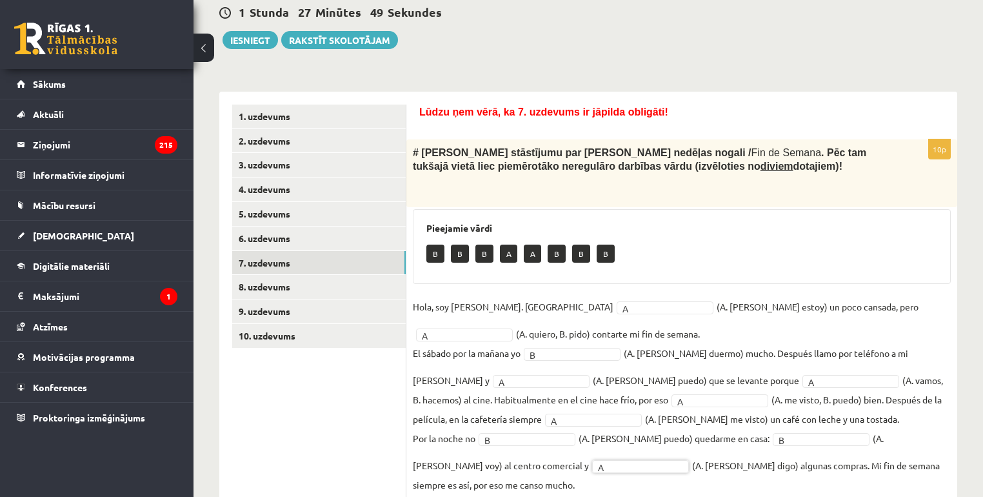
scroll to position [307, 0]
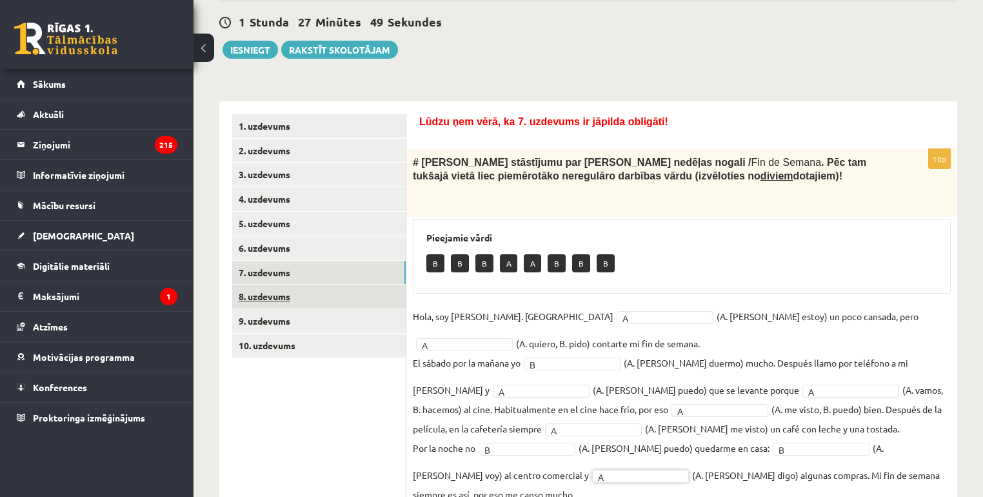
click at [306, 293] on link "8. uzdevums" at bounding box center [318, 296] width 173 height 24
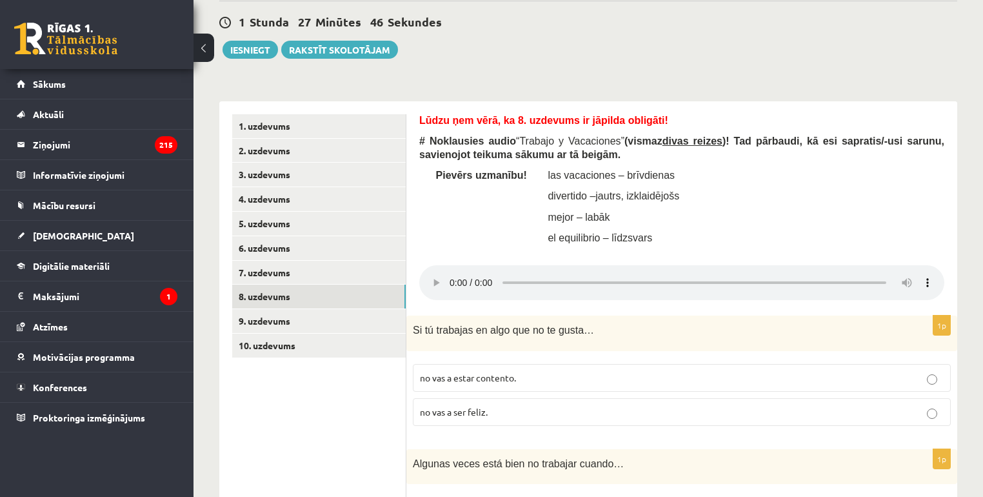
scroll to position [359, 0]
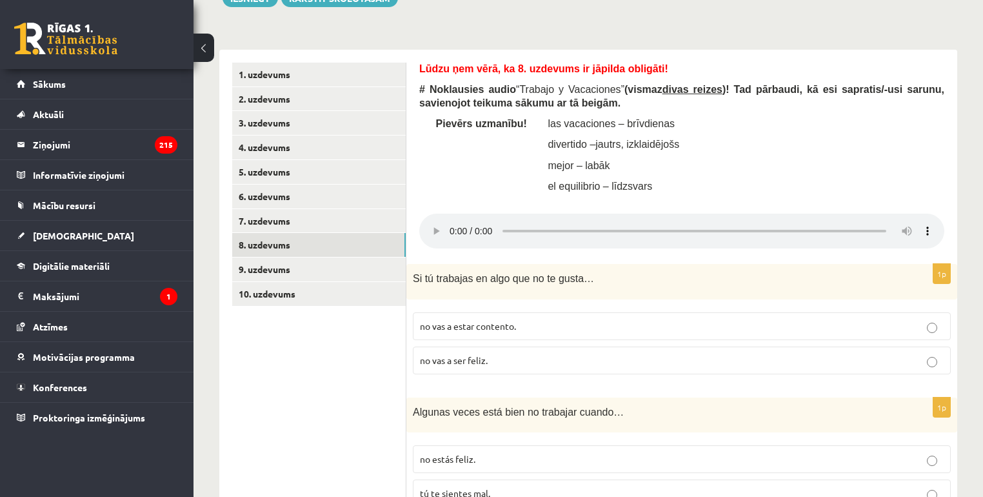
click at [933, 144] on div "Lūdzu ņem vērā, ka 8. uzdevums ir jāpilda obligāti! # Noklausies audio “ Trabaj…" at bounding box center [681, 132] width 525 height 138
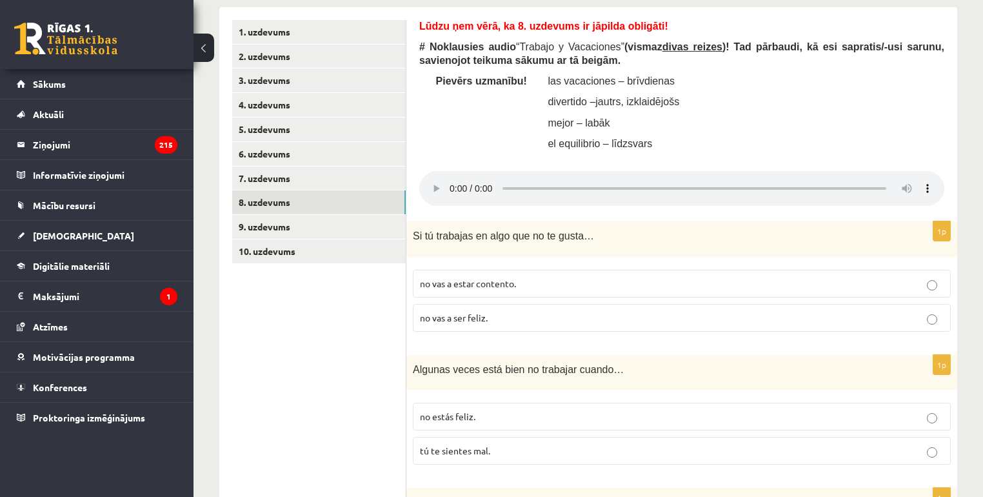
scroll to position [410, 0]
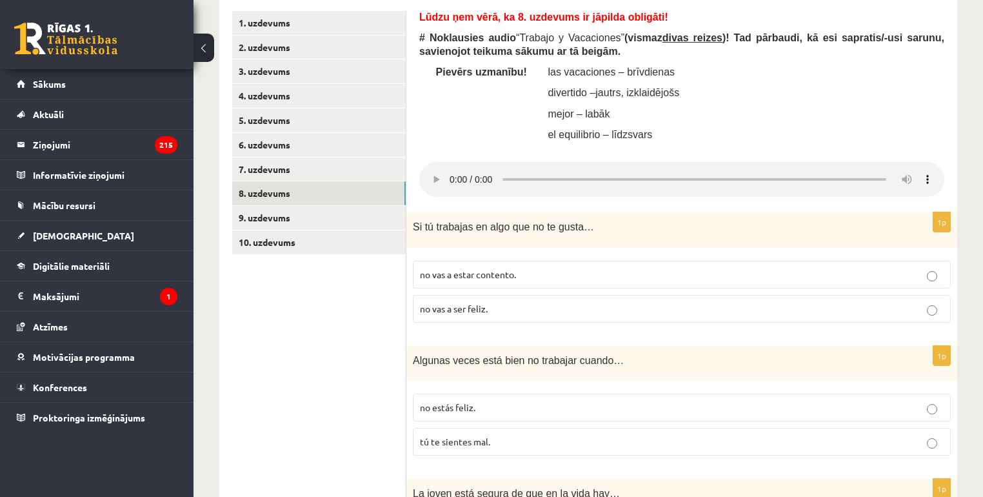
click at [813, 106] on div "Lūdzu ņem vērā, ka 8. uzdevums ir jāpilda obligāti! # Noklausies audio “ Trabaj…" at bounding box center [681, 80] width 525 height 138
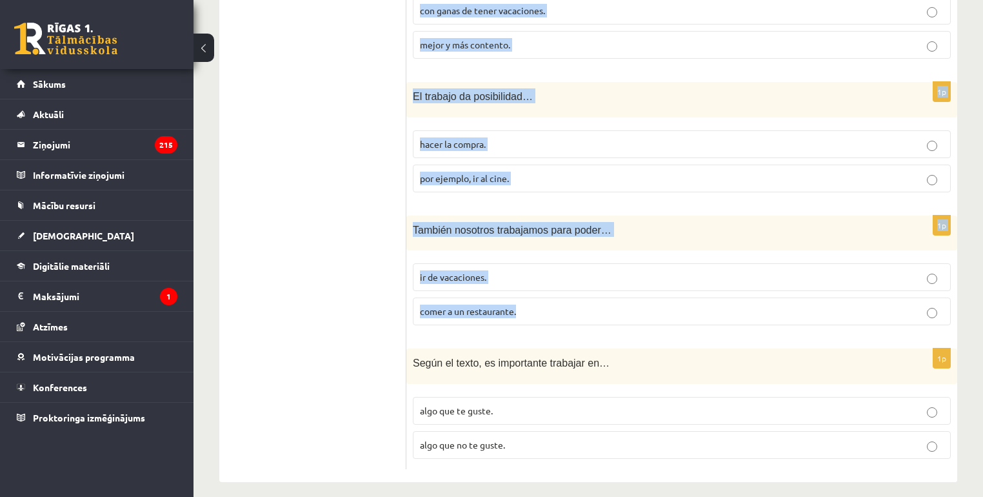
scroll to position [1478, 0]
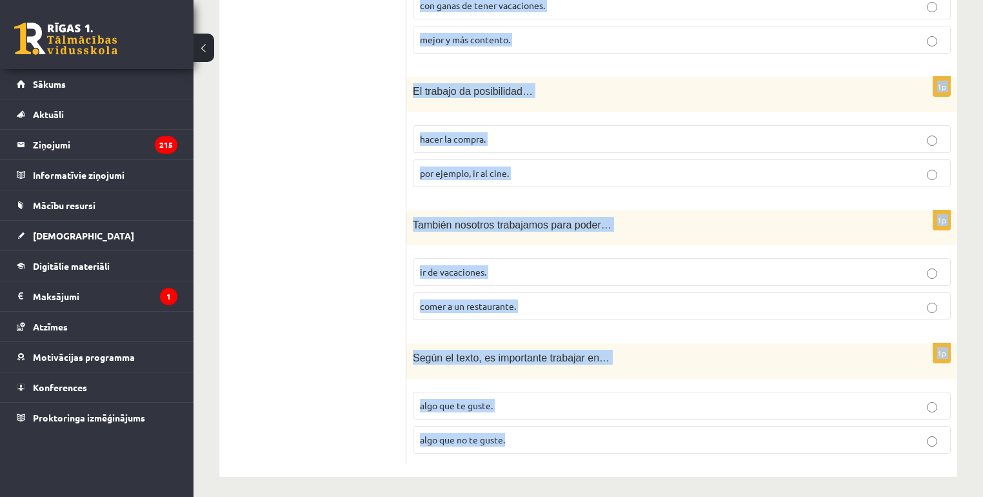
drag, startPoint x: 410, startPoint y: 175, endPoint x: 577, endPoint y: 429, distance: 303.2
copy form "Si tú trabajas en algo que no te gusta… no vas a estar contento. no vas a ser f…"
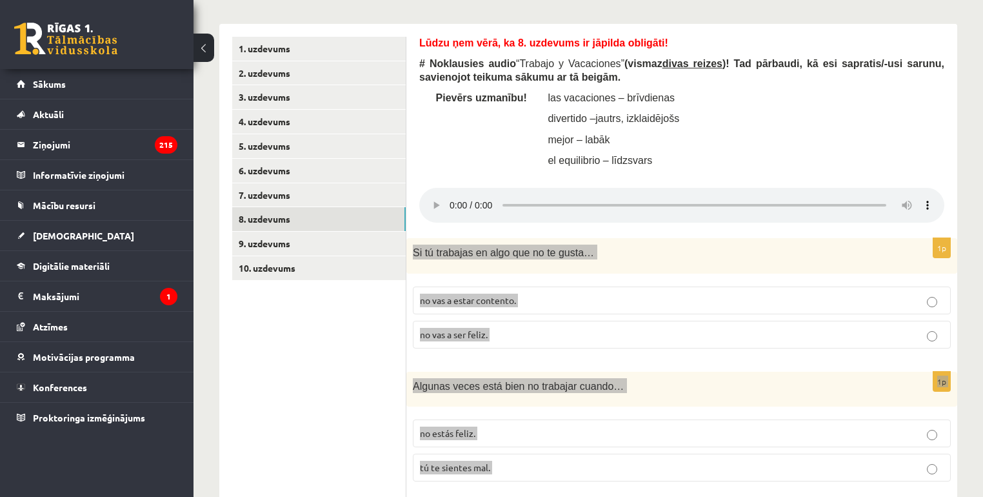
scroll to position [395, 0]
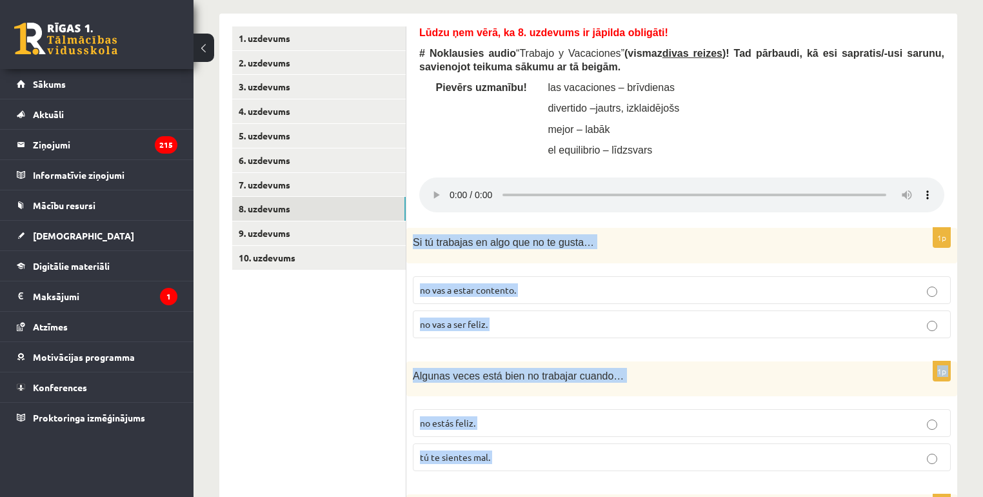
click at [432, 320] on span "no vas a ser feliz." at bounding box center [454, 324] width 68 height 12
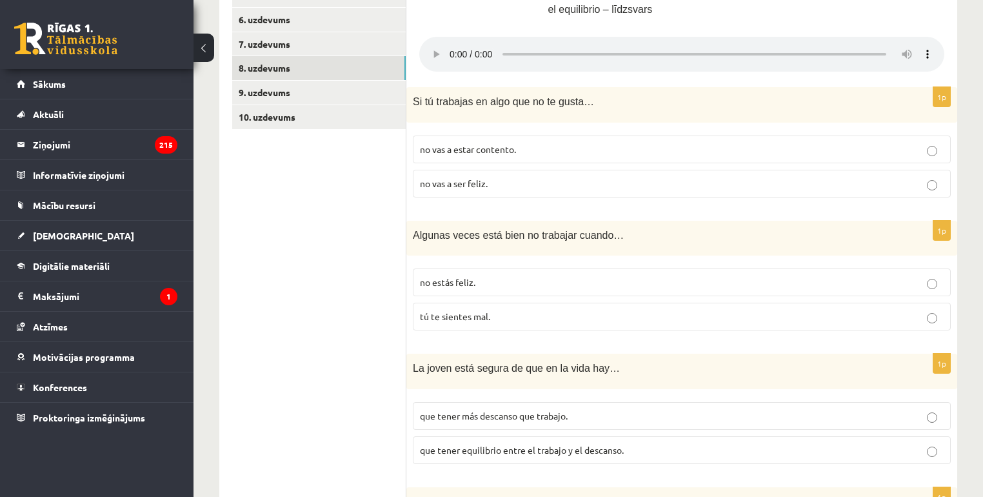
scroll to position [498, 0]
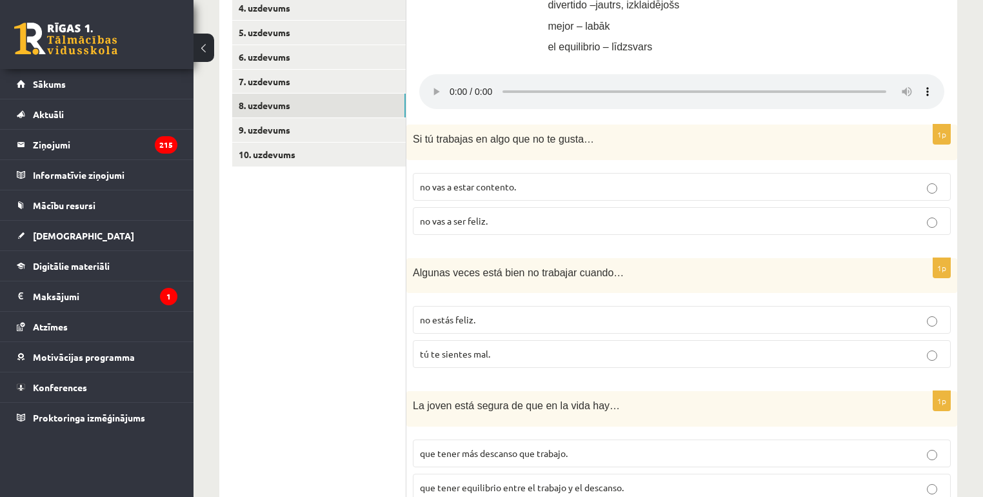
click at [490, 355] on span "tú te sientes mal." at bounding box center [455, 354] width 70 height 12
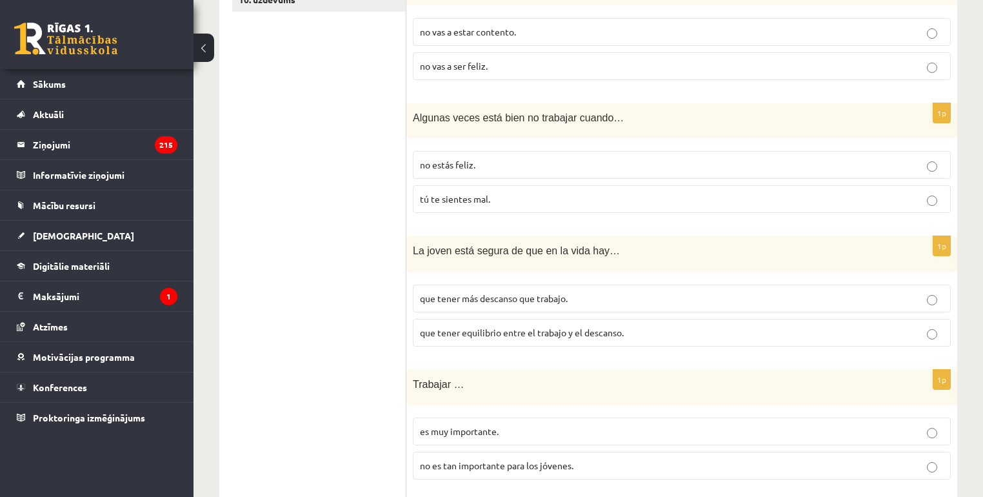
scroll to position [704, 0]
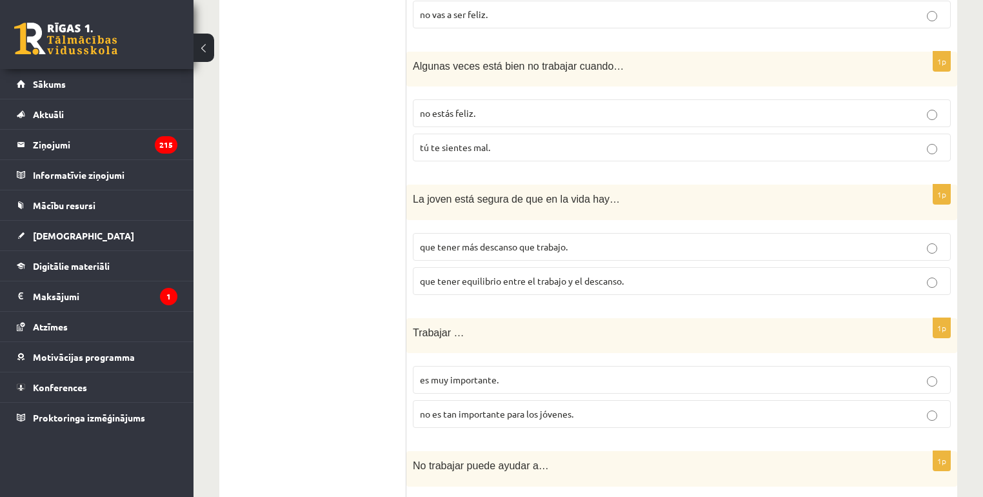
click at [508, 280] on span "que tener equilibrio entre el trabajo y el descanso." at bounding box center [522, 281] width 204 height 12
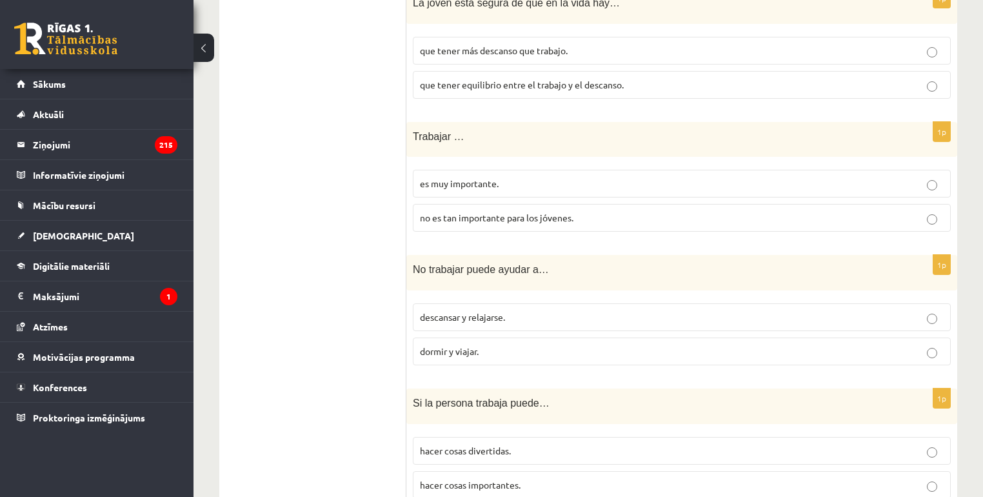
scroll to position [911, 0]
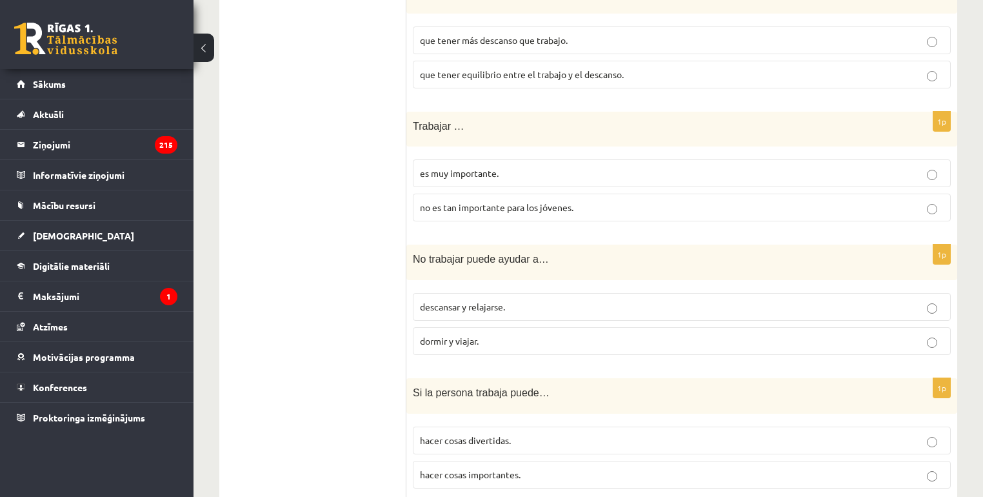
click at [499, 168] on p "es muy importante." at bounding box center [682, 173] width 524 height 14
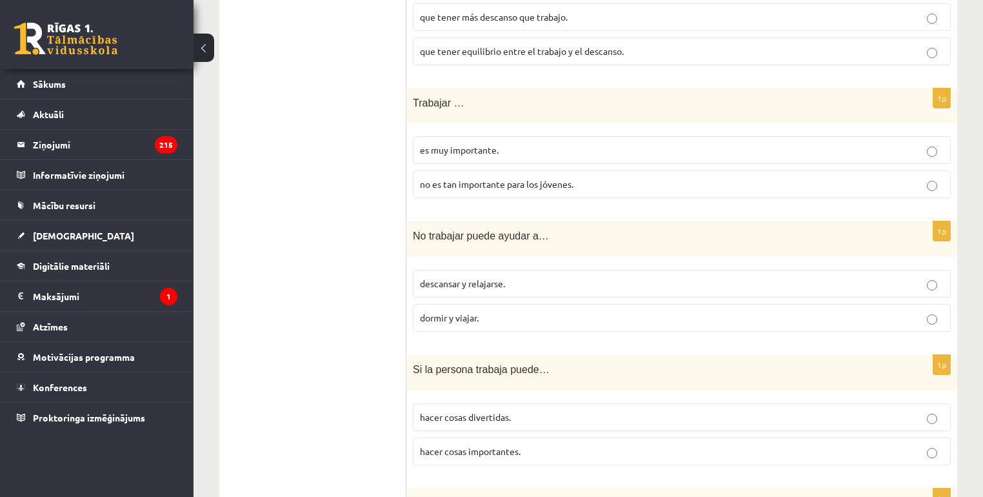
scroll to position [1014, 0]
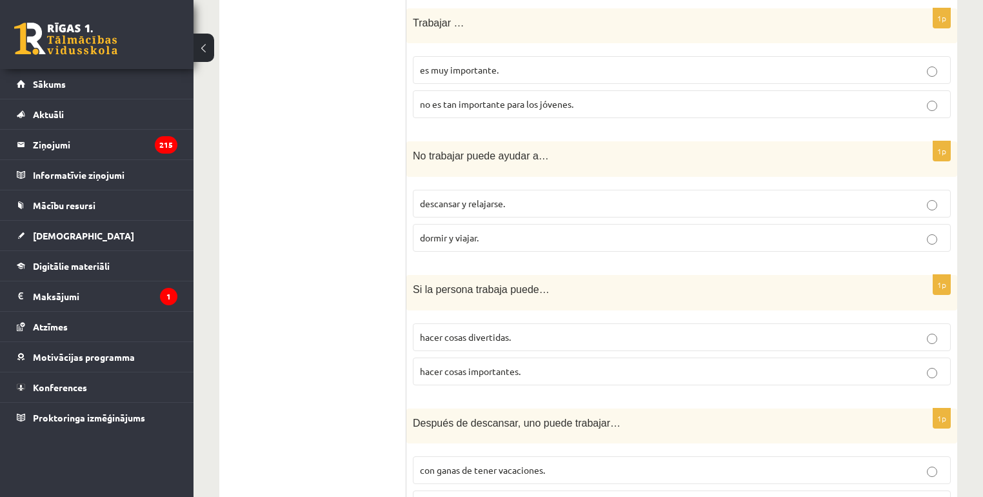
click at [492, 197] on span "descansar y relajarse." at bounding box center [462, 203] width 85 height 12
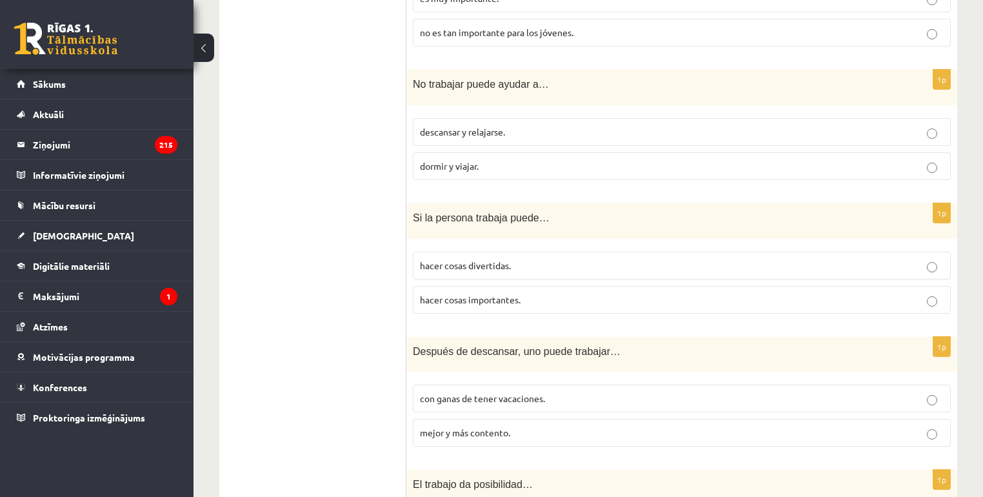
scroll to position [1065, 0]
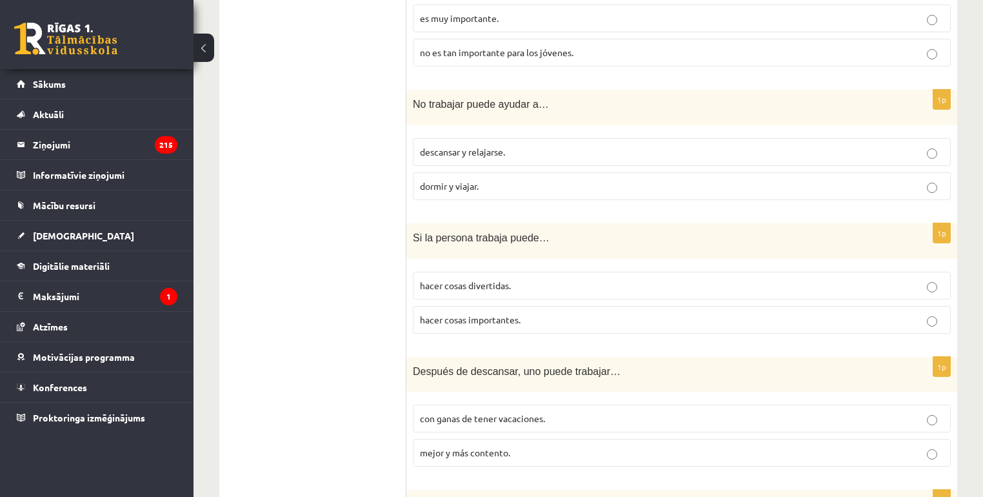
click at [526, 319] on p "hacer cosas importantes." at bounding box center [682, 320] width 524 height 14
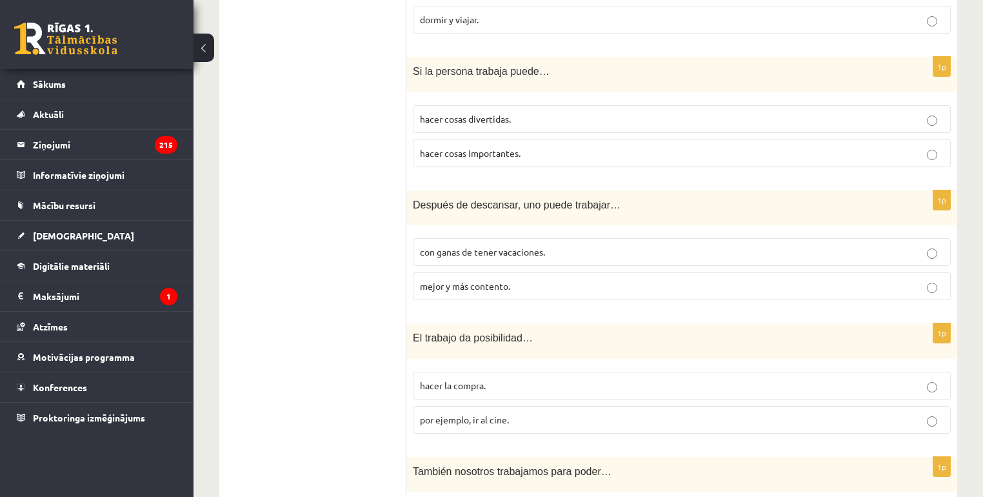
scroll to position [1220, 0]
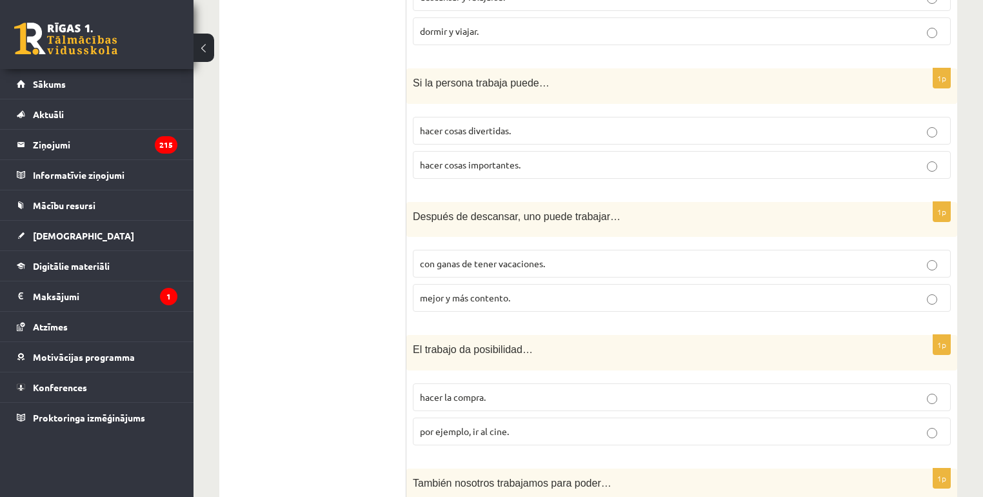
click at [480, 295] on span "mejor y más contento." at bounding box center [465, 298] width 90 height 12
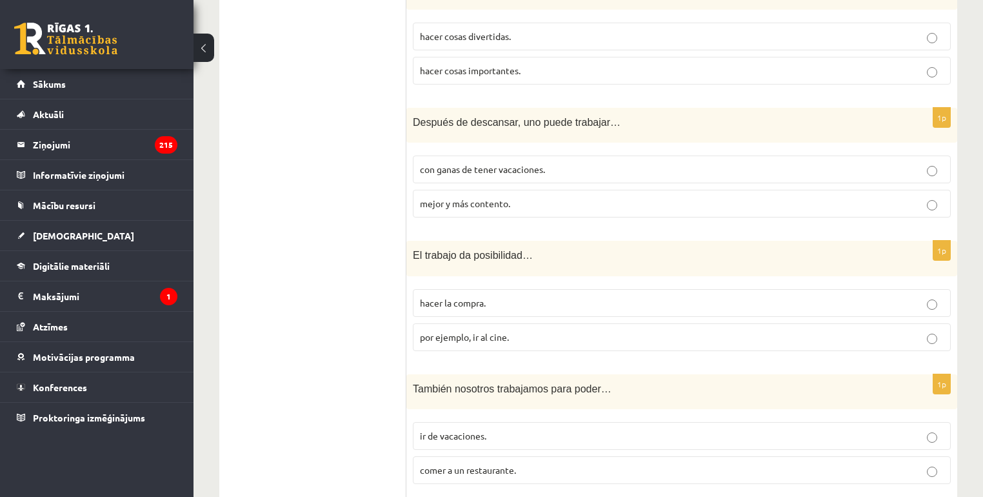
scroll to position [1323, 0]
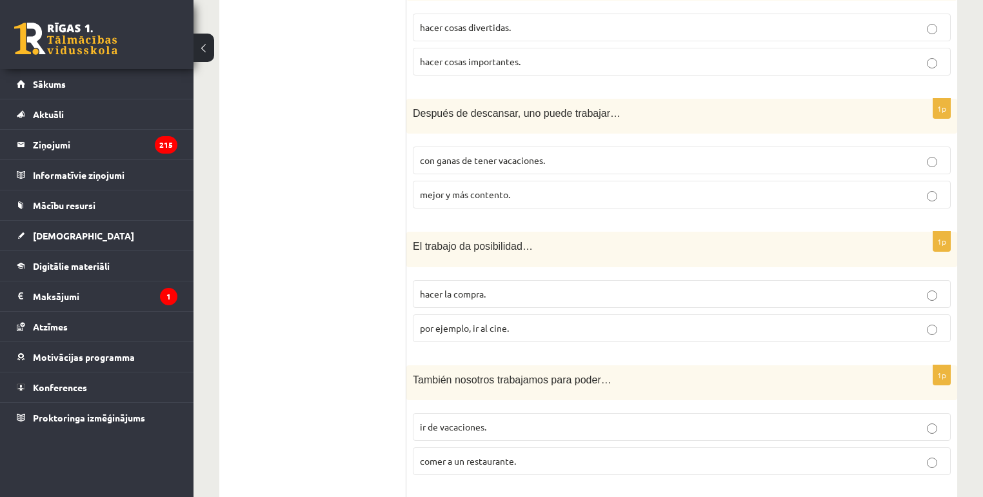
click at [475, 328] on p "por ejemplo, ir al cine." at bounding box center [682, 328] width 524 height 14
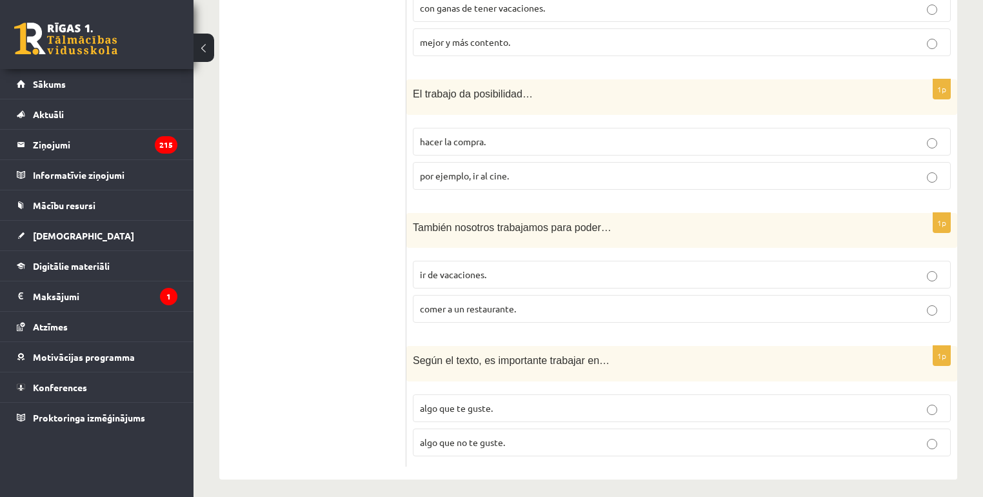
scroll to position [1478, 0]
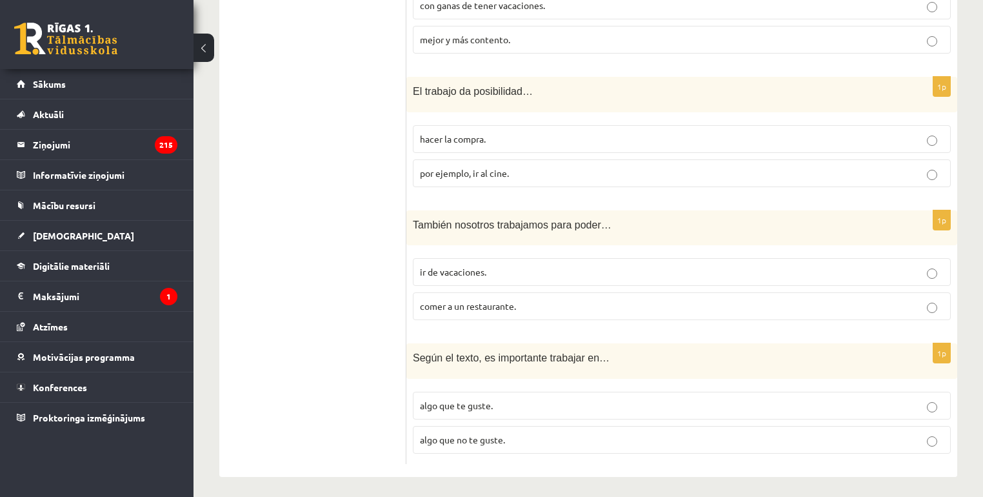
click at [486, 266] on span "ir de vacaciones." at bounding box center [453, 272] width 66 height 12
click at [508, 399] on p "algo que te guste." at bounding box center [682, 406] width 524 height 14
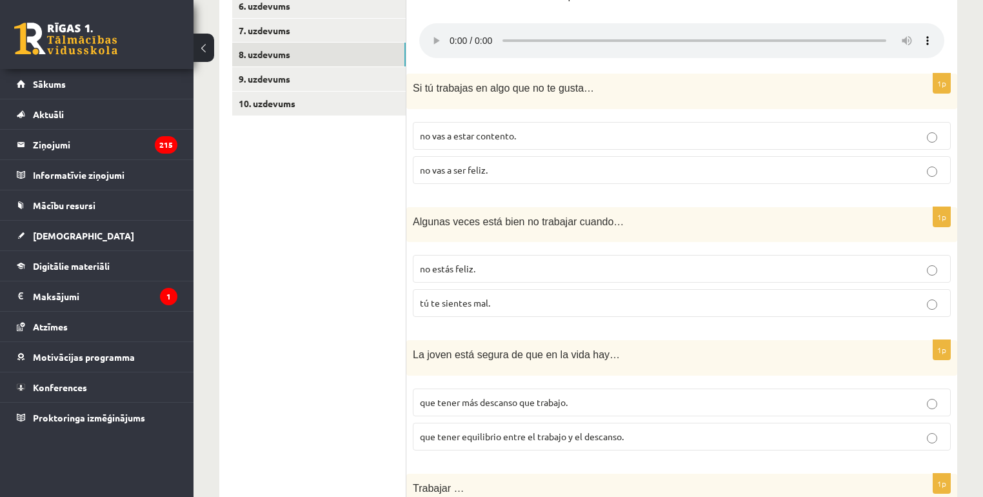
scroll to position [292, 0]
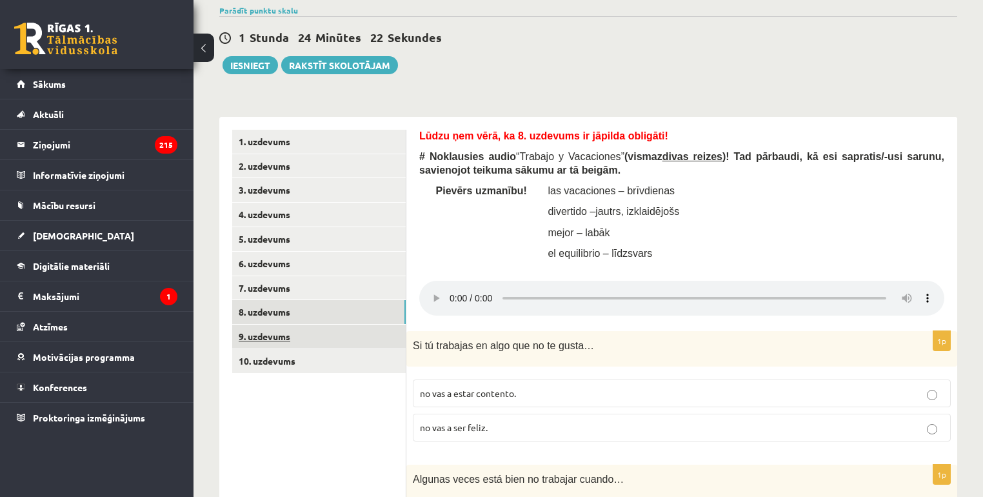
click at [318, 333] on link "9. uzdevums" at bounding box center [318, 336] width 173 height 24
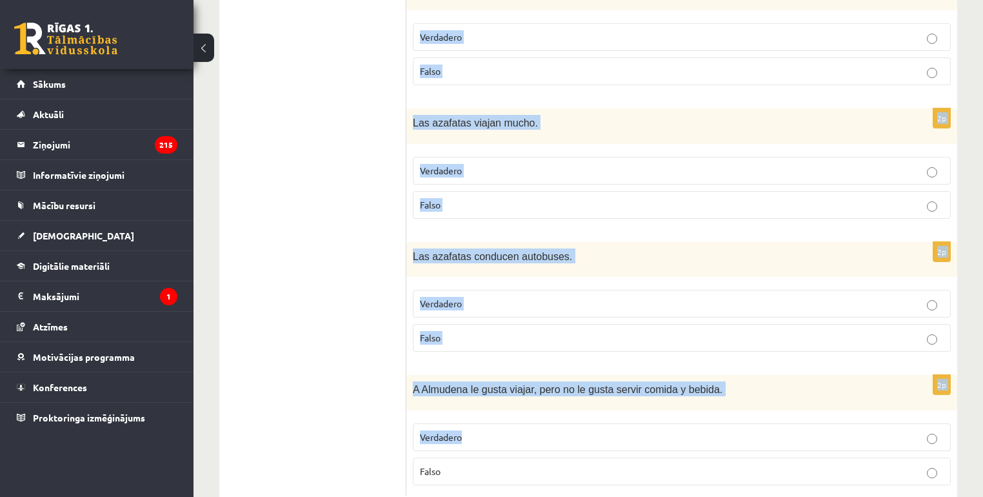
scroll to position [1344, 0]
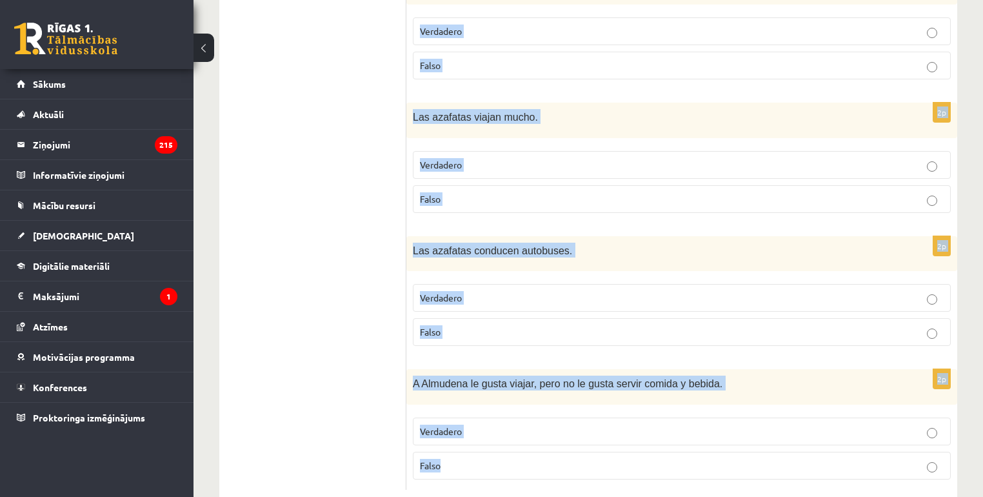
drag, startPoint x: 421, startPoint y: 104, endPoint x: 640, endPoint y: 428, distance: 391.6
copy form "# Izlasi (vairākkārt) dialogu “¿Qué profesión u oficio te gusta?” starp Almuden…"
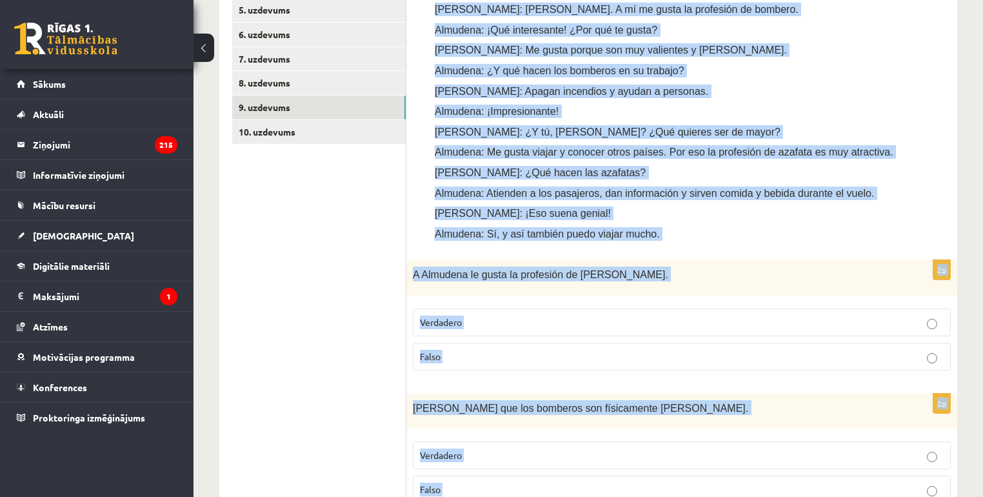
scroll to position [519, 0]
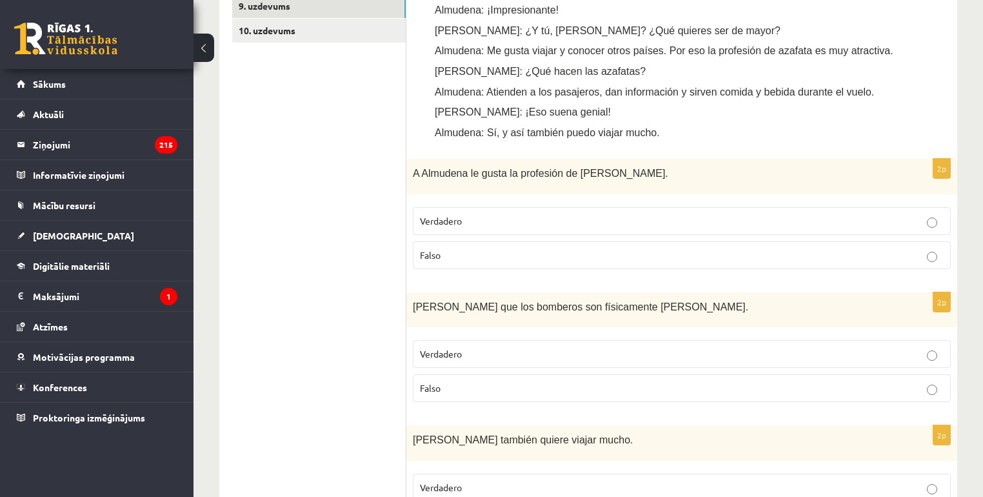
click at [490, 248] on p "Falso" at bounding box center [682, 255] width 524 height 14
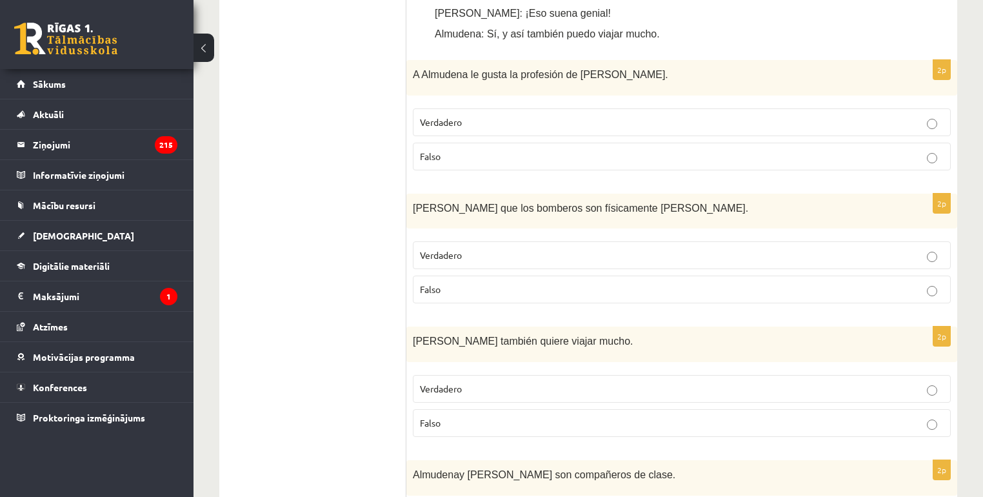
scroll to position [725, 0]
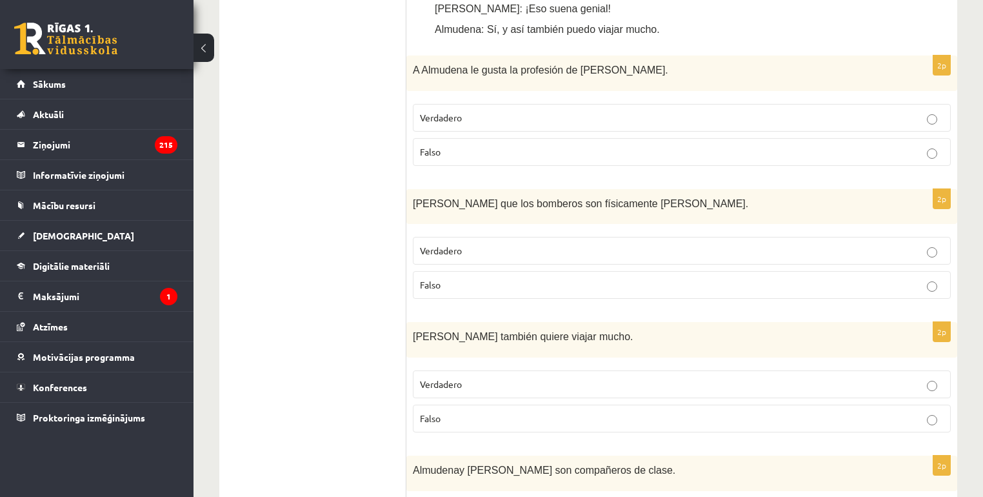
click at [495, 244] on p "Verdadero" at bounding box center [682, 251] width 524 height 14
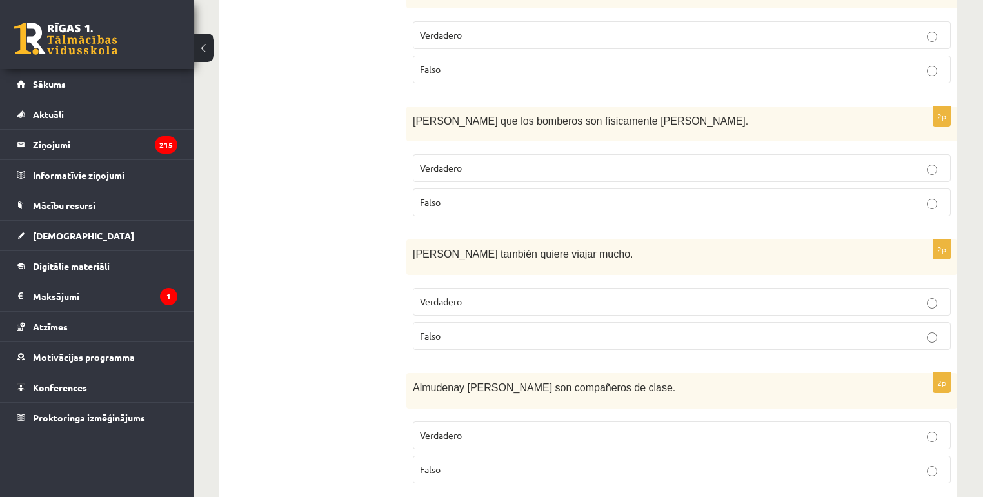
scroll to position [828, 0]
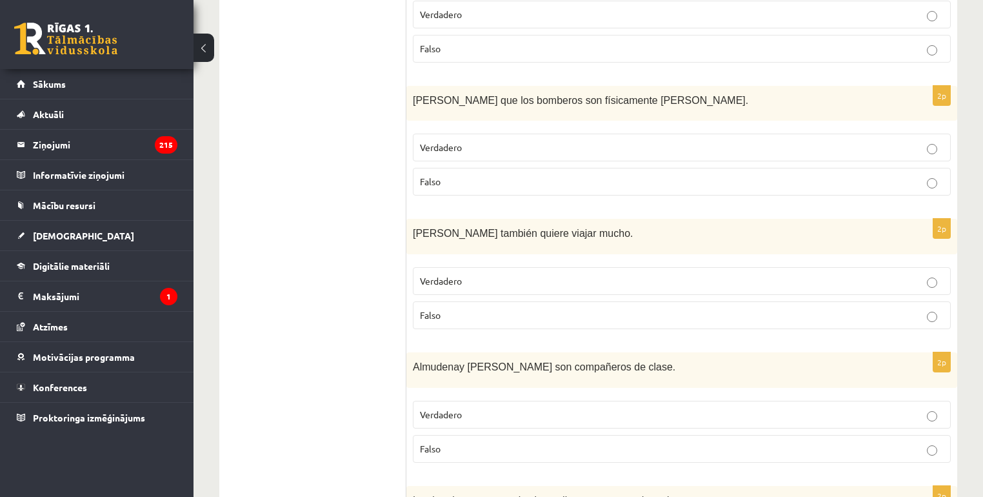
click at [456, 308] on p "Falso" at bounding box center [682, 315] width 524 height 14
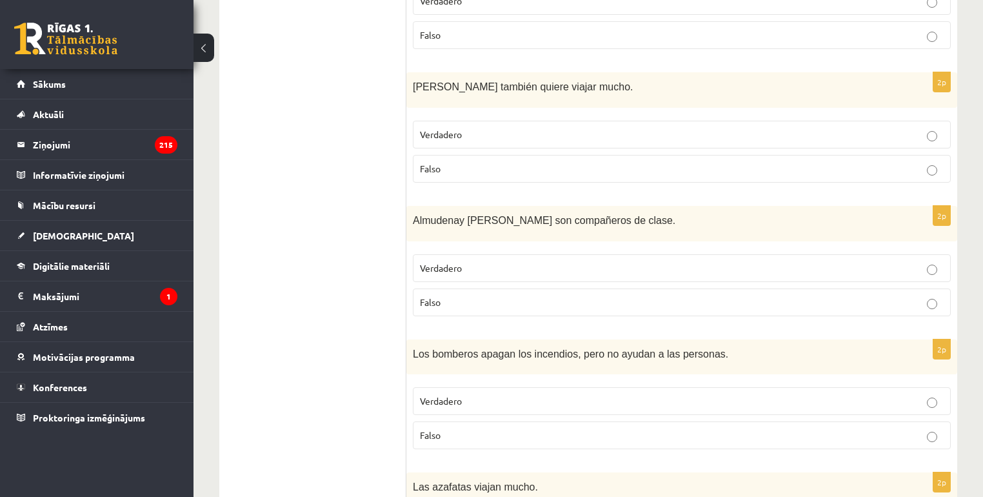
scroll to position [983, 0]
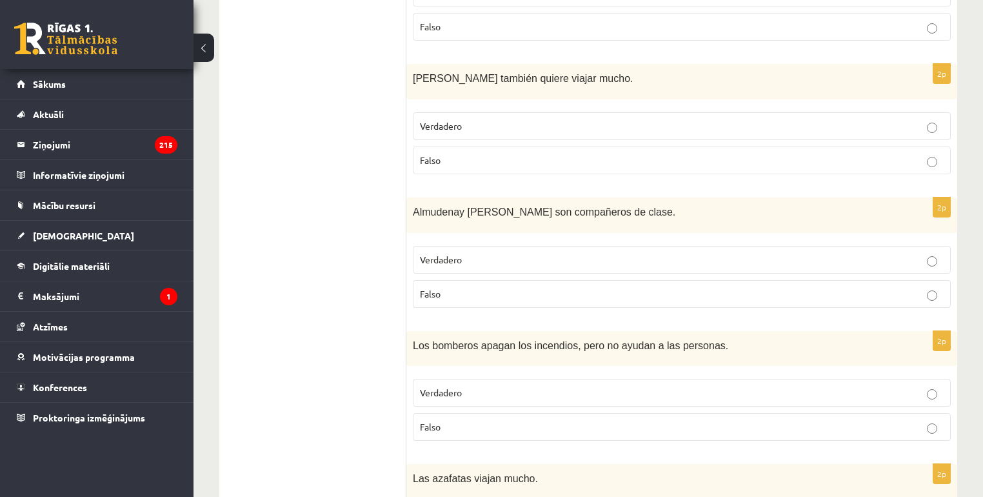
click at [470, 253] on p "Verdadero" at bounding box center [682, 260] width 524 height 14
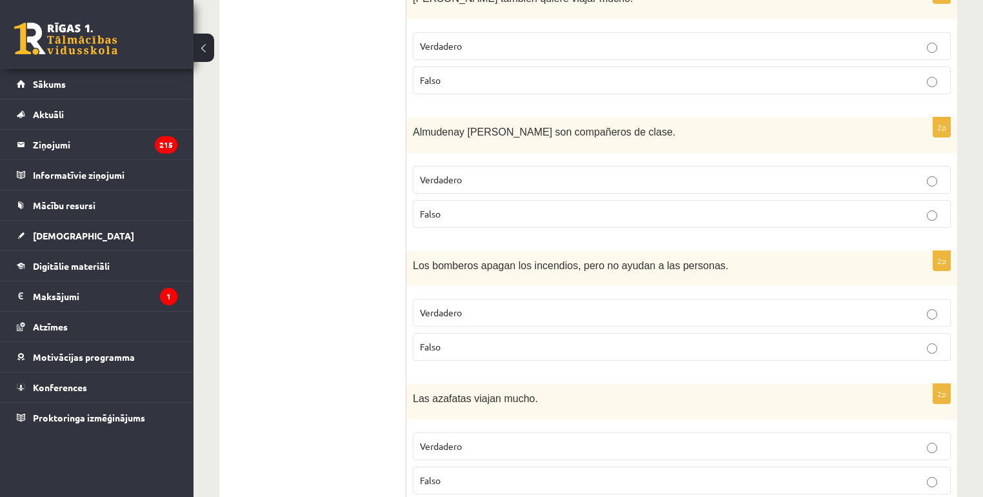
scroll to position [1086, 0]
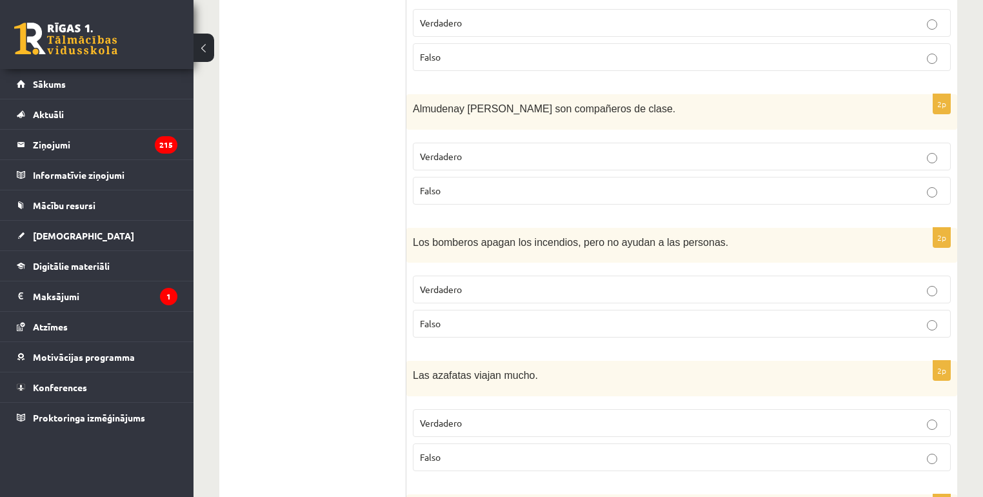
click at [516, 317] on p "Falso" at bounding box center [682, 324] width 524 height 14
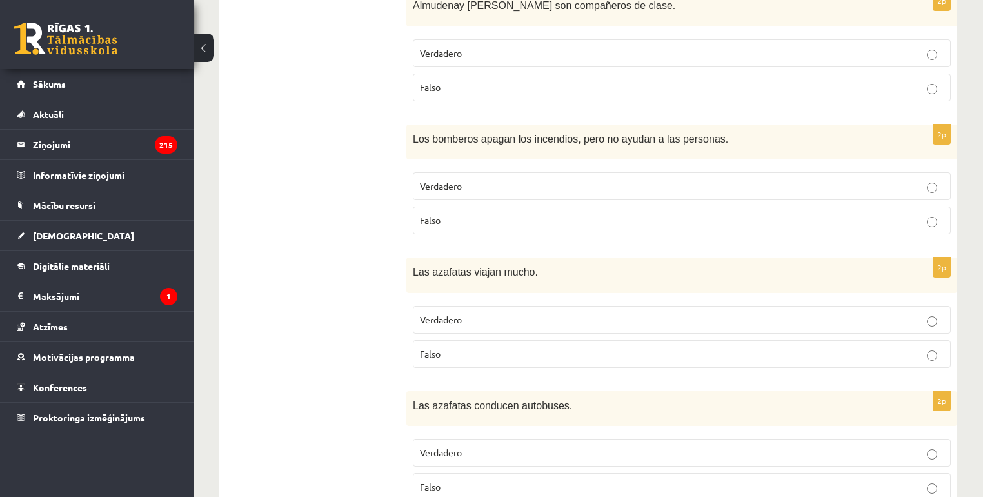
click at [475, 313] on p "Verdadero" at bounding box center [682, 320] width 524 height 14
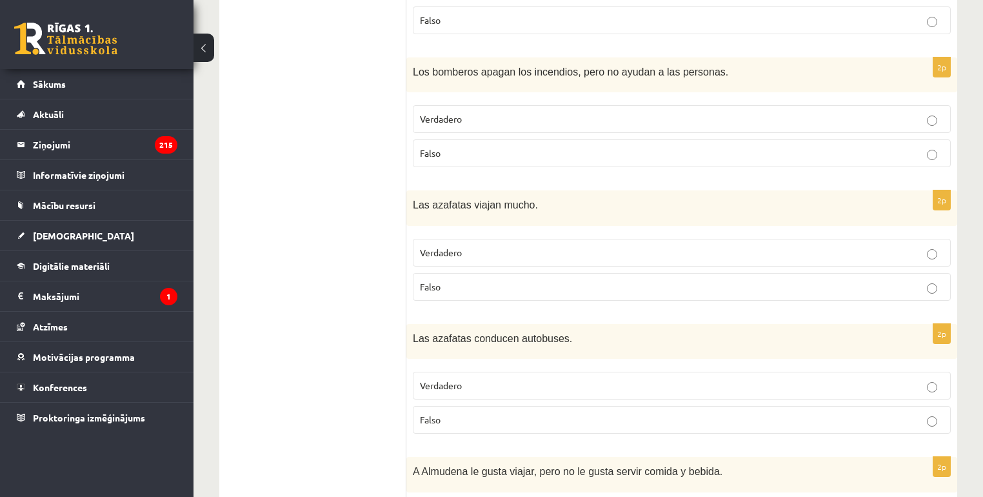
scroll to position [1292, 0]
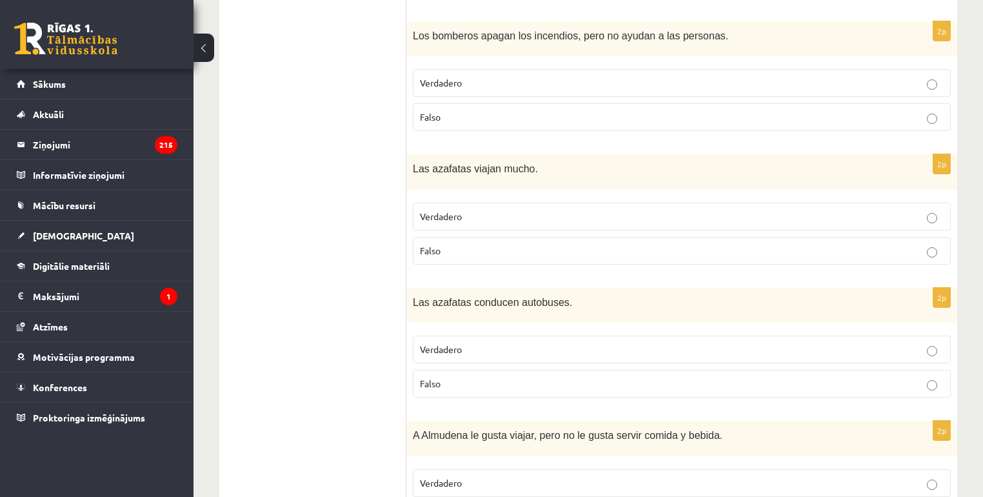
click at [451, 377] on p "Falso" at bounding box center [682, 384] width 524 height 14
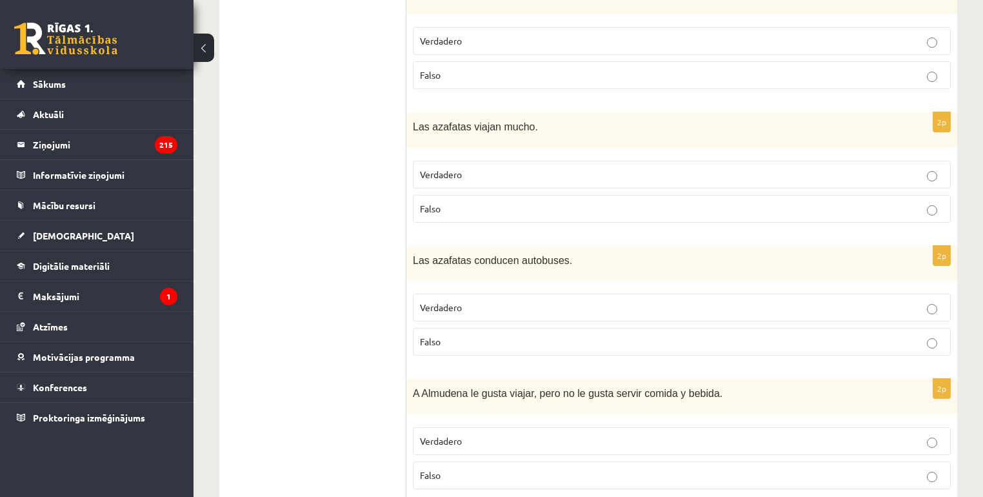
scroll to position [1344, 0]
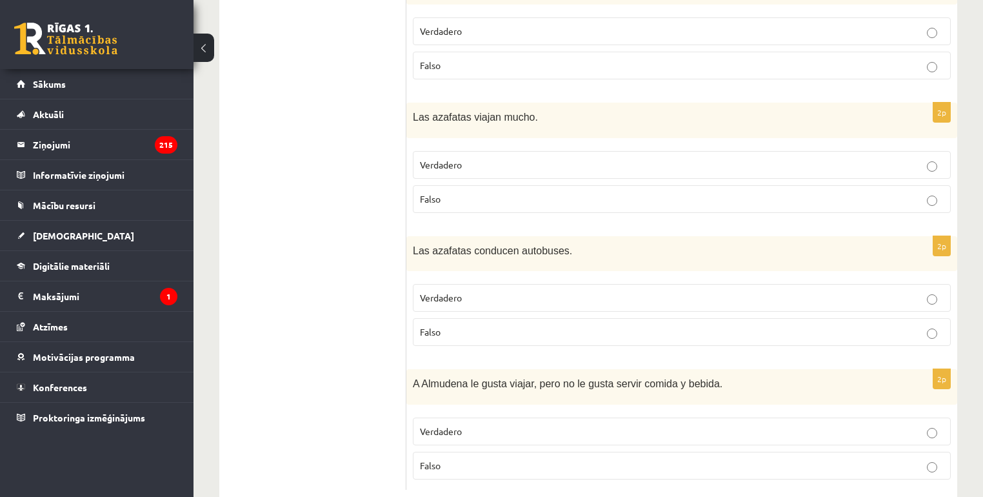
click at [490, 459] on p "Falso" at bounding box center [682, 466] width 524 height 14
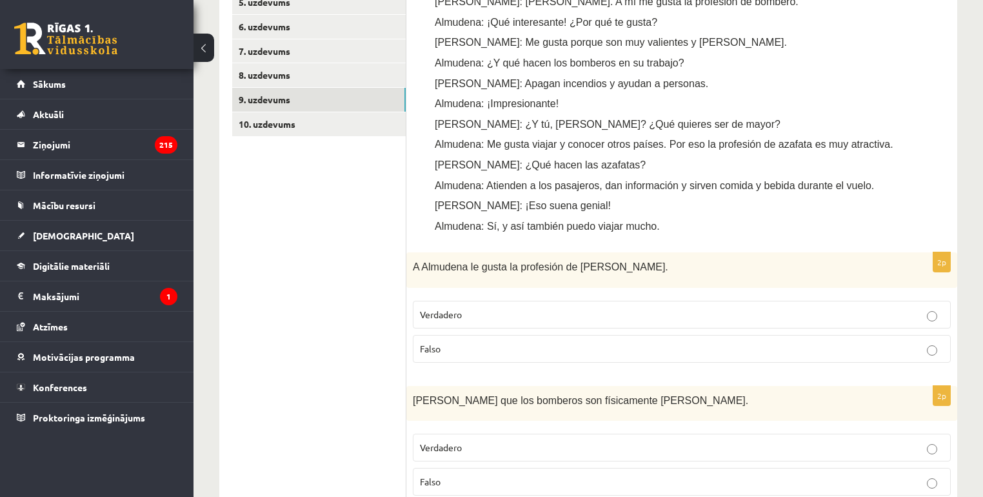
scroll to position [364, 0]
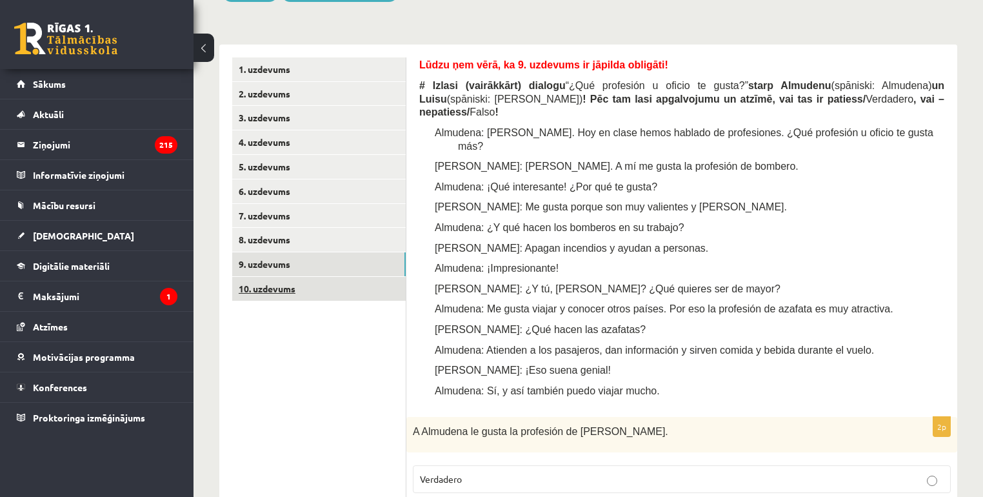
click at [350, 292] on link "10. uzdevums" at bounding box center [318, 289] width 173 height 24
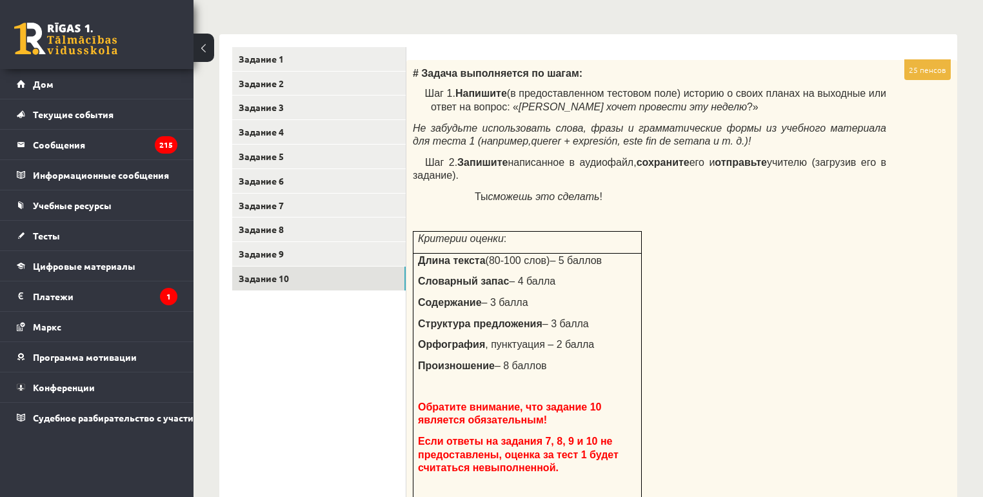
scroll to position [312, 0]
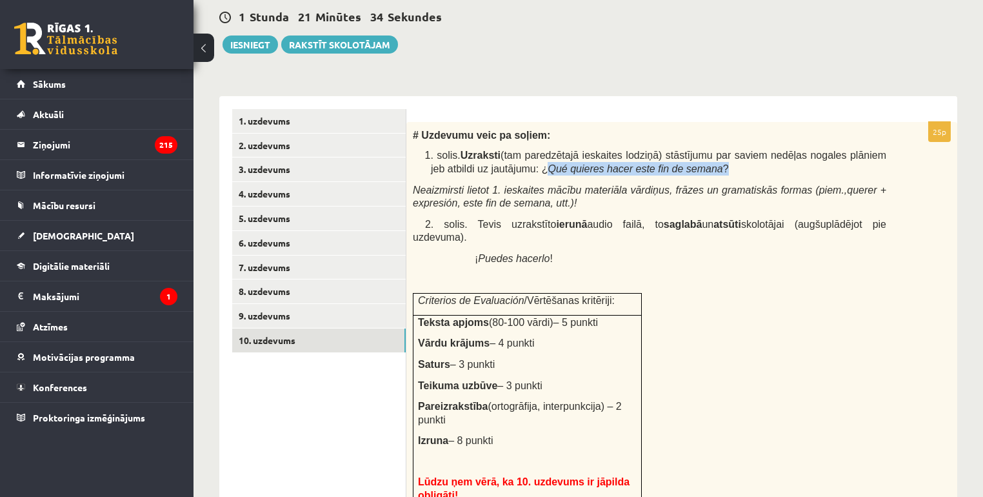
drag, startPoint x: 490, startPoint y: 168, endPoint x: 680, endPoint y: 165, distance: 190.3
click at [680, 165] on p "1. solis. Uzraksti (tam paredzētajā ieskaites lodziņā) stāstījumu par saviem ne…" at bounding box center [658, 161] width 455 height 26
copy span "¿ Qué quieres hacer este fin de semana ?"
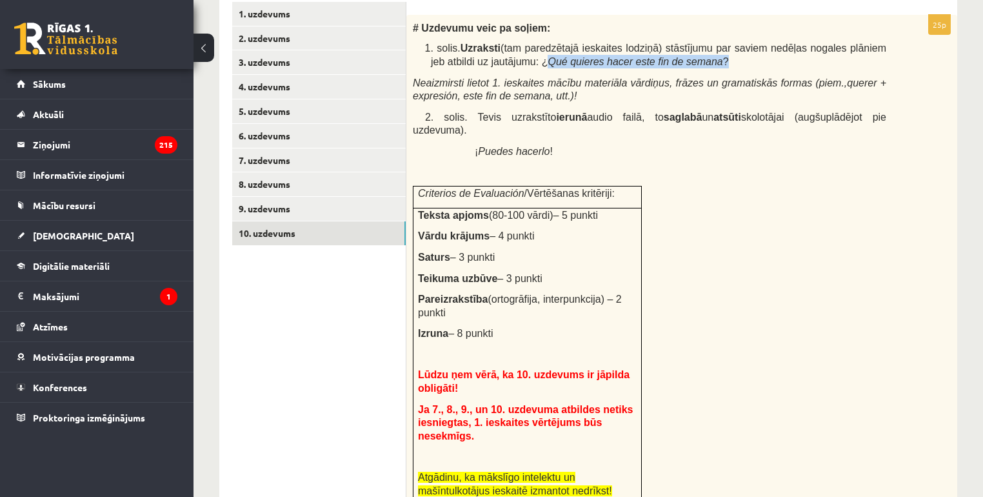
scroll to position [415, 0]
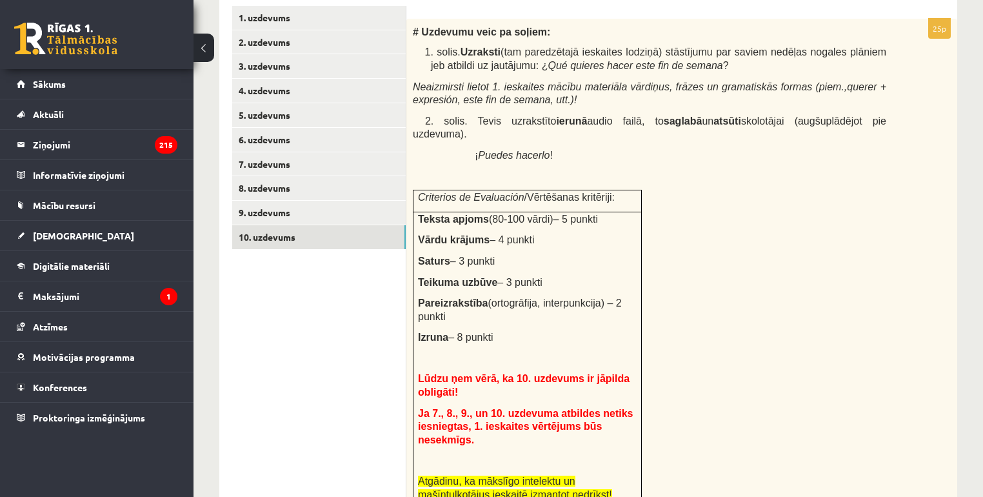
click at [739, 239] on div "# Uzdevumu veic pa soļiem: 1. solis. Uzraksti (tam paredzētajā ieskaites lodziņ…" at bounding box center [681, 267] width 551 height 497
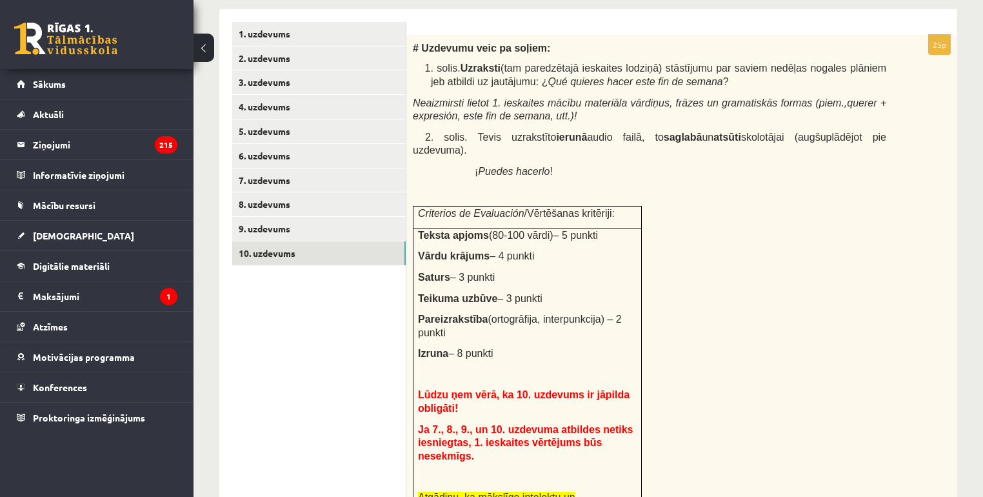
scroll to position [364, 0]
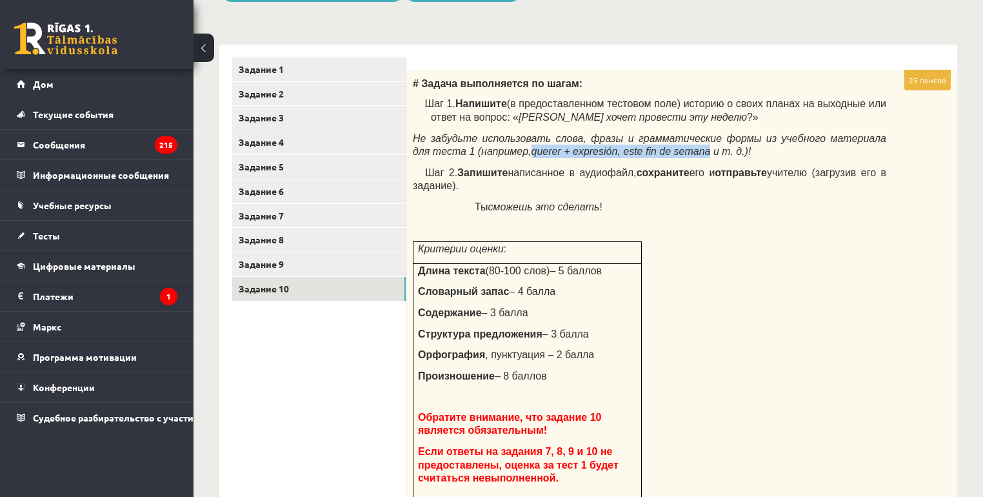
drag, startPoint x: 464, startPoint y: 151, endPoint x: 626, endPoint y: 151, distance: 161.2
click at [626, 151] on font "querer + expresión, este fin de semana и т. д.)!" at bounding box center [641, 151] width 220 height 11
copy font "querer + expresión, este fin de semana"
click at [817, 270] on div "# Задача выполняется по шагам: Шаг 1. Напишите (в предоставленном тестовом поле…" at bounding box center [681, 318] width 551 height 497
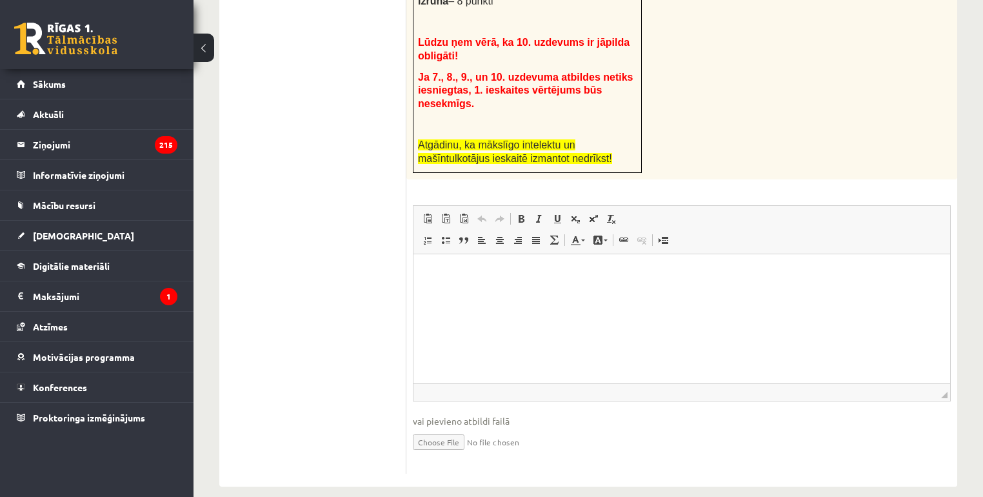
scroll to position [725, 0]
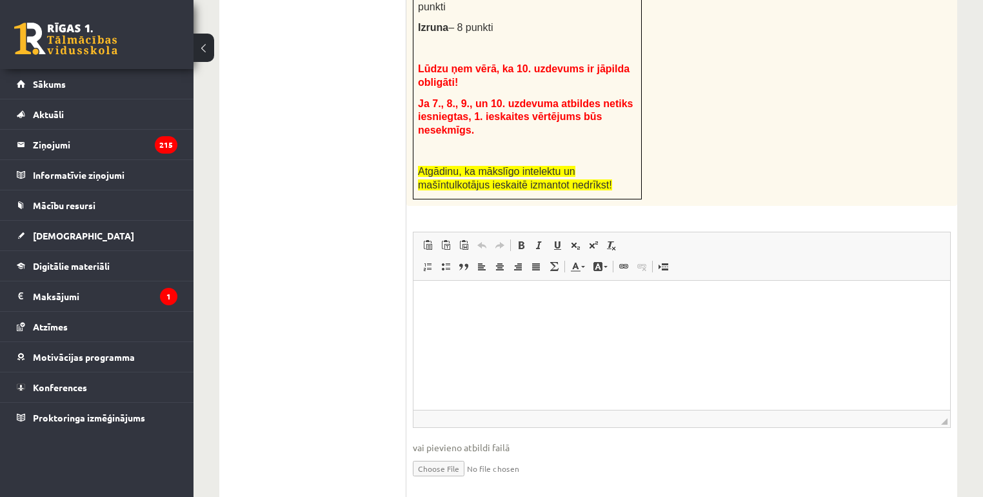
click at [517, 320] on html at bounding box center [681, 300] width 537 height 39
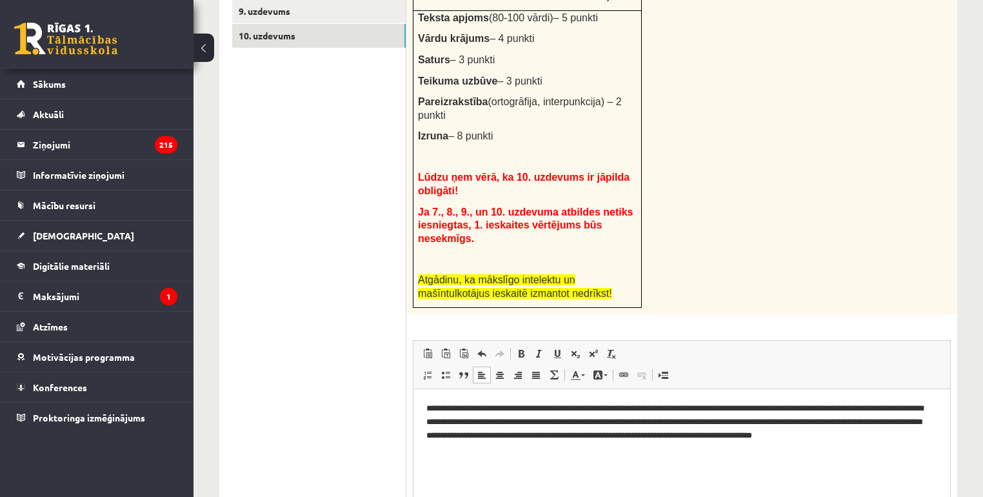
scroll to position [364, 0]
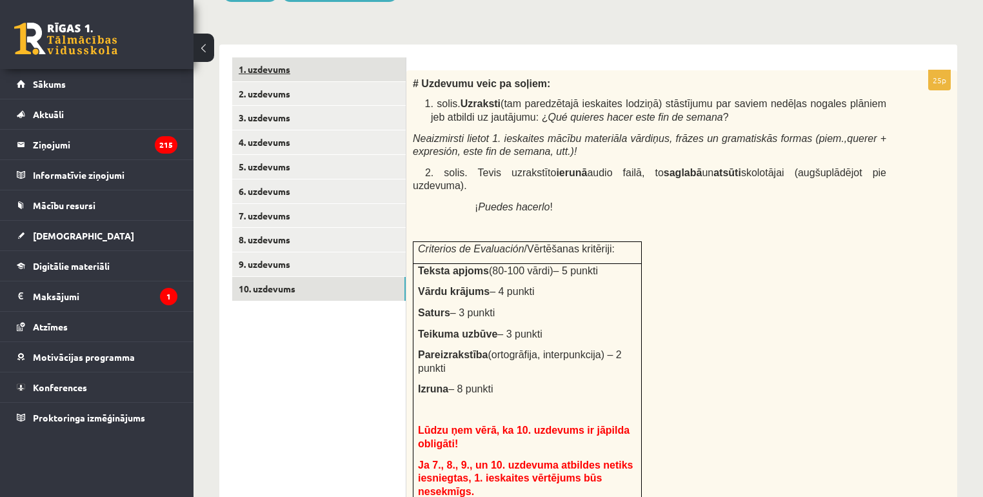
click at [273, 77] on link "1. uzdevums" at bounding box center [318, 69] width 173 height 24
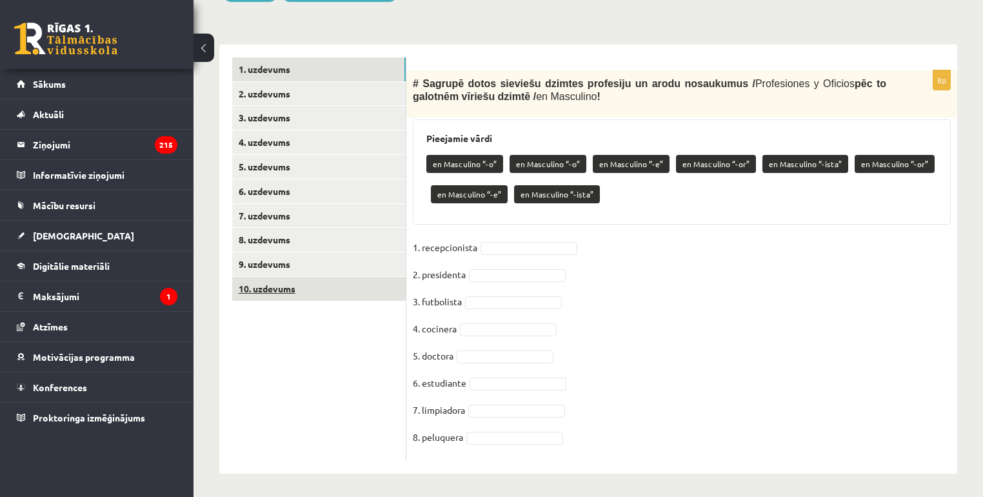
click at [300, 288] on link "10. uzdevums" at bounding box center [318, 289] width 173 height 24
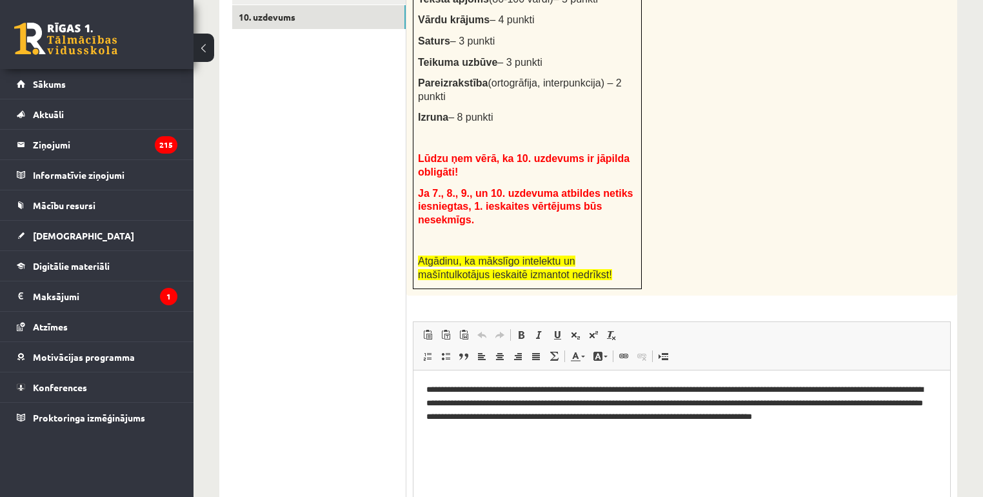
scroll to position [725, 0]
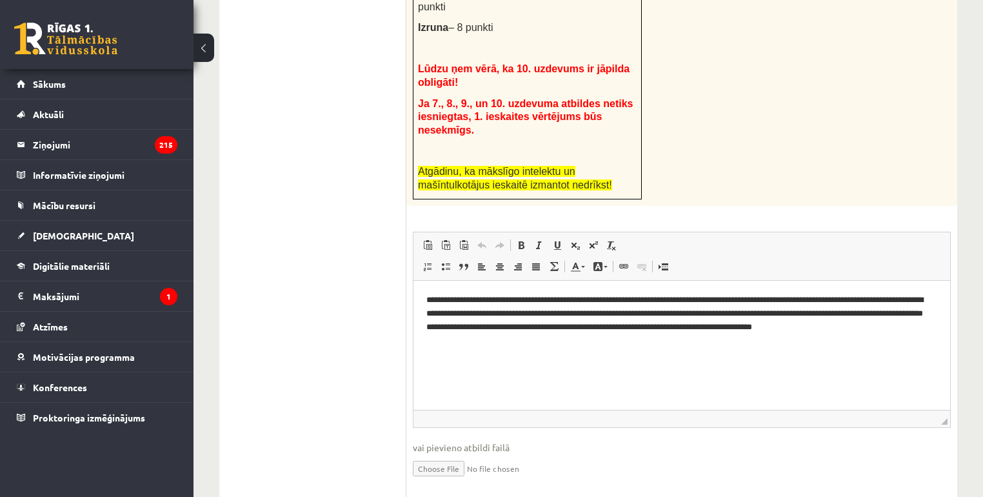
click at [453, 454] on input "file" at bounding box center [682, 467] width 538 height 26
type input "**********"
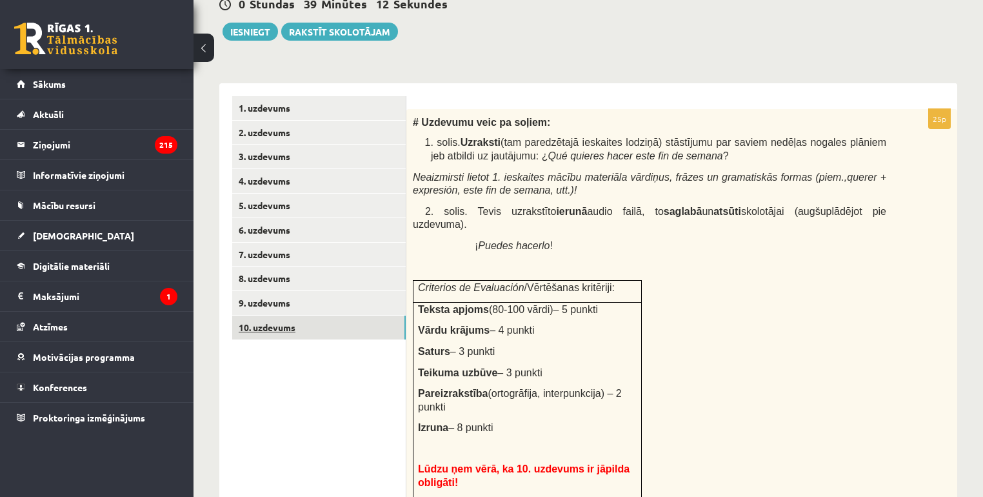
scroll to position [119, 0]
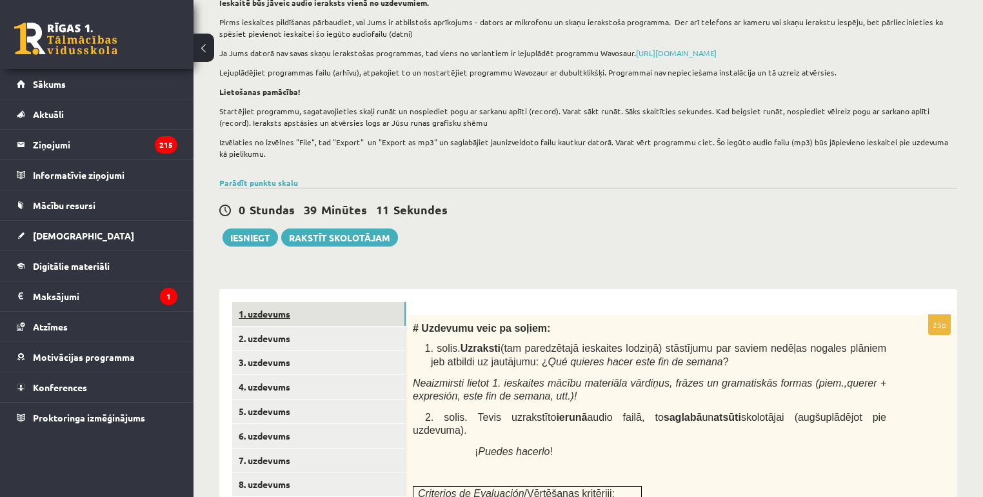
click at [279, 314] on link "1. uzdevums" at bounding box center [318, 314] width 173 height 24
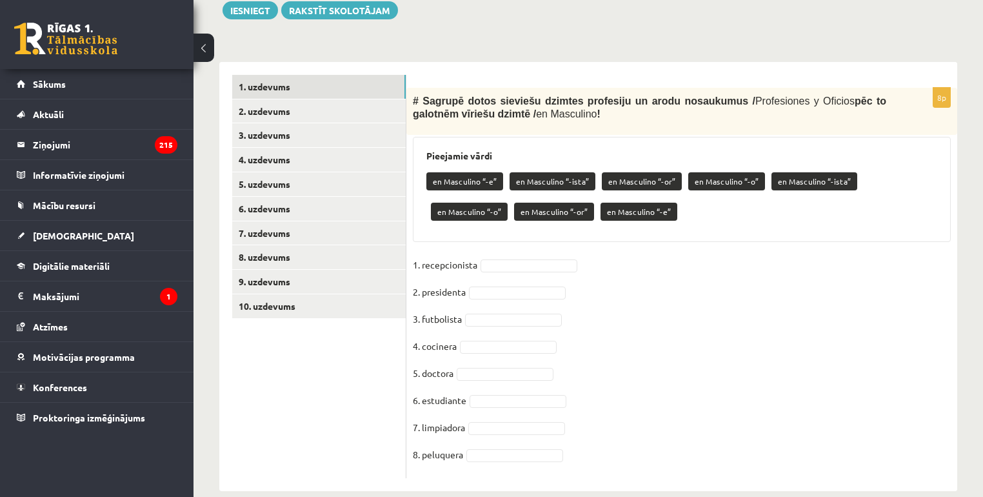
scroll to position [366, 0]
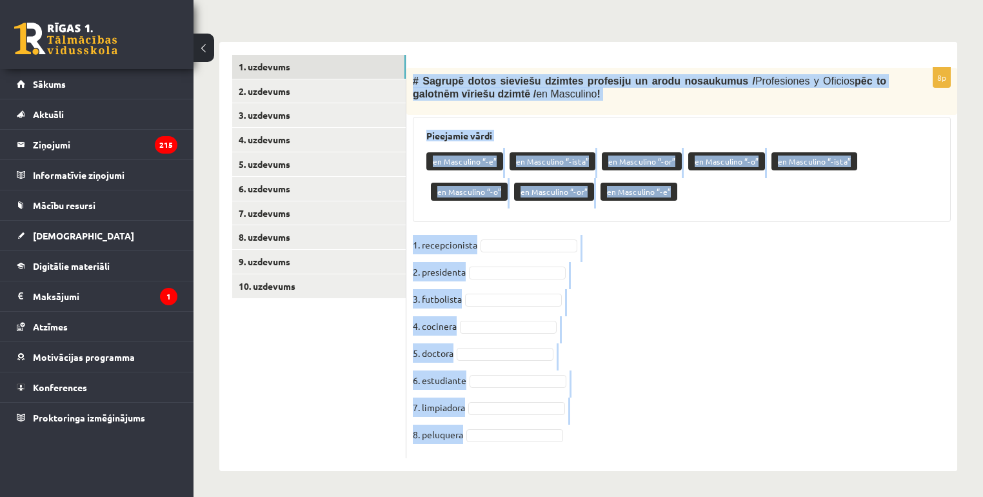
drag, startPoint x: 413, startPoint y: 79, endPoint x: 606, endPoint y: 433, distance: 403.4
click at [606, 433] on div "8p # Sagrupē dotos sieviešu dzimtes profesiju un arodu nosaukumus / Profesiones…" at bounding box center [681, 263] width 551 height 390
copy div "# Sagrupē dotos sieviešu dzimtes profesiju un arodu nosaukumus / Profesiones y …"
click at [729, 331] on fieldset "1. recepcionista 2. presidenta 3. futbolista 4. cocinera 5. doctora 6. estudian…" at bounding box center [682, 343] width 538 height 217
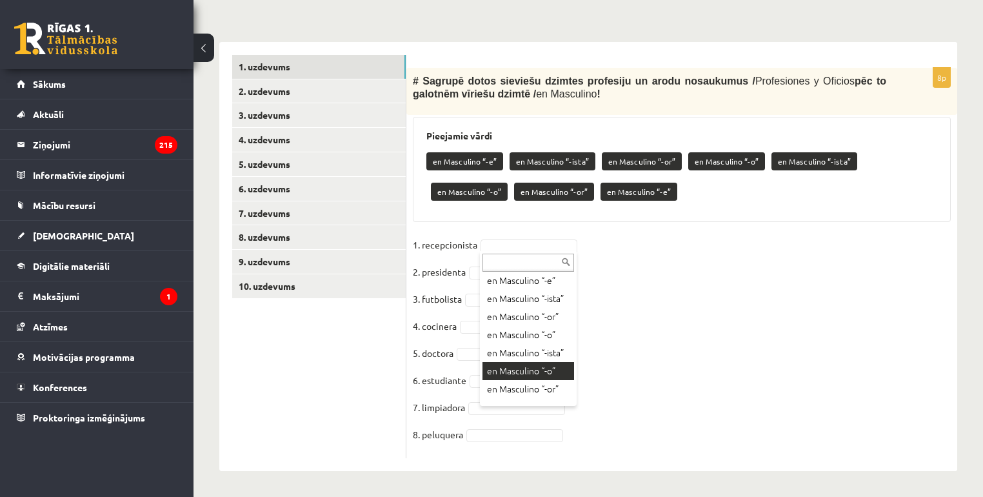
scroll to position [0, 0]
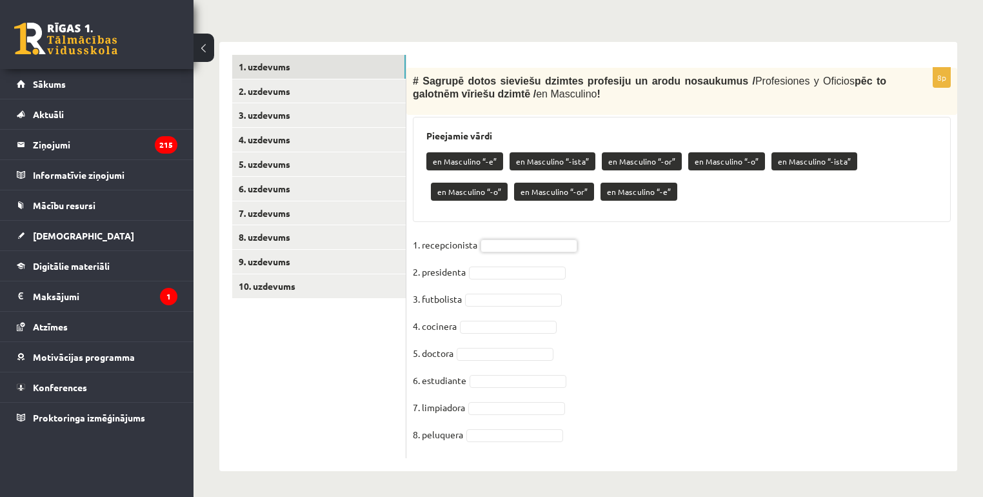
click at [730, 313] on fieldset "1. recepcionista 2. presidenta 3. futbolista 4. cocinera 5. doctora 6. estudian…" at bounding box center [682, 343] width 538 height 217
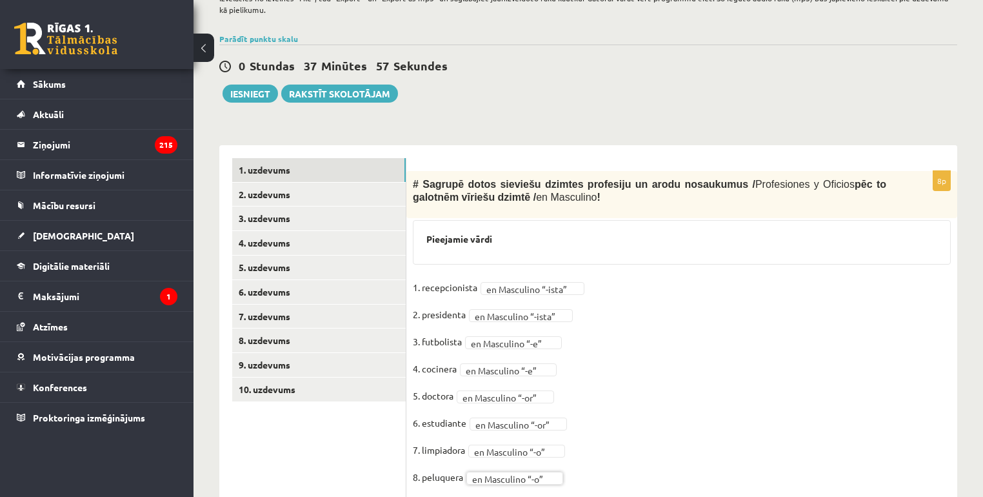
scroll to position [254, 0]
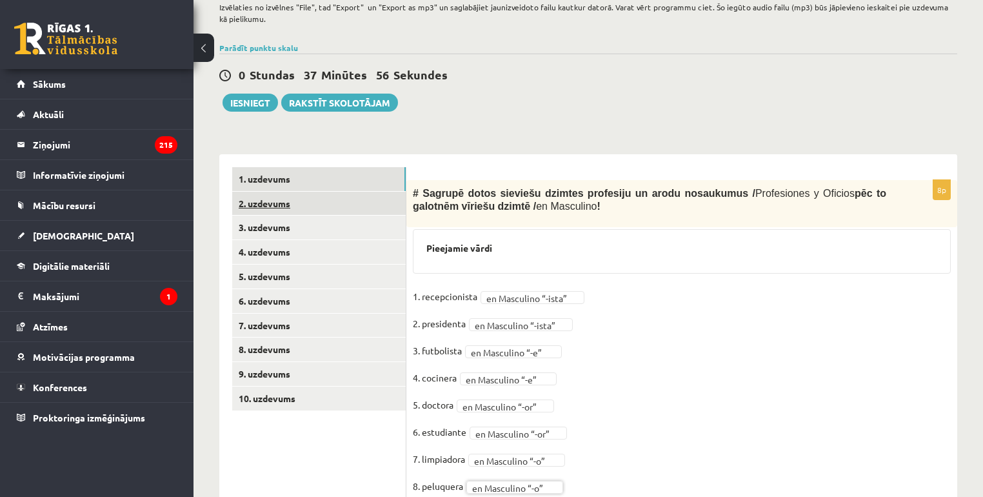
click at [303, 207] on link "2. uzdevums" at bounding box center [318, 204] width 173 height 24
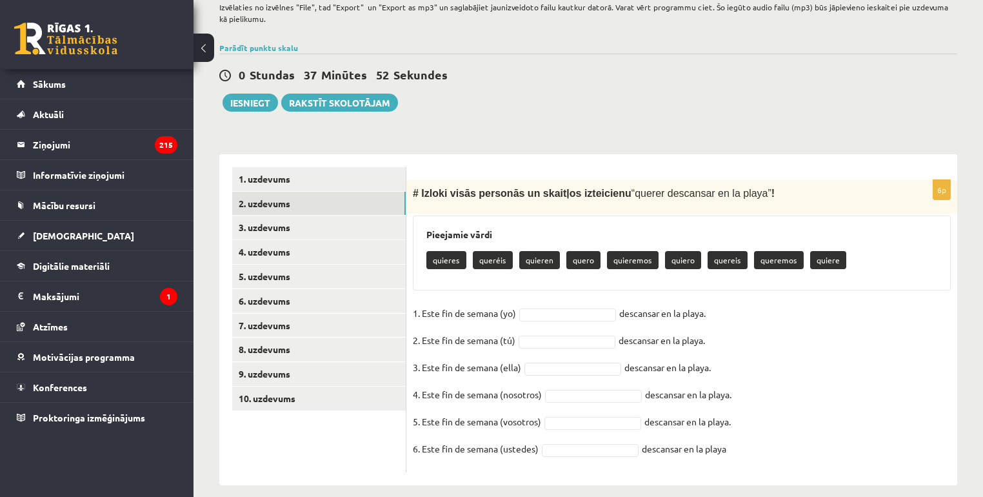
drag, startPoint x: 418, startPoint y: 193, endPoint x: 780, endPoint y: 448, distance: 442.5
click at [780, 448] on div "6p # Izloki visās personās un skaitļos izteicienu “ querer descansar en la play…" at bounding box center [681, 326] width 551 height 292
copy div "Izloki visās personās un skaitļos izteicienu “ querer descansar en la playa ” !…"
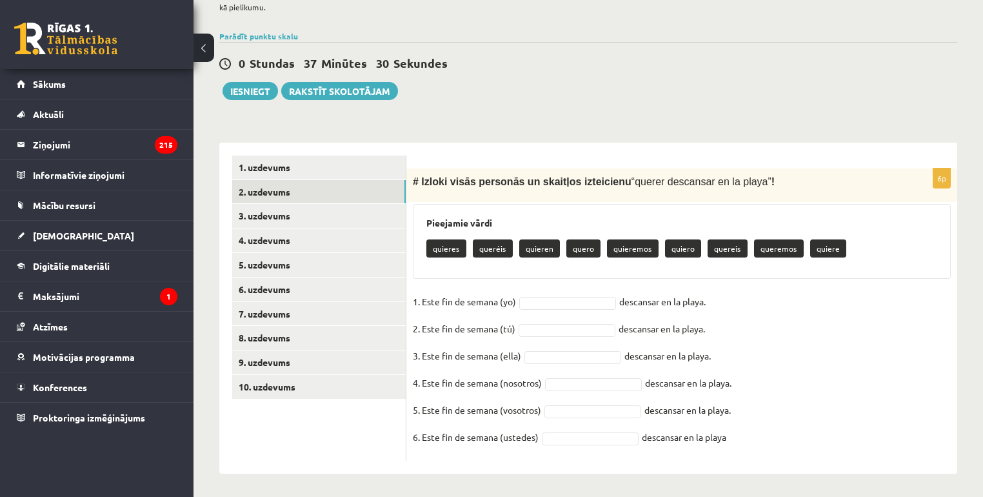
scroll to position [268, 0]
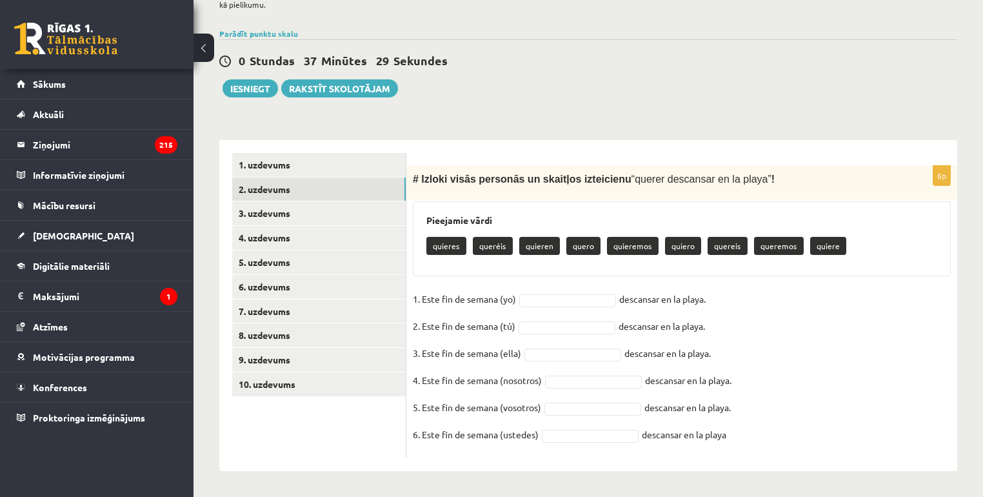
click at [824, 333] on fieldset "1. Este fin de semana (yo) descansar en la playa. 2. Este fin de semana (tú) de…" at bounding box center [682, 370] width 538 height 163
click at [548, 333] on fieldset "1. Este fin de semana (yo) quero ***** descansar en la playa. 2. Este fin de se…" at bounding box center [682, 370] width 538 height 163
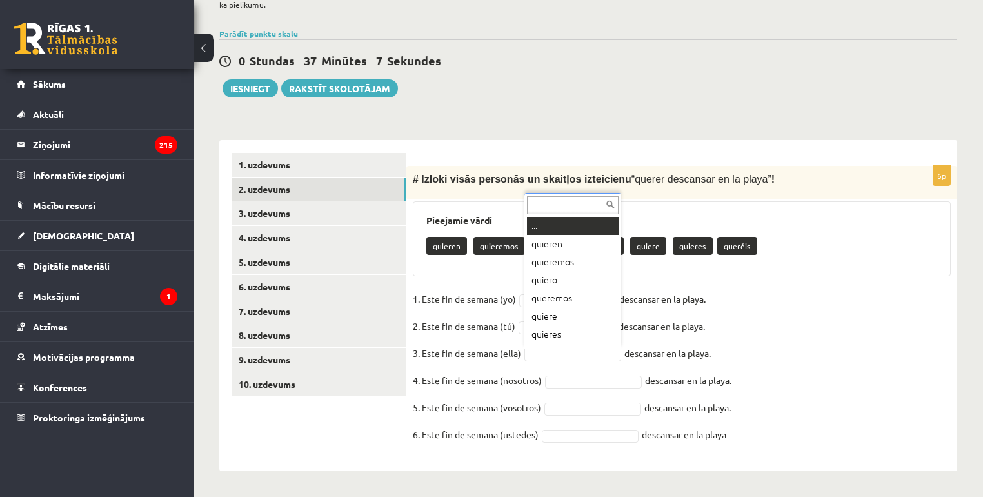
scroll to position [15, 0]
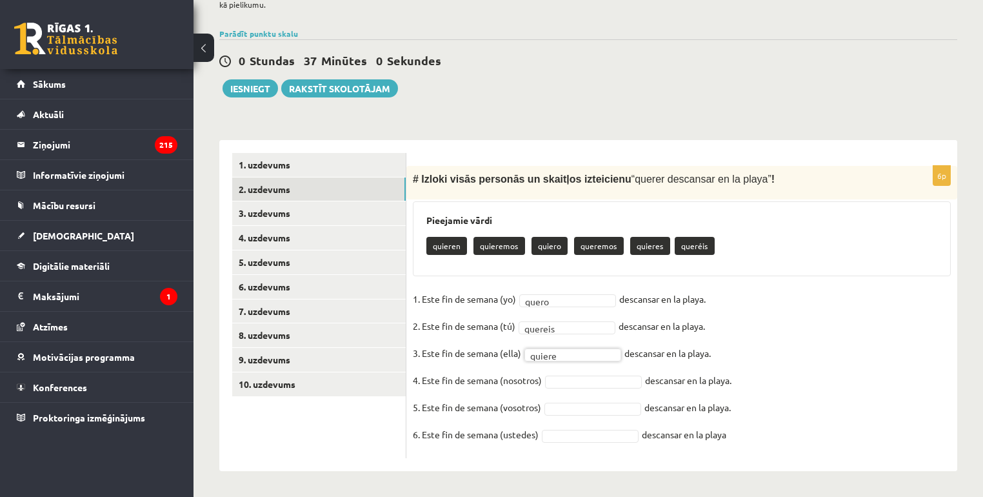
click at [576, 391] on fieldset "1. Este fin de semana (yo) quero ***** descansar en la playa. 2. Este fin de se…" at bounding box center [682, 370] width 538 height 163
click at [568, 448] on fieldset "1. Este fin de semana (yo) quero ***** descansar en la playa. 2. Este fin de se…" at bounding box center [682, 370] width 538 height 163
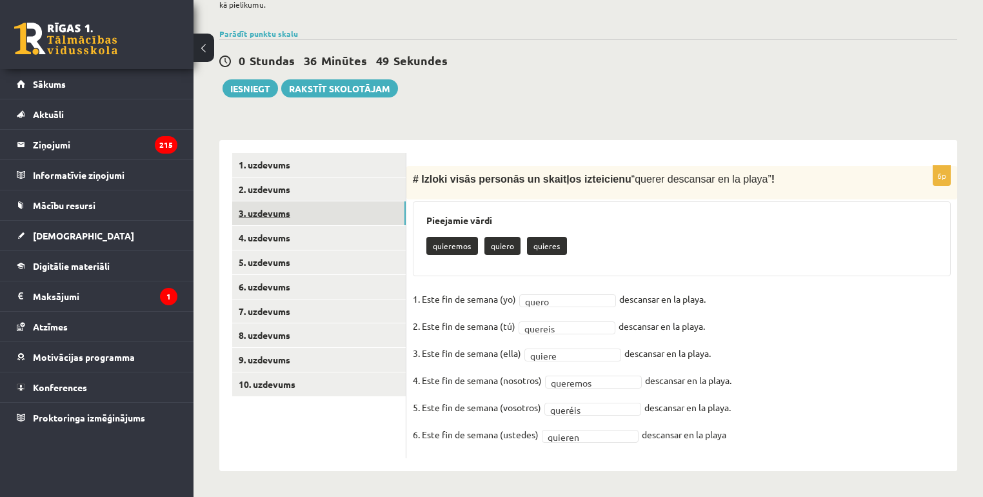
click at [333, 206] on link "3. uzdevums" at bounding box center [318, 213] width 173 height 24
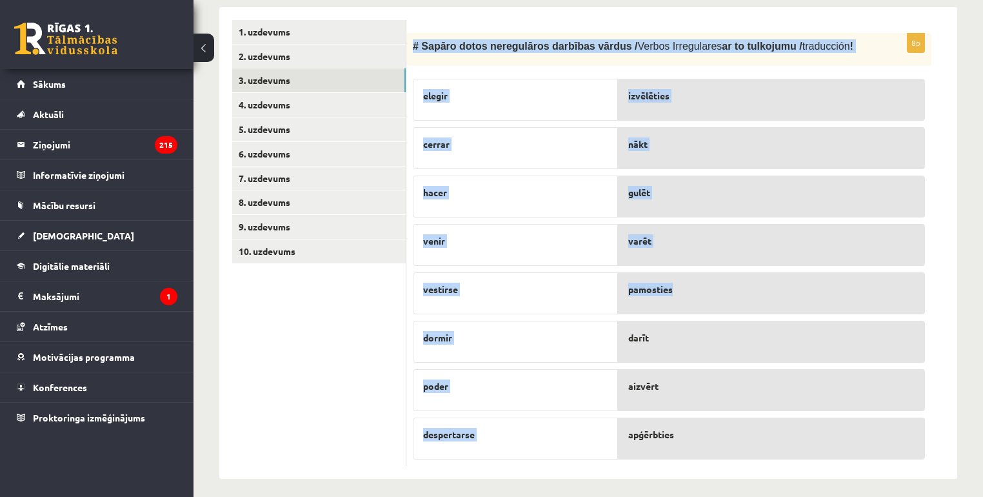
scroll to position [408, 0]
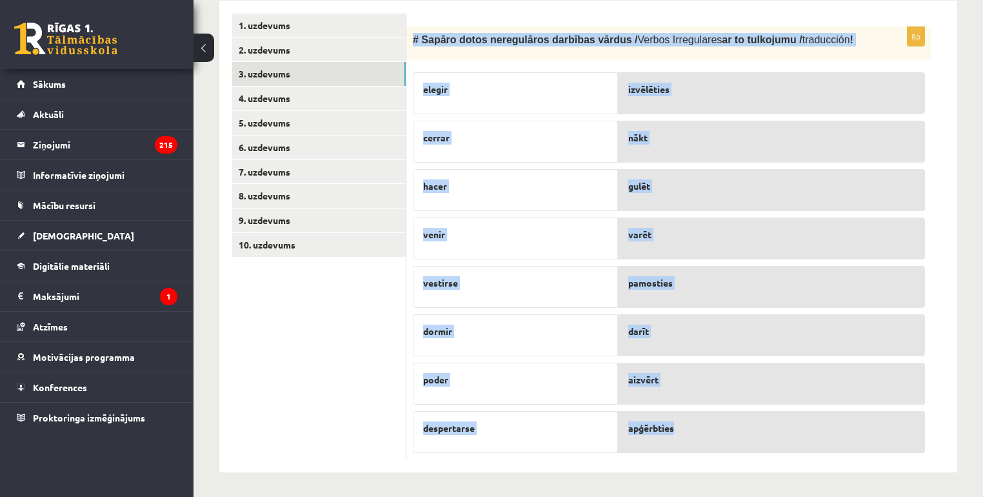
drag, startPoint x: 411, startPoint y: 73, endPoint x: 759, endPoint y: 438, distance: 504.5
click at [759, 438] on div "8p # Sapāro dotos neregulāros darbības vārdus / Verbos Irregulares ar to tulkoj…" at bounding box center [668, 242] width 525 height 433
copy div "# Sapāro dotos neregulāros darbības vārdus / Verbos Irregulares ar to tulkojumu…"
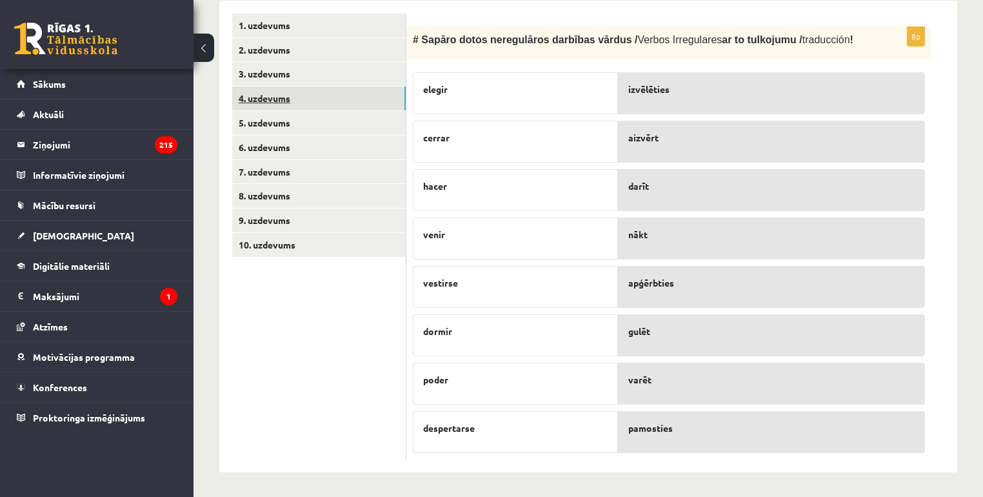
click at [286, 97] on link "4. uzdevums" at bounding box center [318, 98] width 173 height 24
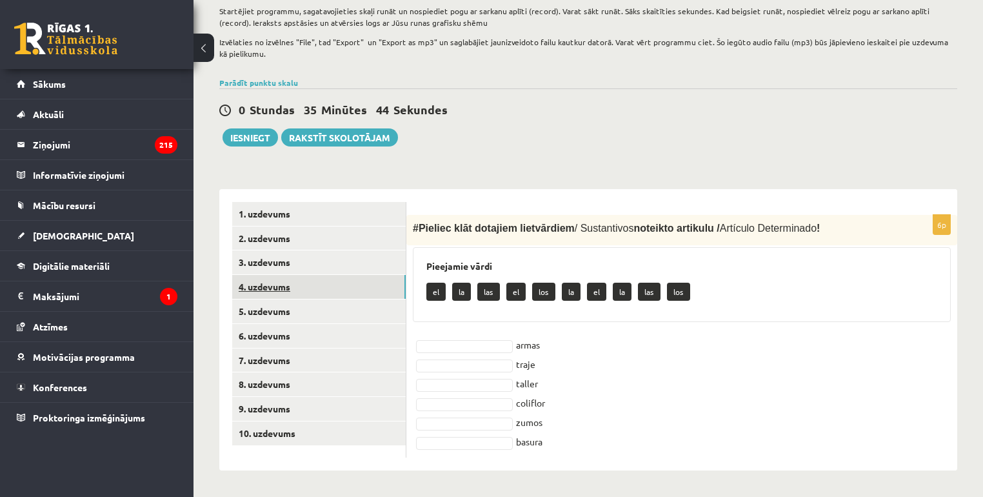
scroll to position [219, 0]
drag, startPoint x: 410, startPoint y: 222, endPoint x: 593, endPoint y: 437, distance: 282.3
click at [593, 437] on div "6p # Pieliec klāt dotajiem lietvārdiem / Sustantivos noteikto artikulu / Artícu…" at bounding box center [681, 336] width 551 height 243
copy div "# Pieliec klāt dotajiem lietvārdiem / Sustantivos noteikto artikulu / Artículo …"
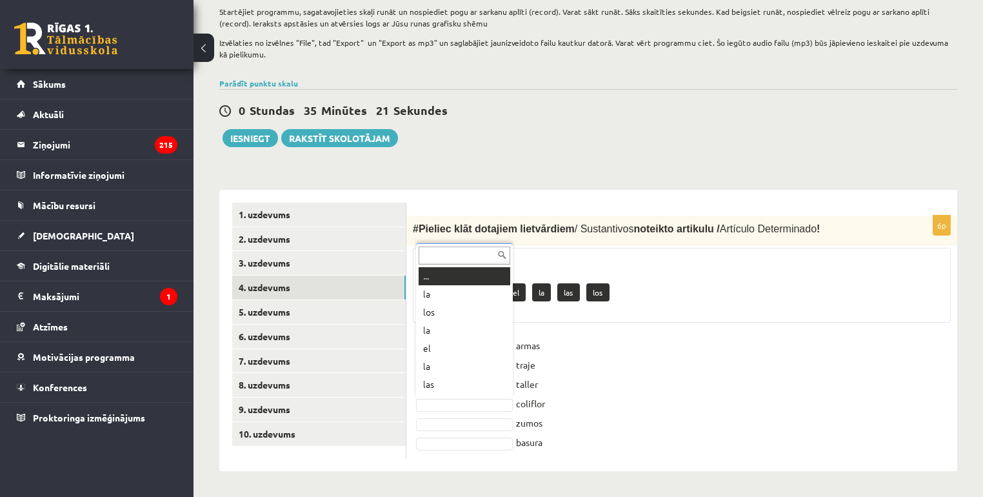
scroll to position [15, 0]
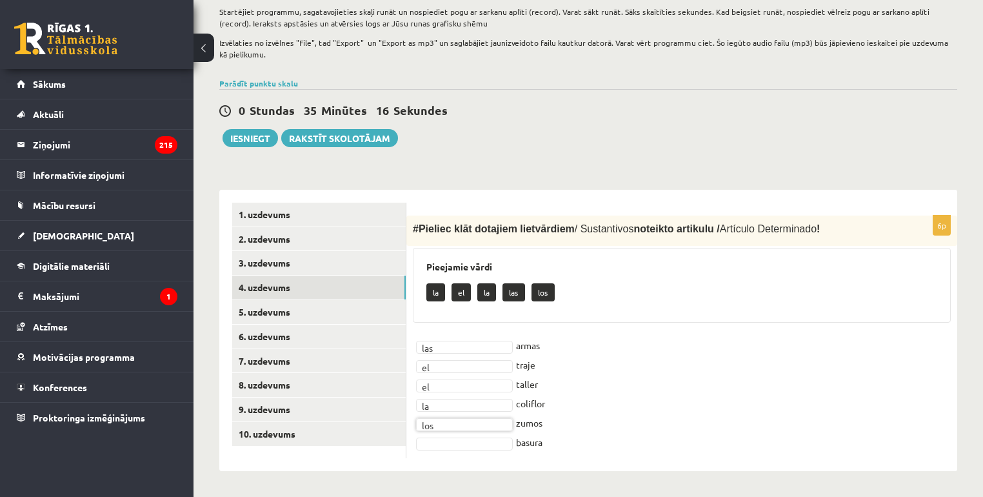
click at [447, 435] on fieldset "las *** armas el ** traje el ** taller la ** coliflor los *** zumos basura" at bounding box center [682, 393] width 538 height 116
click at [758, 384] on fieldset "las *** armas el ** traje el ** taller la ** coliflor los *** zumos la ** basura" at bounding box center [682, 393] width 538 height 116
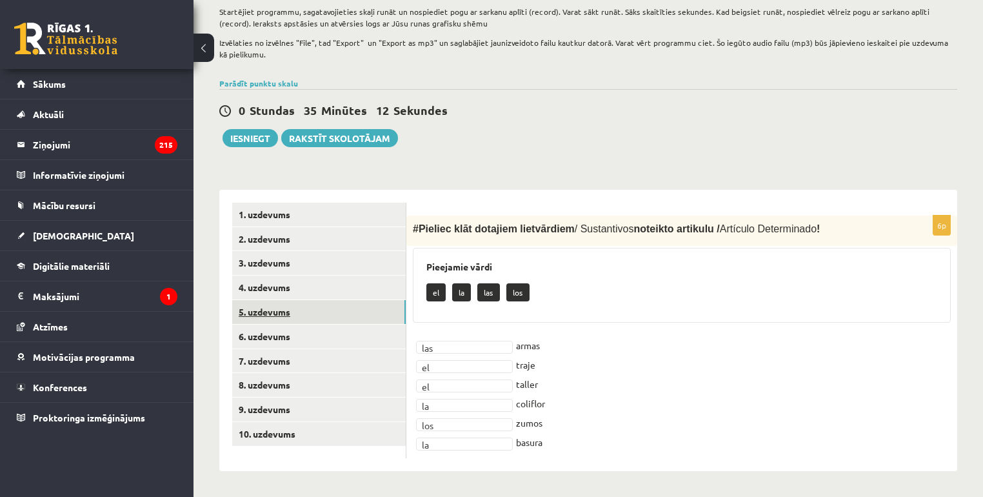
click at [266, 312] on link "5. uzdevums" at bounding box center [318, 312] width 173 height 24
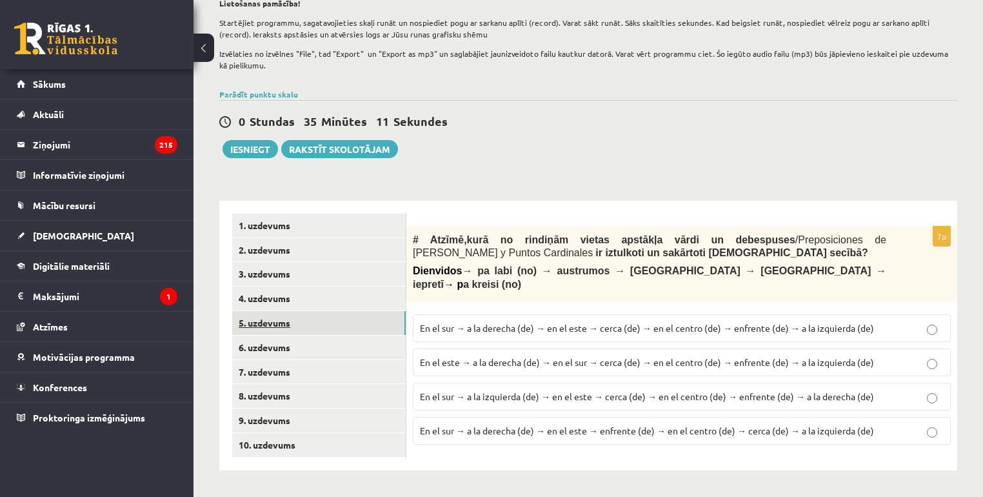
scroll to position [207, 0]
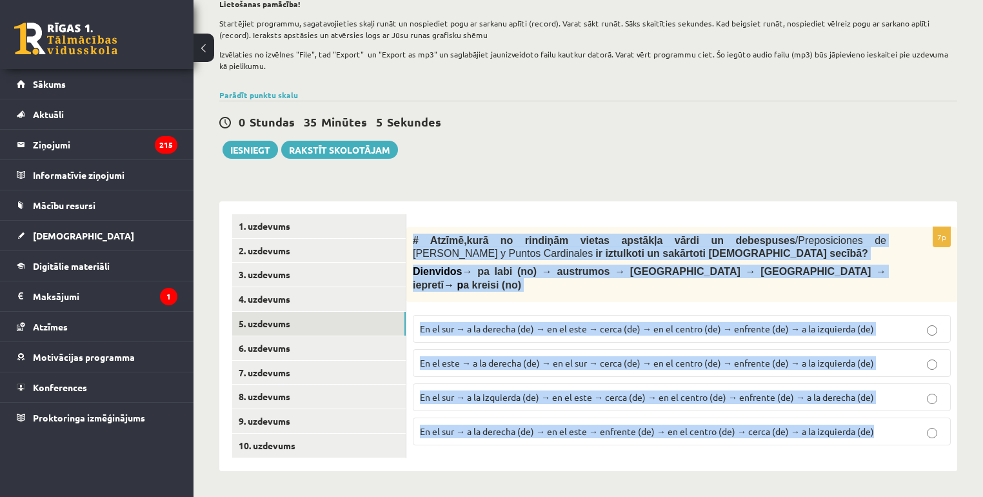
drag, startPoint x: 410, startPoint y: 236, endPoint x: 882, endPoint y: 449, distance: 517.9
click at [882, 449] on div "7p # Atzīmē , kurā no rindiņām vietas apstākļa vārdi un debespuses / Preposicio…" at bounding box center [681, 336] width 551 height 270
copy div "# Atzīmē , kurā no rindiņām vietas apstākļa vārdi un debespuses / Preposiciones…"
click at [484, 322] on span "En el sur → a la derecha (de) → en el este → cerca (de) → en el centro (de) → e…" at bounding box center [647, 328] width 454 height 12
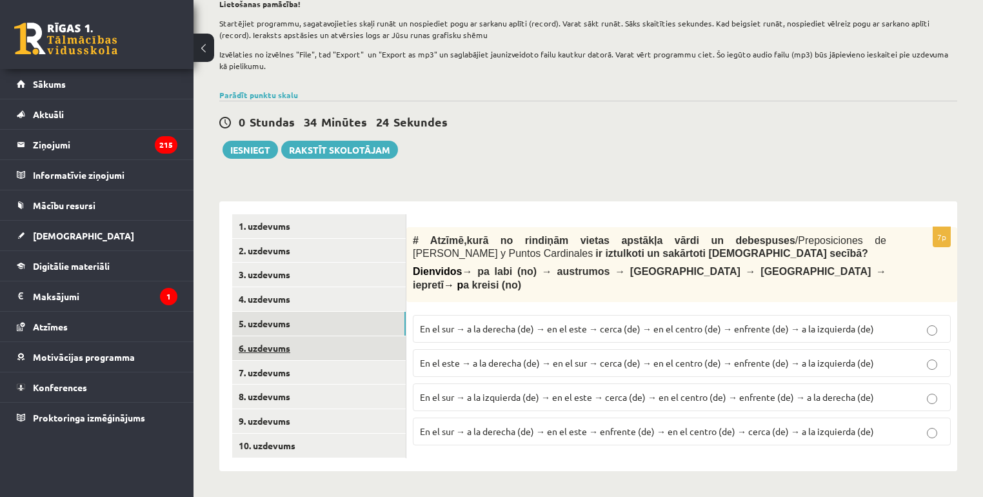
click at [357, 351] on link "6. uzdevums" at bounding box center [318, 348] width 173 height 24
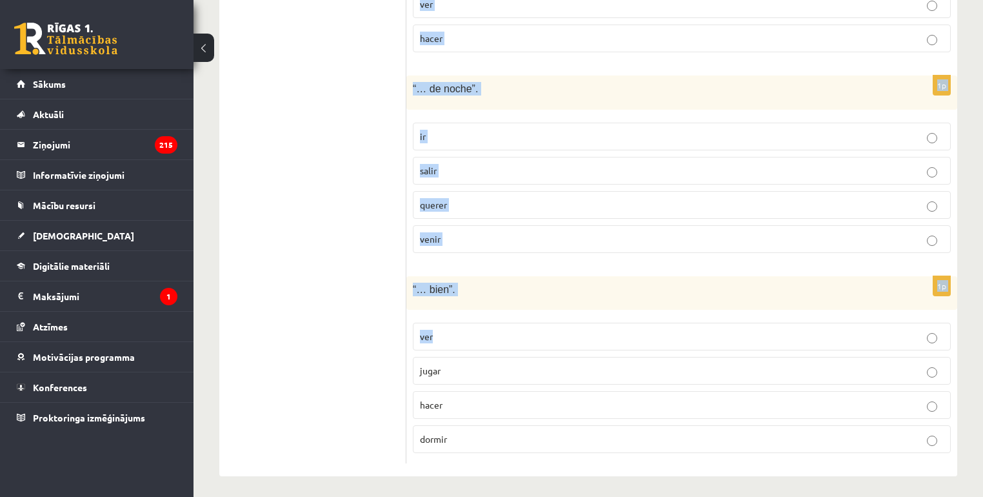
scroll to position [795, 0]
drag, startPoint x: 414, startPoint y: 161, endPoint x: 806, endPoint y: 464, distance: 495.5
click at [800, 459] on div "# Izvēlies, kurš no dotajiem darbības vārdiem ir īstais, lai veidotos izteicien…" at bounding box center [681, 45] width 551 height 862
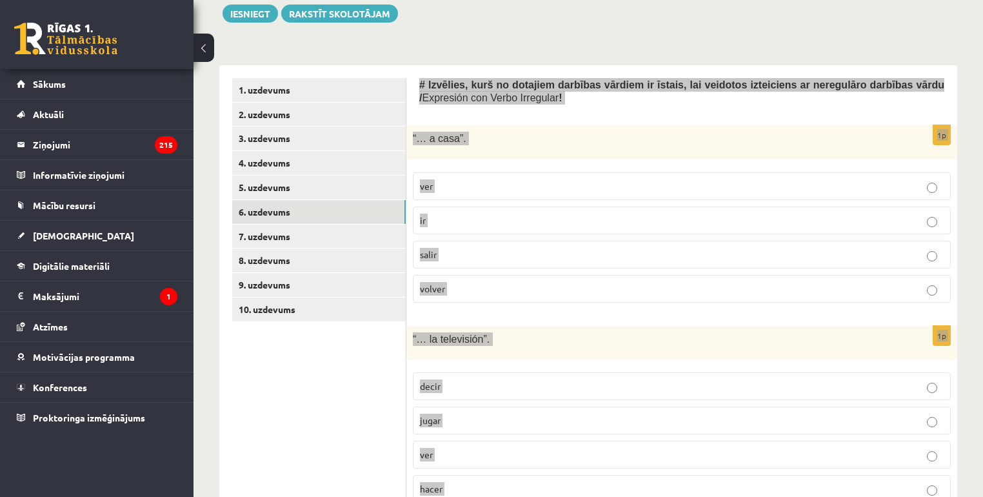
scroll to position [279, 0]
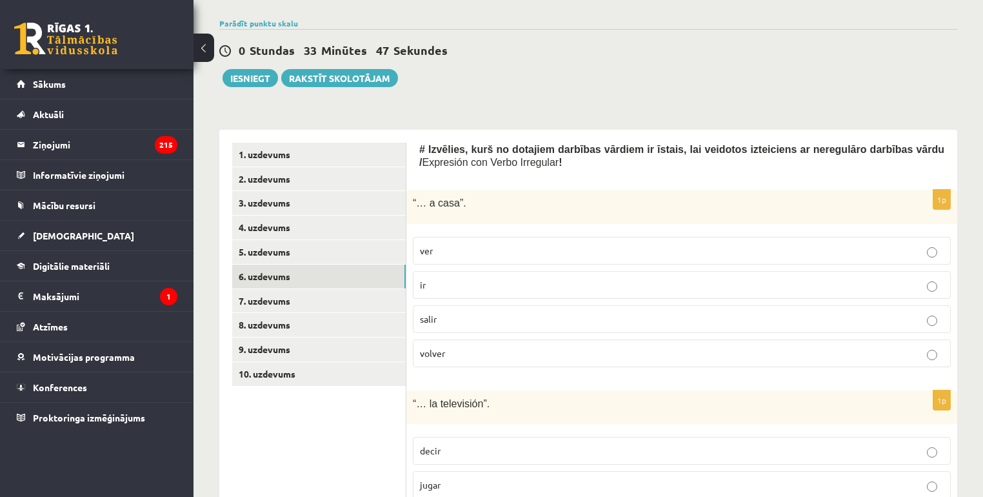
click at [497, 346] on p "volver" at bounding box center [682, 353] width 524 height 14
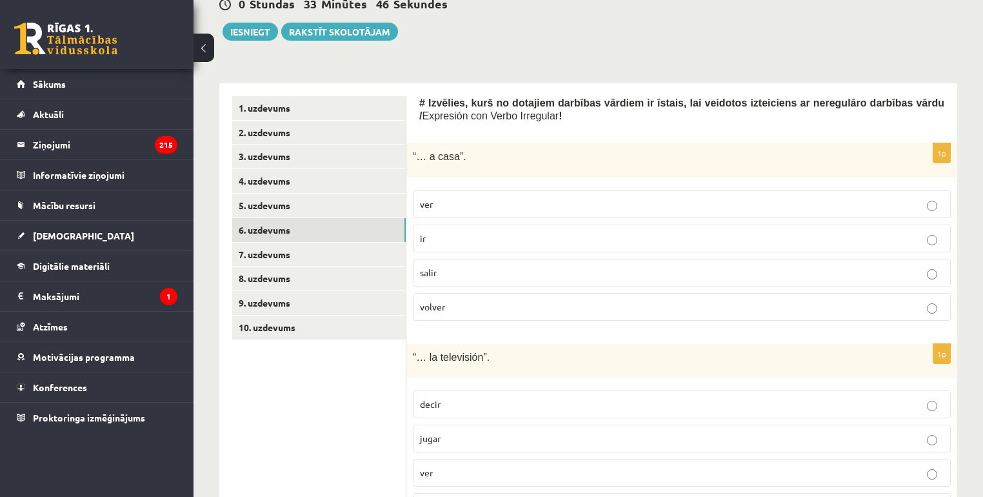
scroll to position [537, 0]
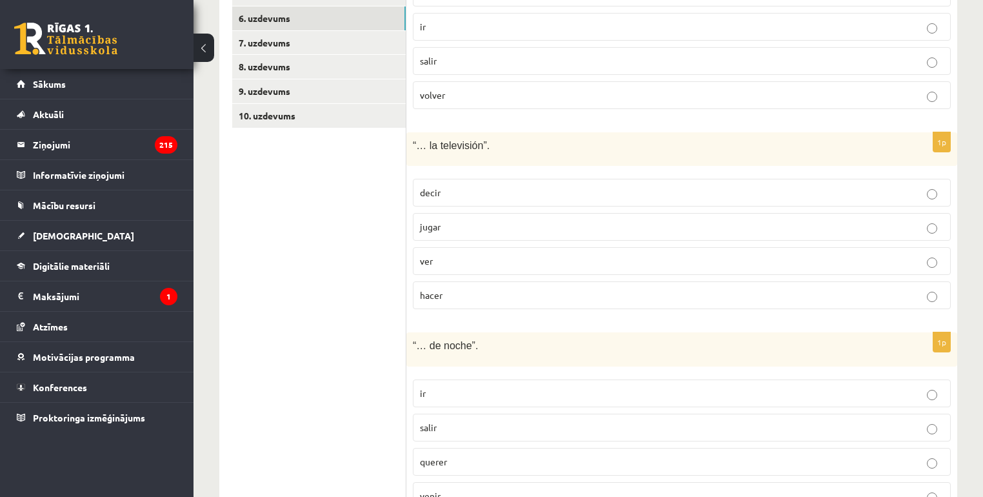
click at [457, 260] on p "ver" at bounding box center [682, 261] width 524 height 14
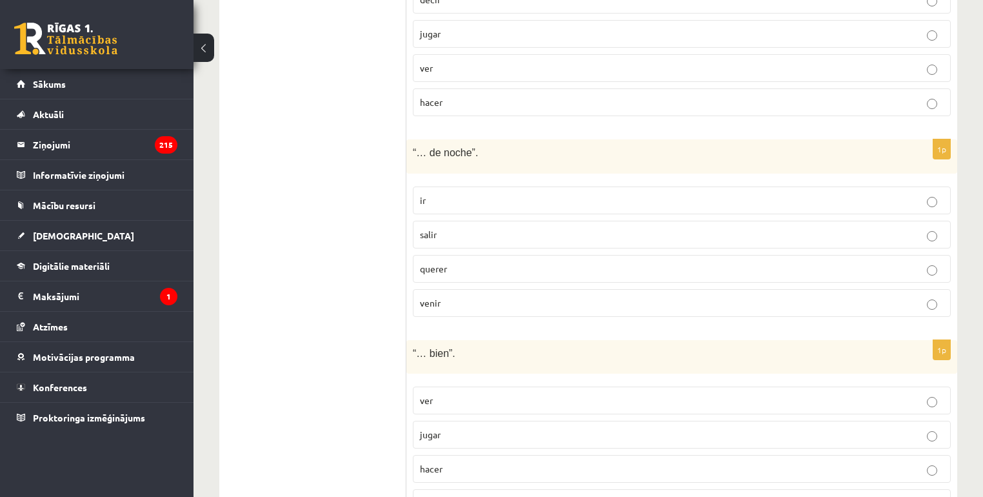
scroll to position [743, 0]
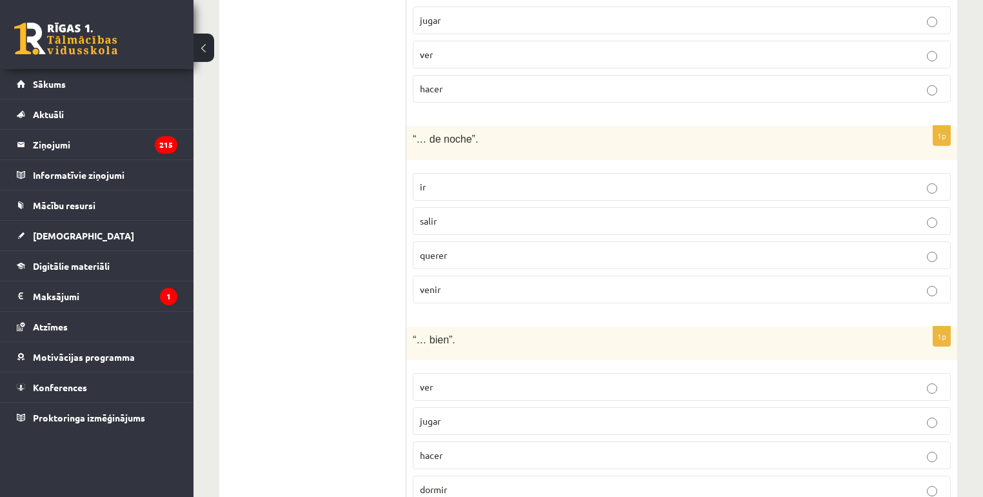
click at [447, 214] on p "salir" at bounding box center [682, 221] width 524 height 14
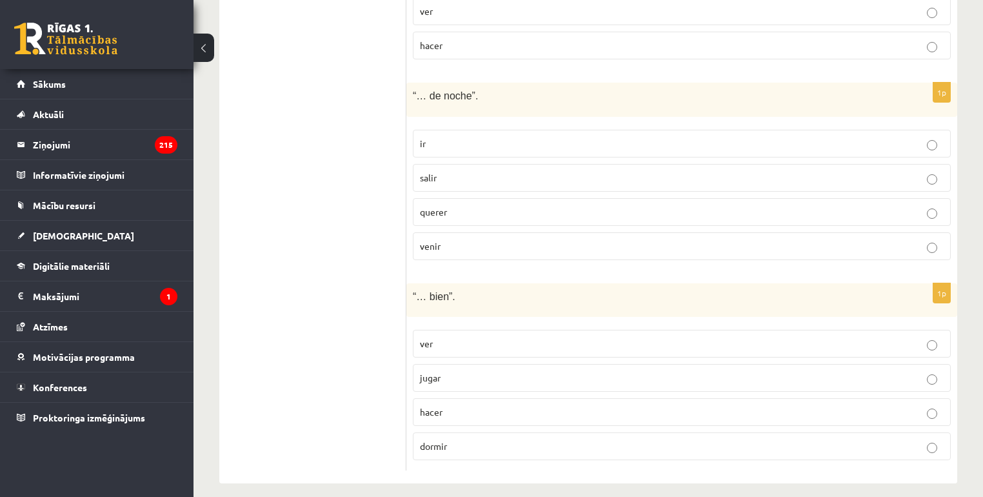
scroll to position [795, 0]
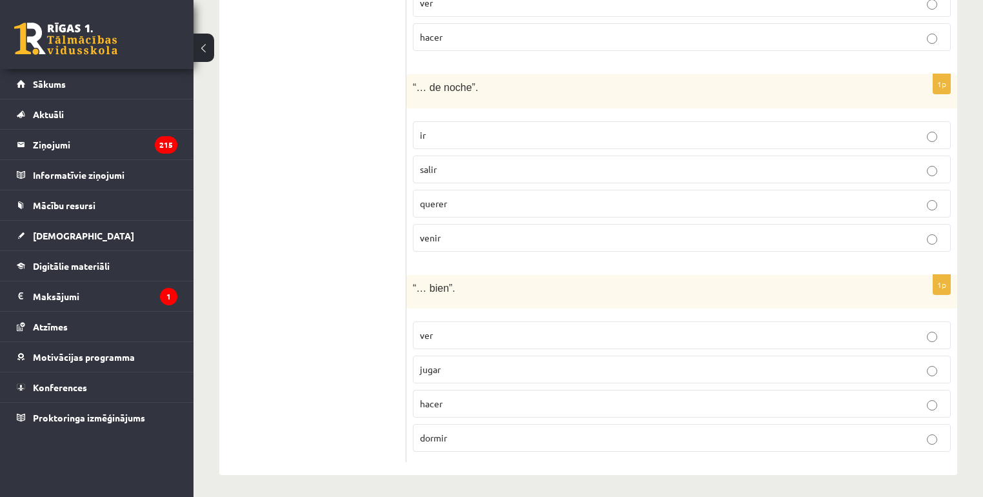
click at [481, 433] on p "dormir" at bounding box center [682, 438] width 524 height 14
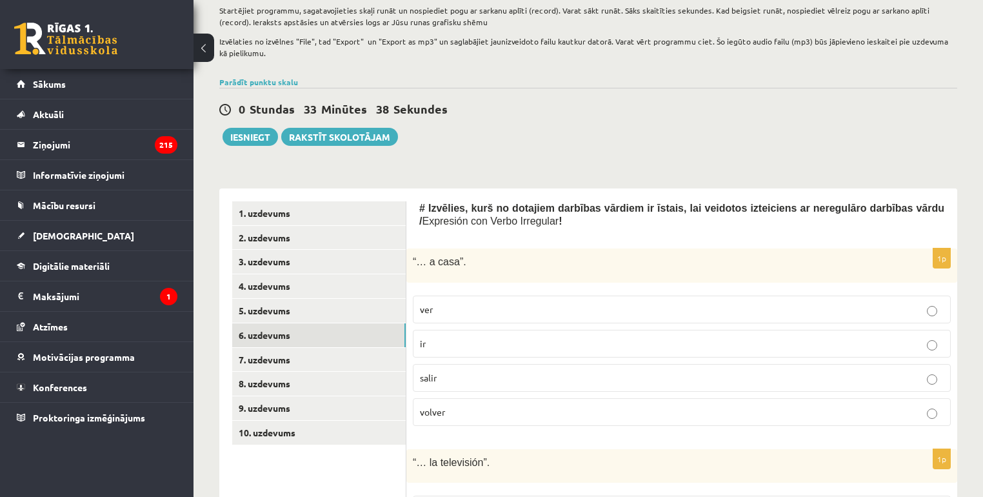
scroll to position [175, 0]
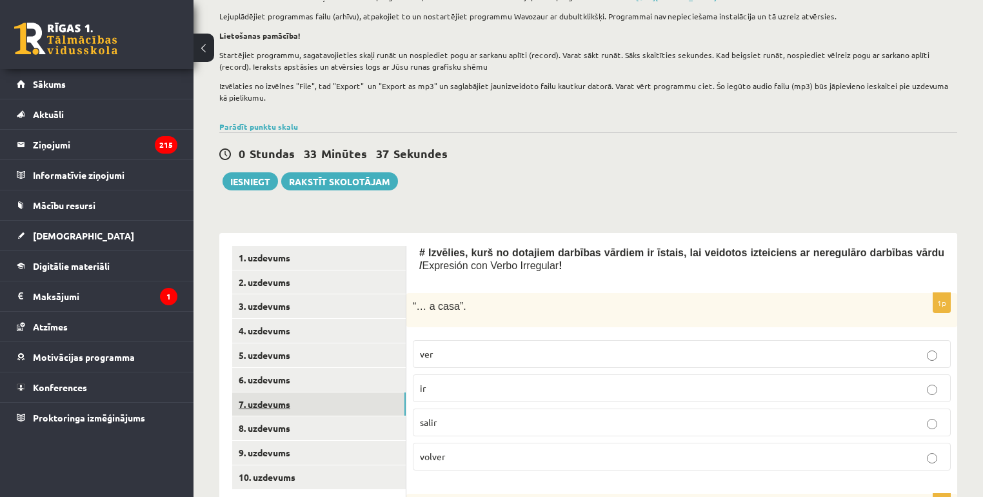
click at [315, 407] on link "7. uzdevums" at bounding box center [318, 404] width 173 height 24
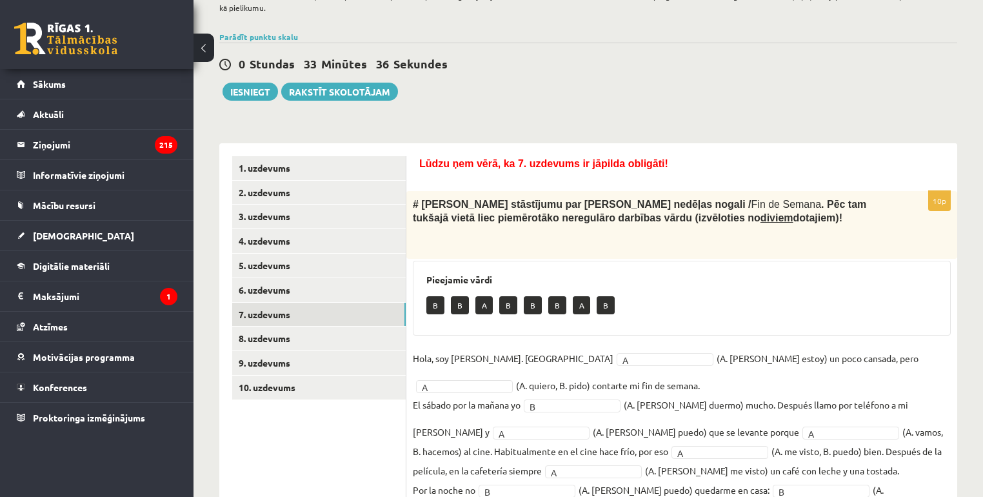
scroll to position [204, 0]
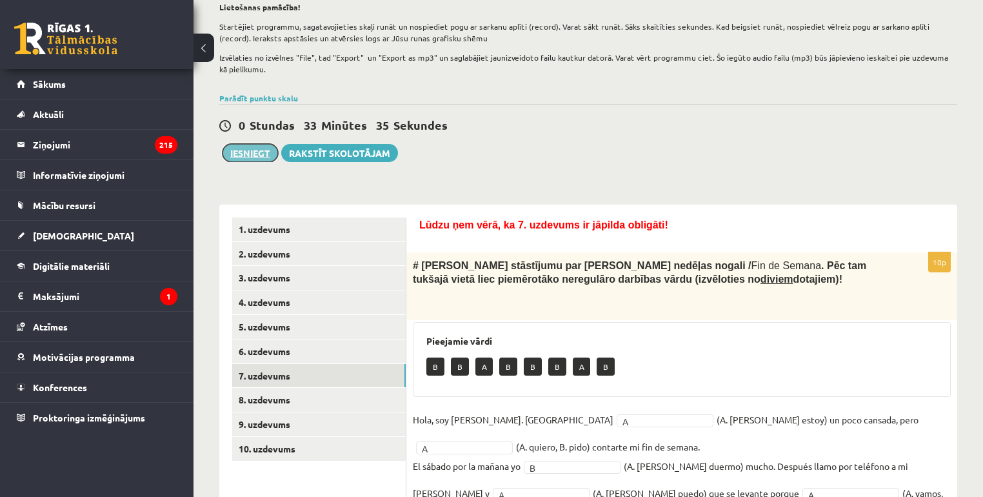
click at [252, 160] on button "Iesniegt" at bounding box center [250, 153] width 55 height 18
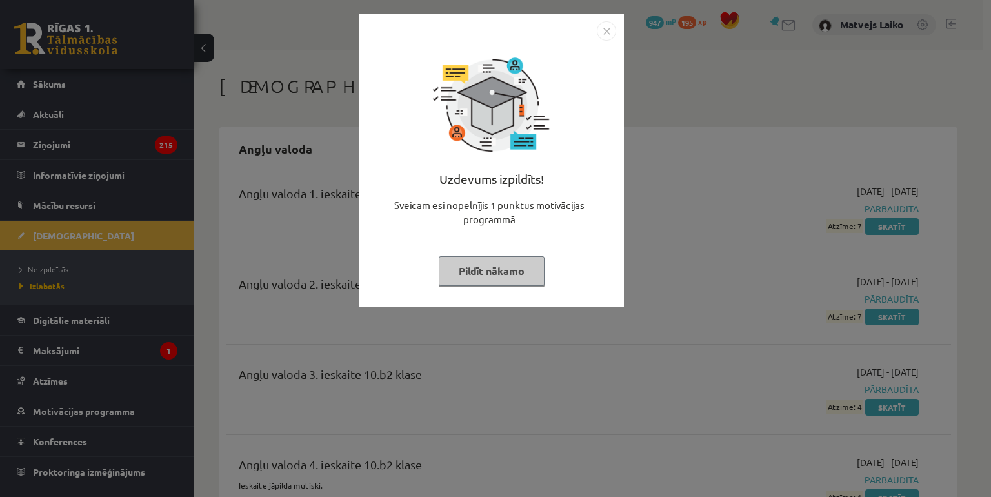
click at [474, 270] on button "Pildīt nākamo" at bounding box center [492, 271] width 106 height 30
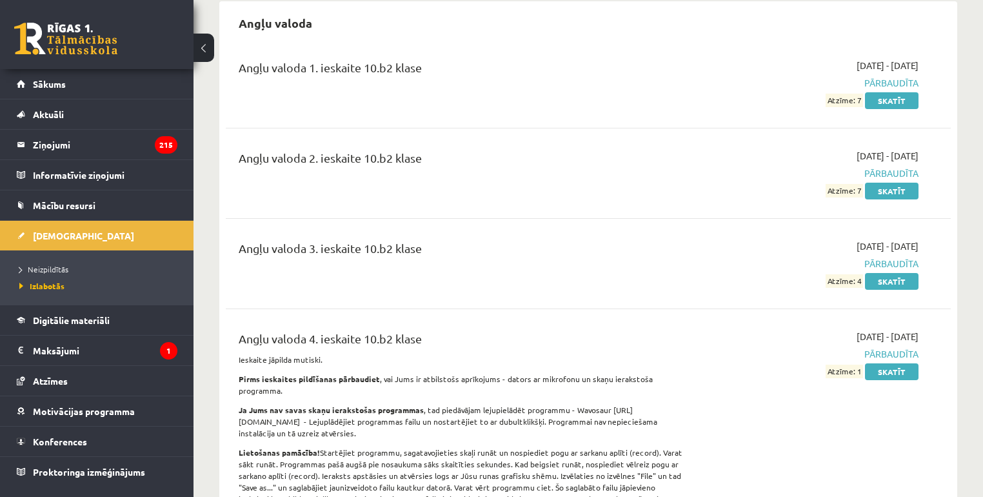
scroll to position [155, 0]
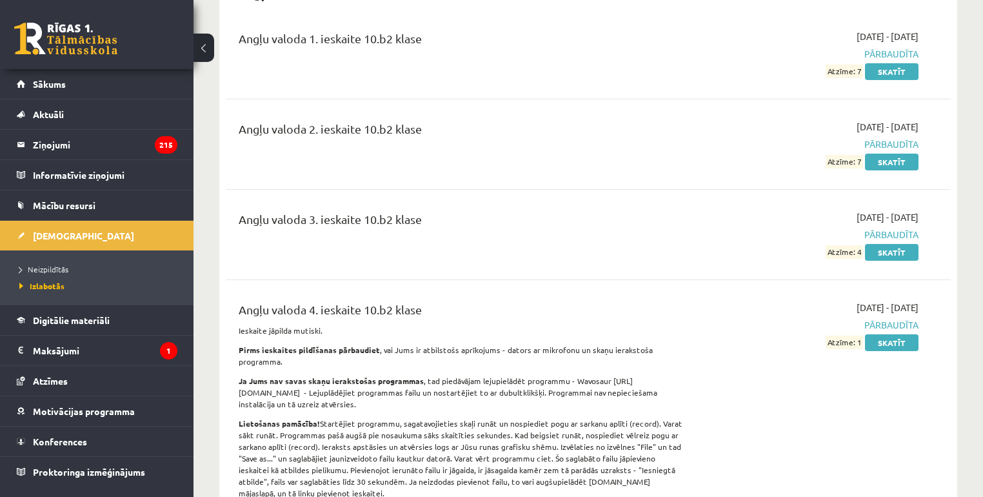
click at [655, 262] on div "Angļu valoda 3. ieskaite 10.b2 klase [DATE] - [DATE] Pārbaudīta Atzīme: 4 Skatīt" at bounding box center [588, 234] width 725 height 74
click at [955, 27] on div "Angļu valoda Angļu valoda 1. ieskaite 10.b2 klase [DATE] - [DATE] Pārbaudīta At…" at bounding box center [588, 392] width 738 height 840
